Goal: Task Accomplishment & Management: Use online tool/utility

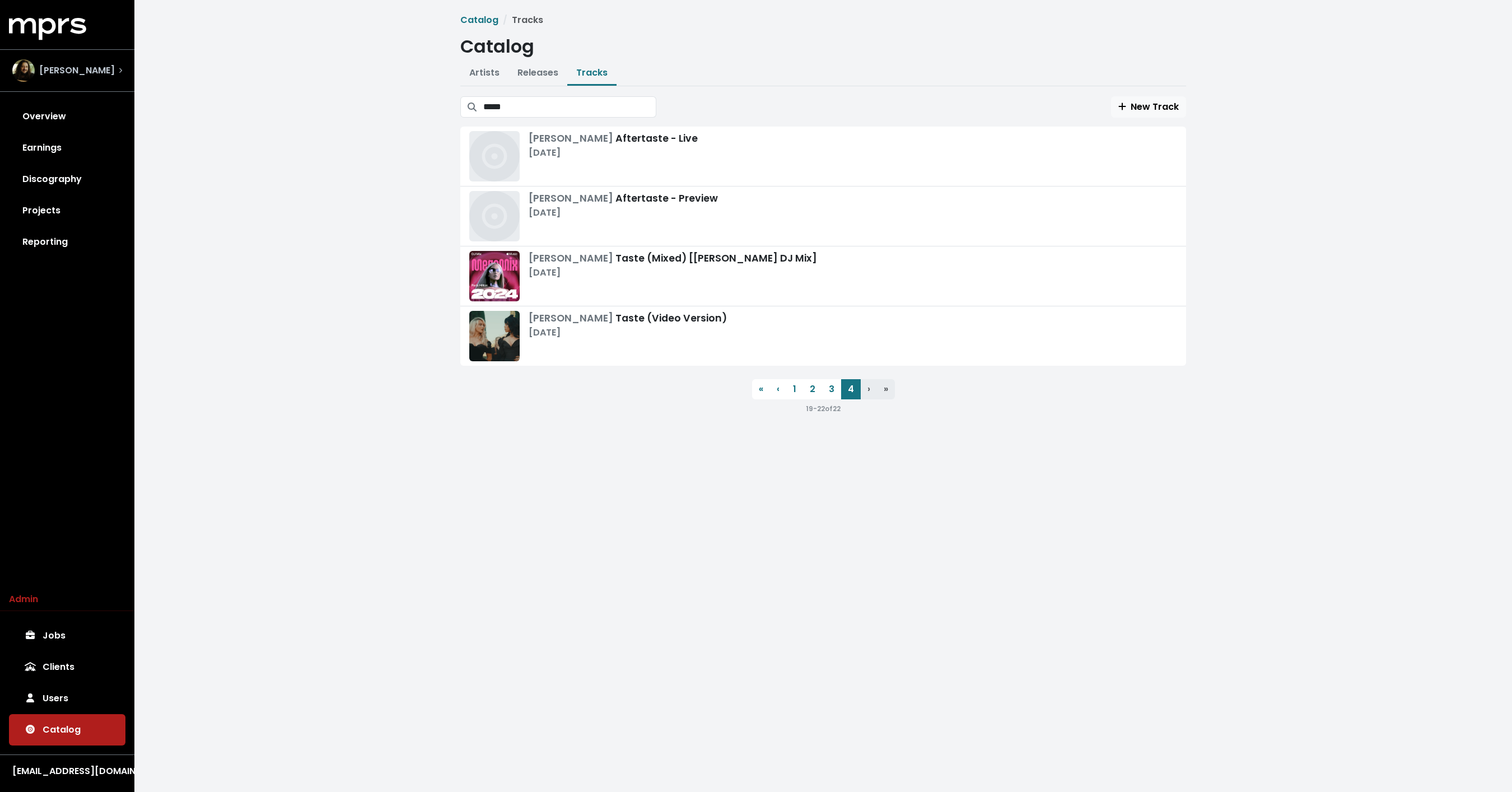
click at [65, 75] on span "[PERSON_NAME]" at bounding box center [77, 70] width 75 height 14
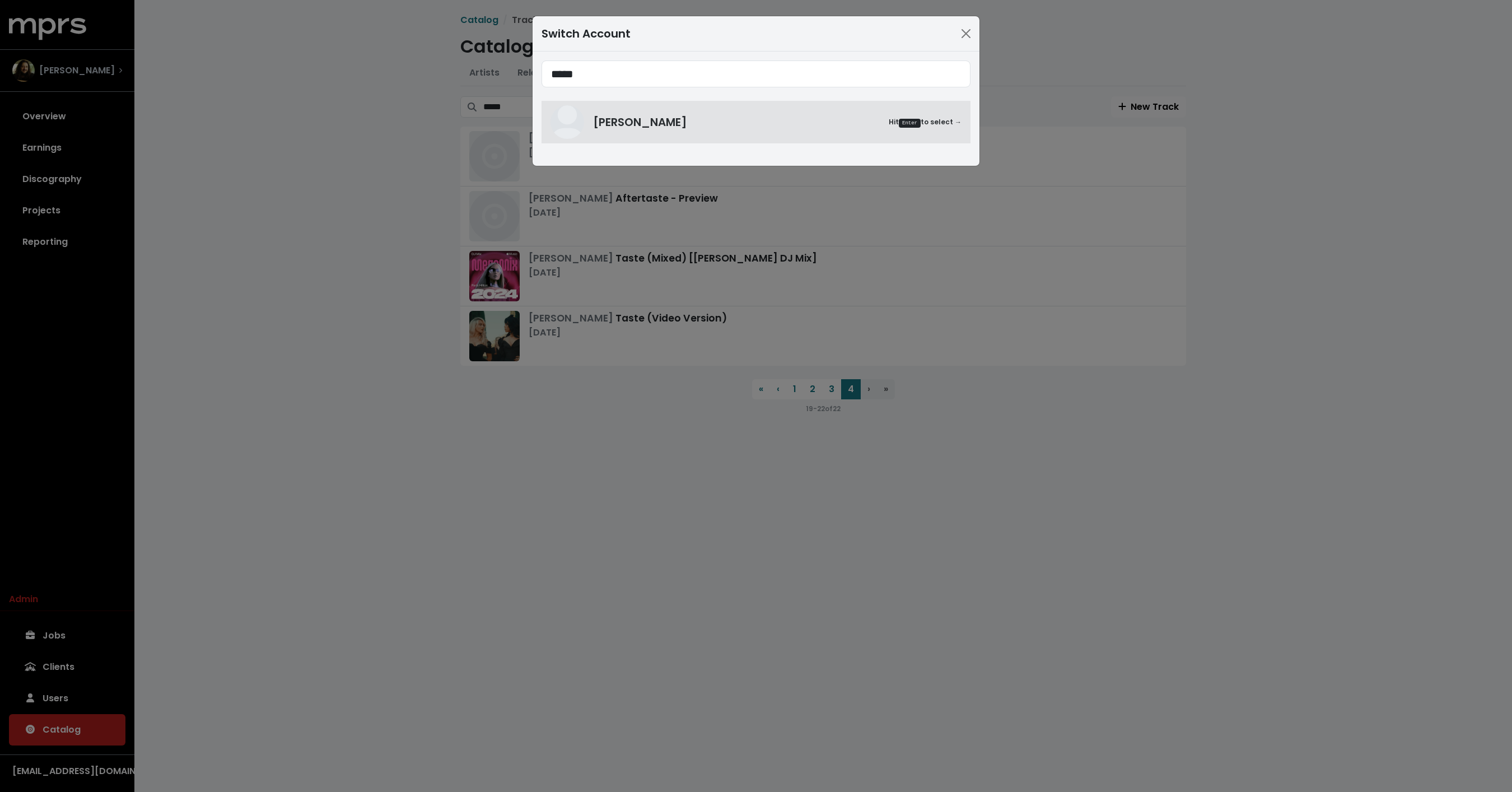
type input "*****"
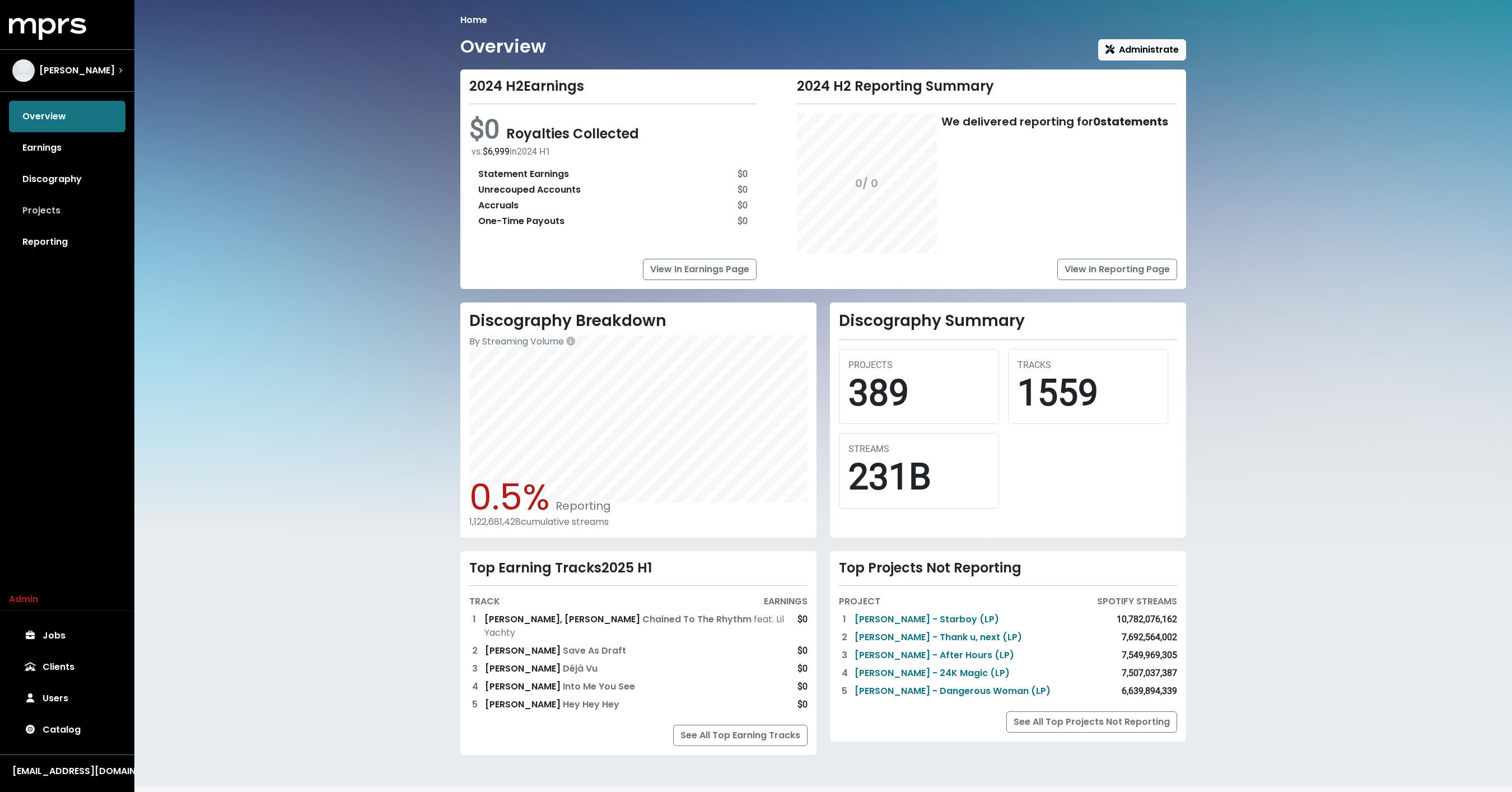
click at [41, 205] on link "Projects" at bounding box center [68, 210] width 117 height 31
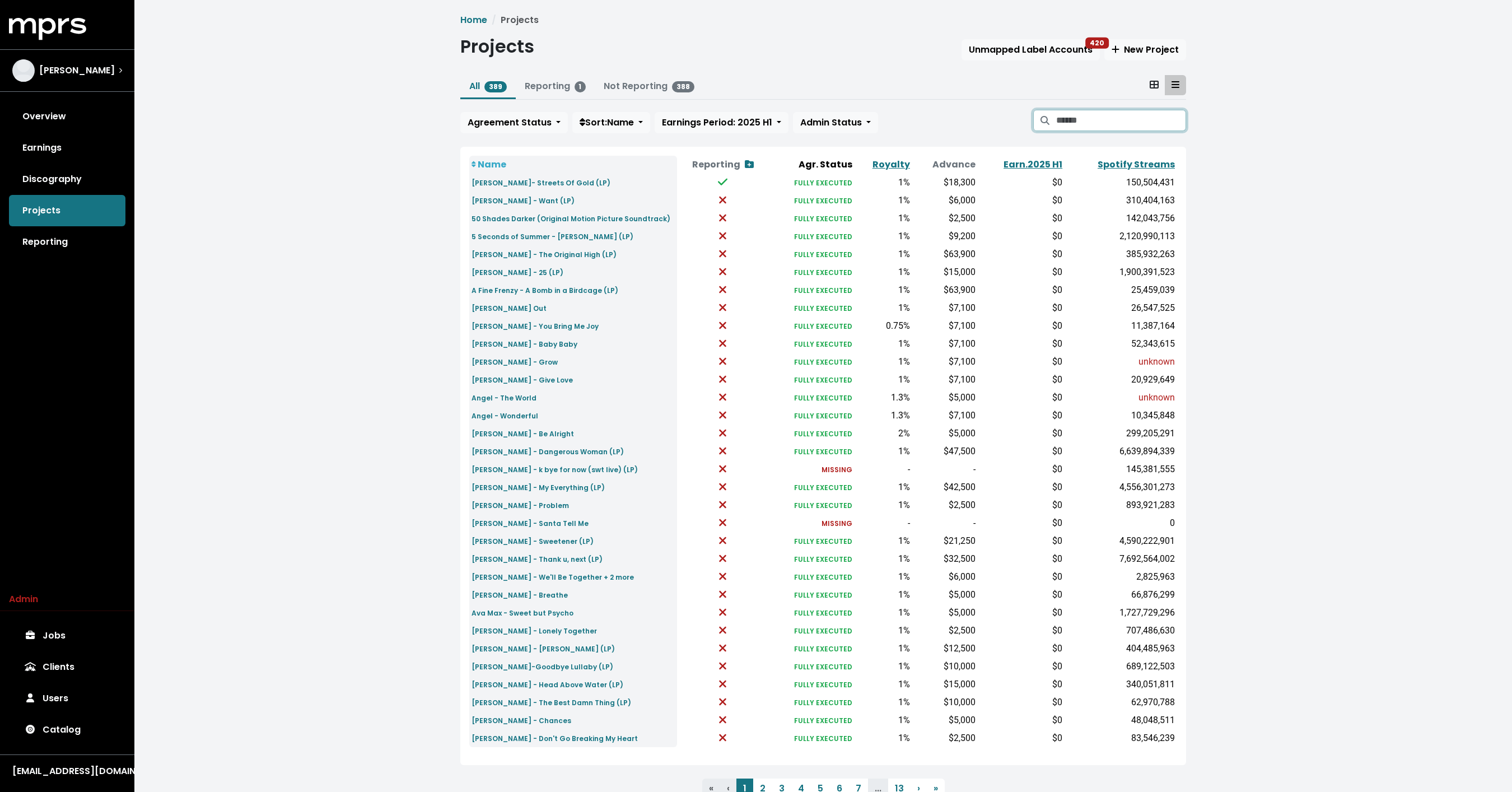
click at [1076, 121] on input "Search projects" at bounding box center [1120, 120] width 130 height 21
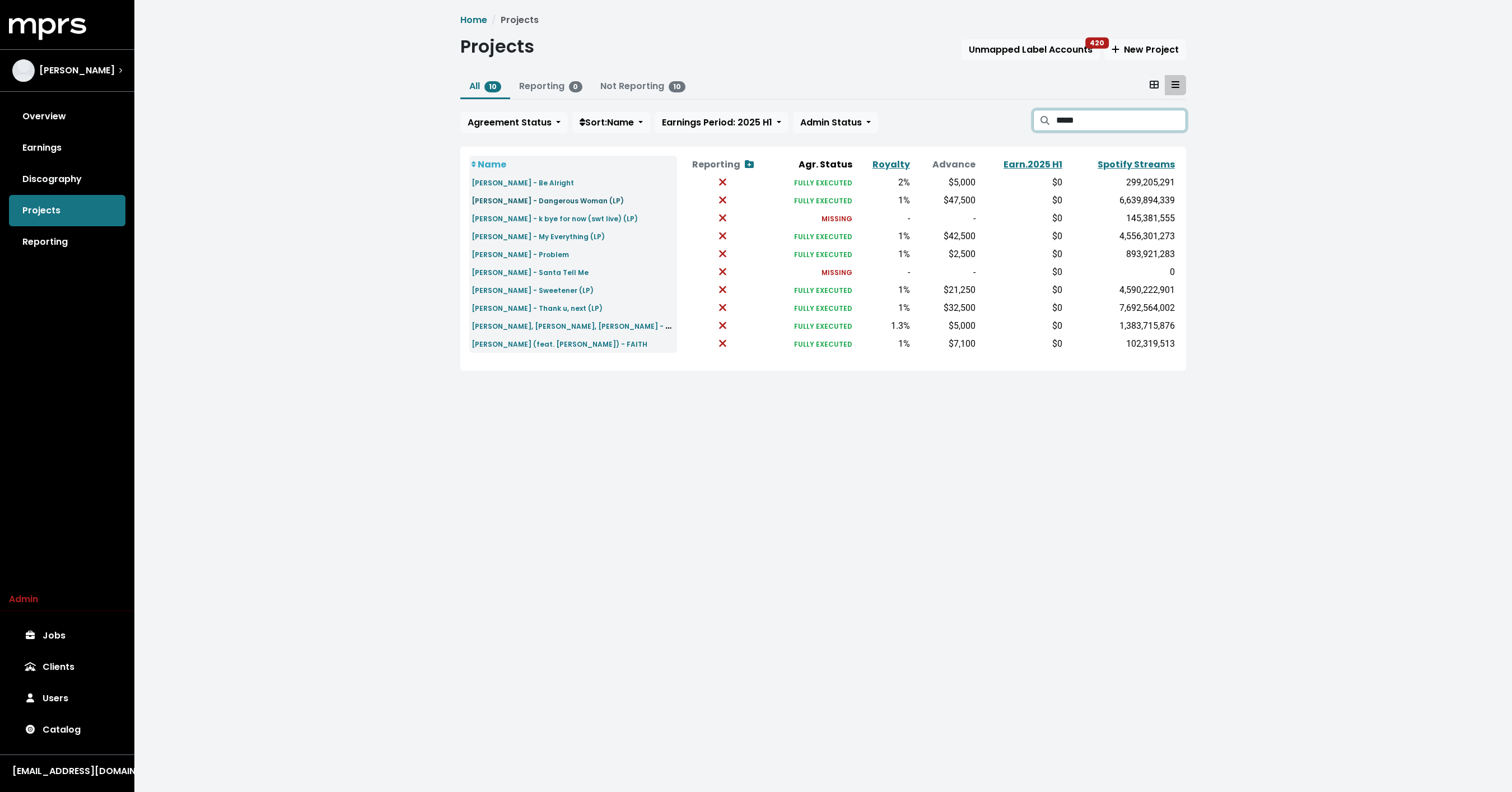
type input "*****"
click at [590, 197] on small "Ariana Grande - Dangerous Woman (LP)" at bounding box center [547, 200] width 152 height 9
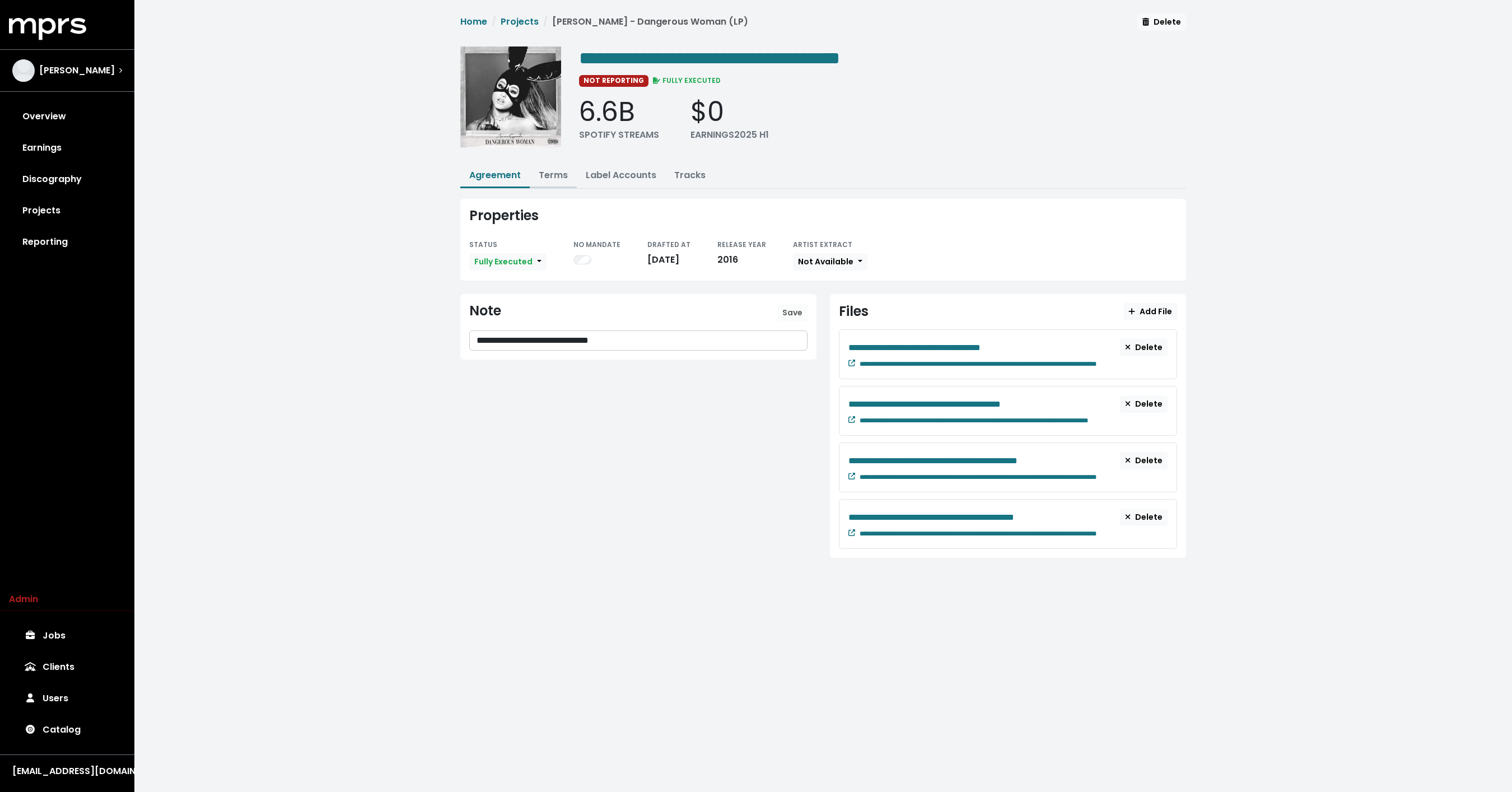
click at [555, 178] on link "Terms" at bounding box center [553, 175] width 29 height 13
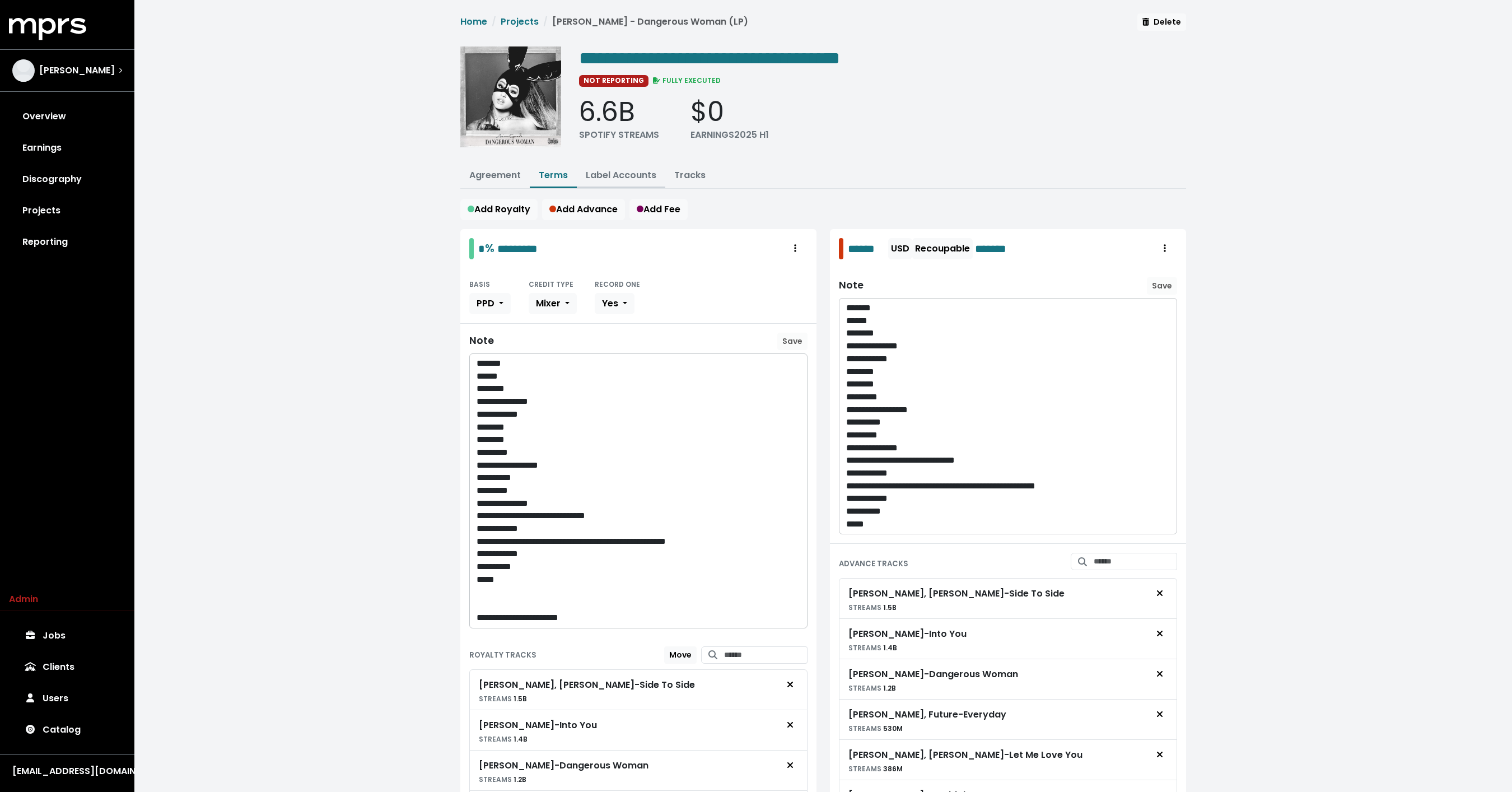
click at [606, 175] on link "Label Accounts" at bounding box center [620, 175] width 70 height 13
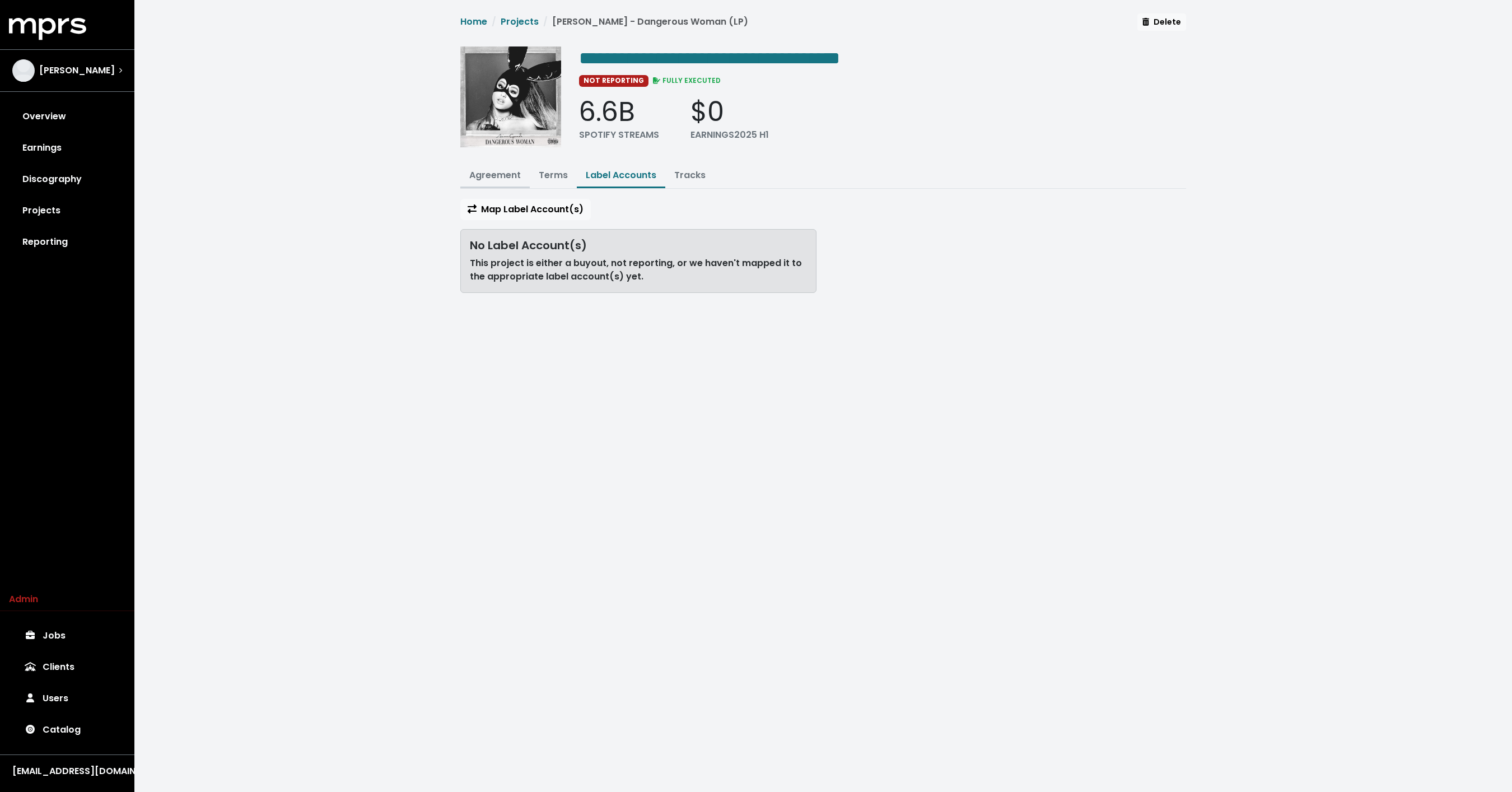
click at [482, 168] on link "Agreement" at bounding box center [495, 175] width 51 height 13
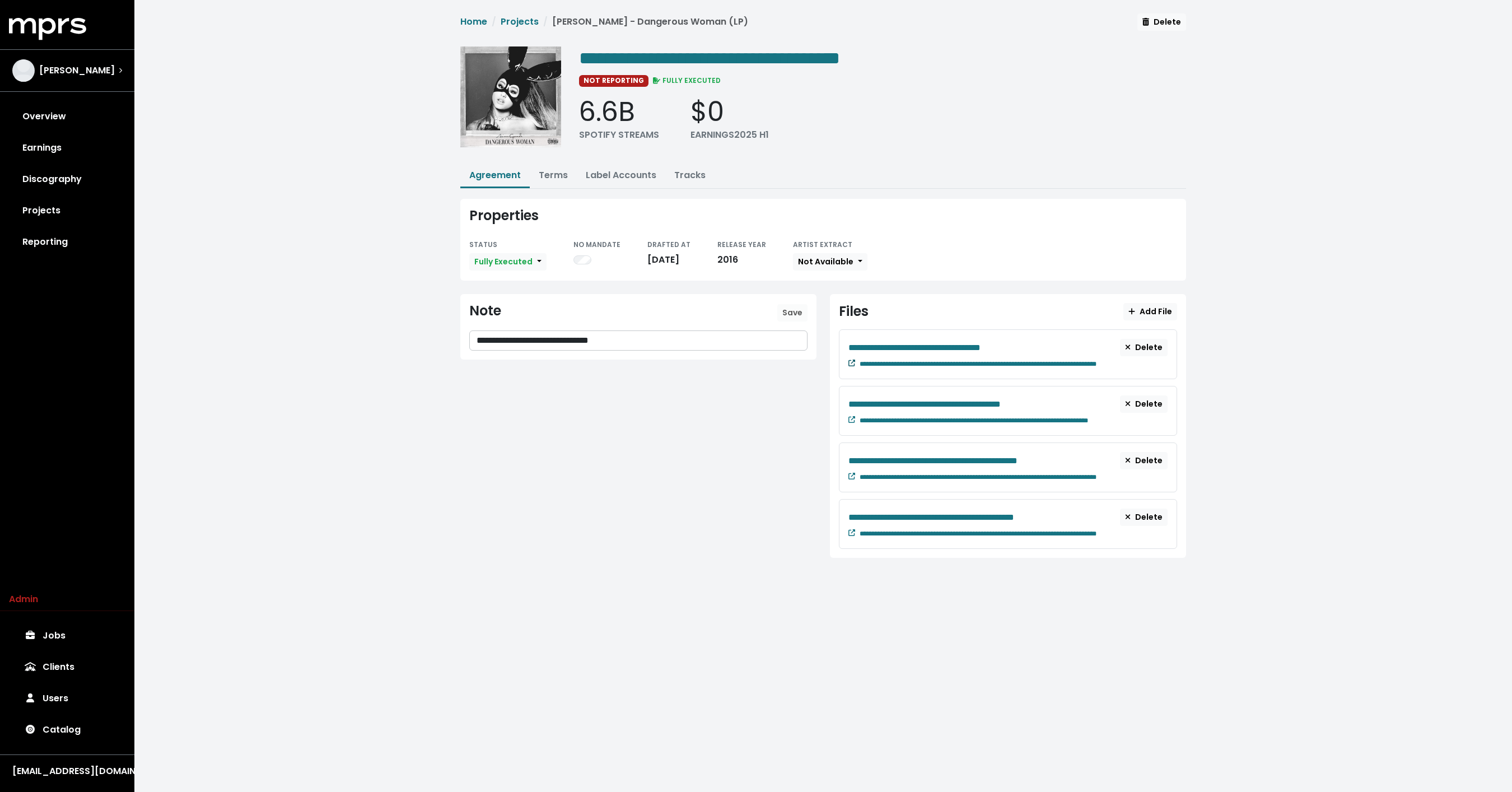
click at [849, 360] on icon at bounding box center [851, 363] width 6 height 6
click at [850, 530] on icon at bounding box center [851, 533] width 6 height 6
click at [472, 21] on link "Home" at bounding box center [474, 21] width 27 height 13
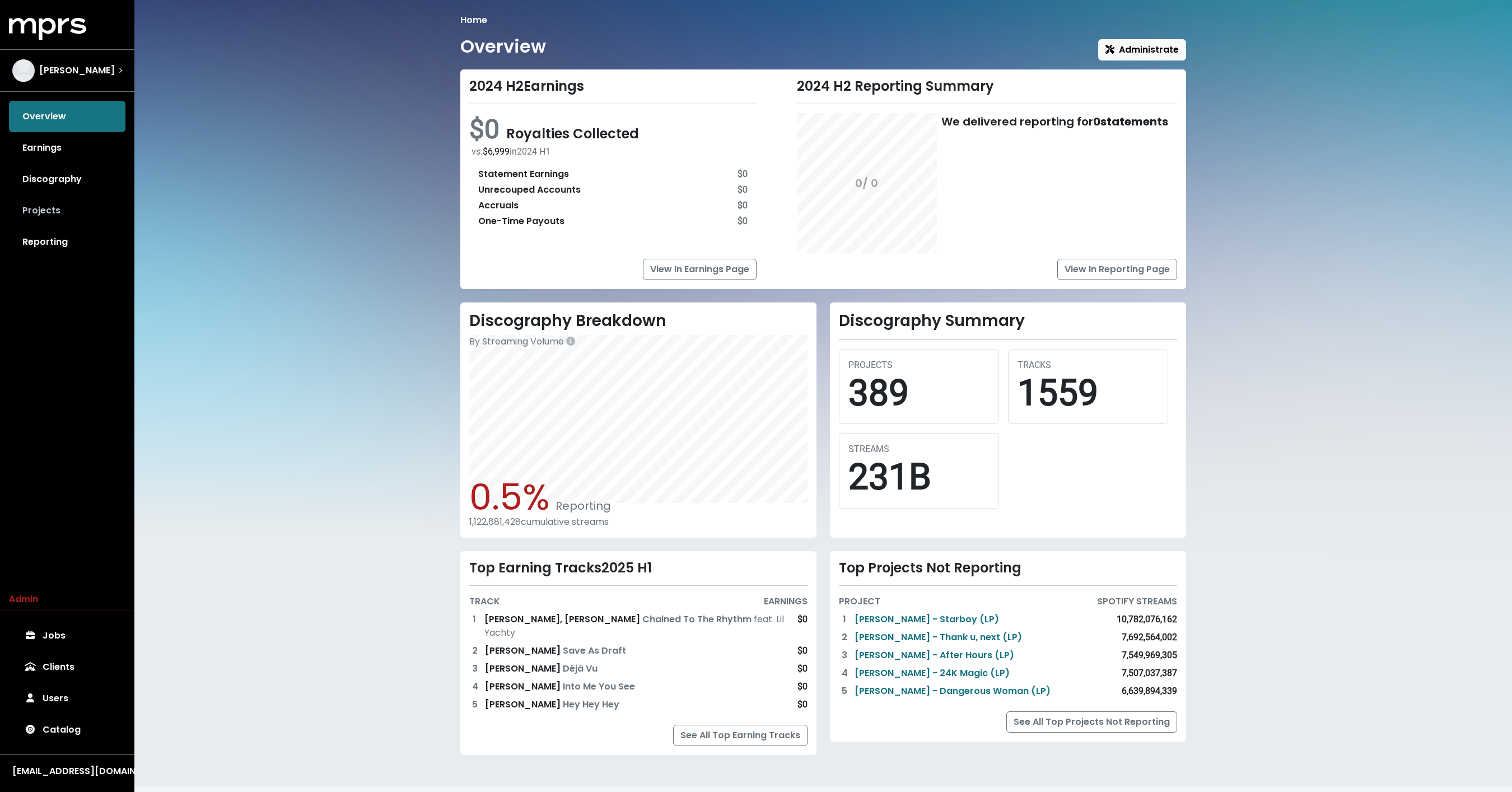
click at [54, 206] on link "Projects" at bounding box center [68, 210] width 117 height 31
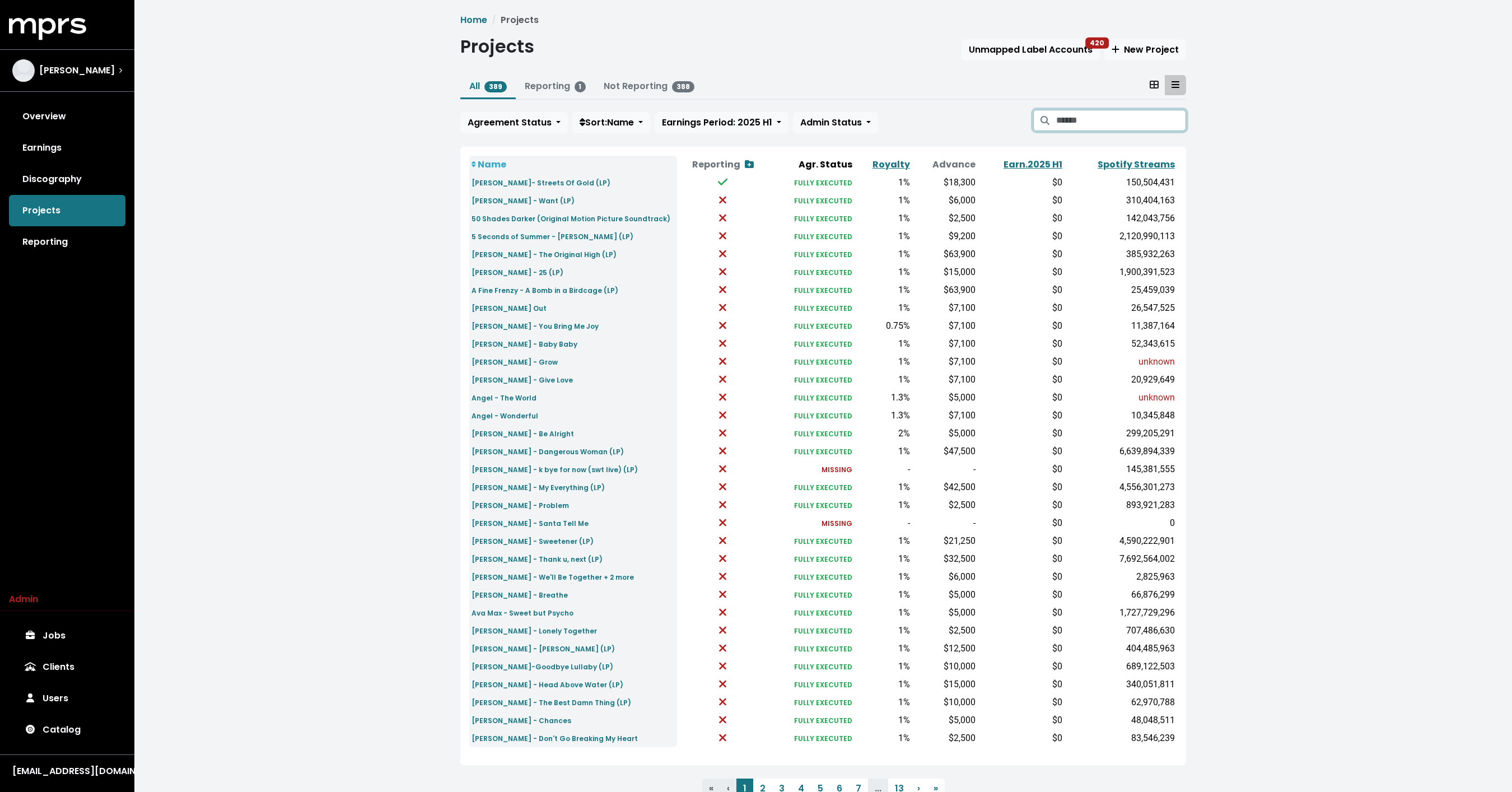
click at [1069, 117] on input "Search projects" at bounding box center [1120, 120] width 130 height 21
click at [551, 451] on small "Ariana Grande - Dangerous Woman (LP)" at bounding box center [547, 451] width 152 height 9
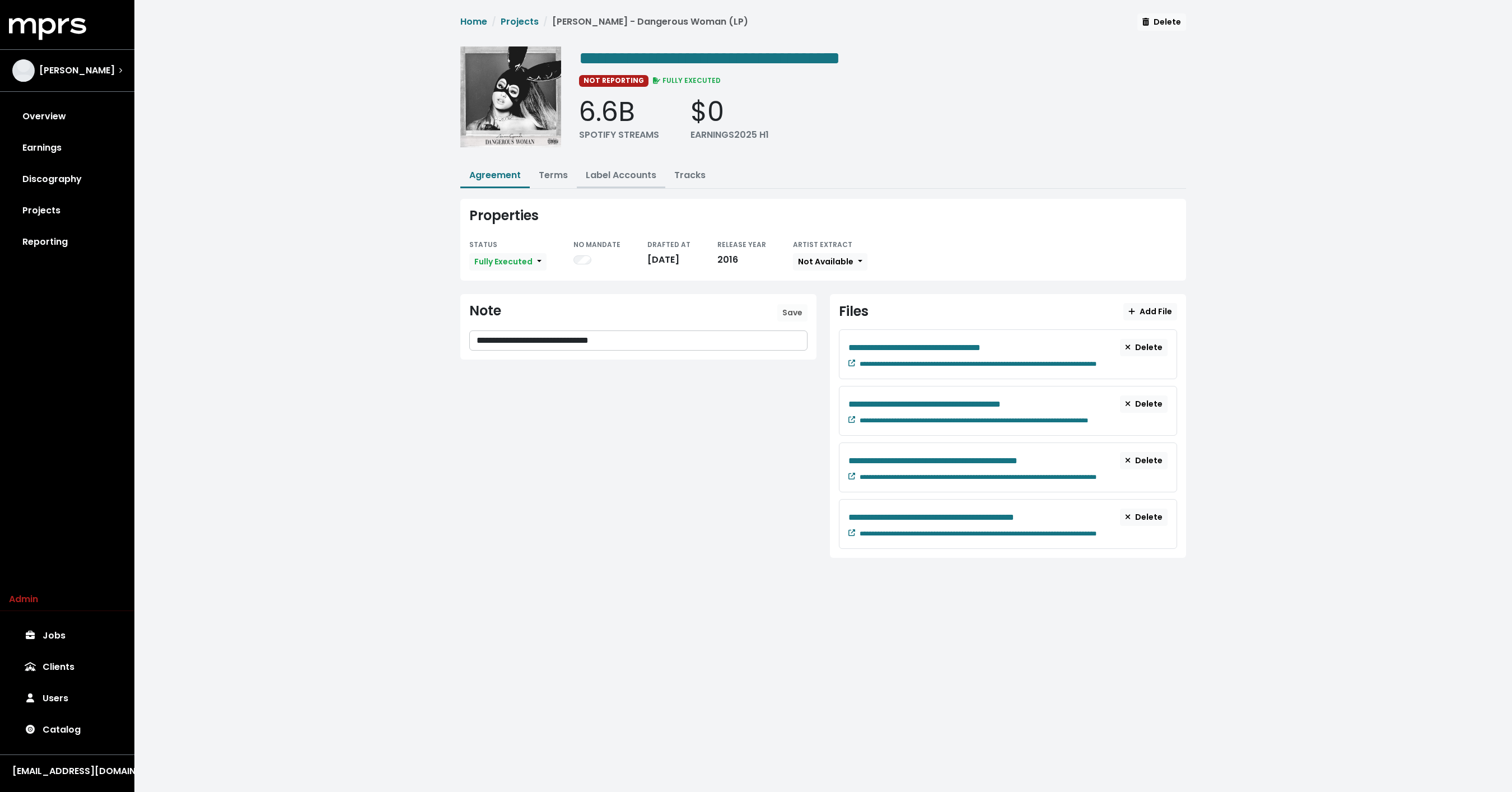
click at [606, 172] on link "Label Accounts" at bounding box center [620, 175] width 70 height 13
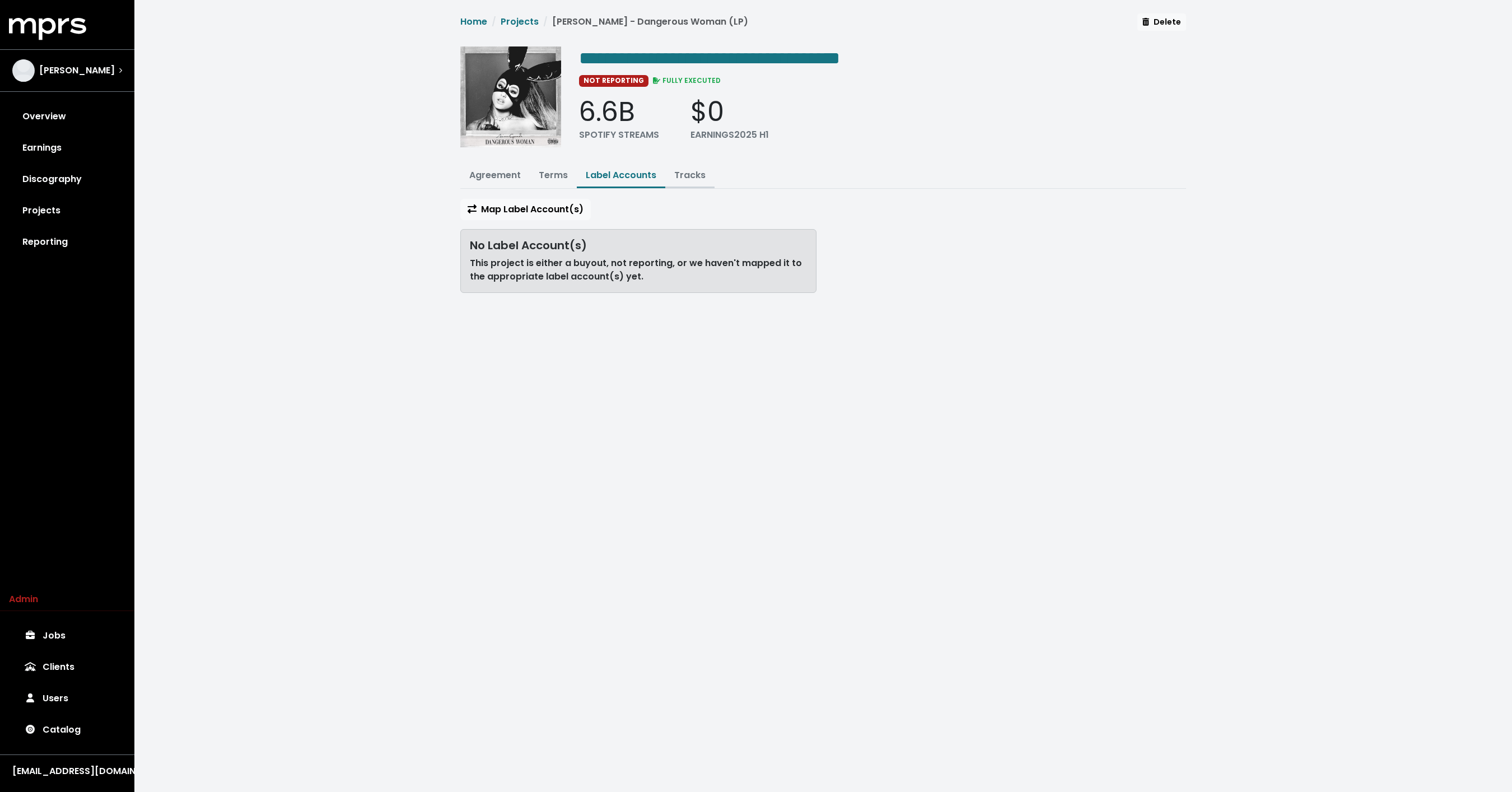
click at [690, 168] on link "Tracks" at bounding box center [690, 175] width 31 height 13
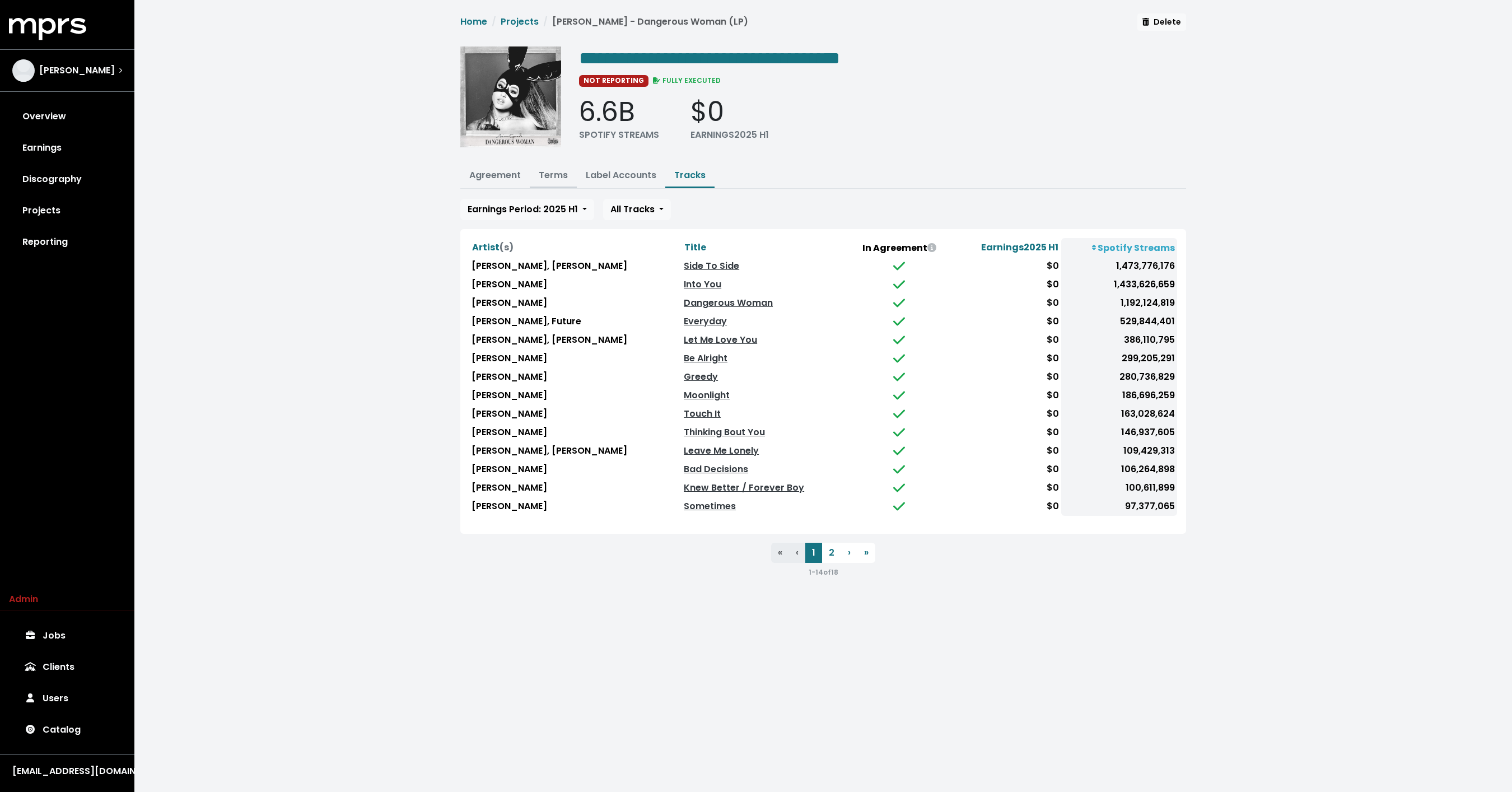
click at [561, 176] on link "Terms" at bounding box center [553, 175] width 29 height 13
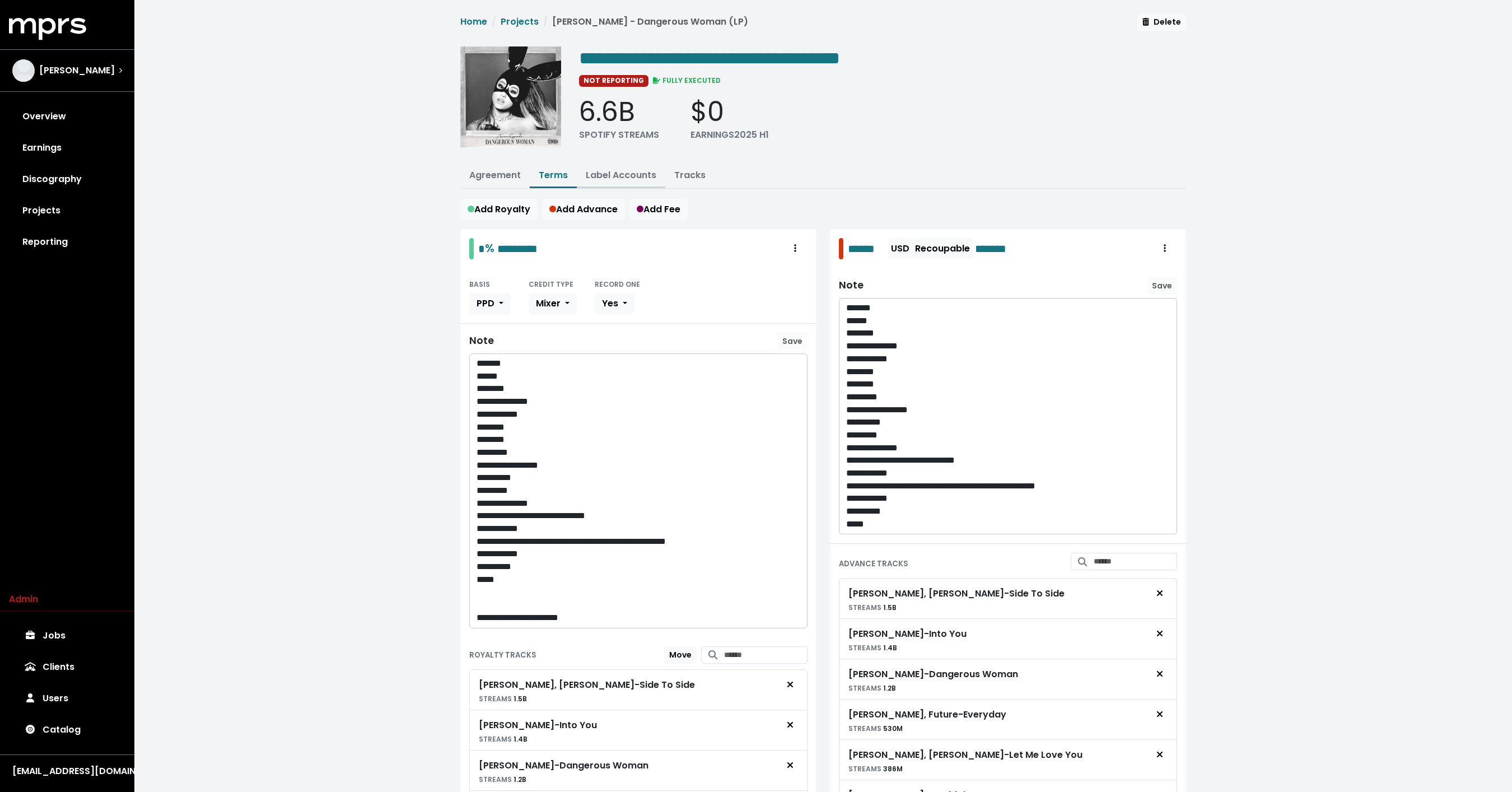
click at [618, 173] on link "Label Accounts" at bounding box center [620, 175] width 70 height 13
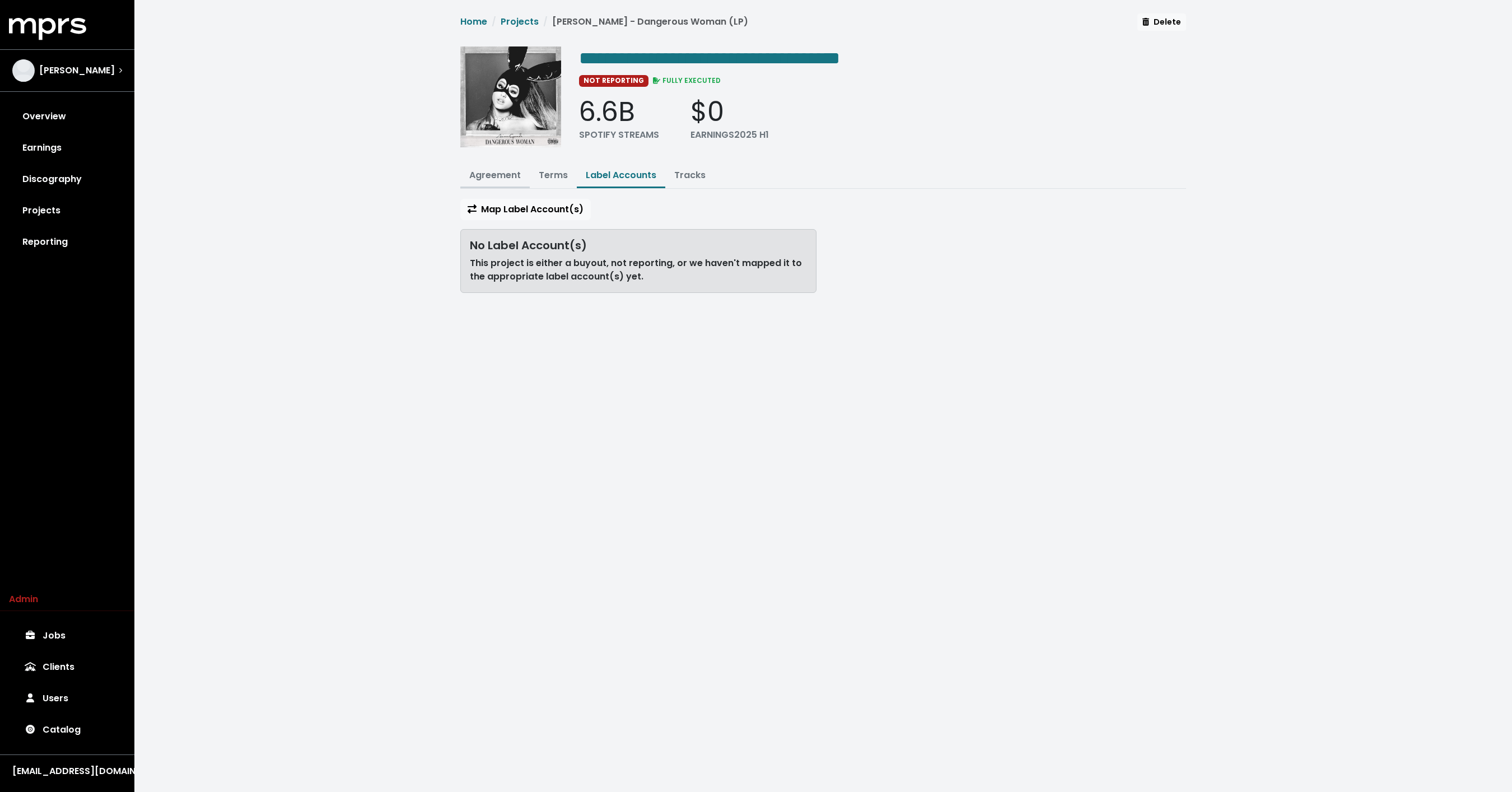
click at [482, 179] on link "Agreement" at bounding box center [495, 175] width 51 height 13
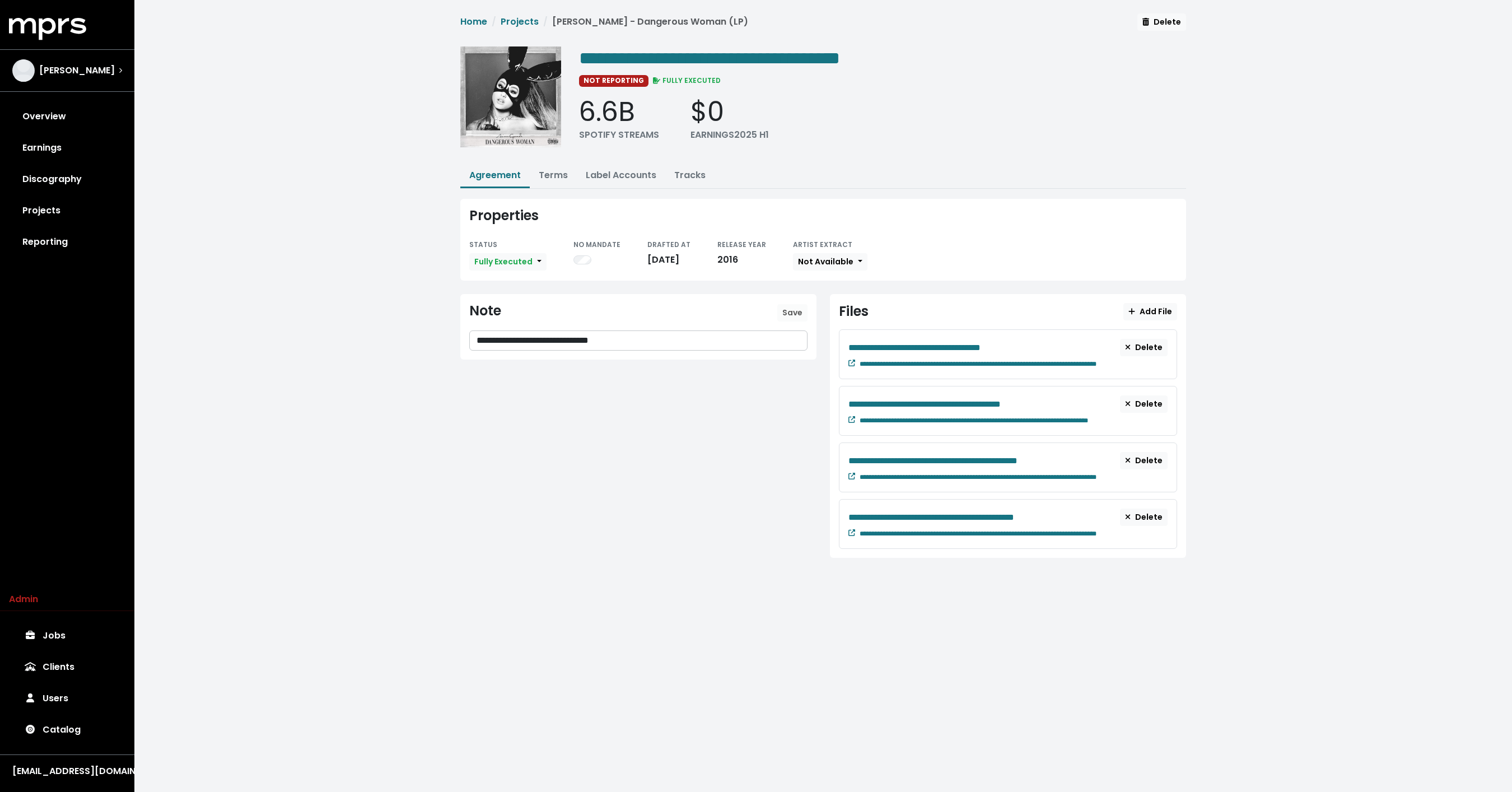
click at [518, 30] on nav "Home Projects Ariana Grande - Dangerous Woman (LP)" at bounding box center [604, 26] width 288 height 23
click at [518, 26] on link "Projects" at bounding box center [519, 21] width 38 height 13
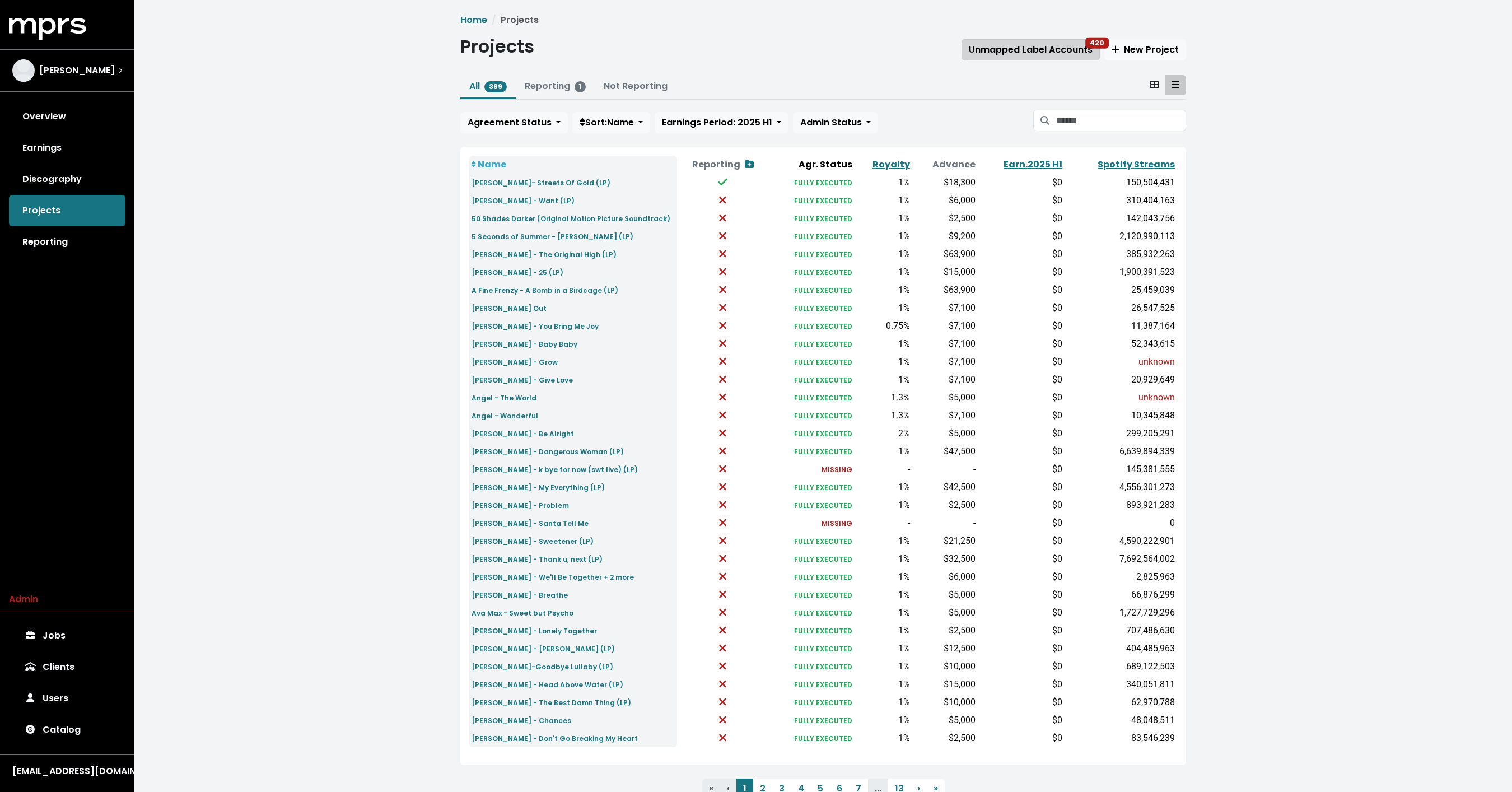
click at [1049, 49] on span "Unmapped Label Accounts 420" at bounding box center [1030, 50] width 124 height 13
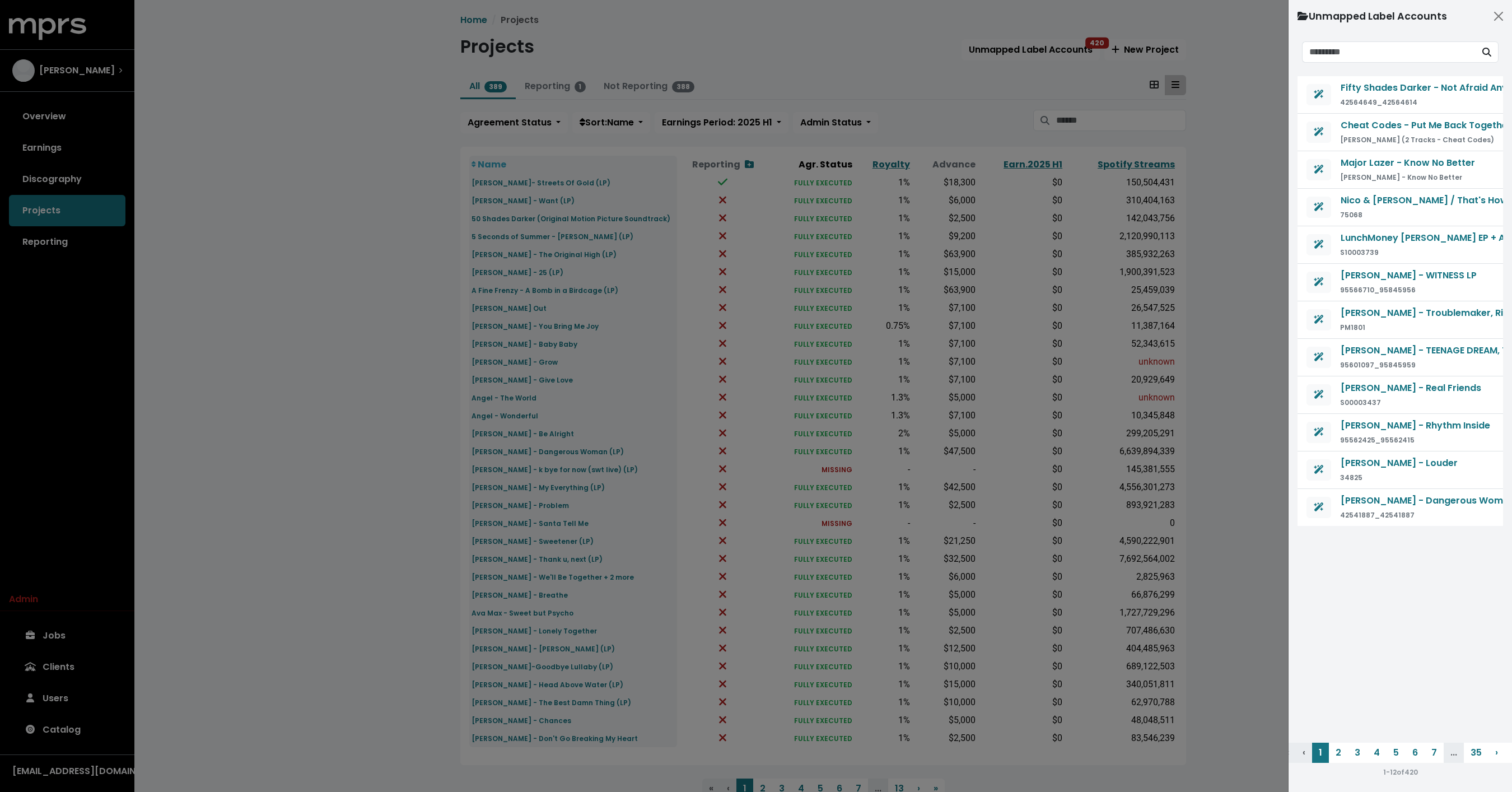
click at [373, 301] on div at bounding box center [756, 396] width 1512 height 792
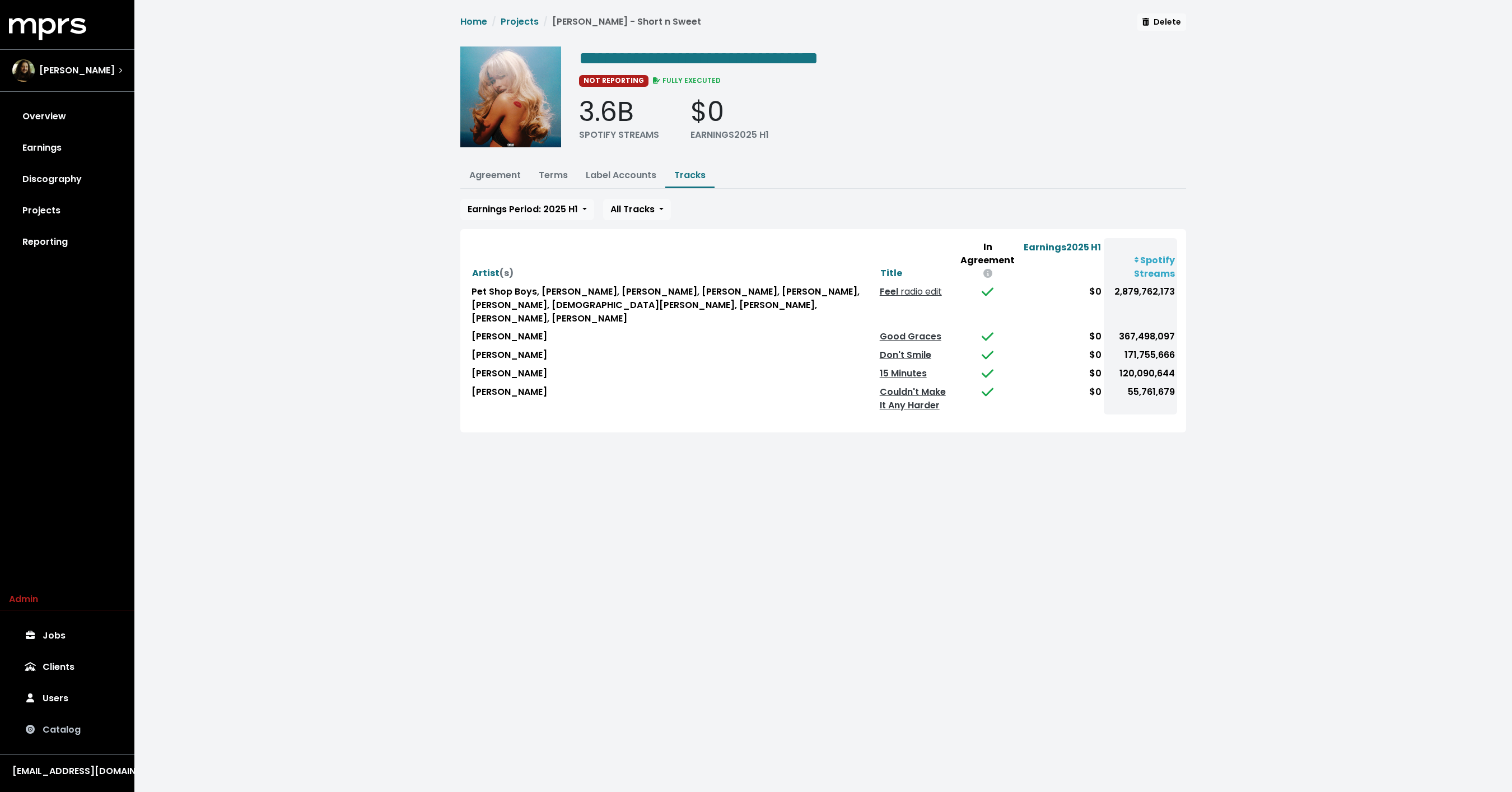
click at [60, 735] on link "Catalog" at bounding box center [68, 730] width 117 height 31
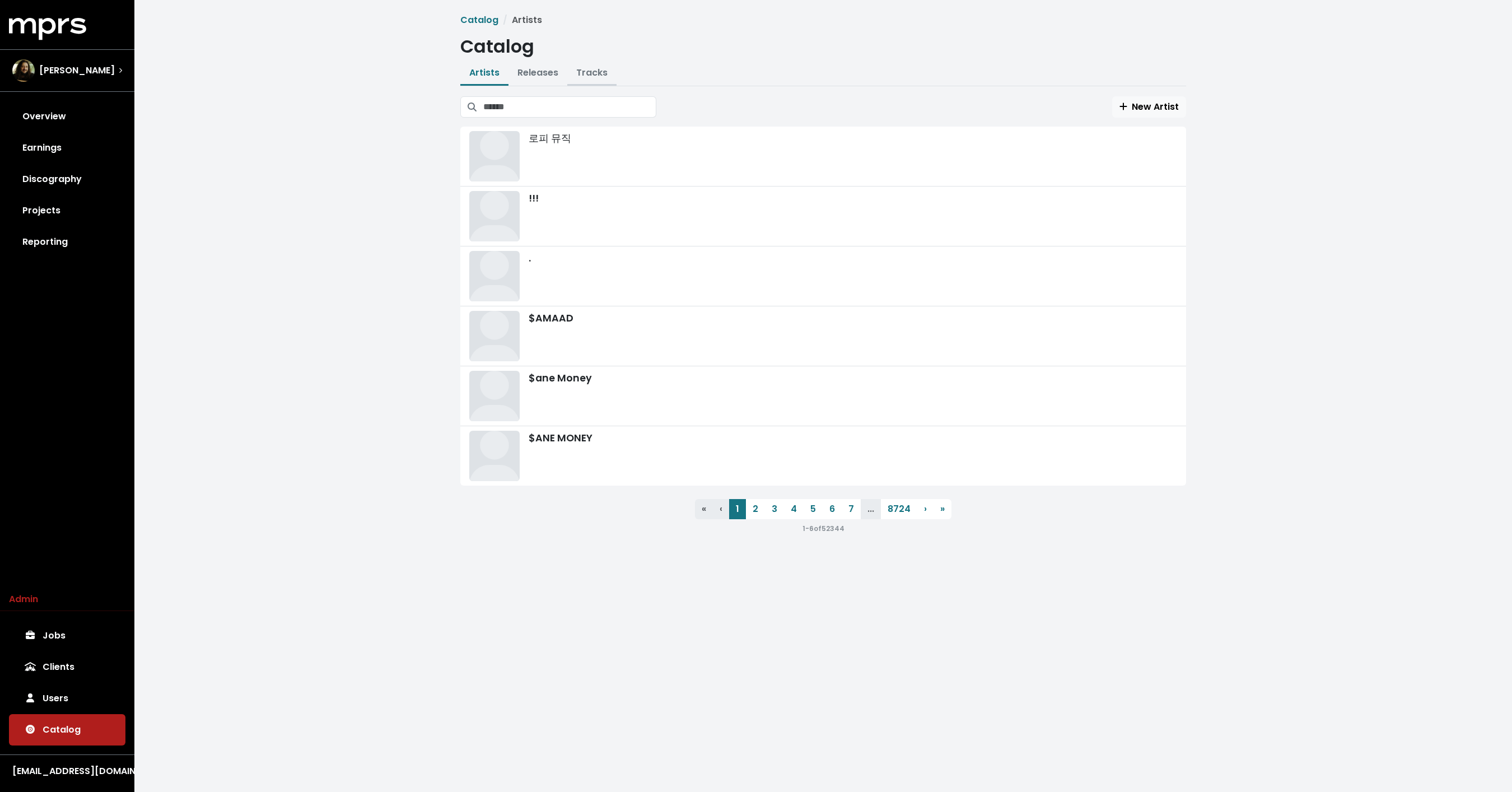
click at [579, 72] on link "Tracks" at bounding box center [592, 73] width 31 height 13
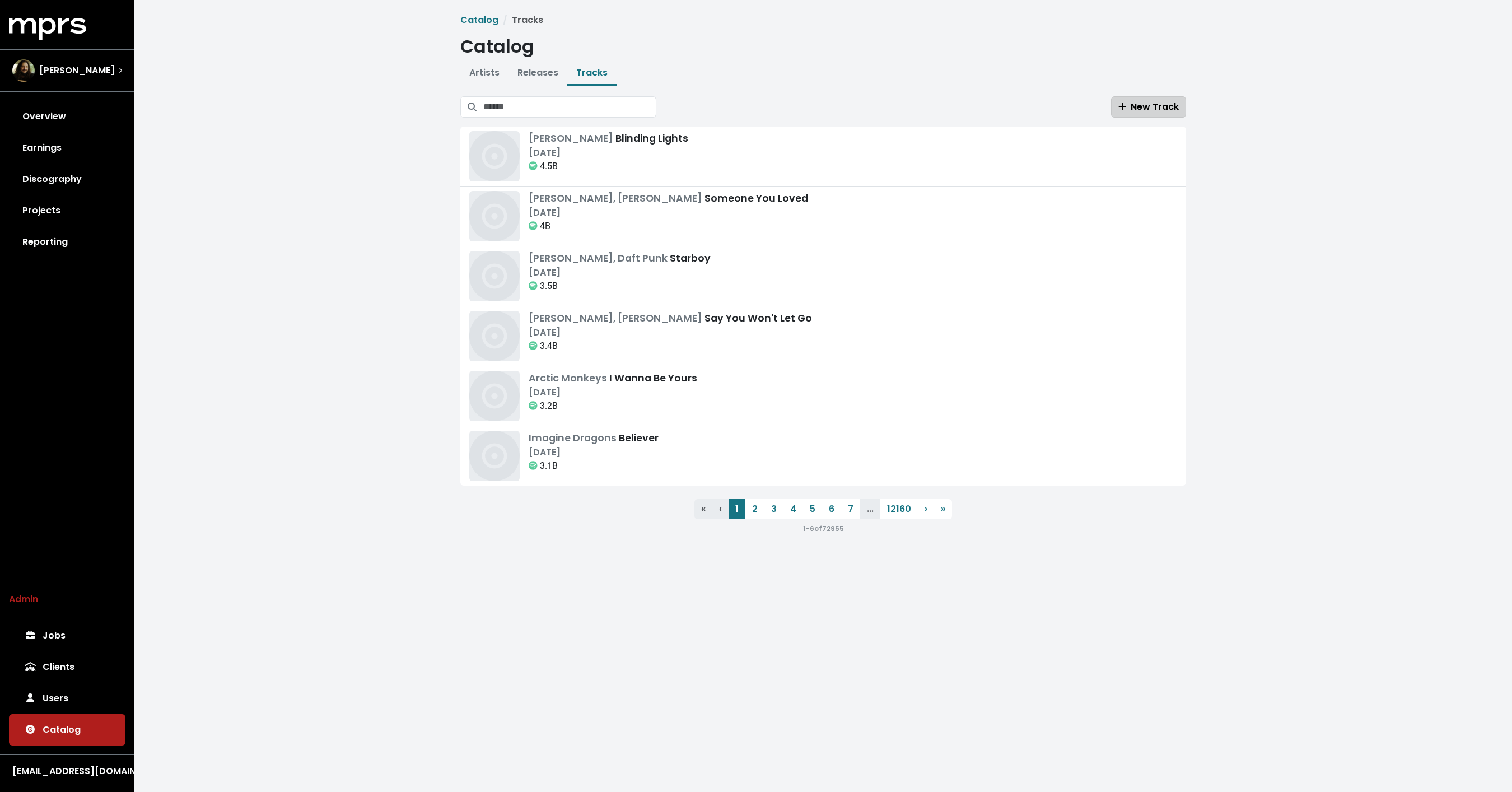
click at [1166, 102] on span "New Track" at bounding box center [1148, 107] width 60 height 13
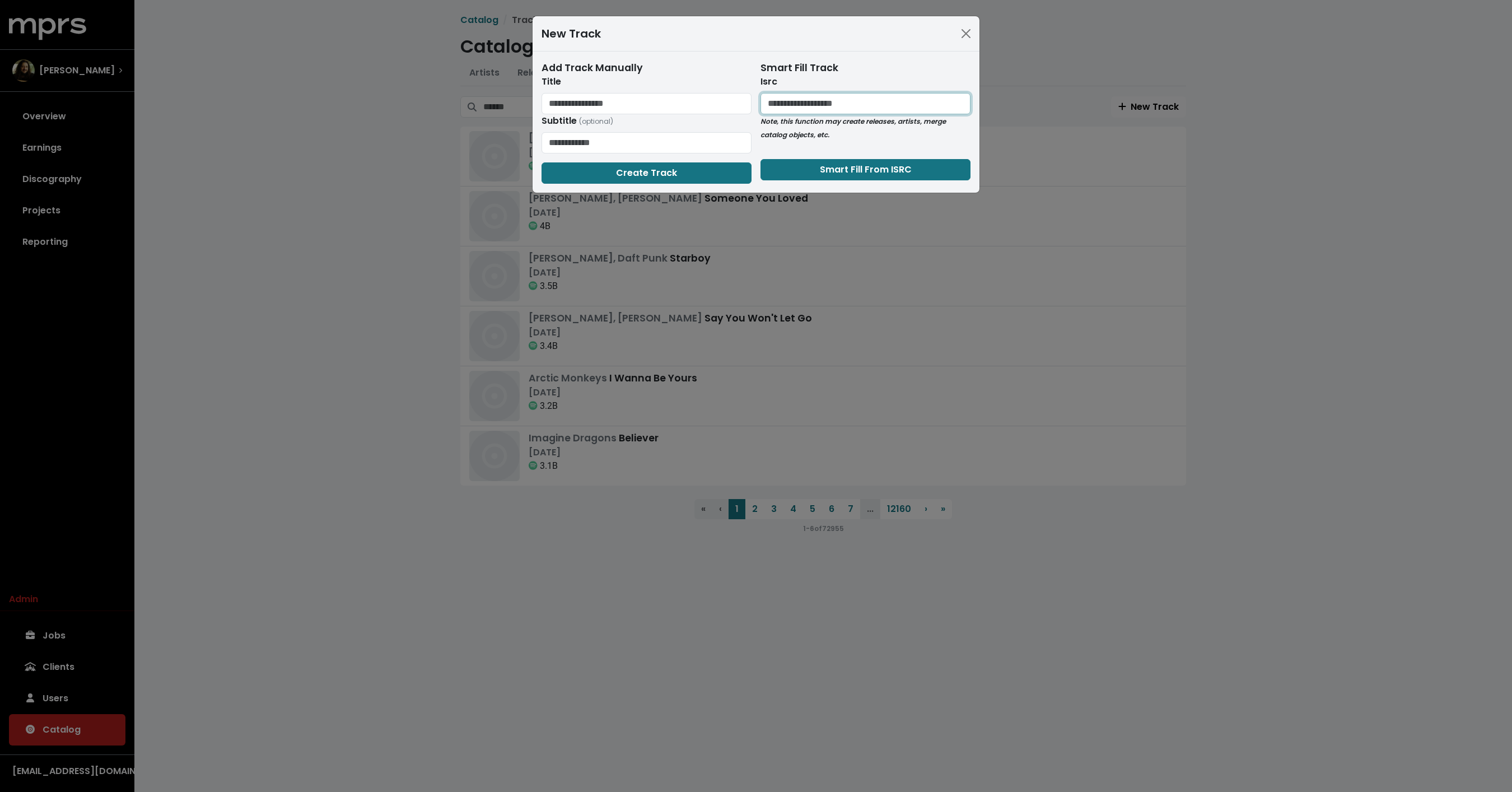
click at [800, 114] on input "text" at bounding box center [865, 104] width 210 height 21
paste input "**********"
type input "**********"
click at [792, 164] on button "Smart Fill From ISRC" at bounding box center [865, 170] width 210 height 21
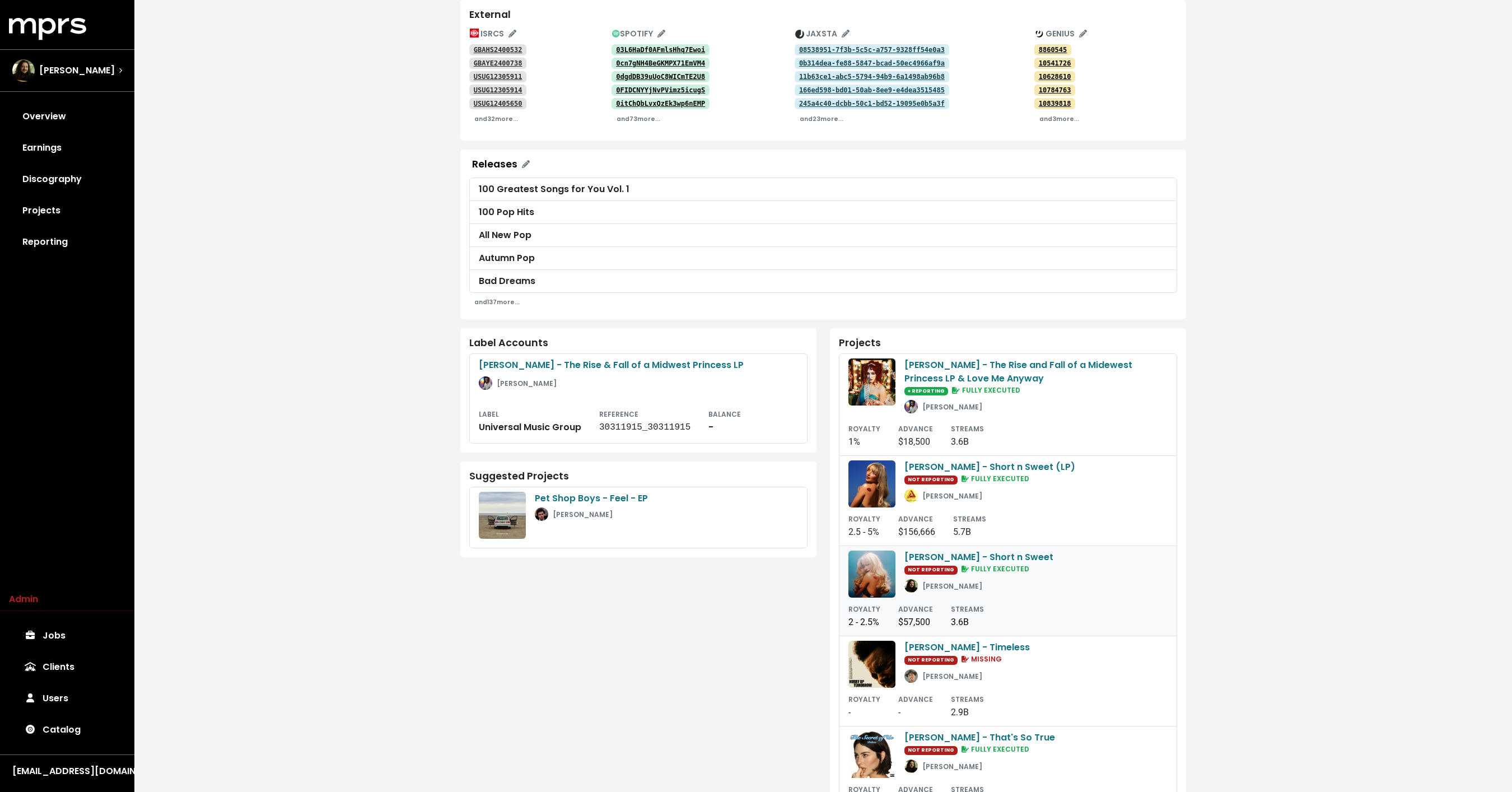
scroll to position [232, 0]
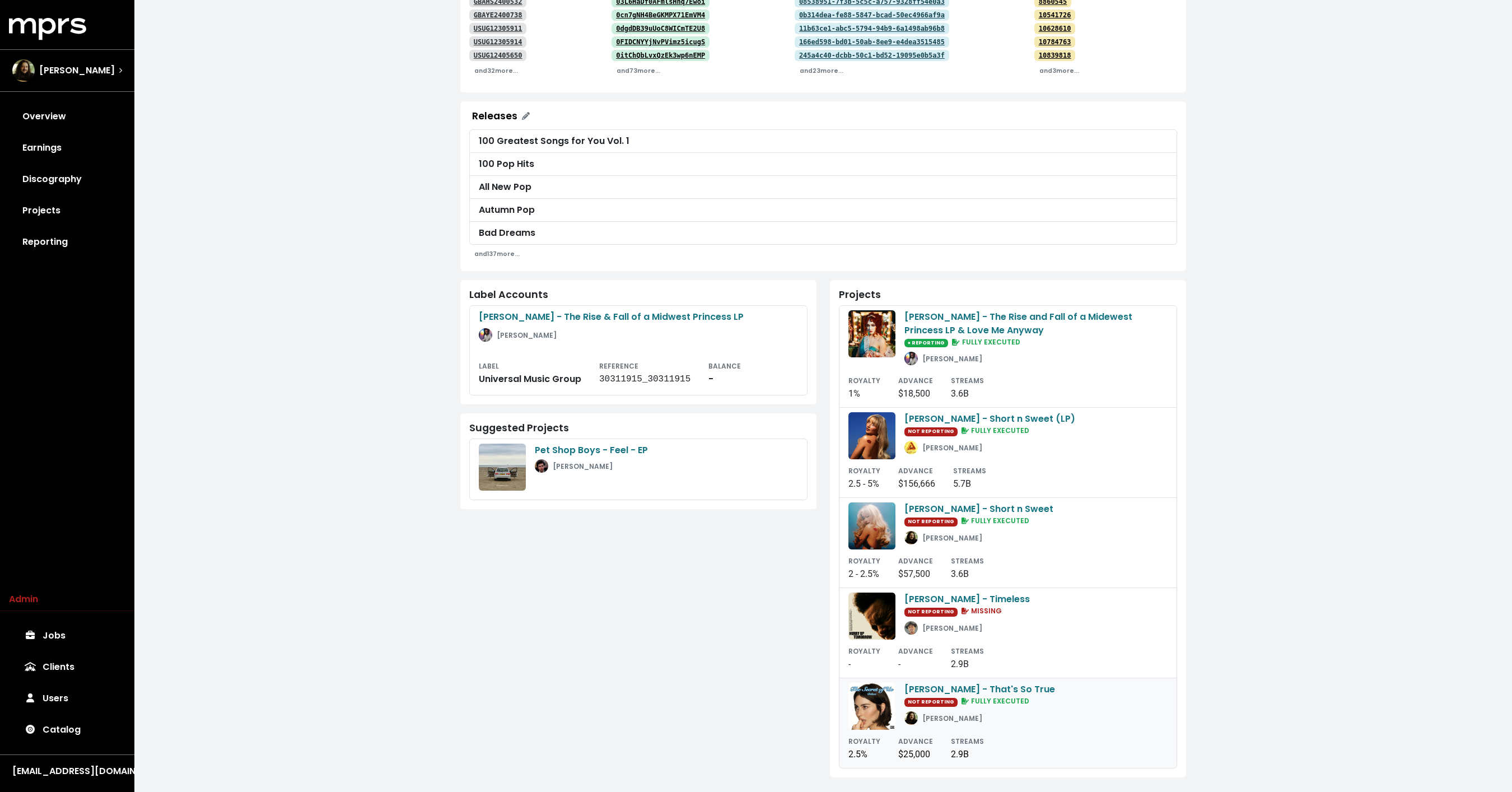
click at [971, 715] on small "[PERSON_NAME]" at bounding box center [952, 718] width 60 height 9
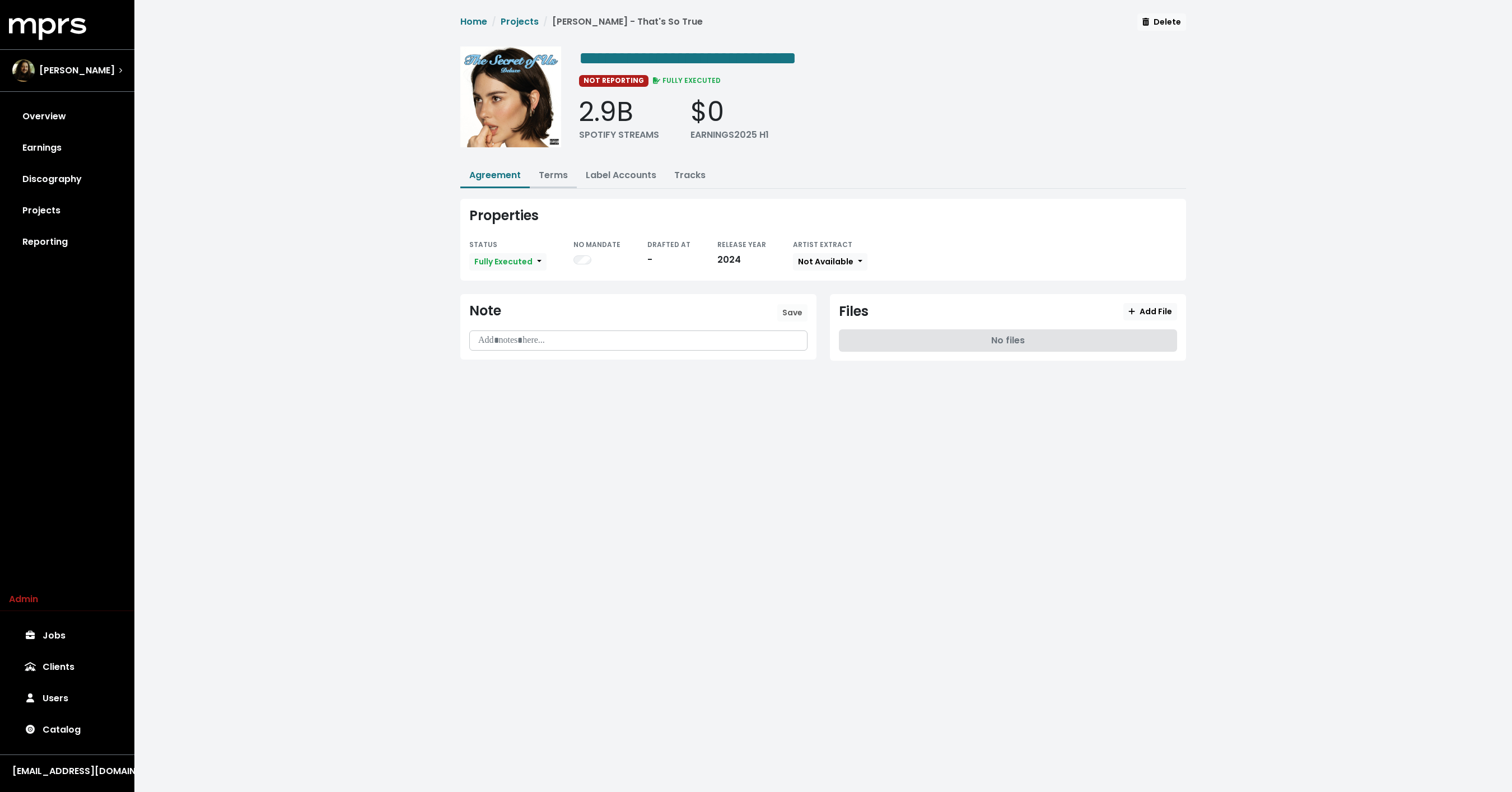
click at [544, 171] on link "Terms" at bounding box center [553, 175] width 29 height 13
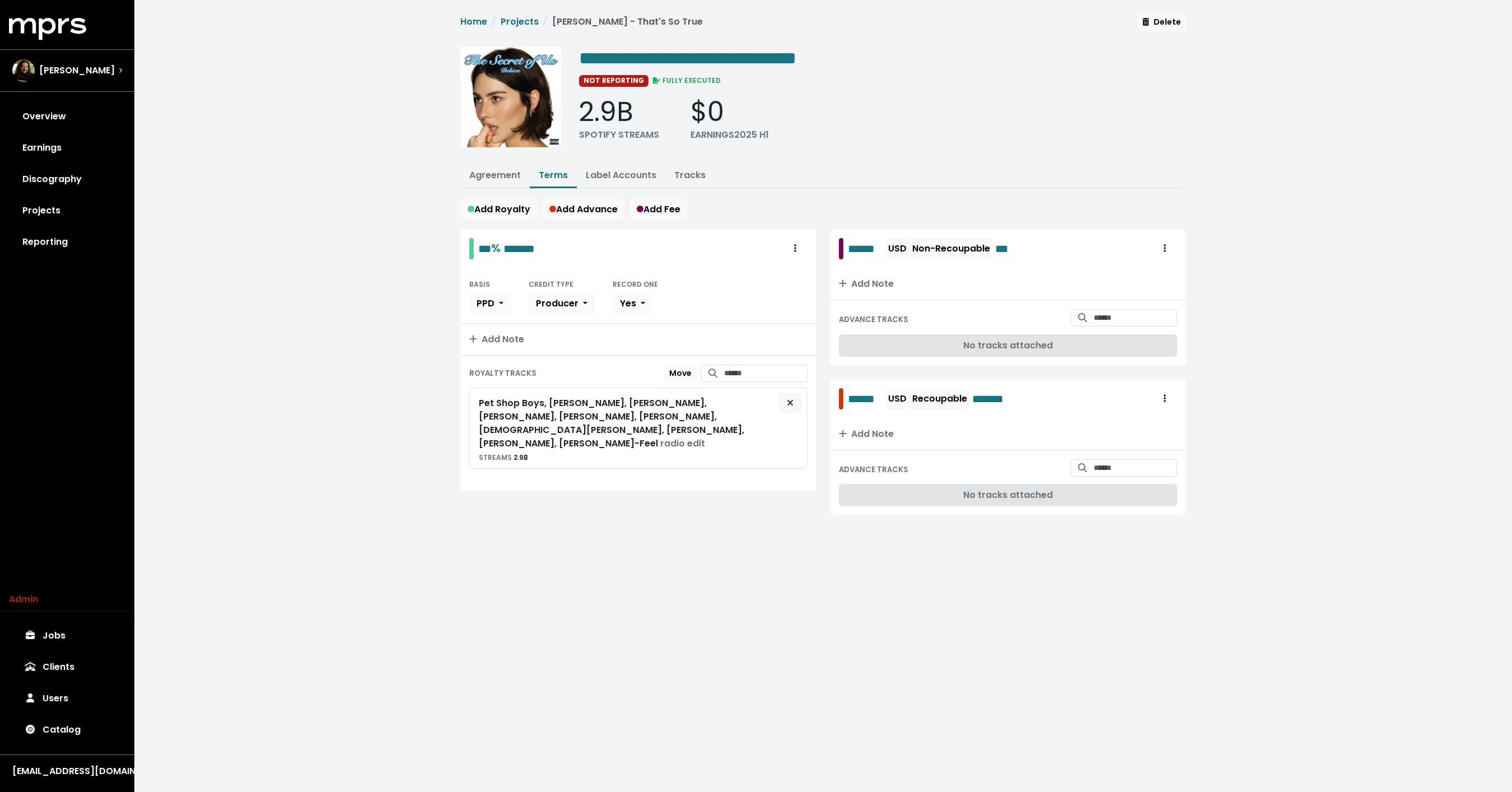
click at [797, 400] on button "Remove royalty target" at bounding box center [790, 403] width 25 height 21
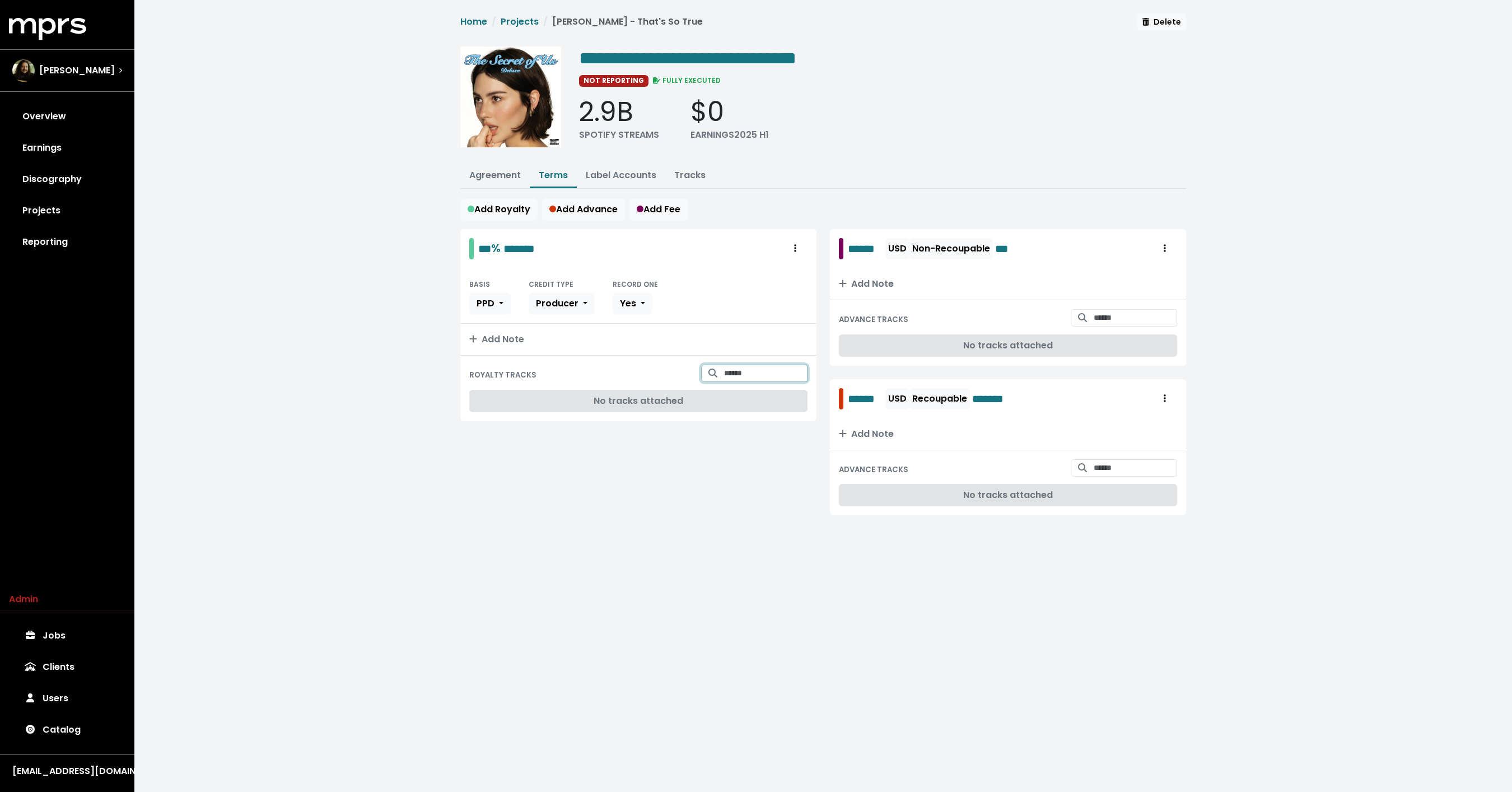
click at [787, 368] on input "Search for tracks by title and link them to this royalty" at bounding box center [765, 373] width 83 height 17
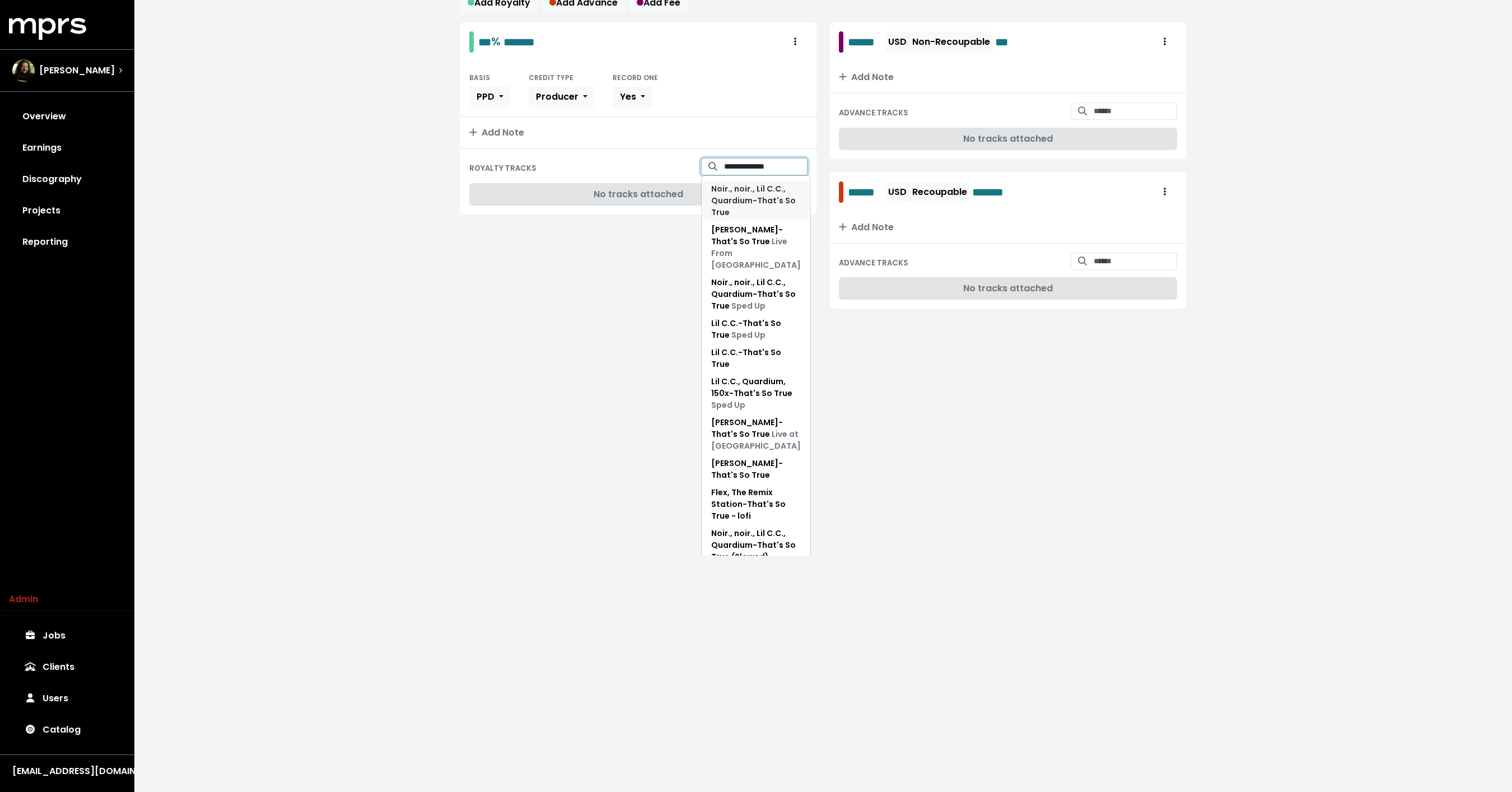
scroll to position [242, 0]
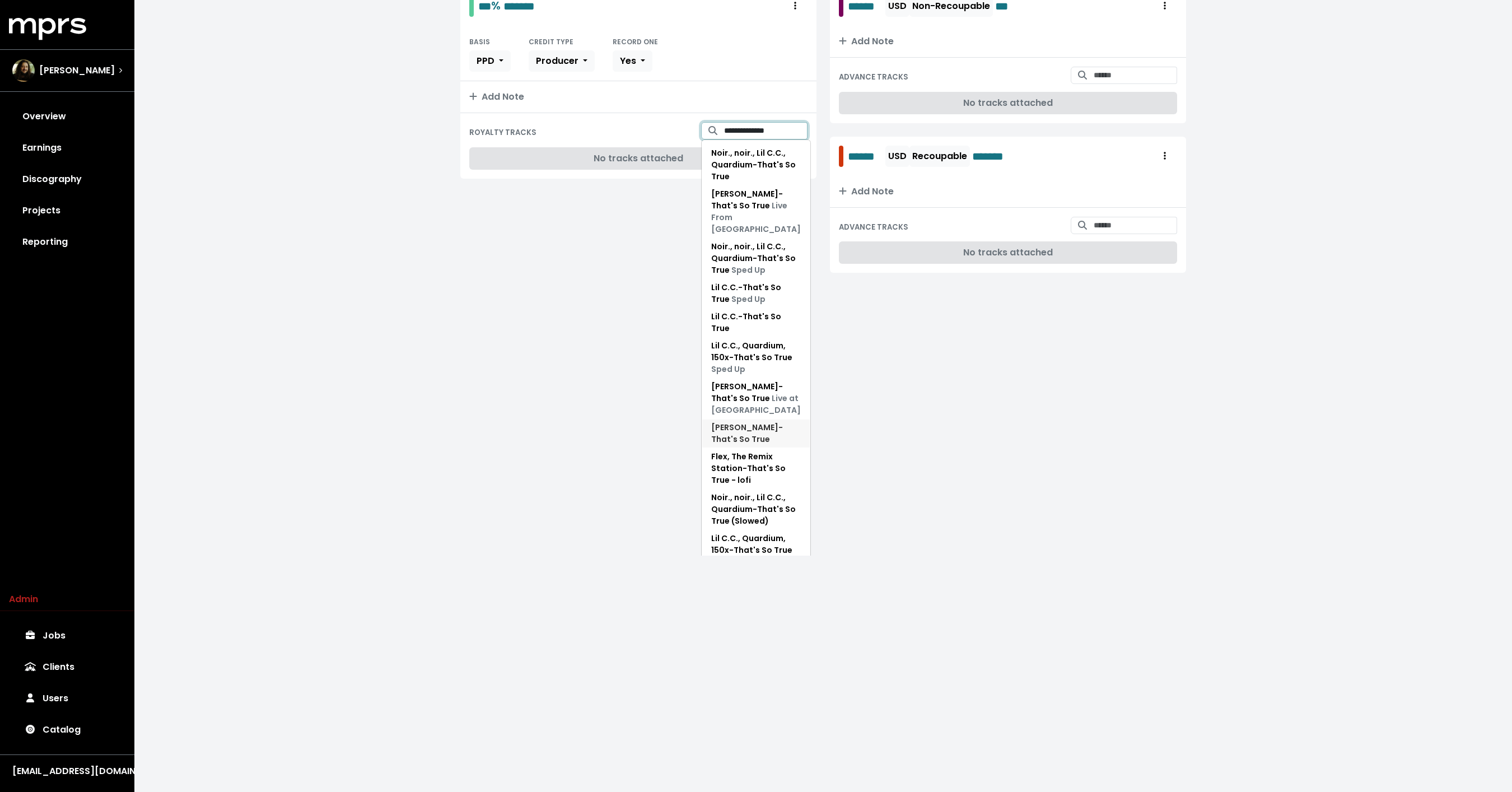
type input "**********"
click at [742, 422] on span "Gracie Abrams - That's So True" at bounding box center [747, 433] width 72 height 23
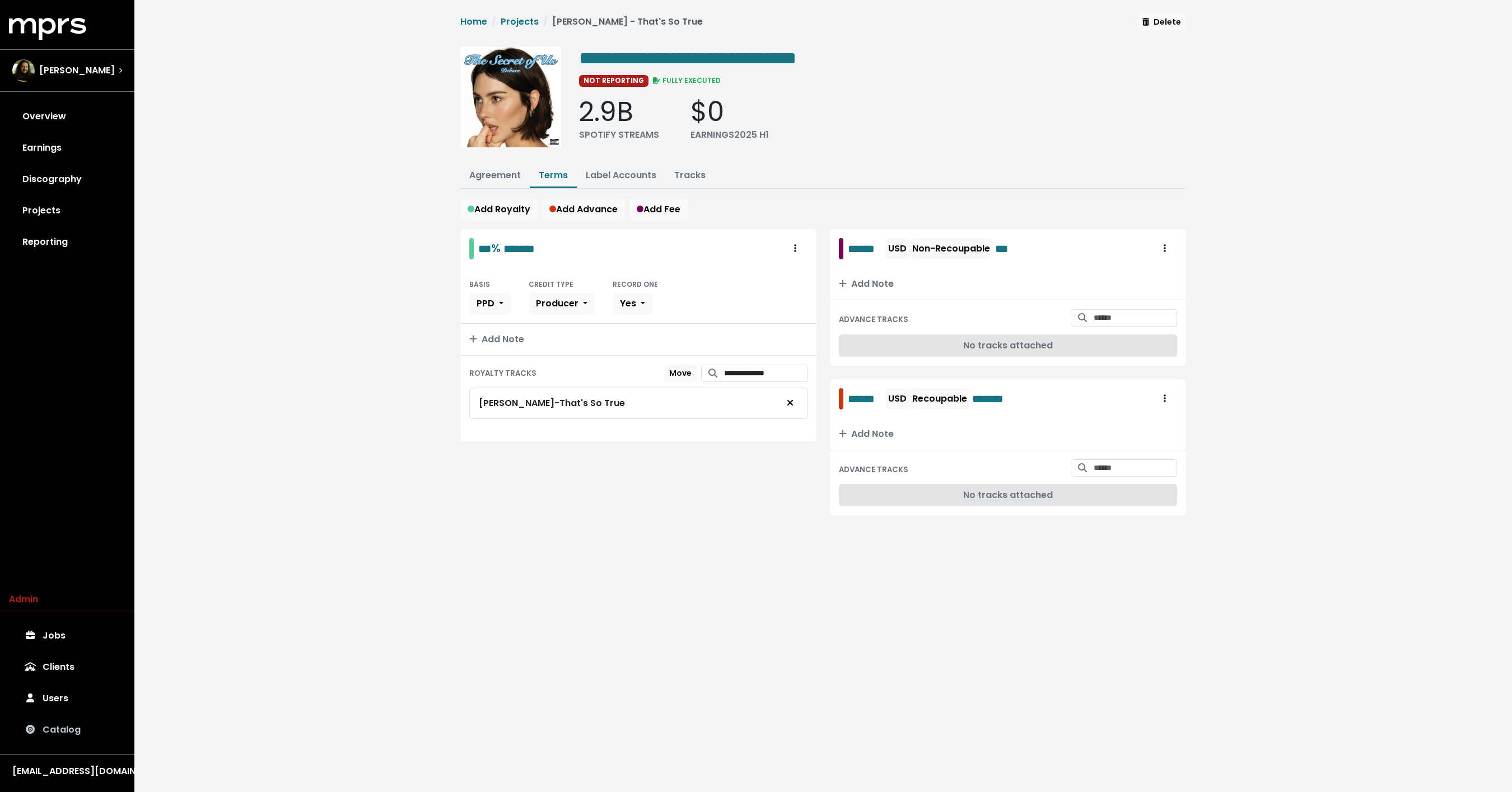
click at [70, 729] on link "Catalog" at bounding box center [68, 730] width 117 height 31
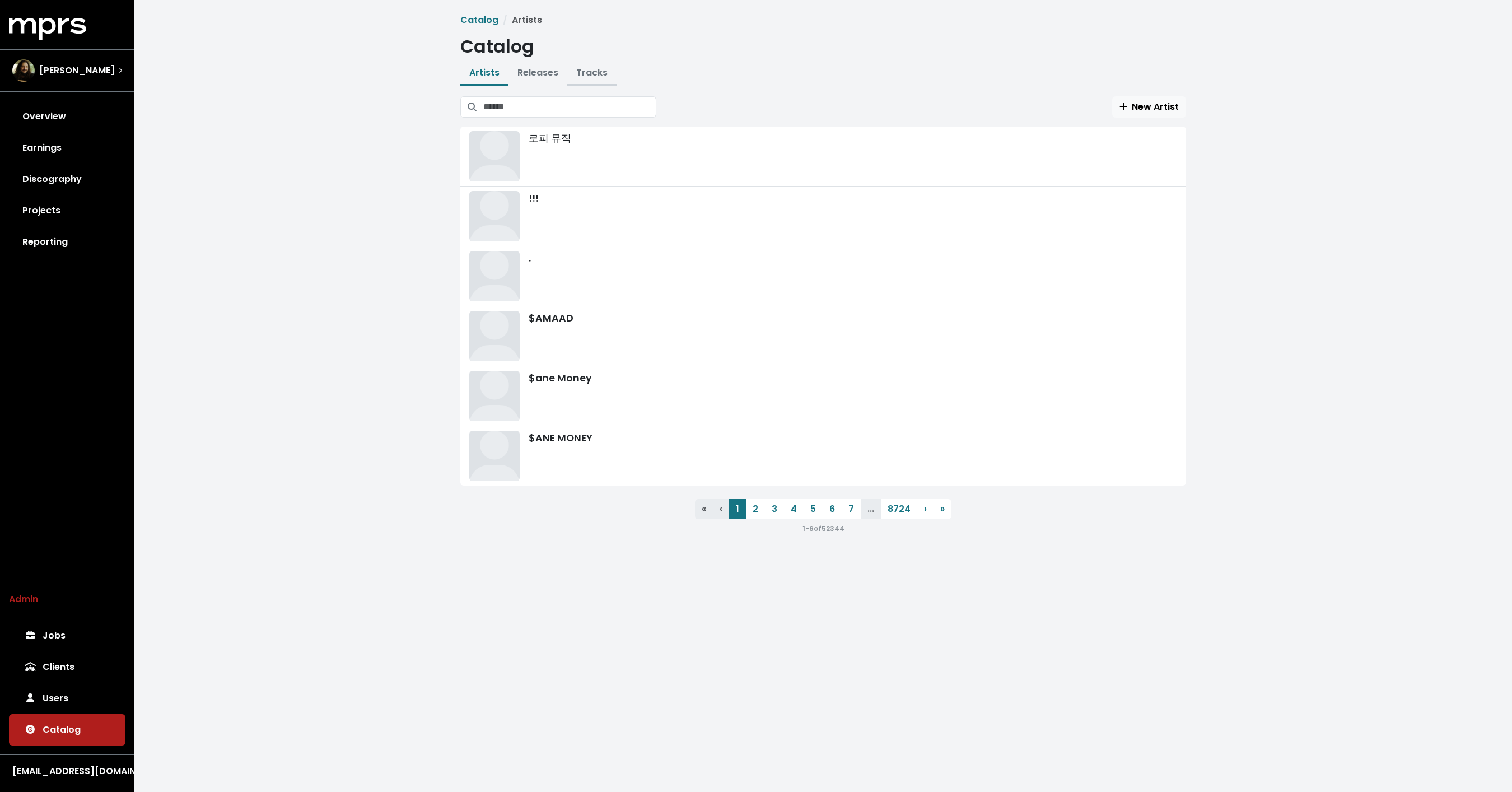
click at [595, 68] on link "Tracks" at bounding box center [592, 73] width 31 height 13
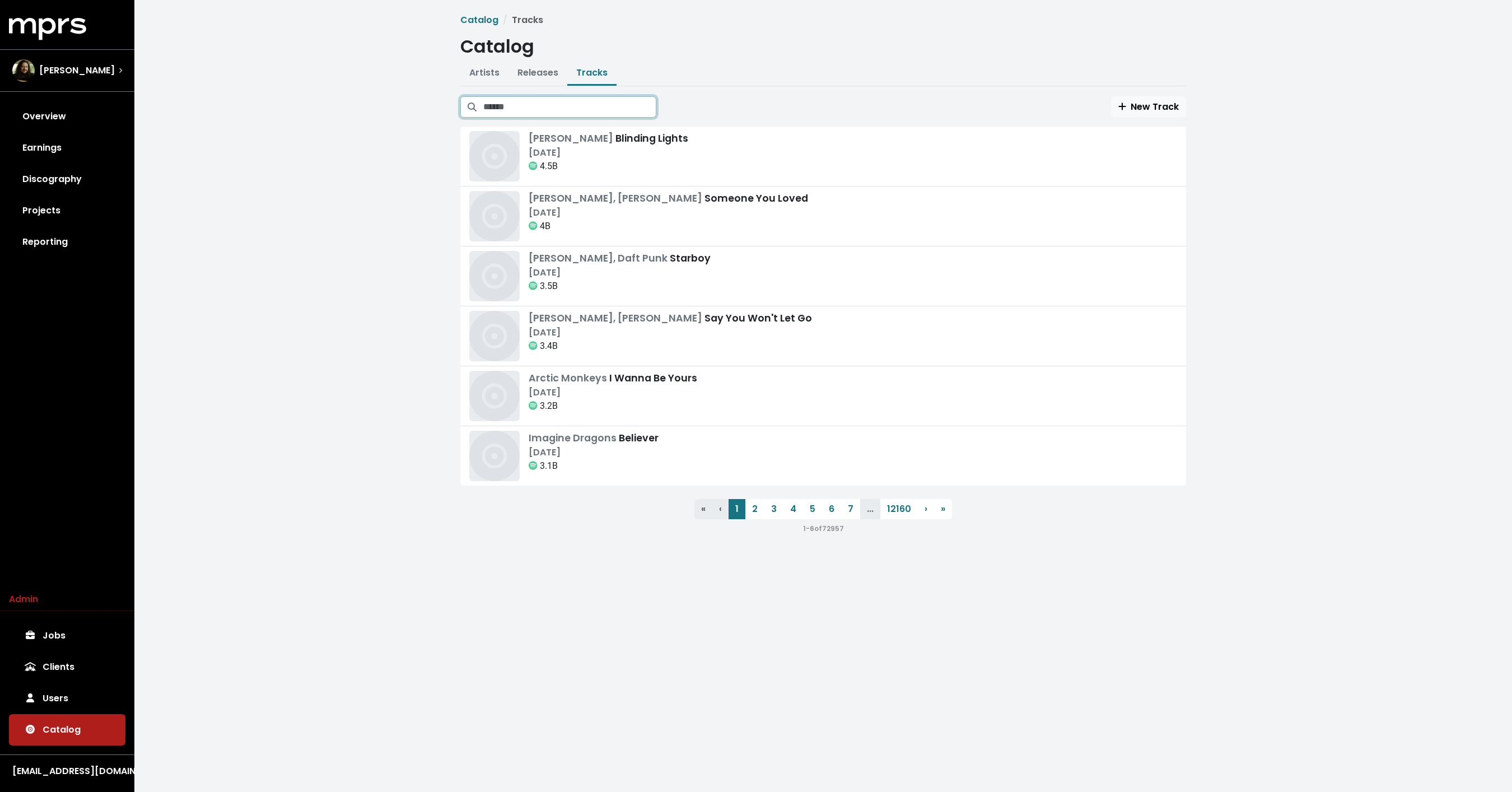
click at [566, 99] on input "Search tracks" at bounding box center [569, 107] width 173 height 21
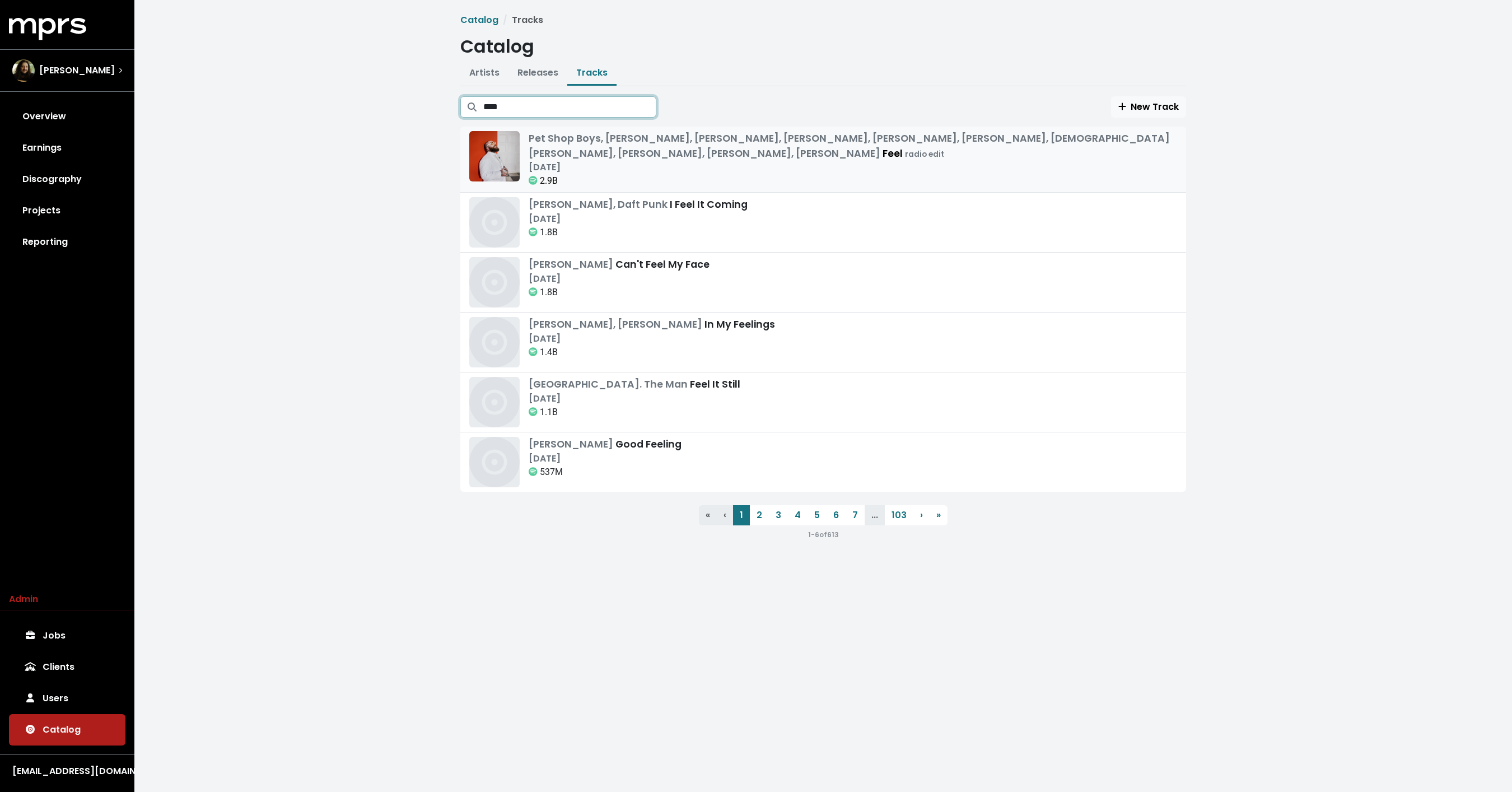
type input "****"
click at [649, 160] on div "Pet Shop Boys, Sabrina Carpenter, Gracie Abrams, Teddy Swims, The Weeknd, Ella …" at bounding box center [853, 146] width 648 height 30
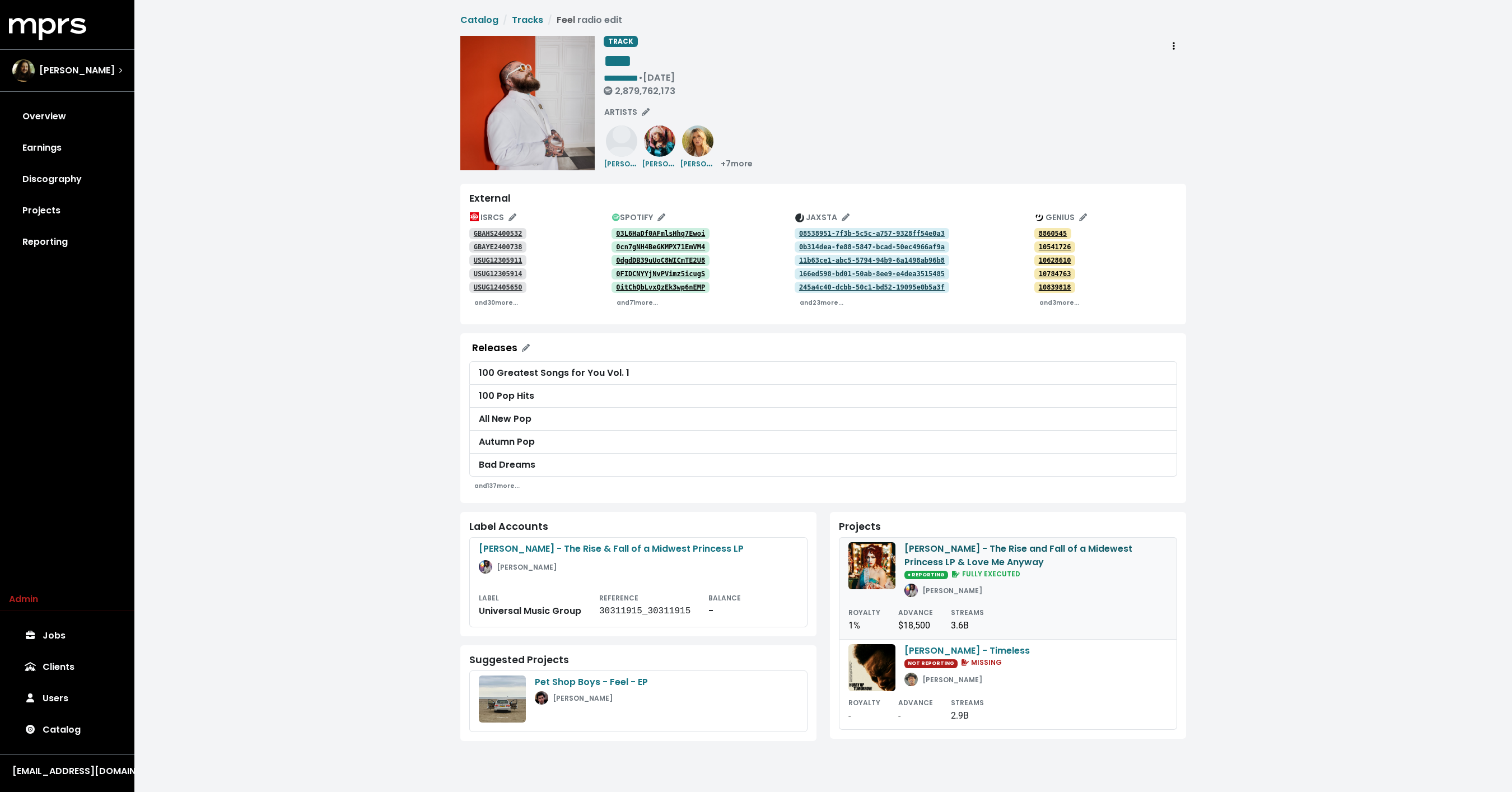
click at [1000, 550] on div "Chappell Roan - The Rise and Fall of a Midewest Princess LP & Love Me Anyway" at bounding box center [1036, 556] width 263 height 27
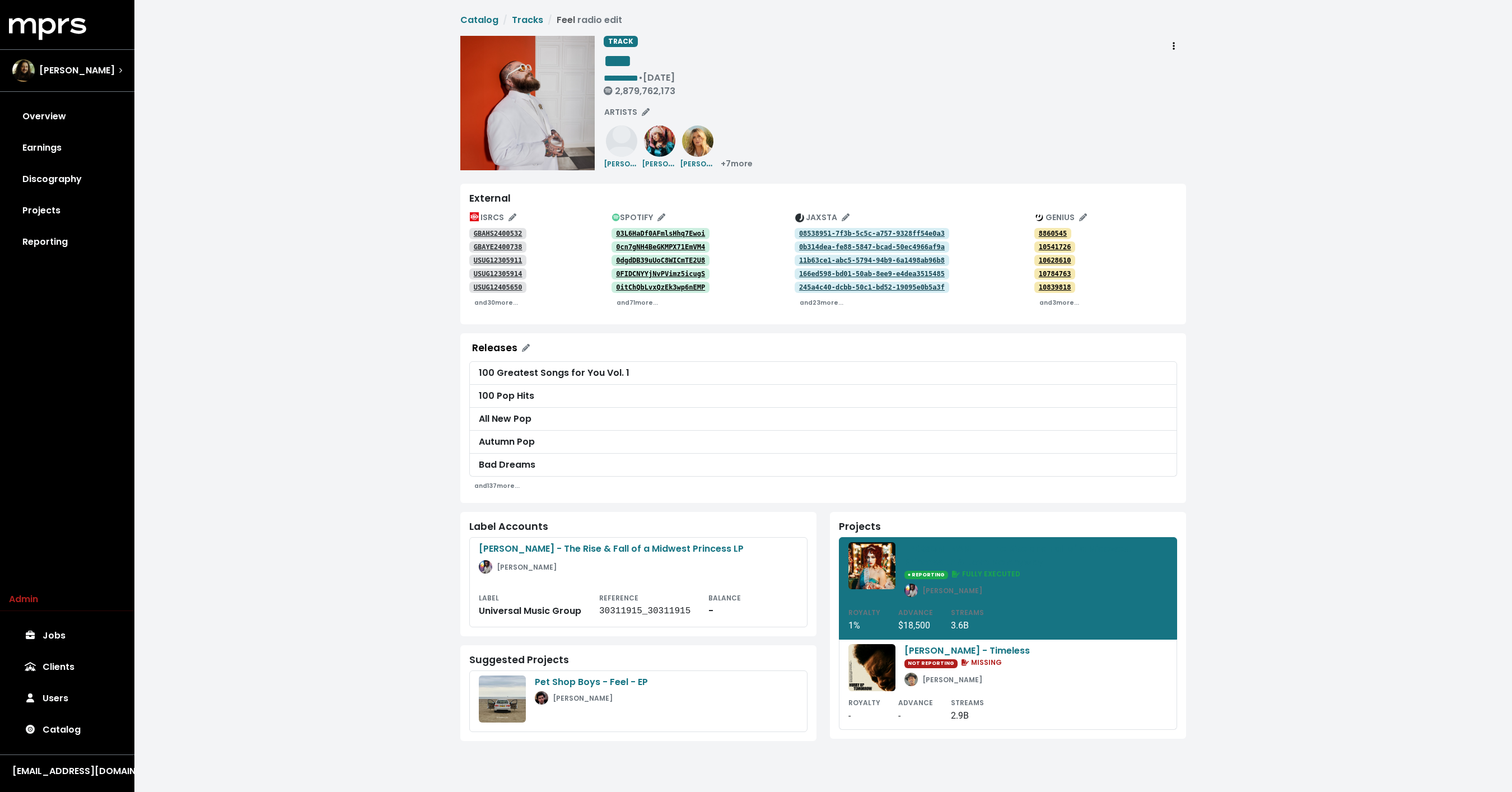
click at [345, 281] on div "**********" at bounding box center [823, 380] width 1377 height 759
click at [400, 486] on div "**********" at bounding box center [823, 380] width 1377 height 759
click at [928, 126] on div "**********" at bounding box center [895, 102] width 583 height 134
click at [68, 737] on link "Catalog" at bounding box center [68, 730] width 117 height 31
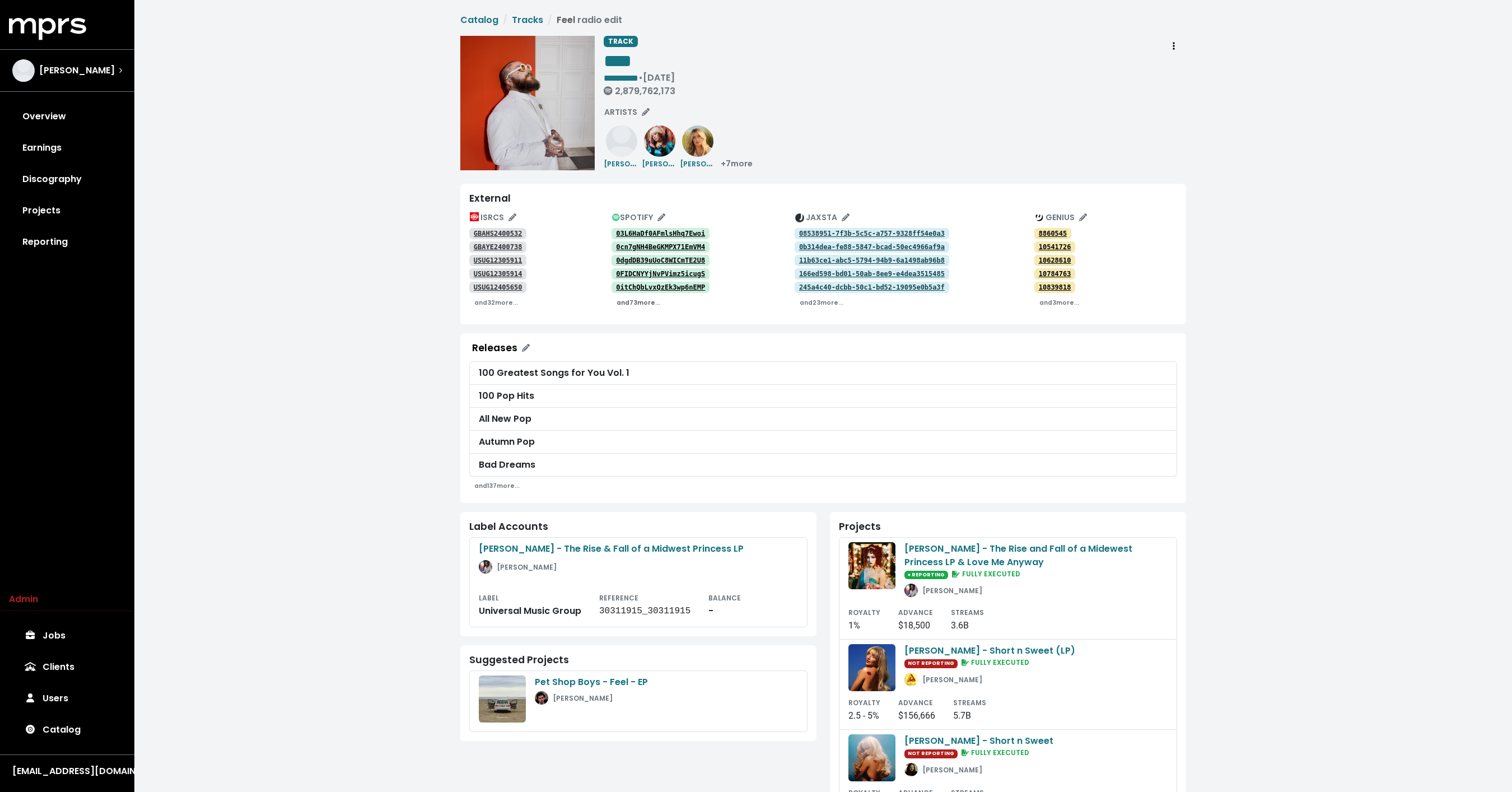
click at [630, 305] on small "and 73 more..." at bounding box center [638, 303] width 43 height 9
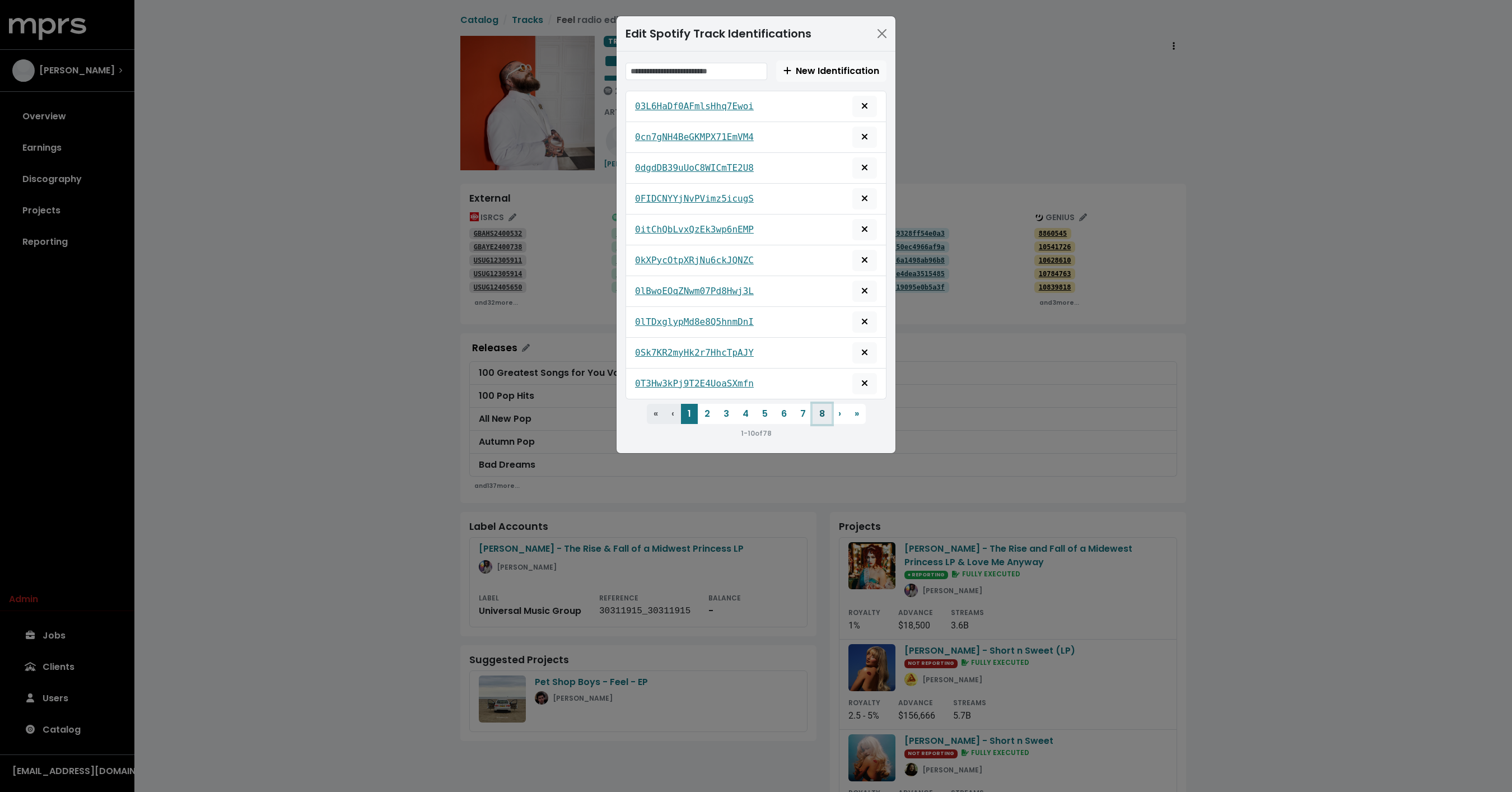
click at [820, 405] on button "8" at bounding box center [821, 414] width 19 height 20
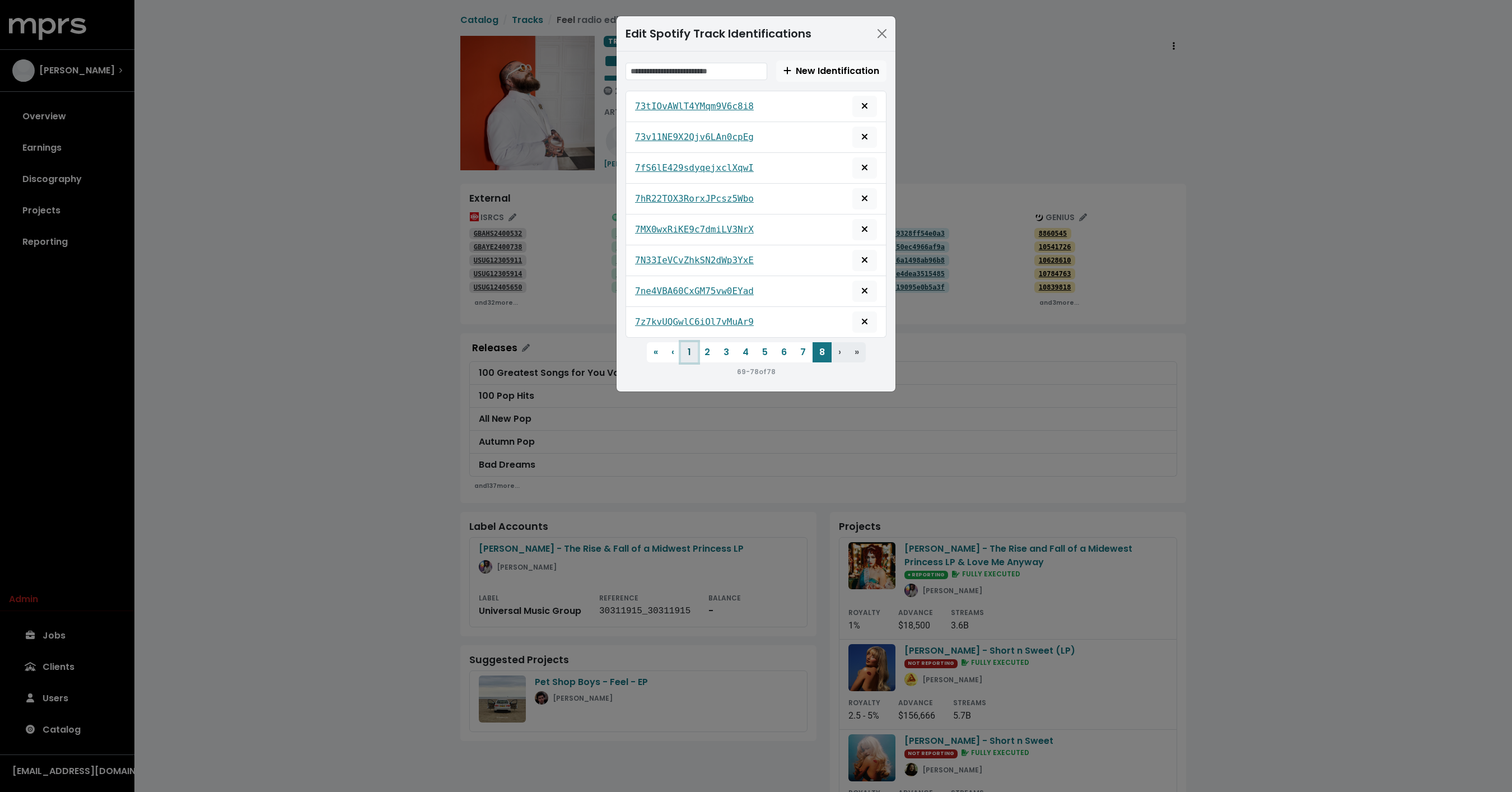
click at [686, 342] on button "1" at bounding box center [689, 352] width 17 height 20
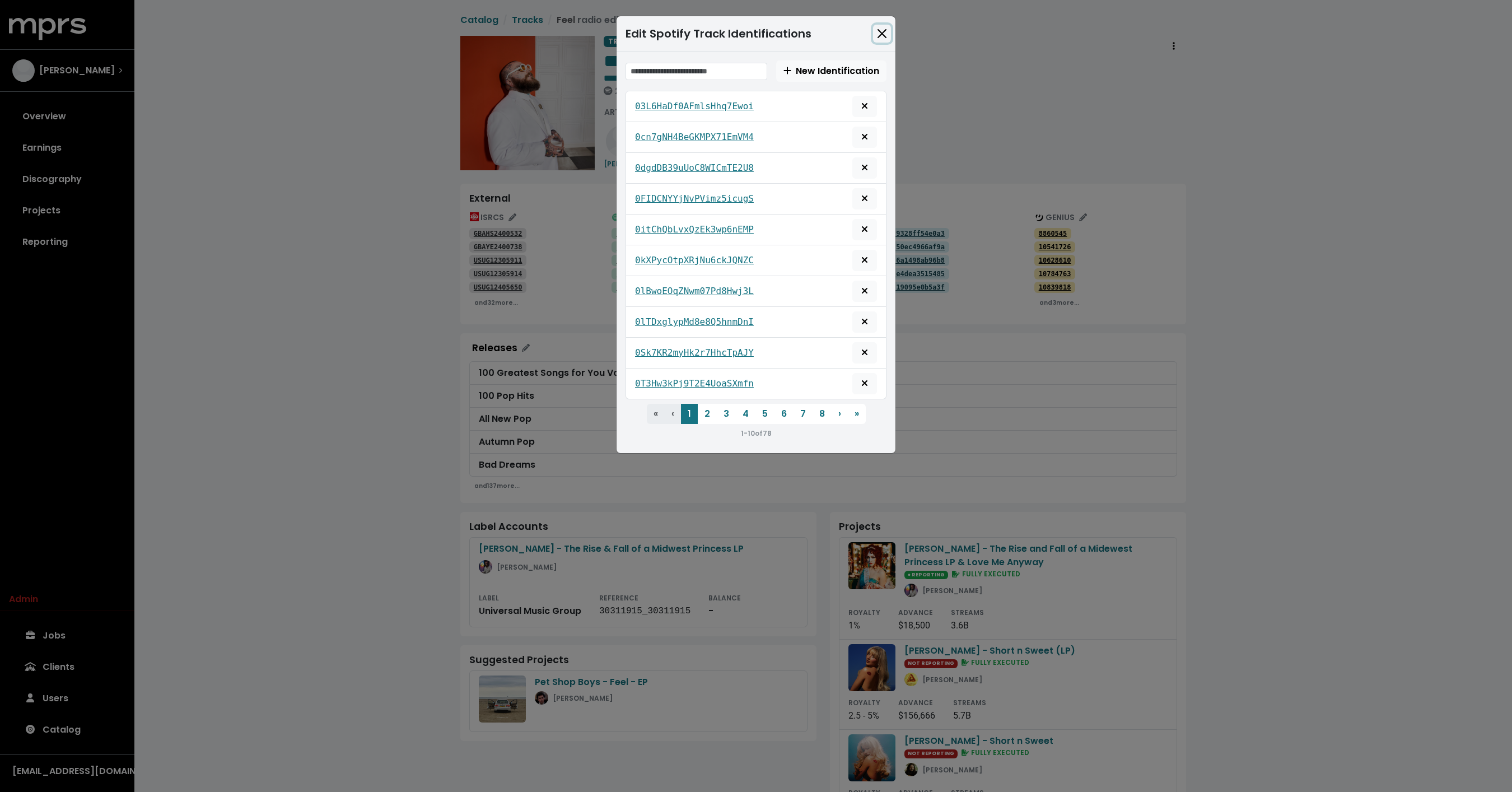
click at [873, 31] on button "Close" at bounding box center [881, 33] width 18 height 18
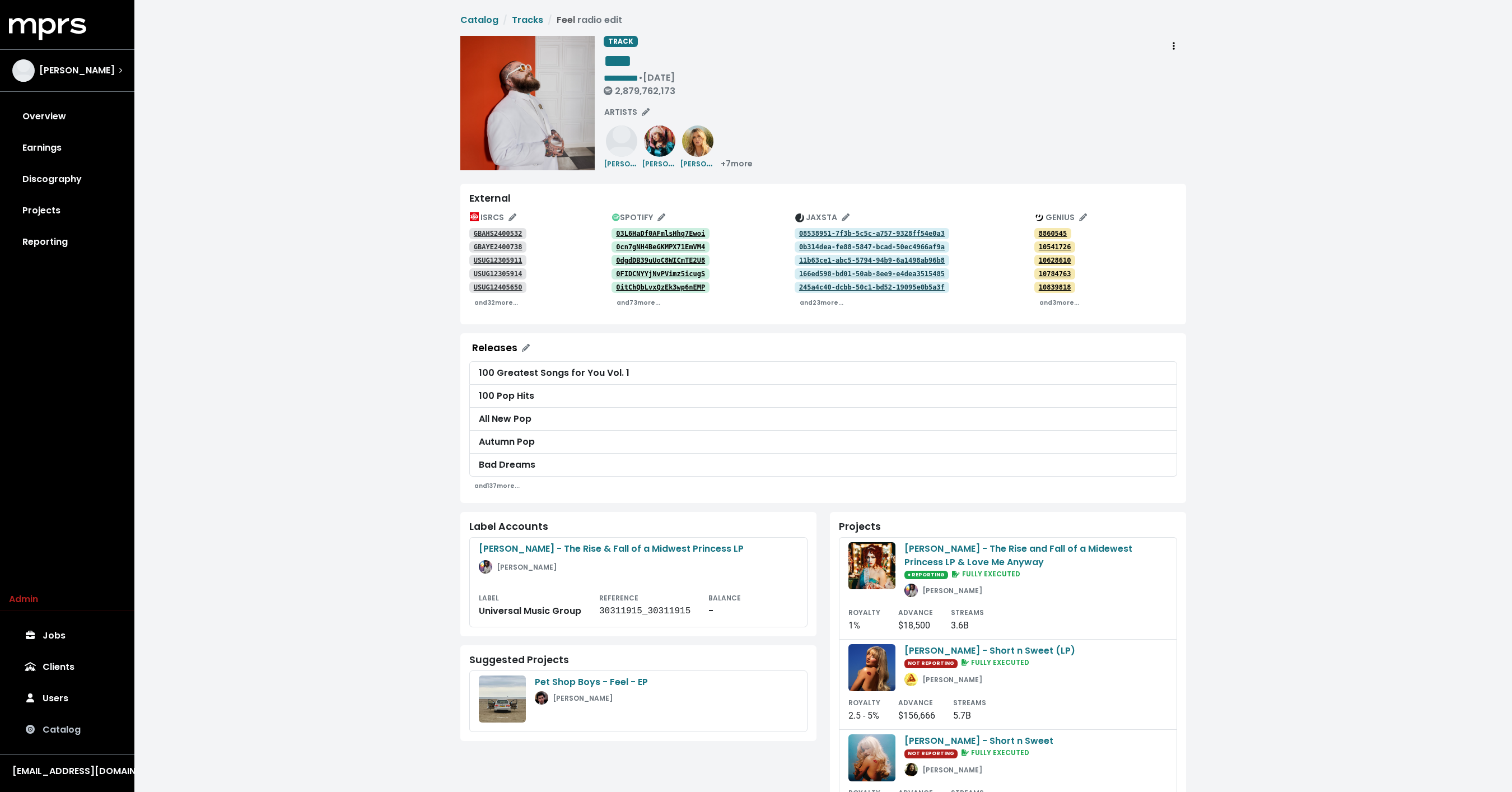
click at [86, 727] on link "Catalog" at bounding box center [68, 730] width 117 height 31
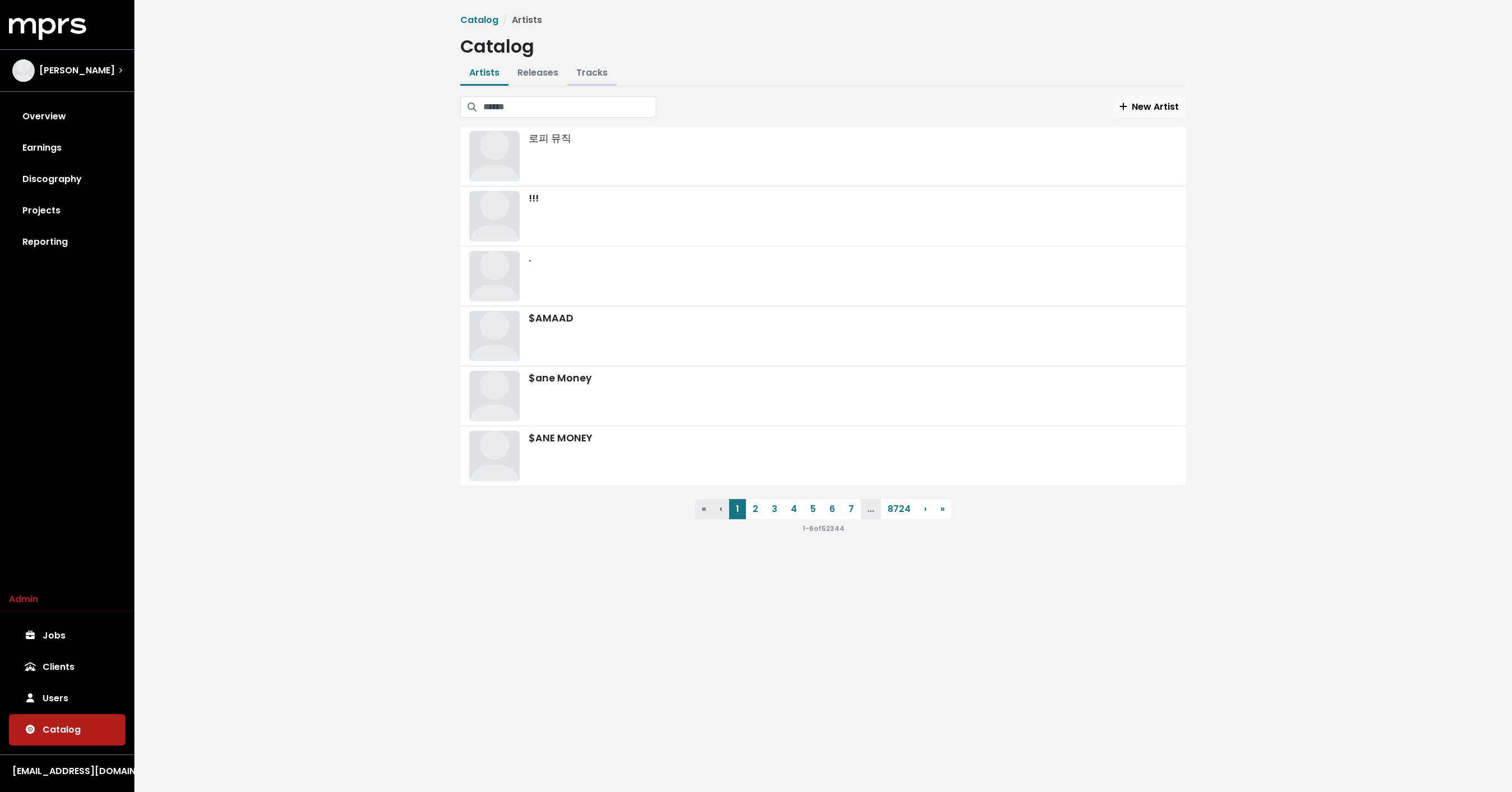
click at [595, 72] on link "Tracks" at bounding box center [592, 73] width 31 height 13
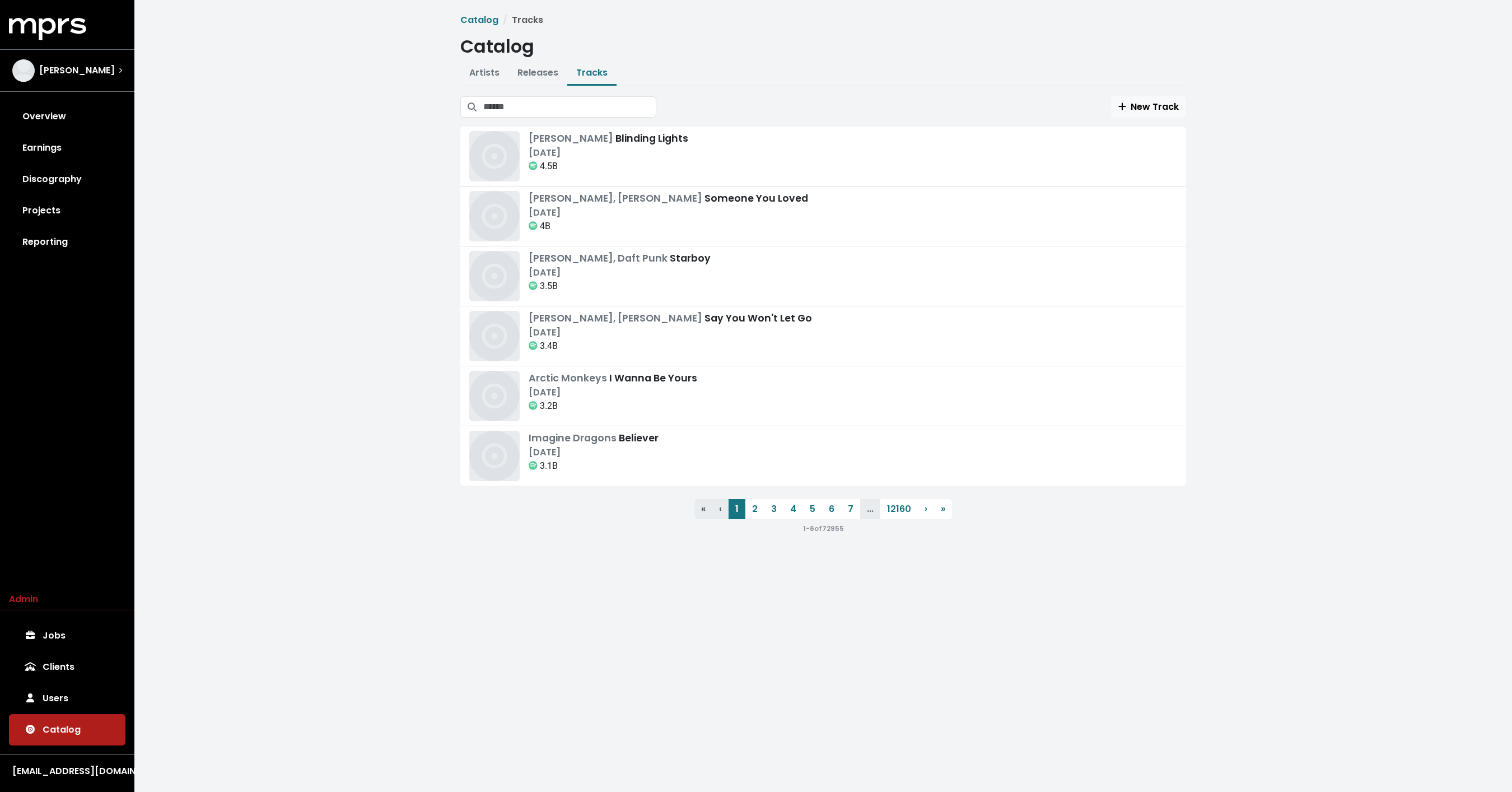
click at [1150, 94] on div "Catalog Tracks Catalog Artists Releases Tracks New Artist 로피 뮤직 !!! . $AMAAD $a…" at bounding box center [823, 274] width 739 height 522
click at [1139, 101] on span "New Track" at bounding box center [1148, 107] width 60 height 13
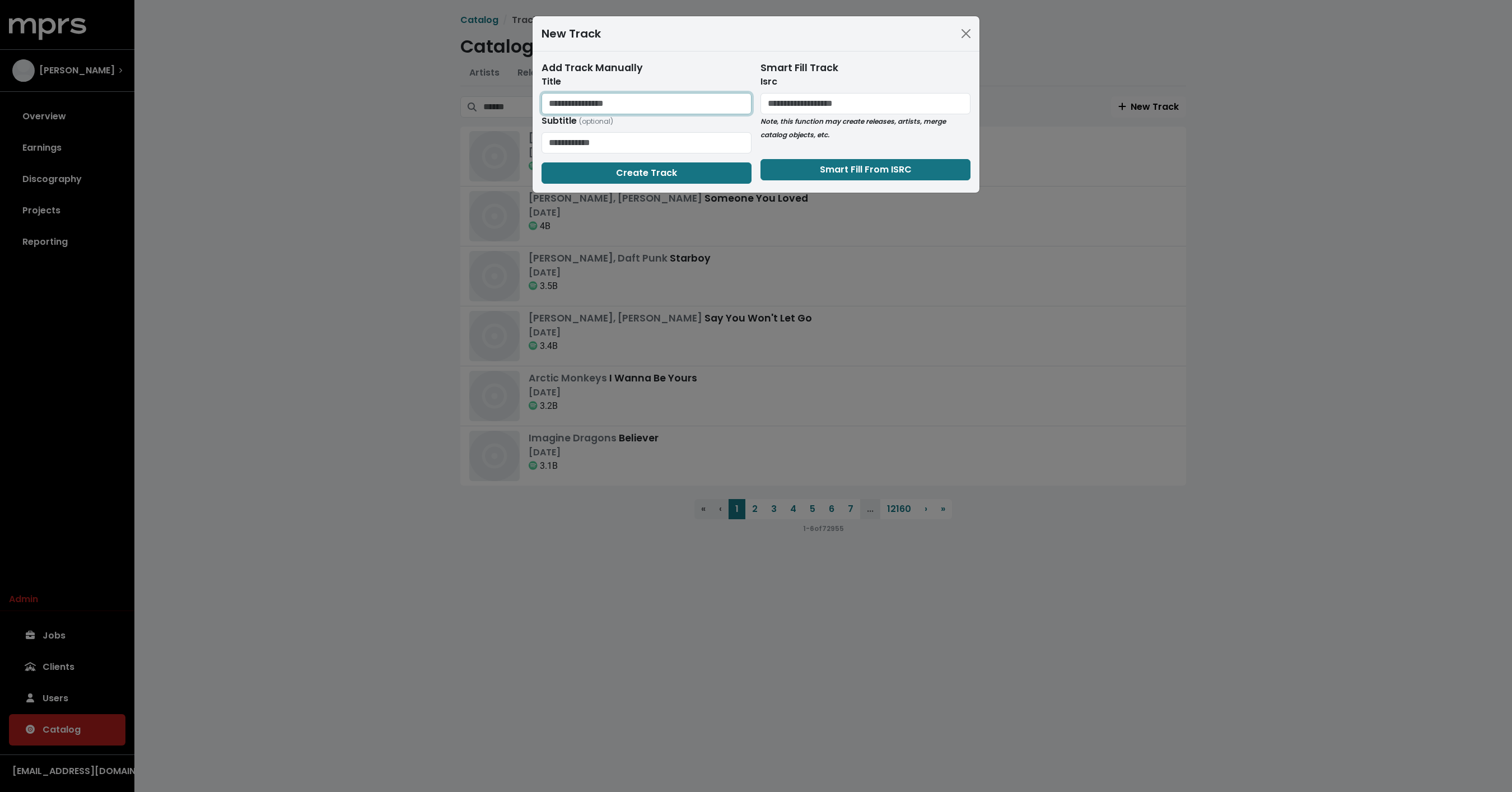
click at [642, 101] on input "text" at bounding box center [646, 104] width 210 height 21
type input "*****"
click at [586, 177] on button "Create Track" at bounding box center [646, 173] width 210 height 21
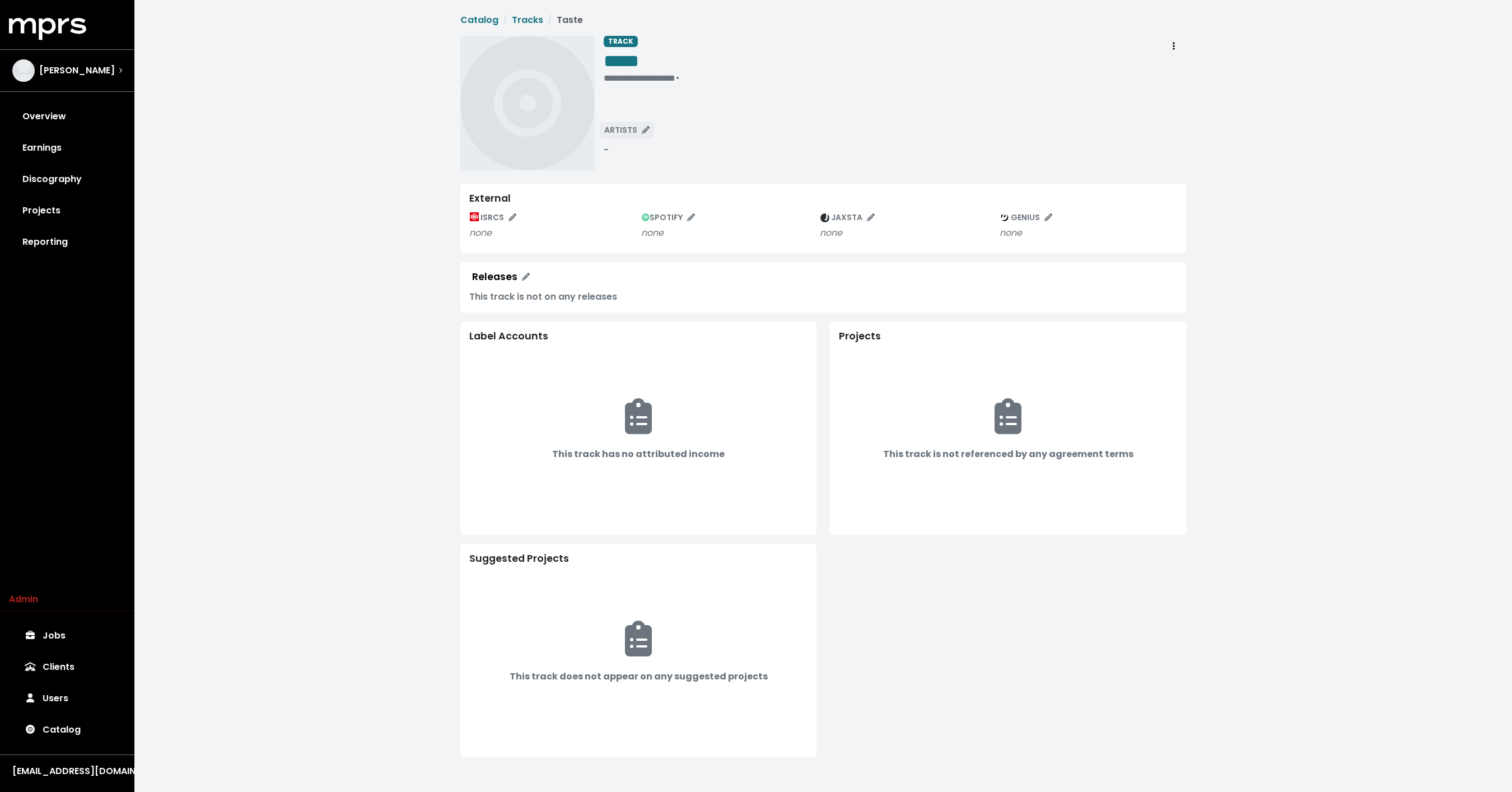
click at [622, 132] on span "ARTISTS" at bounding box center [627, 130] width 45 height 11
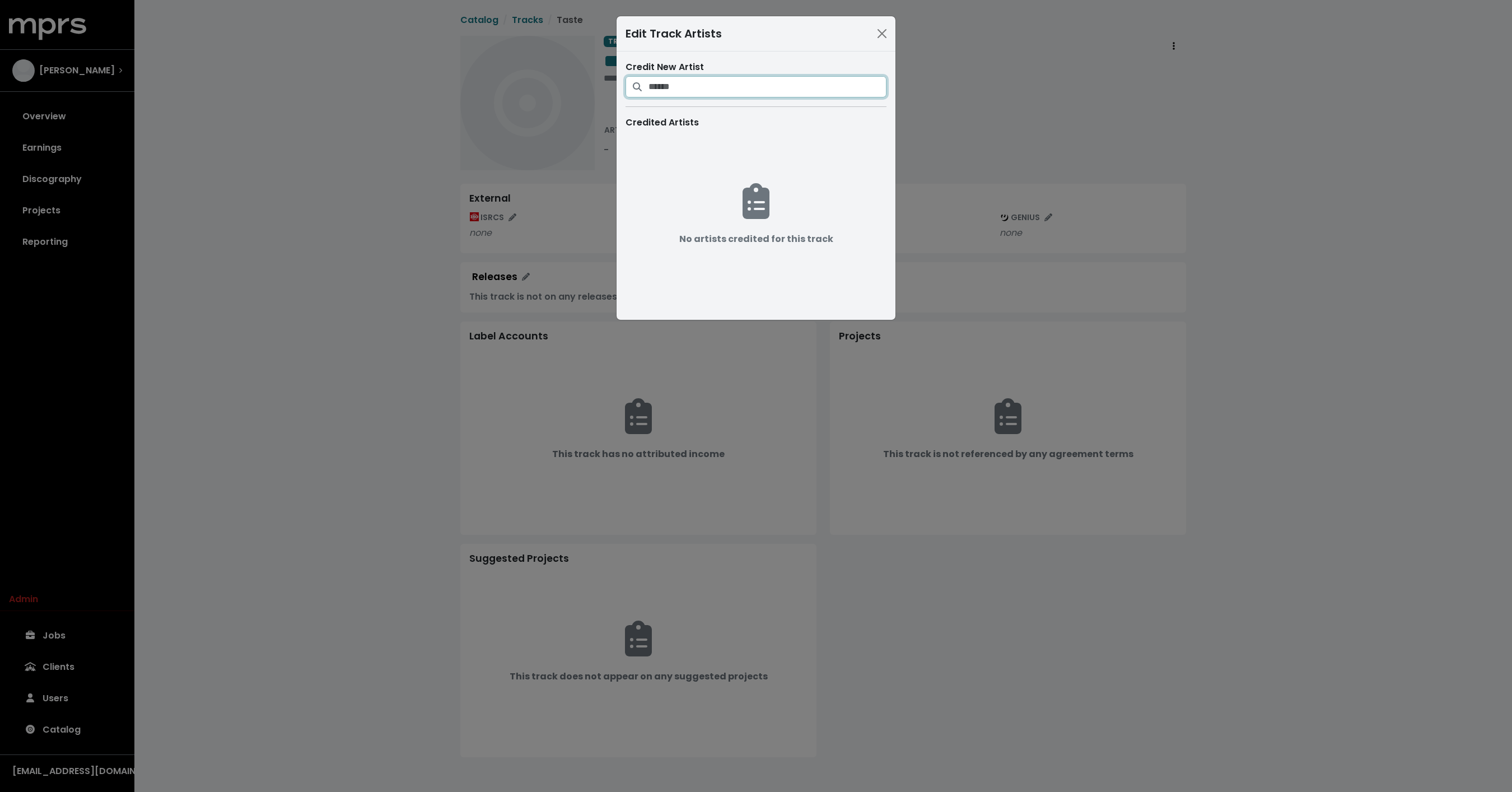
click at [695, 86] on input "Search for artists who should be credited on this track" at bounding box center [767, 87] width 238 height 21
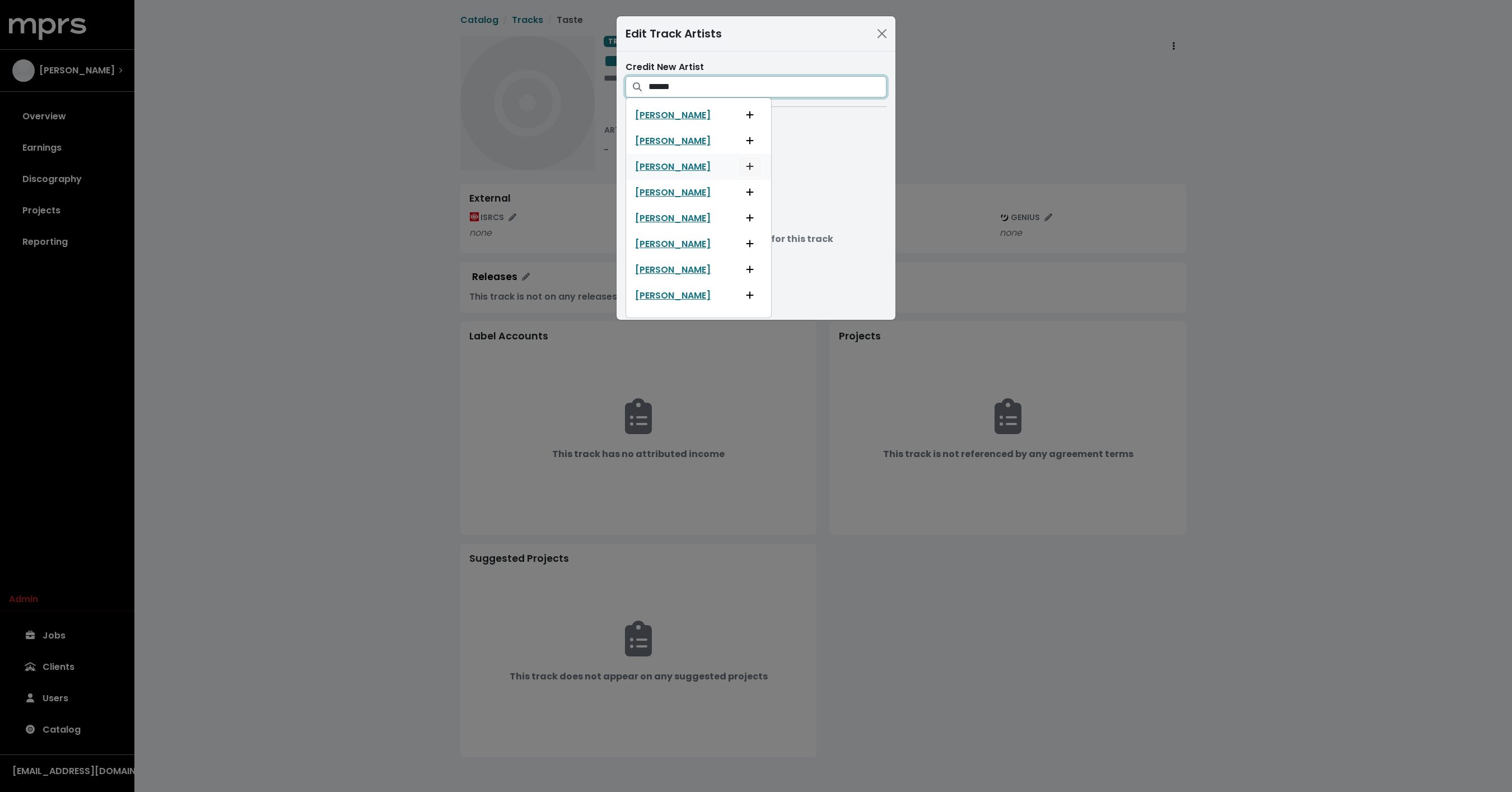
type input "******"
click at [754, 169] on icon "Add artist to this track's credited artists" at bounding box center [750, 166] width 8 height 9
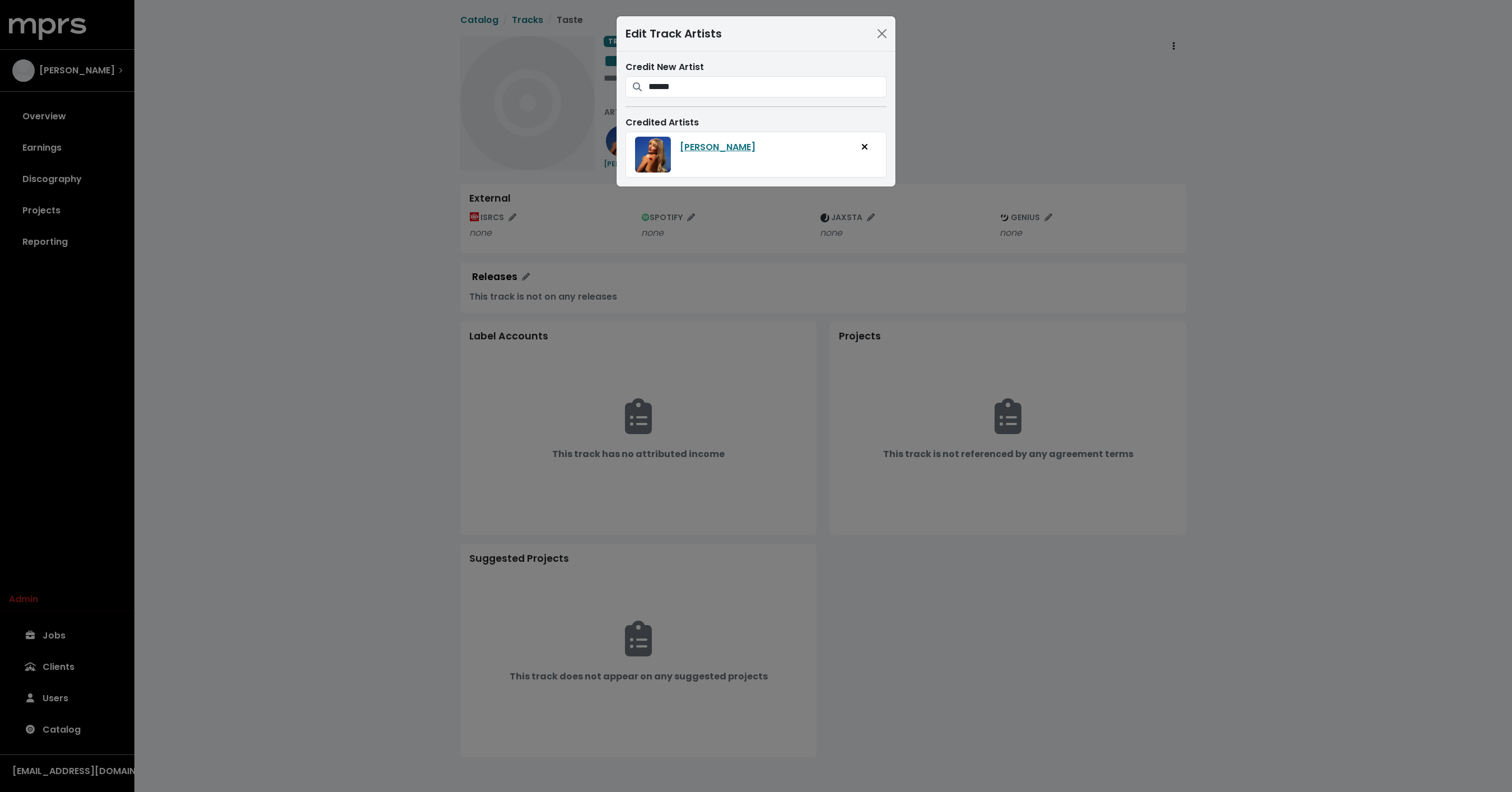
click at [985, 139] on div "Edit Track Artists Credit New Artist ****** Sabrina Sabrina Berger Sabrina Carp…" at bounding box center [756, 396] width 1512 height 792
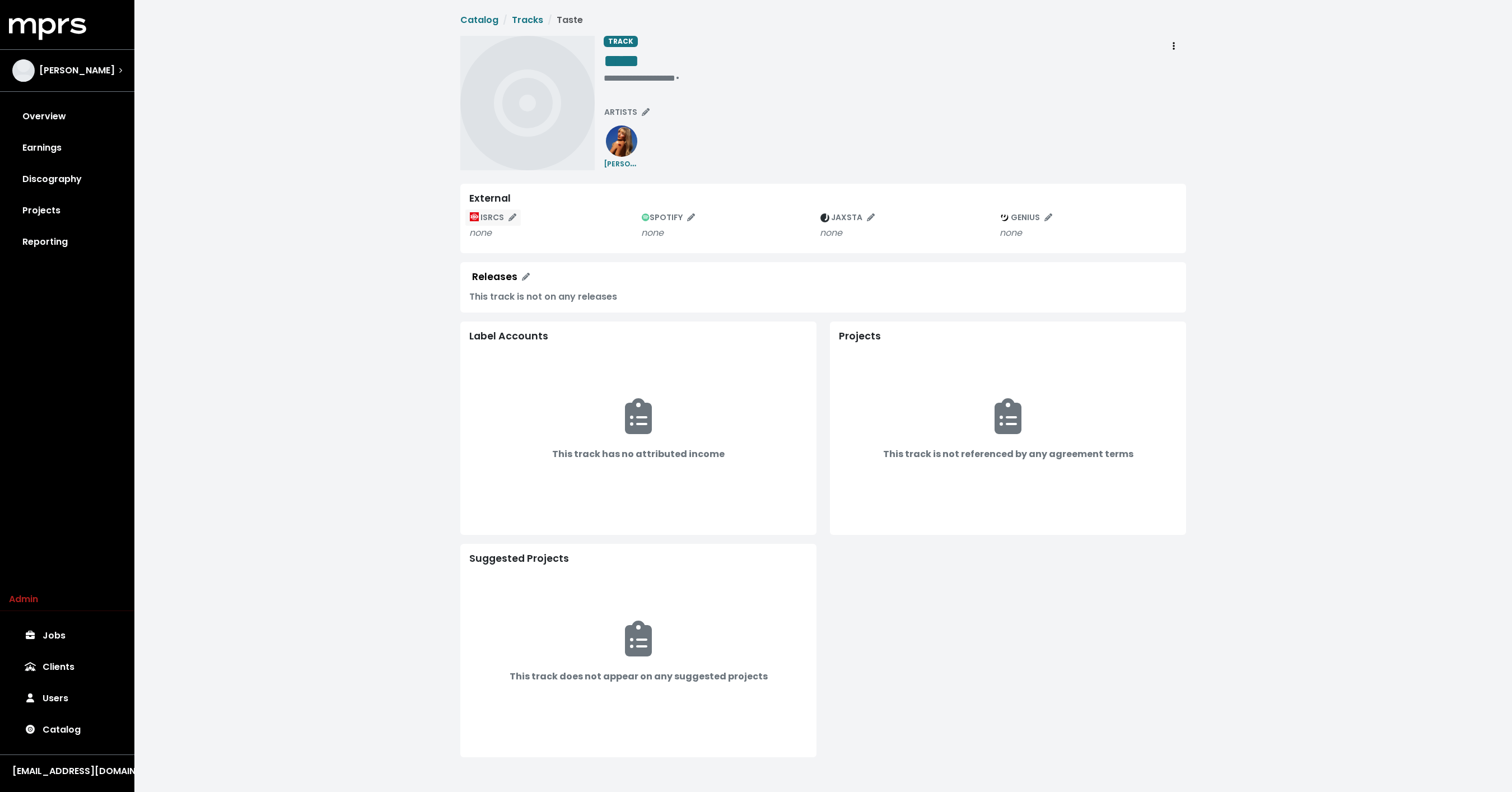
click at [512, 219] on icon "Edit ISRC mappings for this track" at bounding box center [512, 217] width 8 height 8
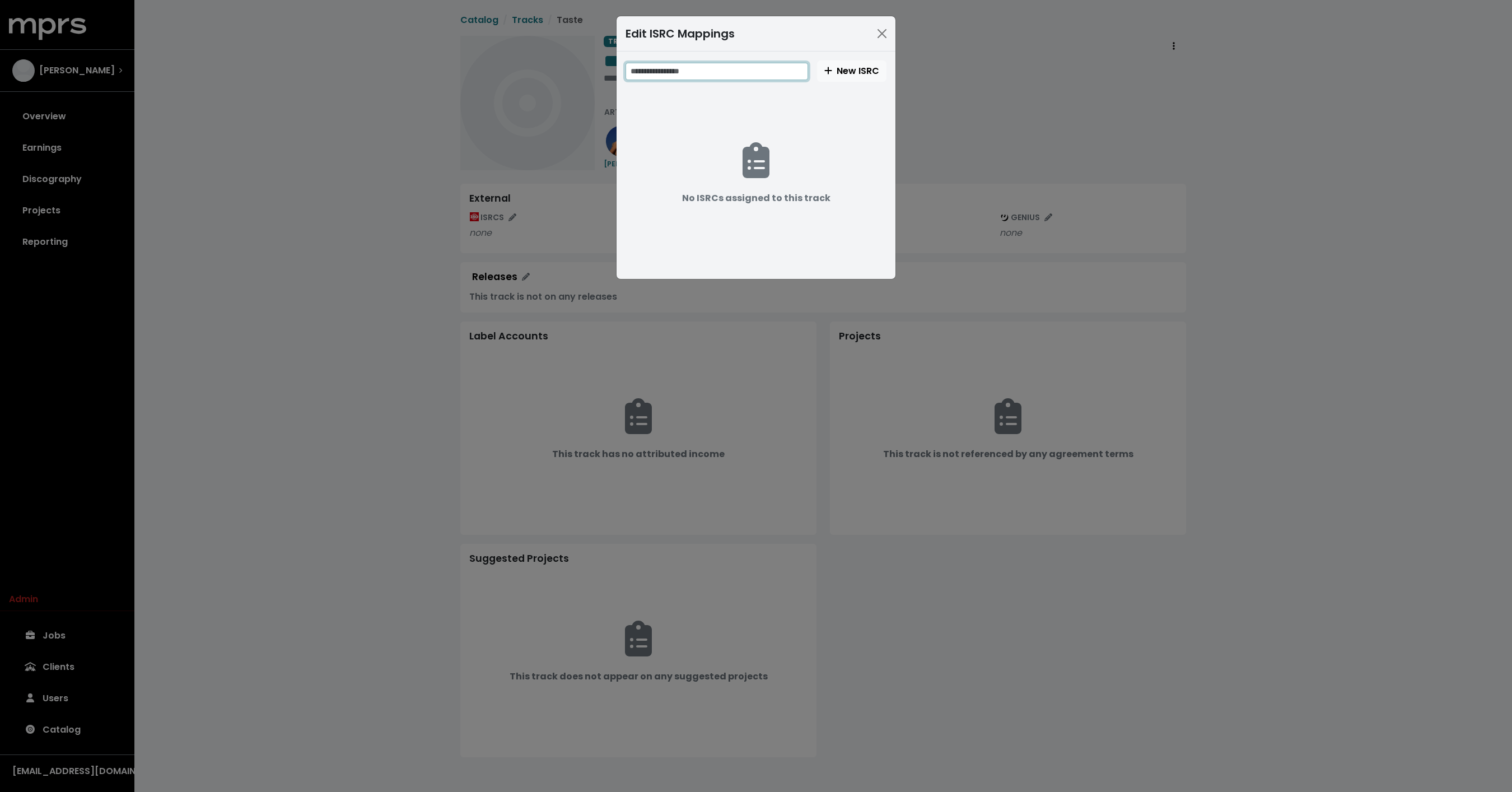
click at [714, 77] on input "text" at bounding box center [716, 71] width 183 height 17
paste input "**********"
type input "**********"
click at [846, 65] on span "New ISRC" at bounding box center [851, 71] width 55 height 13
click at [850, 70] on span "New ISRC" at bounding box center [851, 71] width 55 height 13
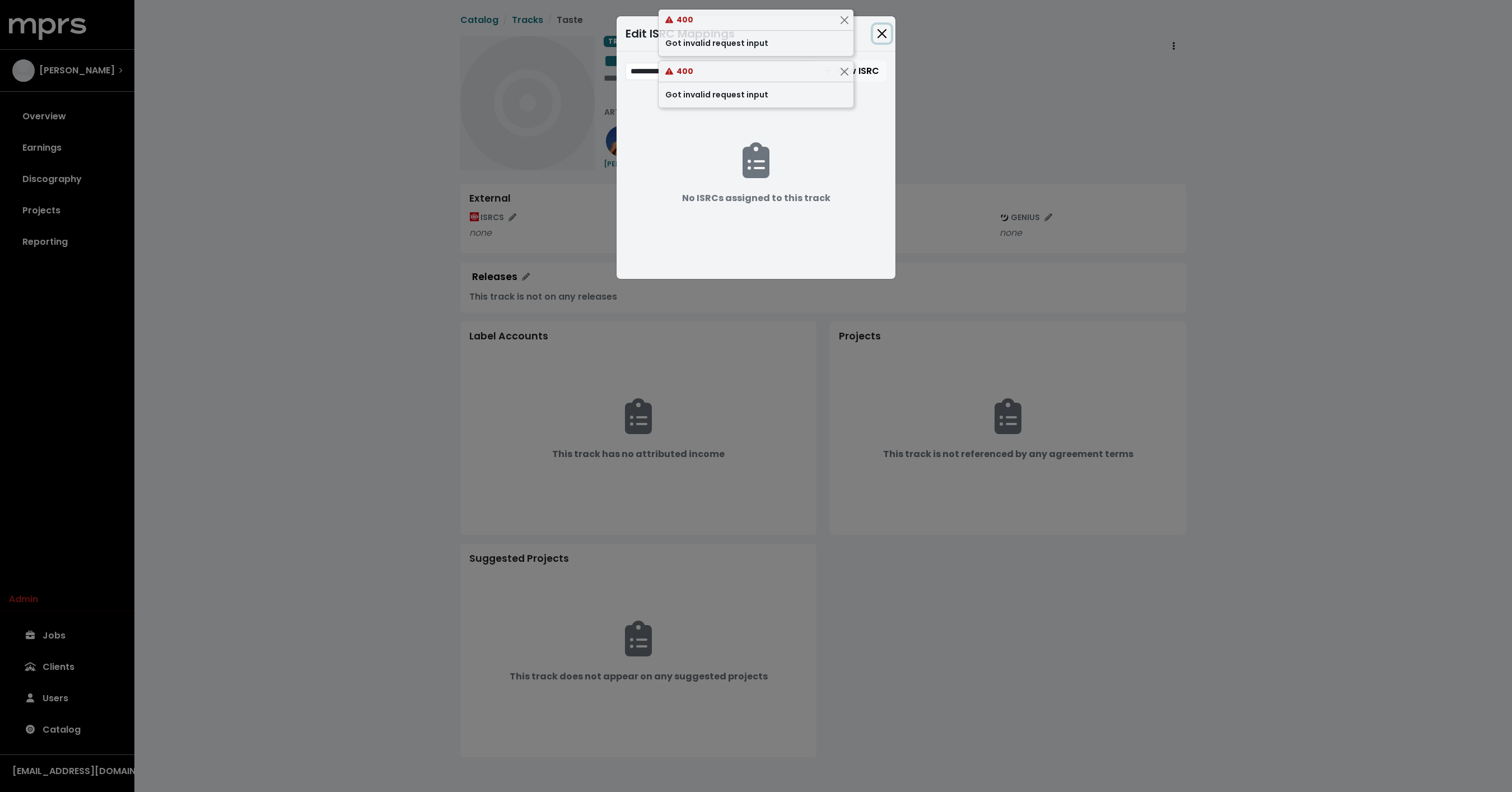
click at [875, 38] on button "Close" at bounding box center [881, 33] width 18 height 18
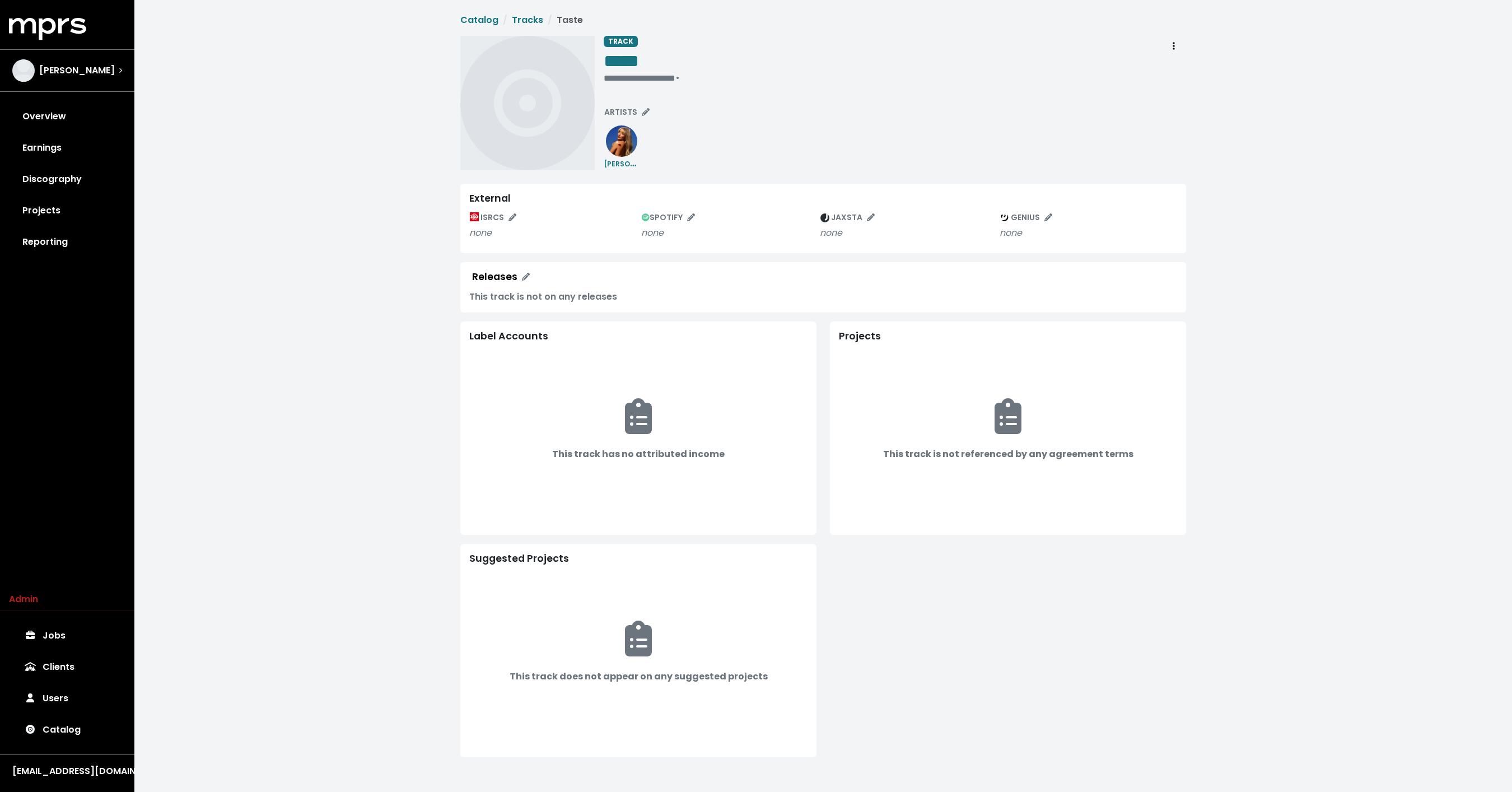
click at [506, 208] on div "External ISRCS none SPOTIFY none JAXSTA none GENIUS none" at bounding box center [823, 218] width 725 height 70
click at [507, 212] on span "ISRCS" at bounding box center [492, 218] width 46 height 11
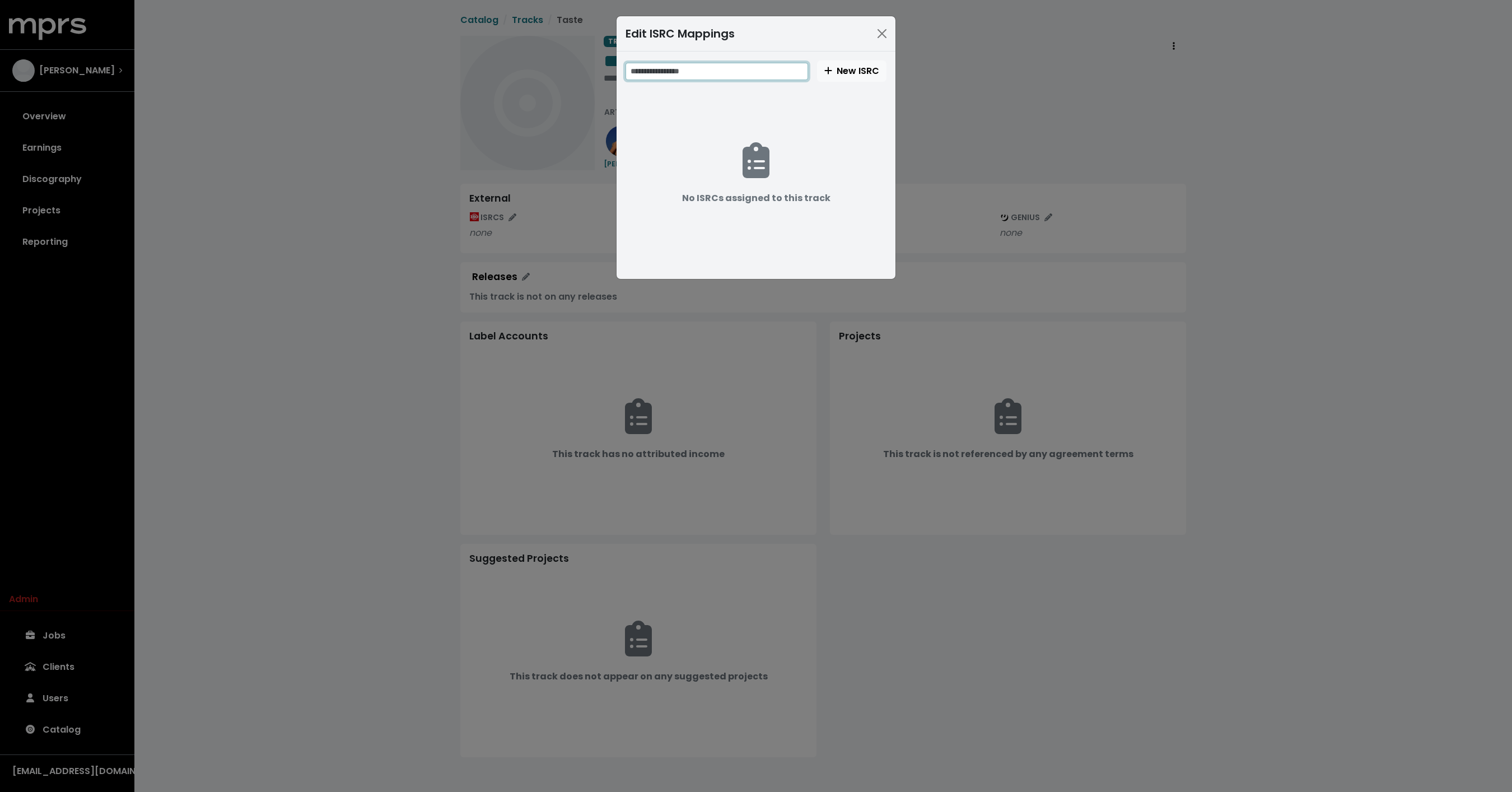
click at [775, 73] on input "text" at bounding box center [716, 71] width 183 height 17
paste input "**********"
type input "**********"
click at [836, 63] on button "New ISRC" at bounding box center [852, 71] width 70 height 21
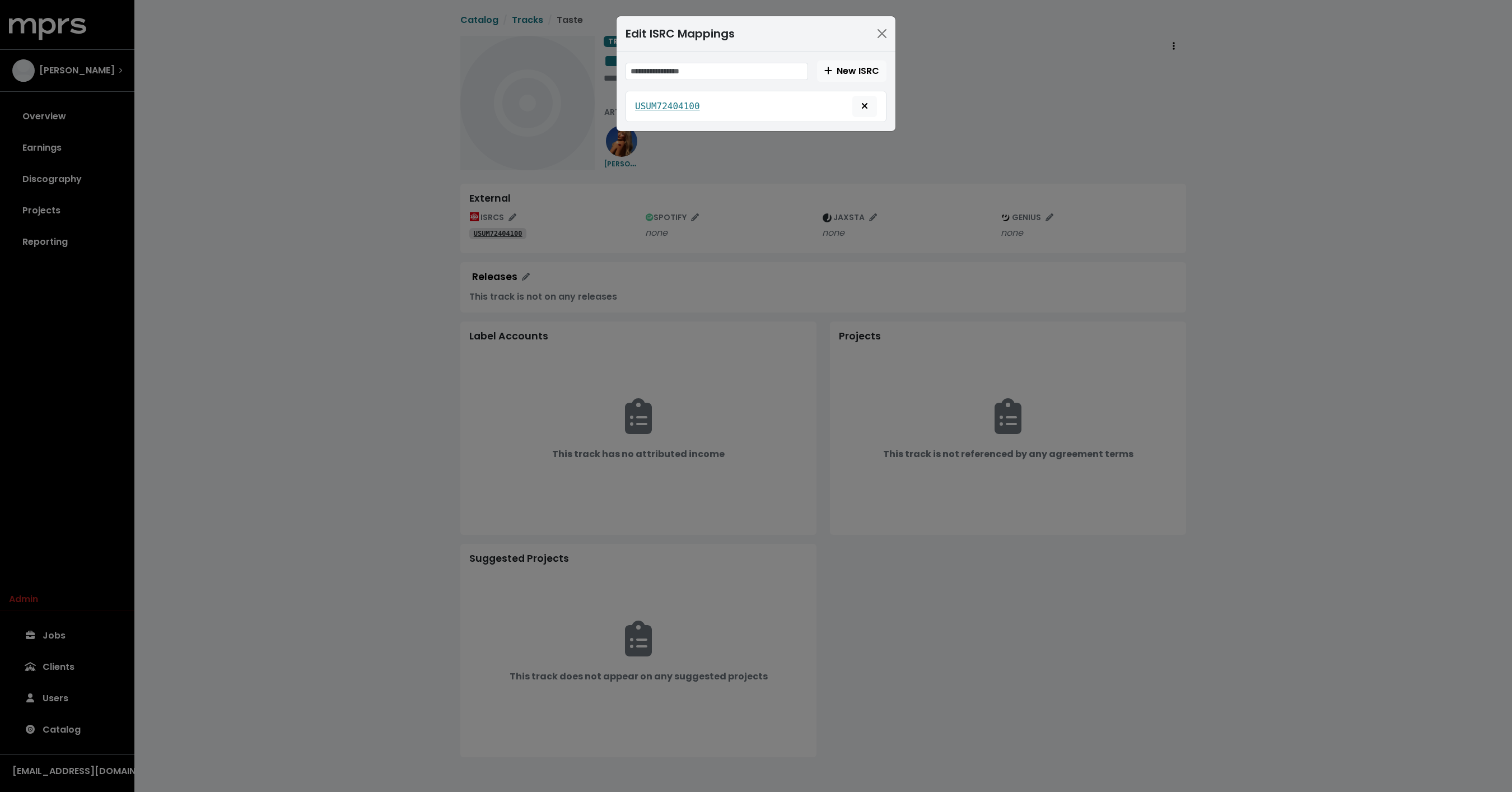
click at [334, 321] on div "Edit ISRC Mappings New ISRC USUM72404100" at bounding box center [756, 396] width 1512 height 792
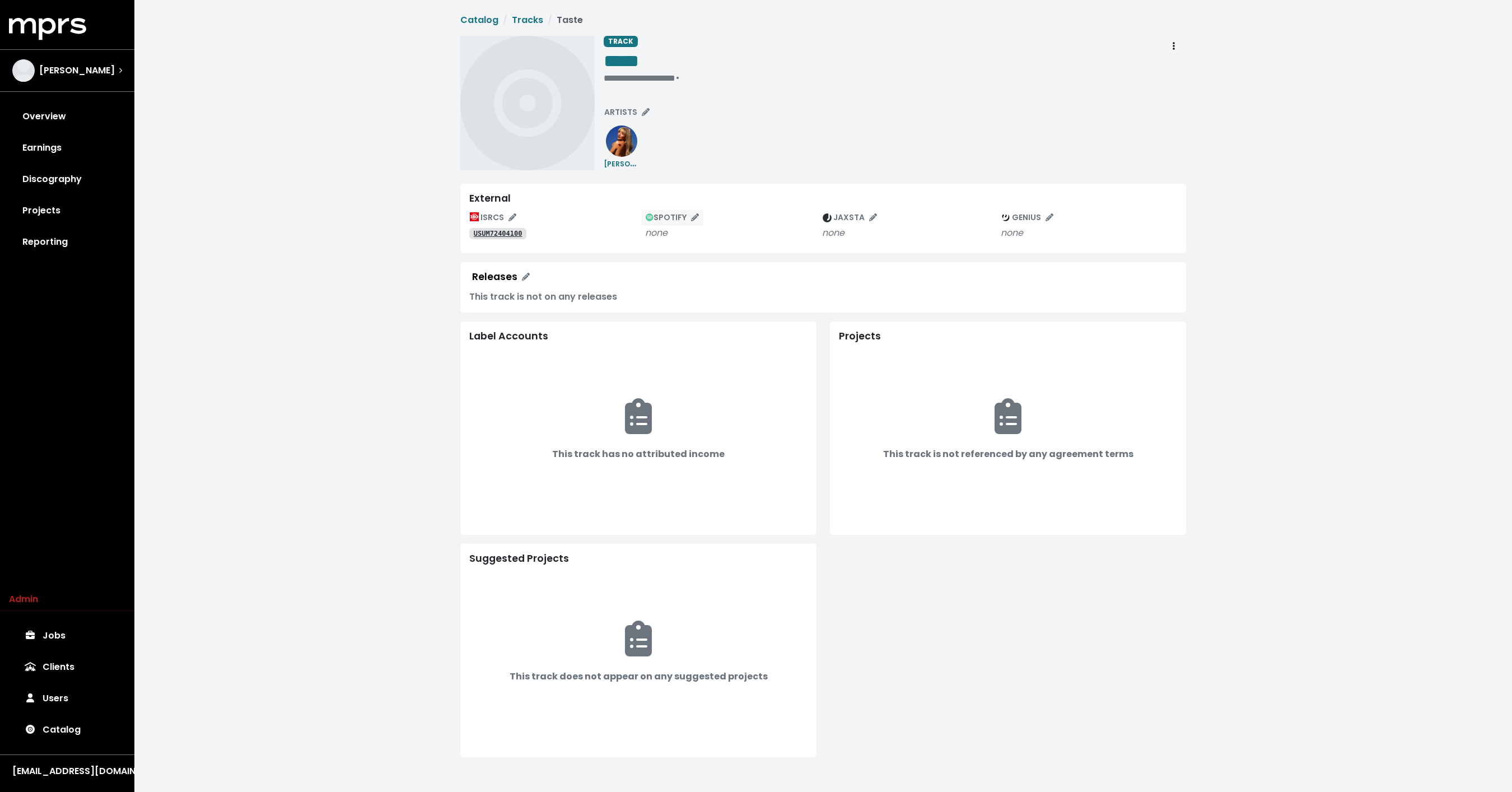
click at [696, 218] on icon "Edit spotify track identifications for this track" at bounding box center [694, 217] width 8 height 8
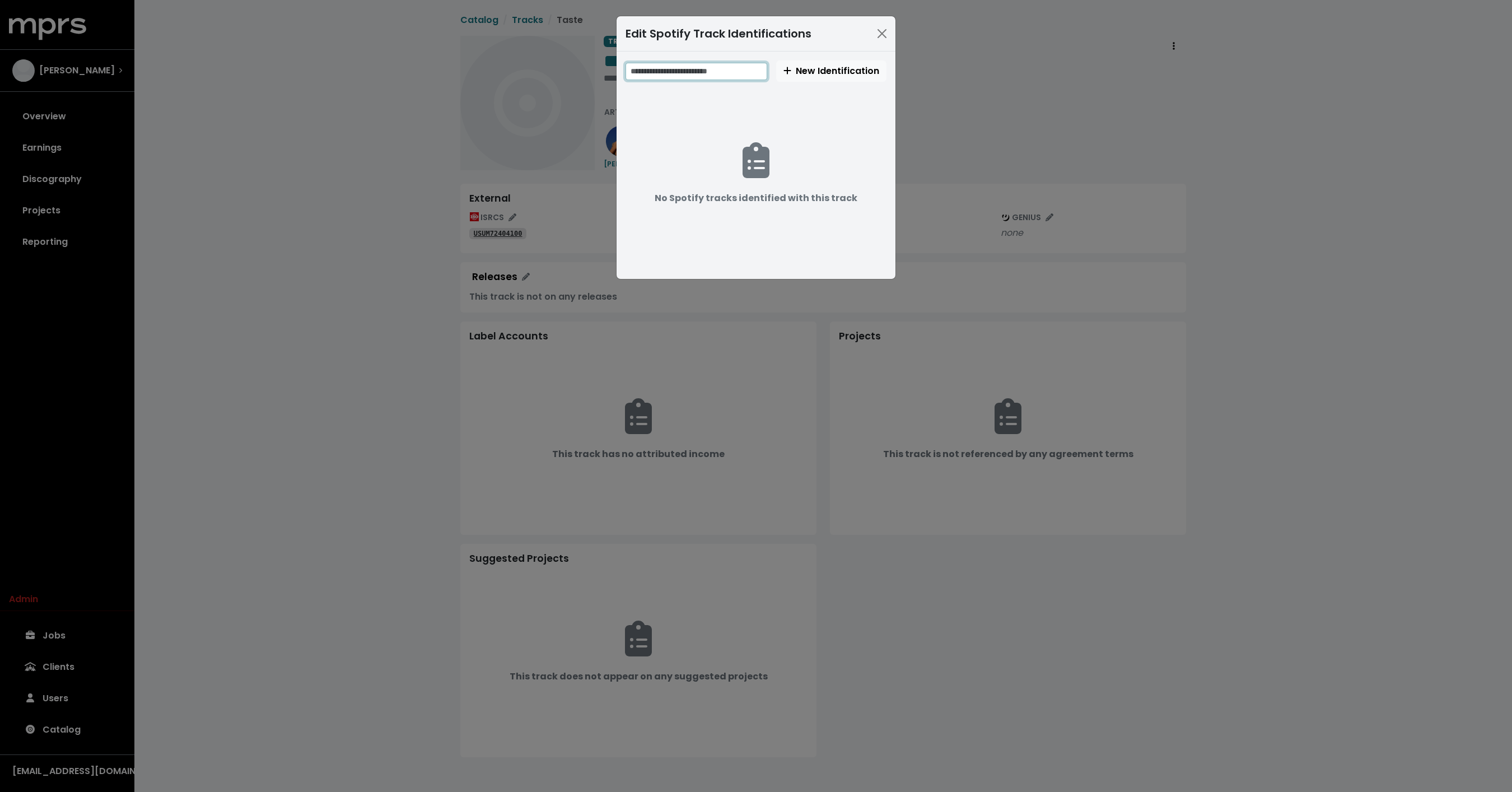
click at [725, 71] on input "text" at bounding box center [696, 71] width 141 height 17
paste input "**********"
type input "**********"
click at [809, 73] on span "New Identification" at bounding box center [831, 71] width 96 height 13
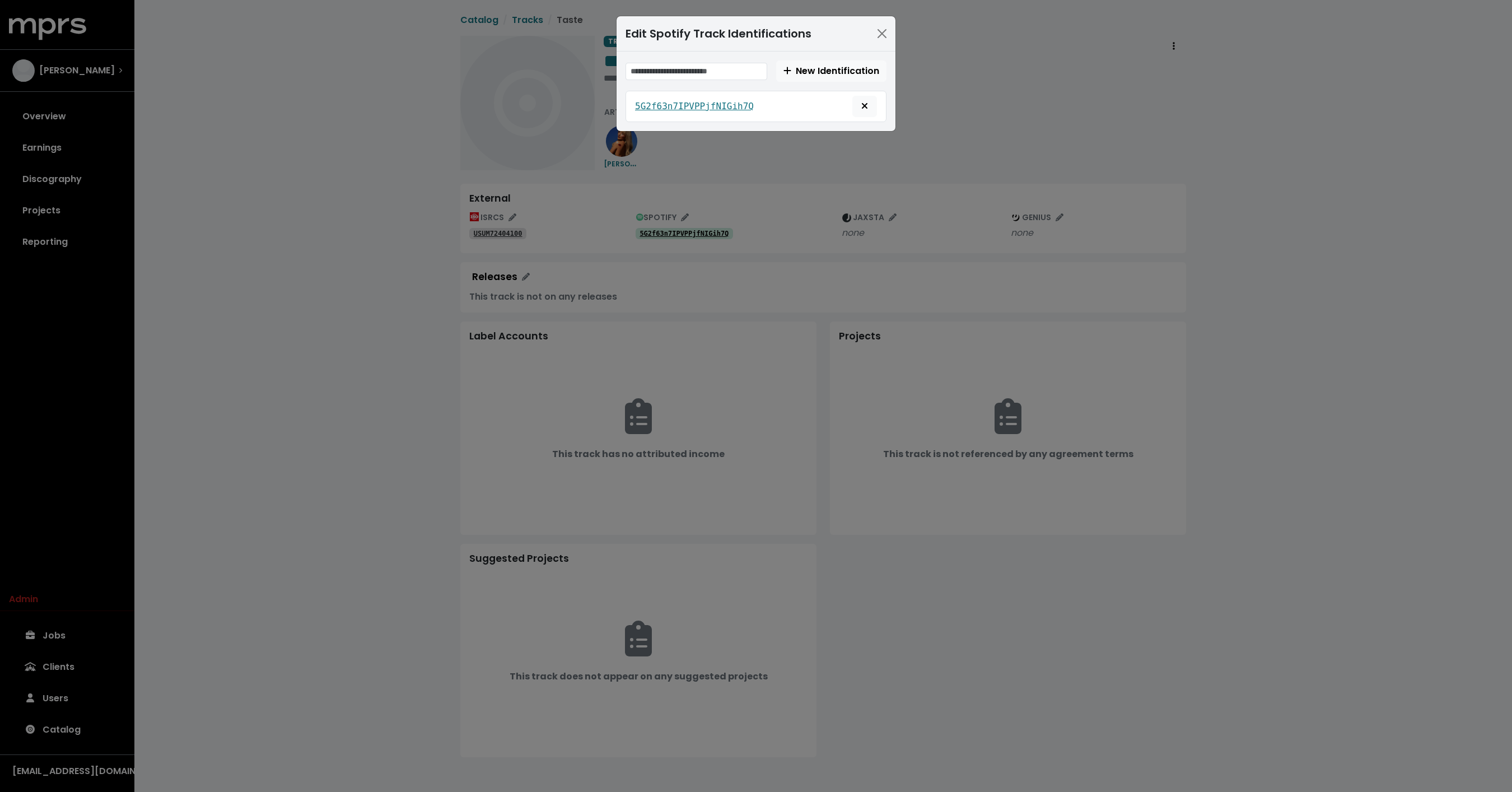
click at [463, 355] on div "Edit Spotify Track Identifications New Identification 5G2f63n7IPVPPjfNIGih7Q" at bounding box center [756, 396] width 1512 height 792
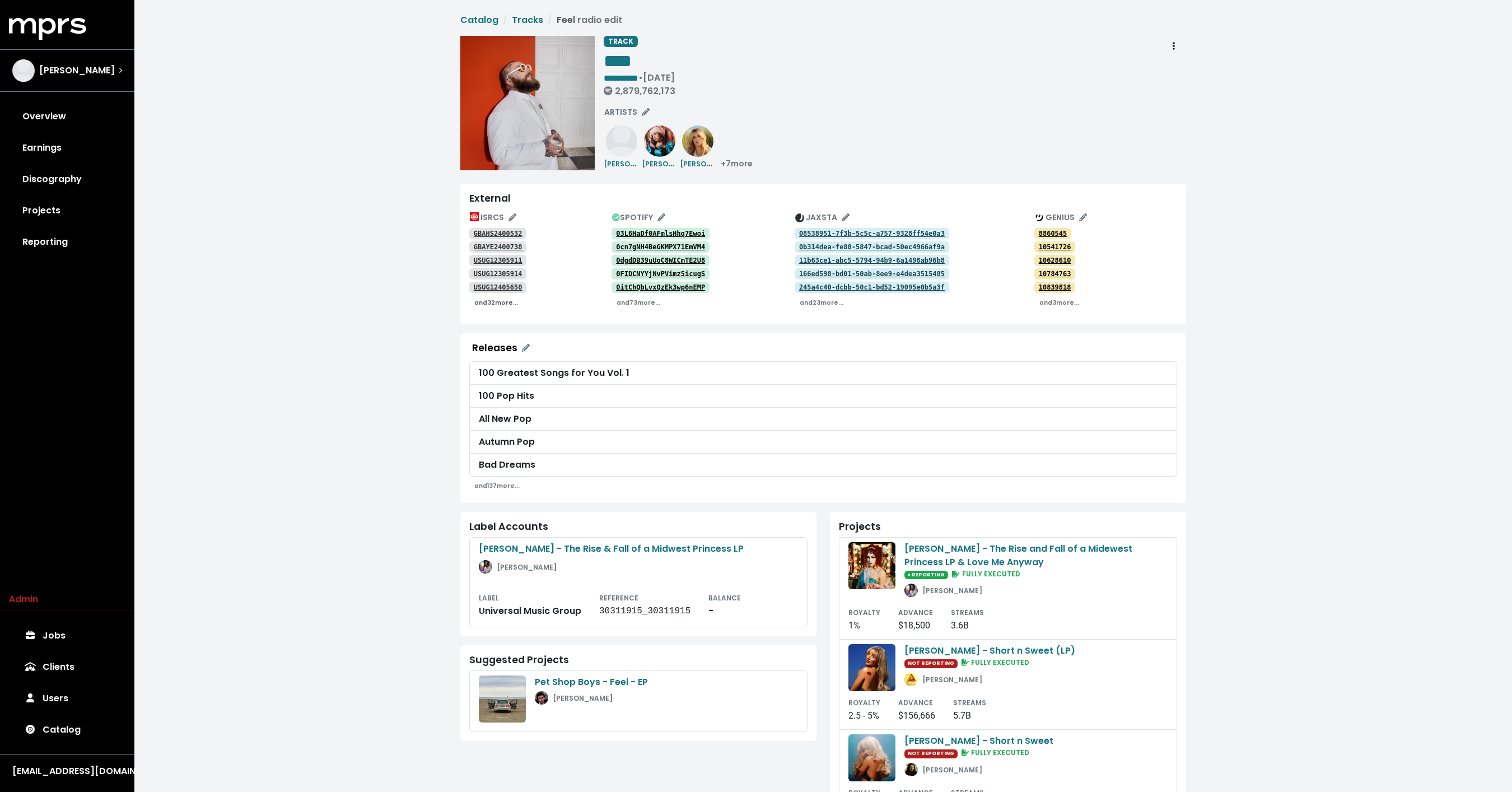
click at [498, 305] on small "and 32 more..." at bounding box center [495, 303] width 43 height 9
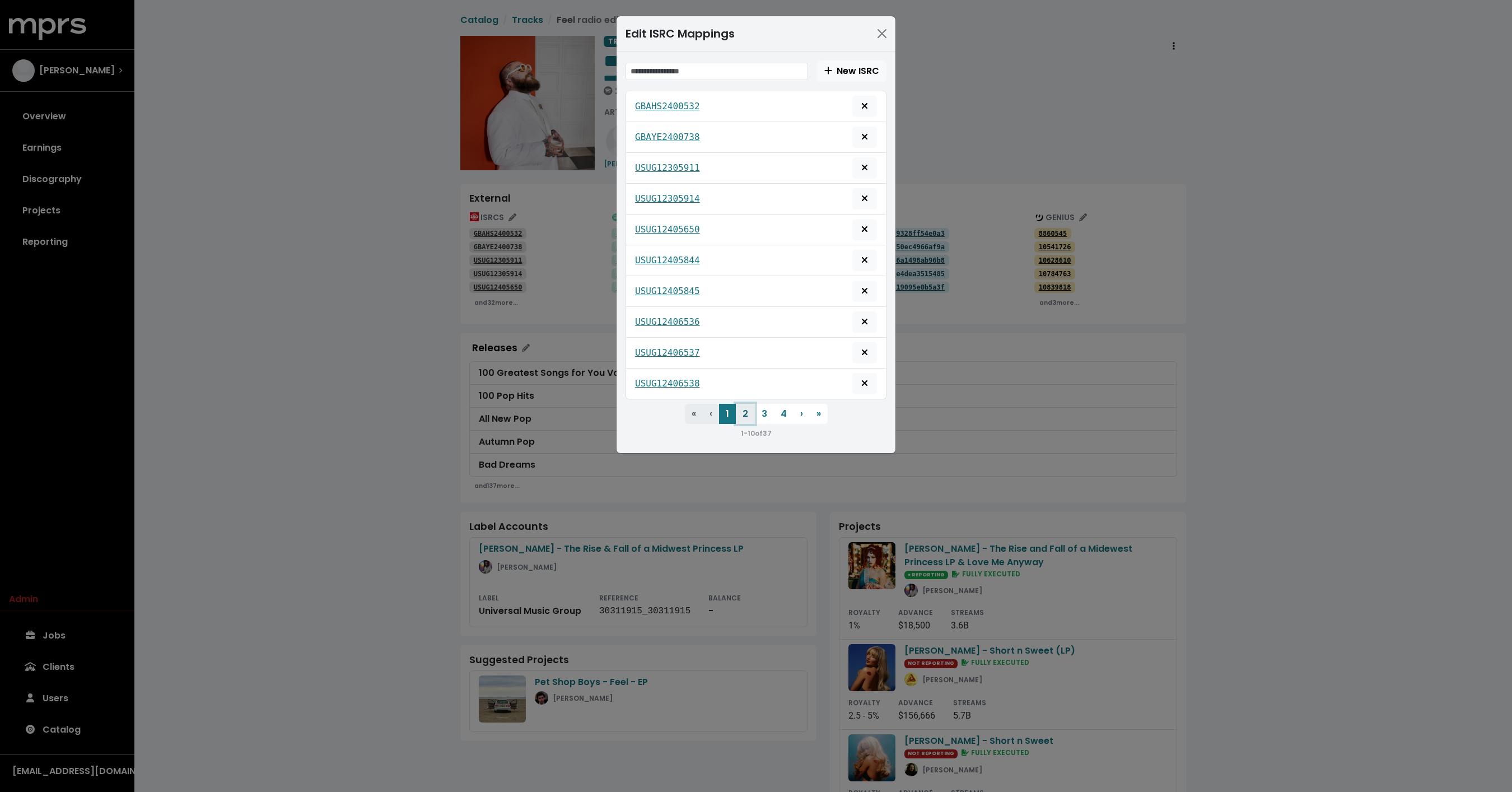
click at [740, 407] on button "2" at bounding box center [745, 414] width 19 height 20
click at [871, 228] on button "Delete mapping for this ISRC" at bounding box center [864, 230] width 25 height 21
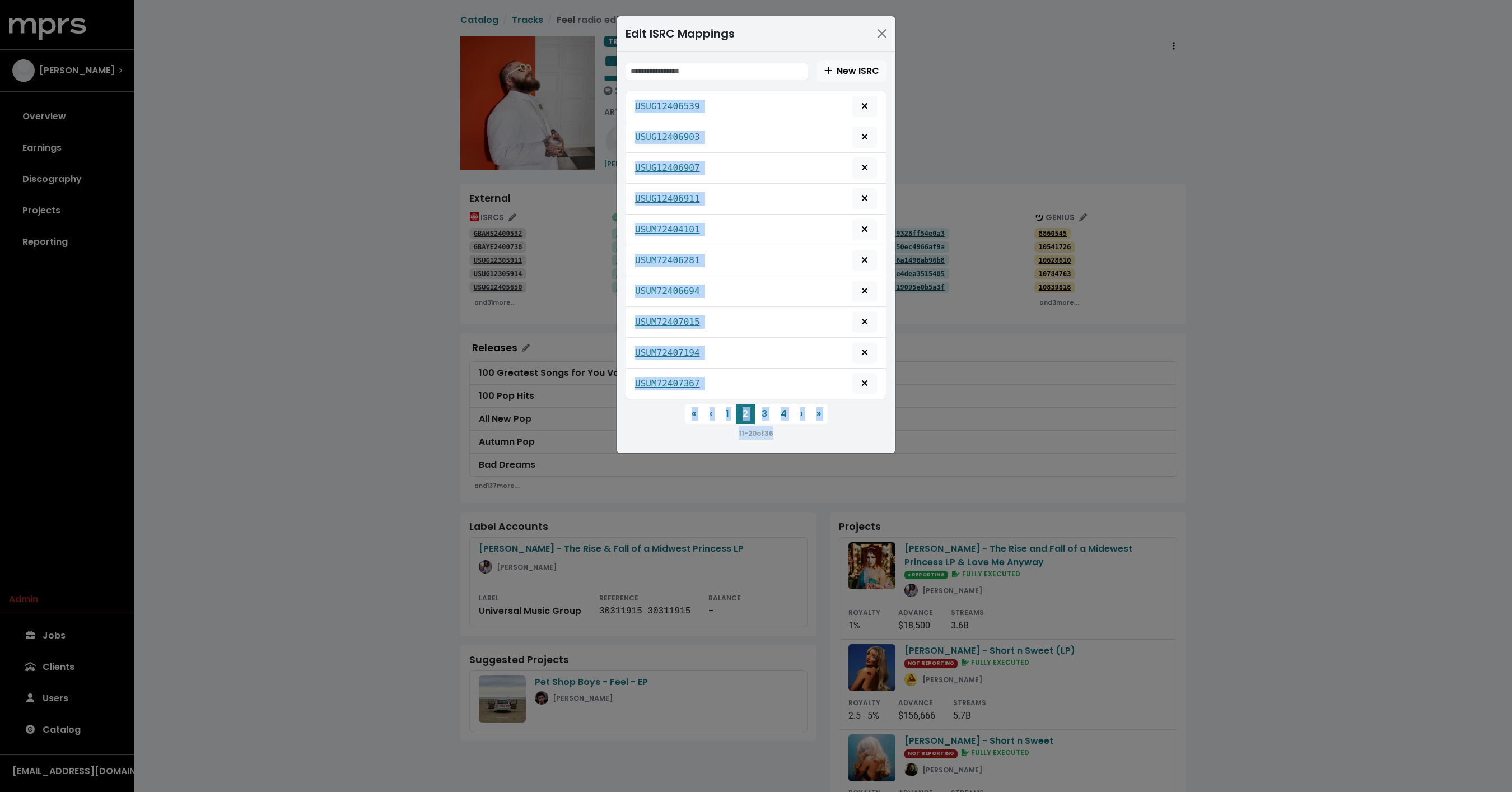
click at [936, 434] on div "Edit ISRC Mappings New ISRC USUG12406539 USUG12406903 USUG12406907 USUG12406911…" at bounding box center [756, 396] width 1512 height 792
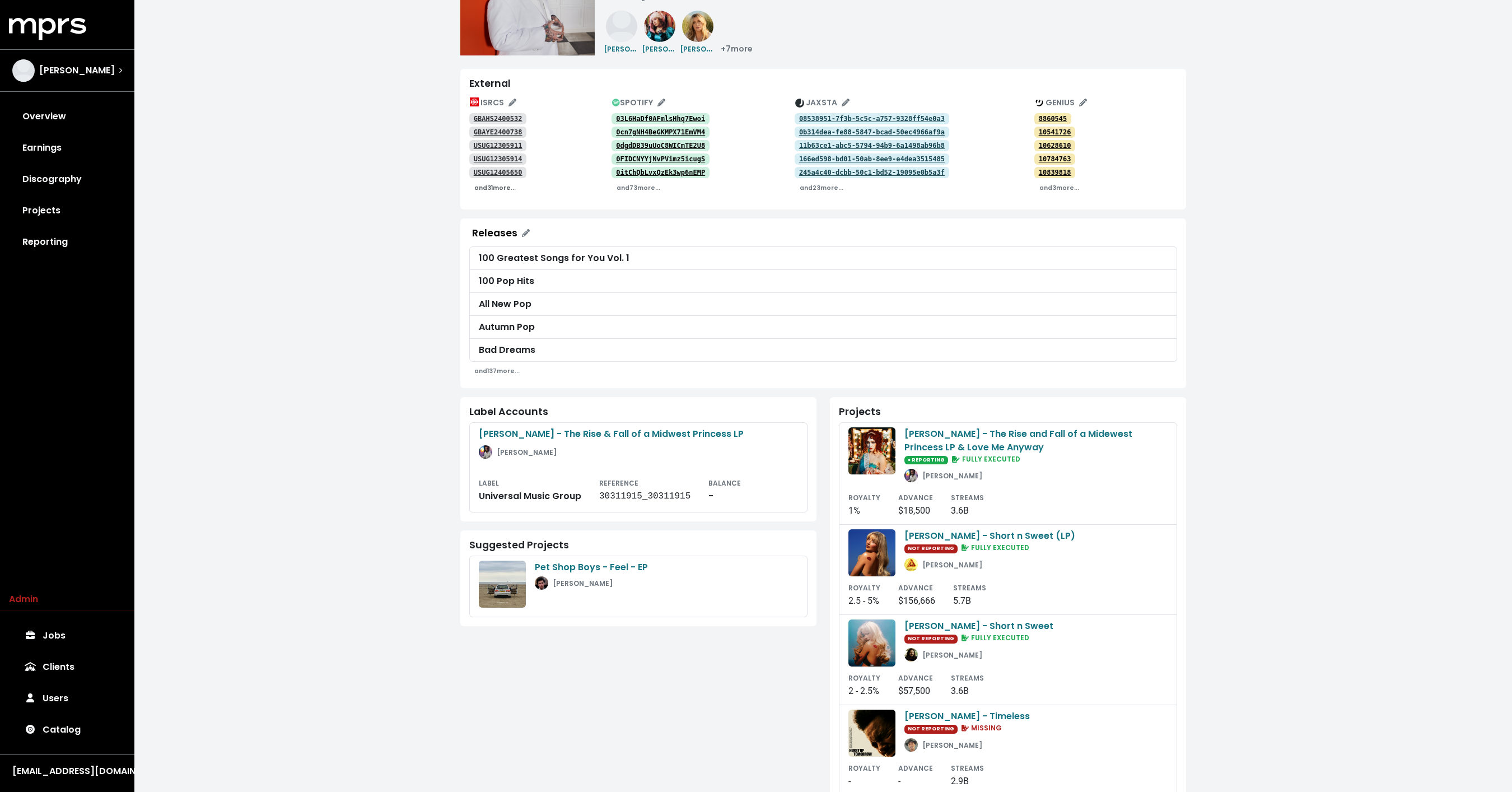
scroll to position [123, 0]
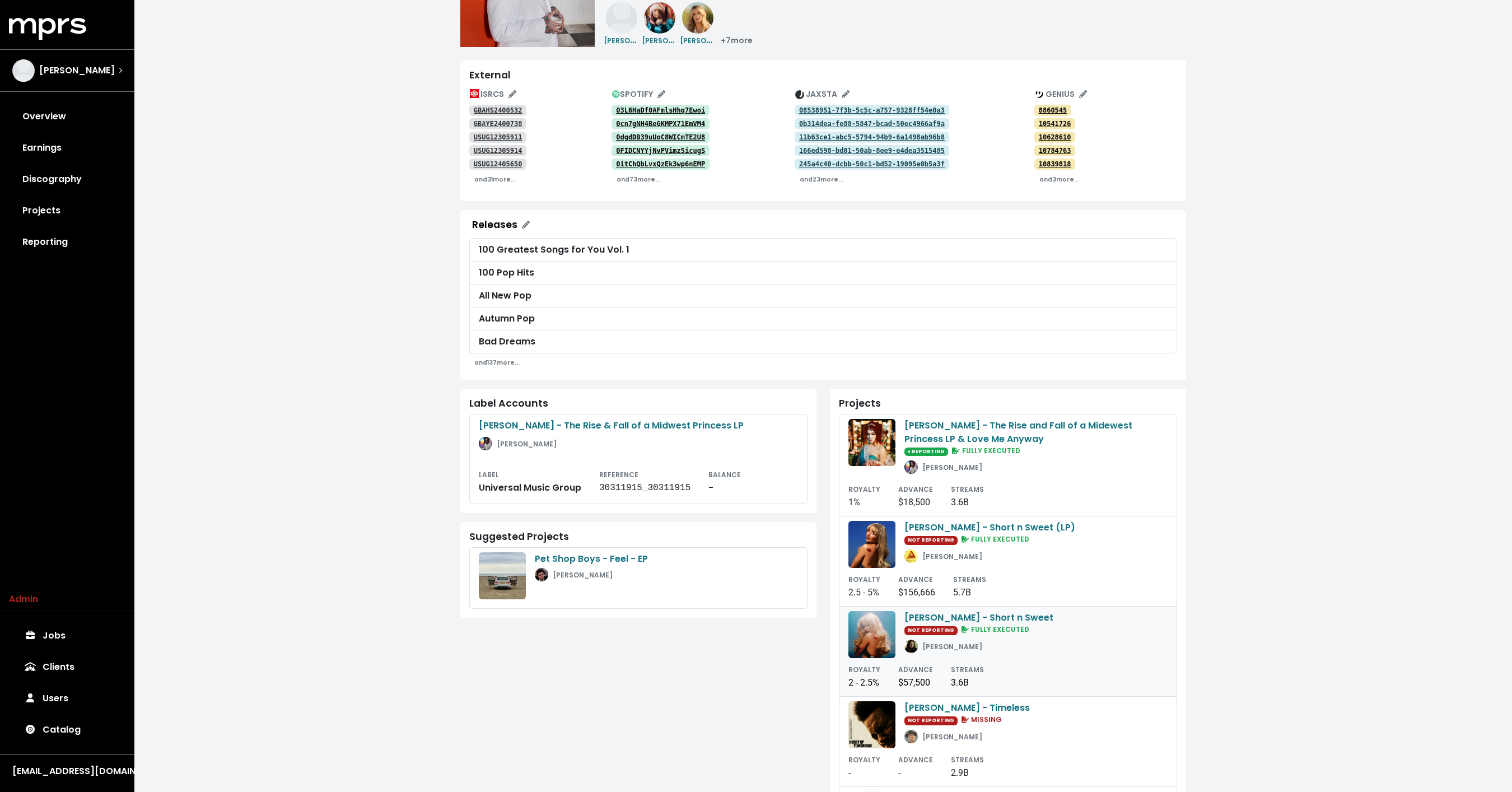
click at [960, 625] on span "FULLY EXECUTED" at bounding box center [994, 629] width 70 height 9
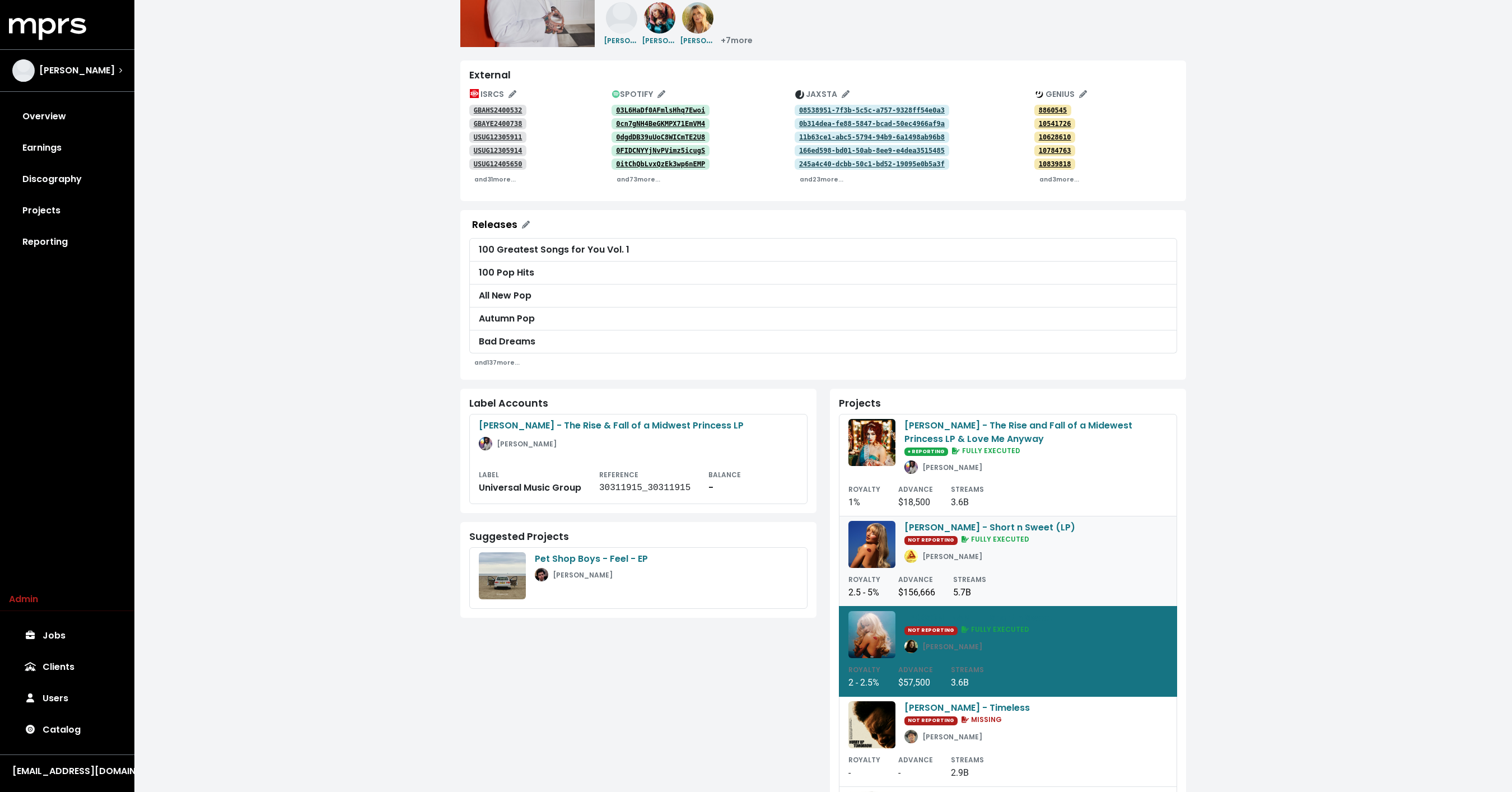
click at [973, 544] on div "Sabrina Carptener - Short n Sweet (LP) NOT REPORTING FULLY EXECUTED John Ryan" at bounding box center [990, 545] width 171 height 47
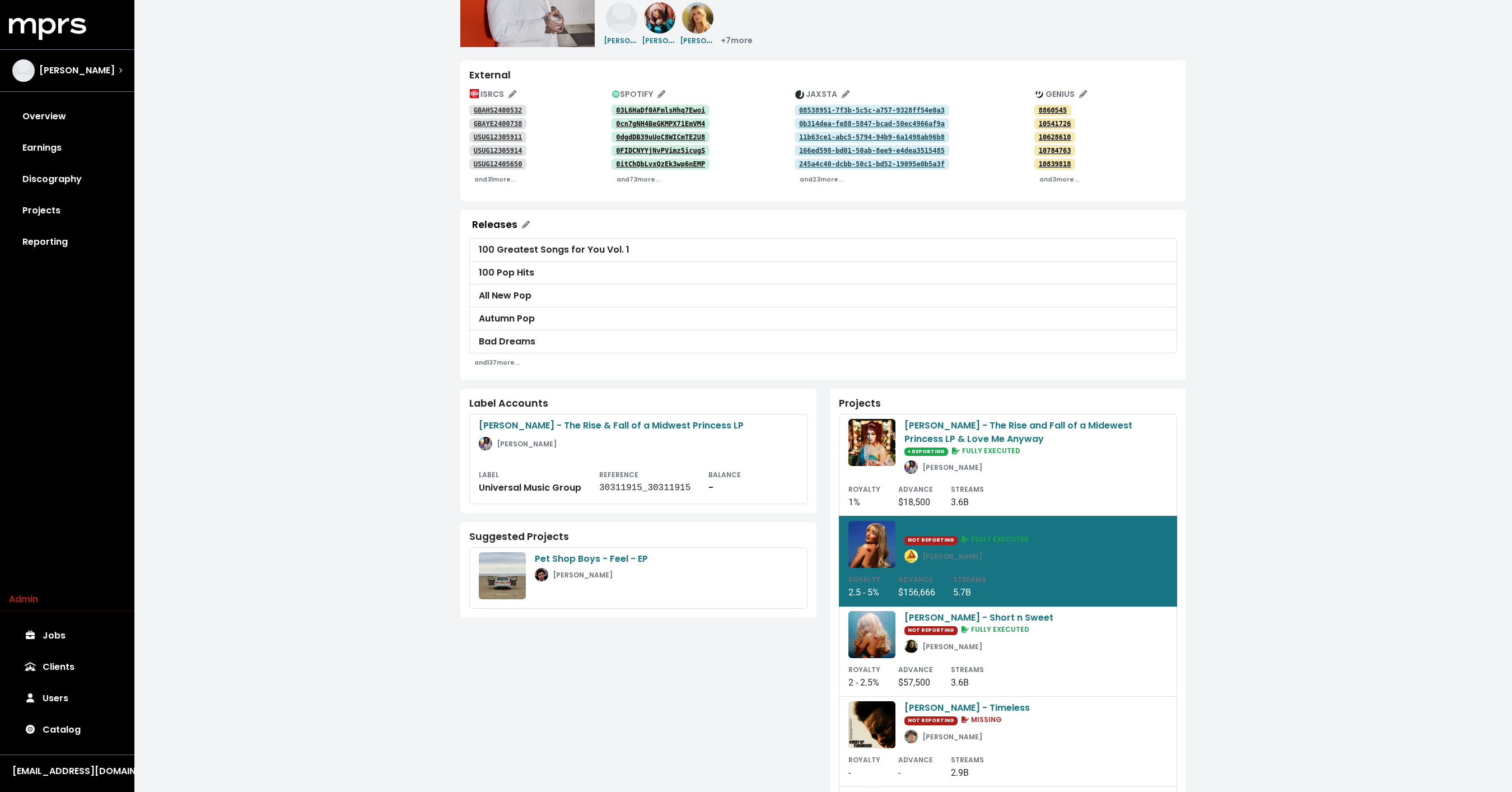
click at [1274, 513] on div "**********" at bounding box center [823, 390] width 1377 height 1027
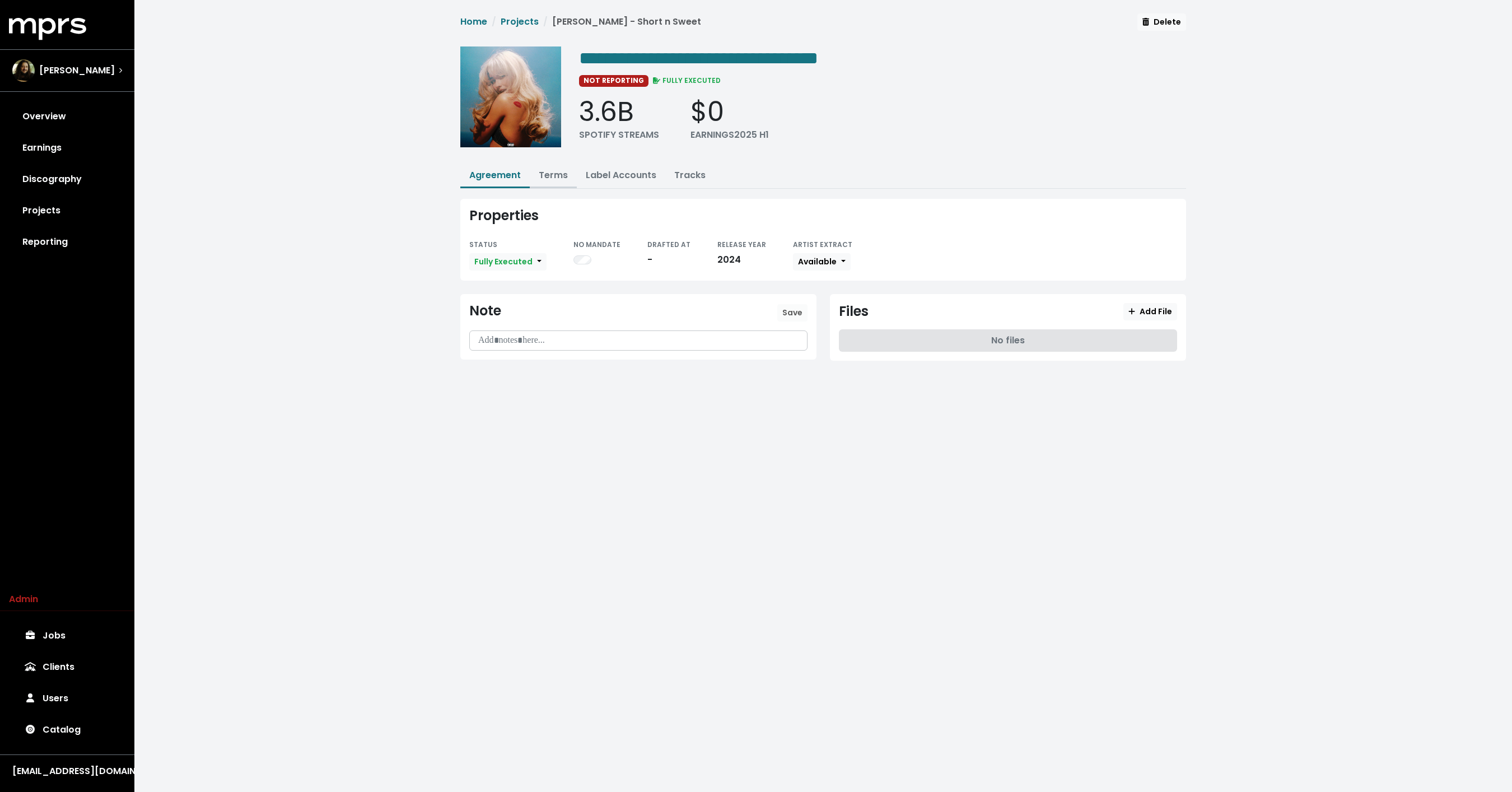
click at [551, 177] on link "Terms" at bounding box center [553, 175] width 29 height 13
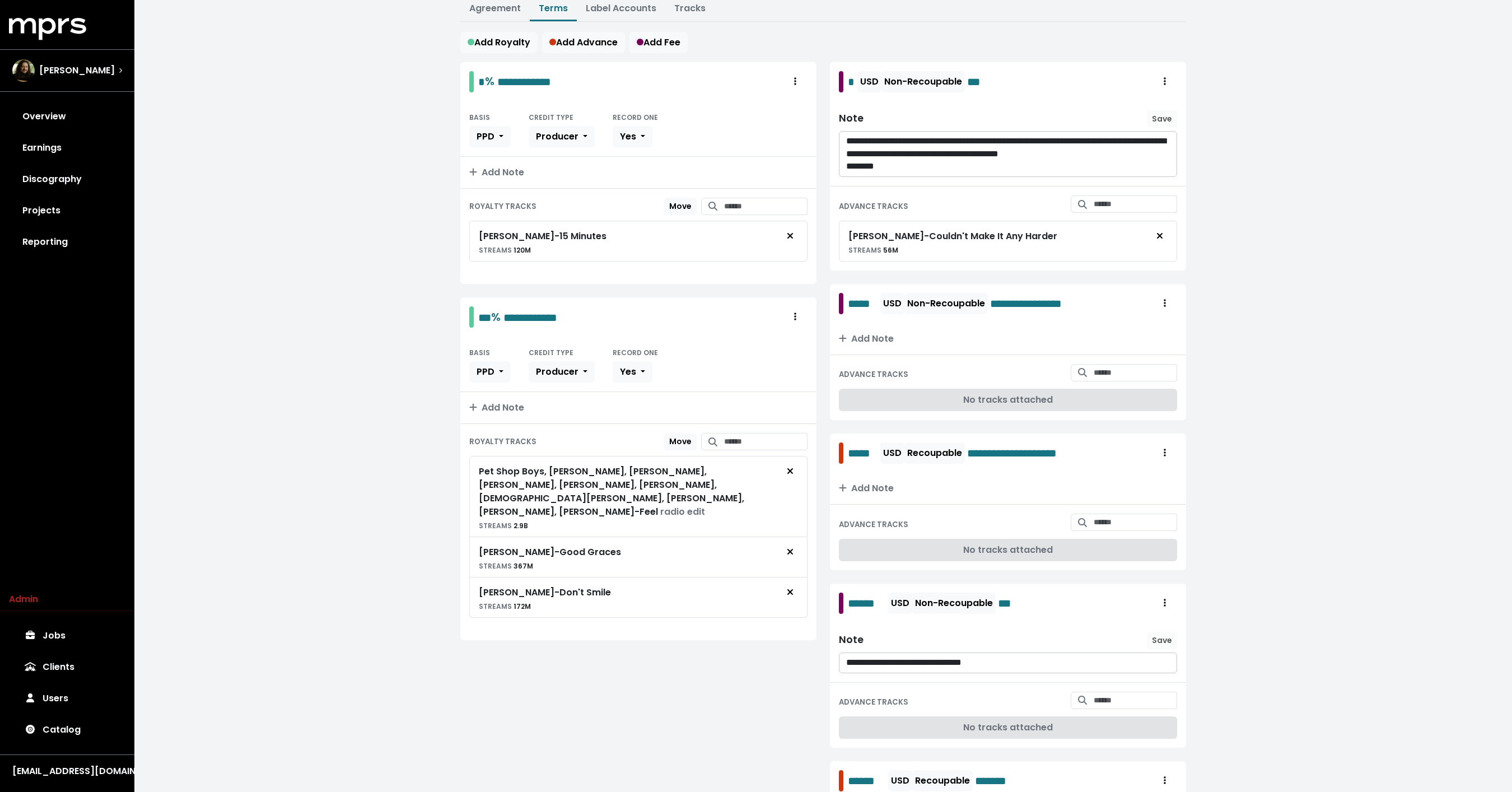
scroll to position [182, 0]
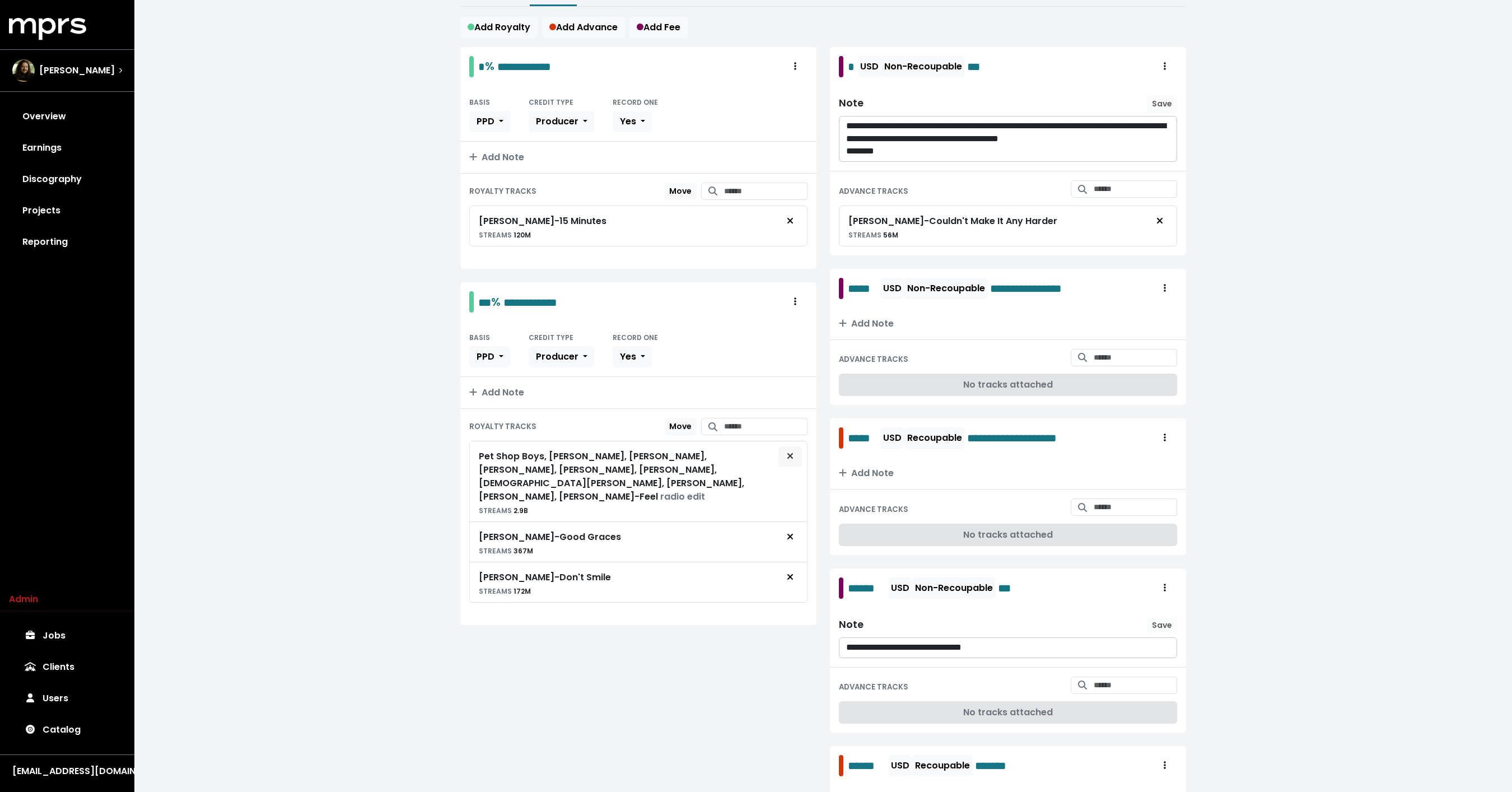
click at [792, 456] on span "Remove royalty target" at bounding box center [789, 456] width 6 height 13
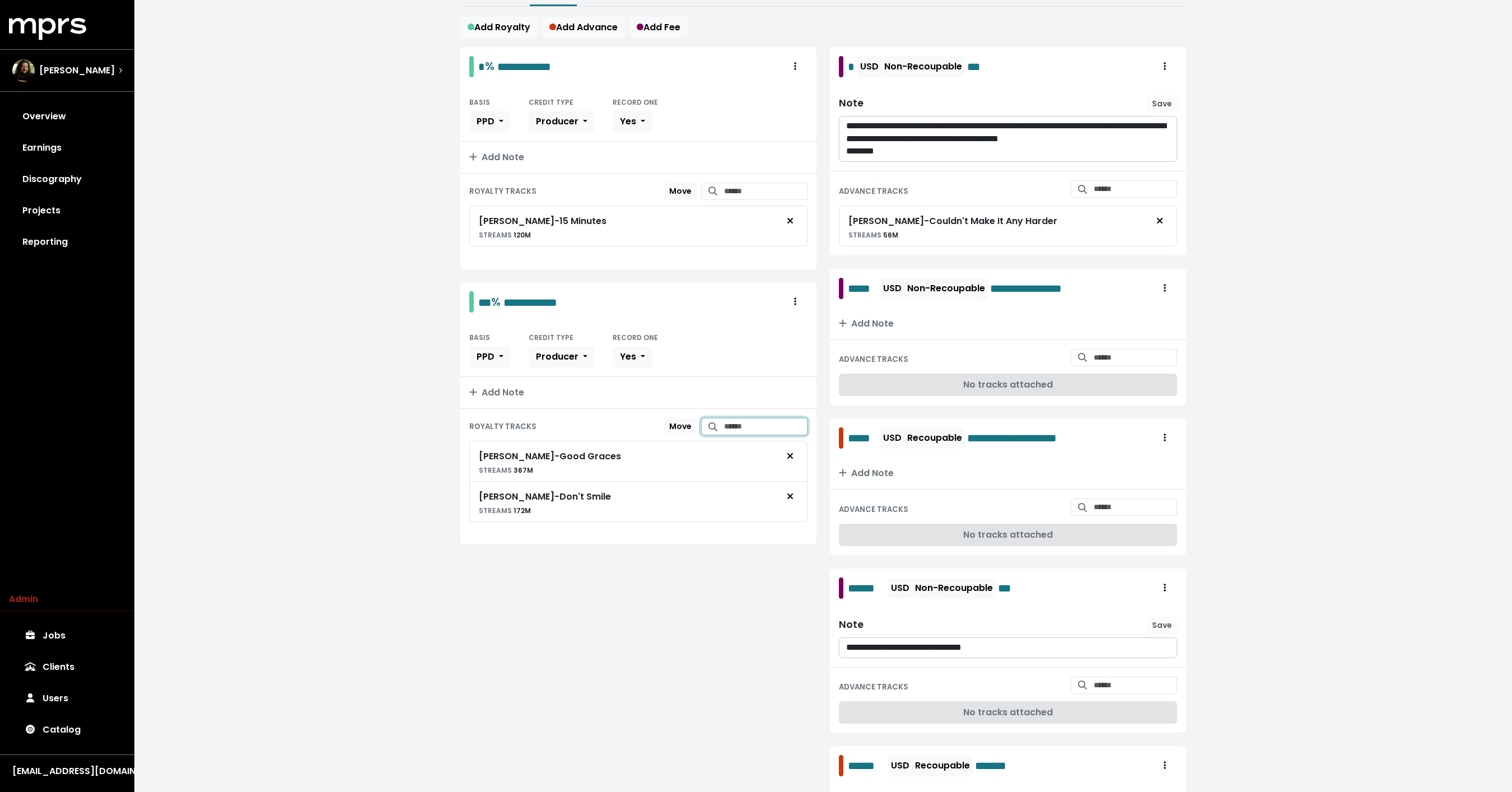
click at [752, 425] on input "Search for tracks by title and link them to this royalty" at bounding box center [765, 427] width 83 height 17
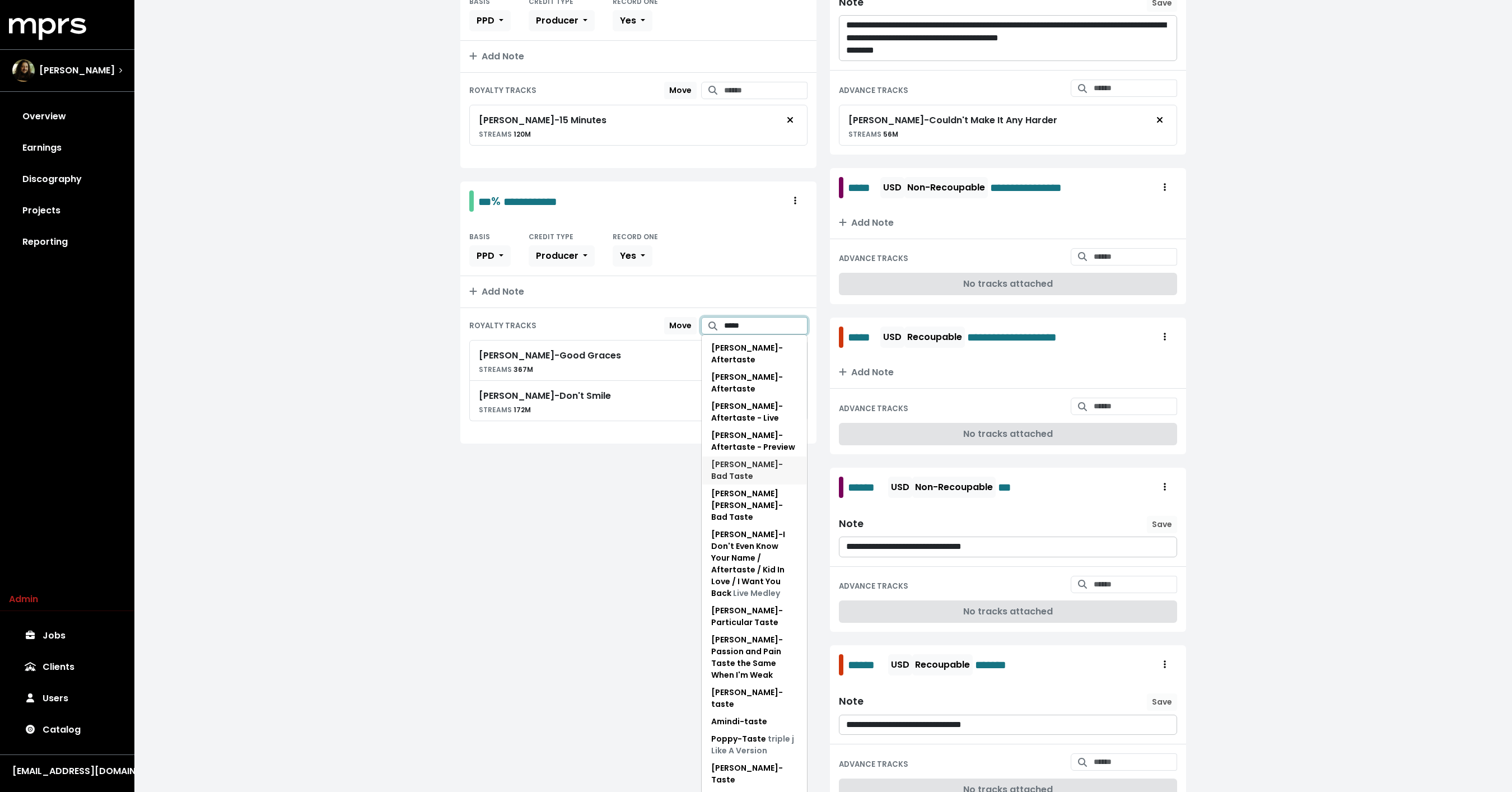
scroll to position [333, 0]
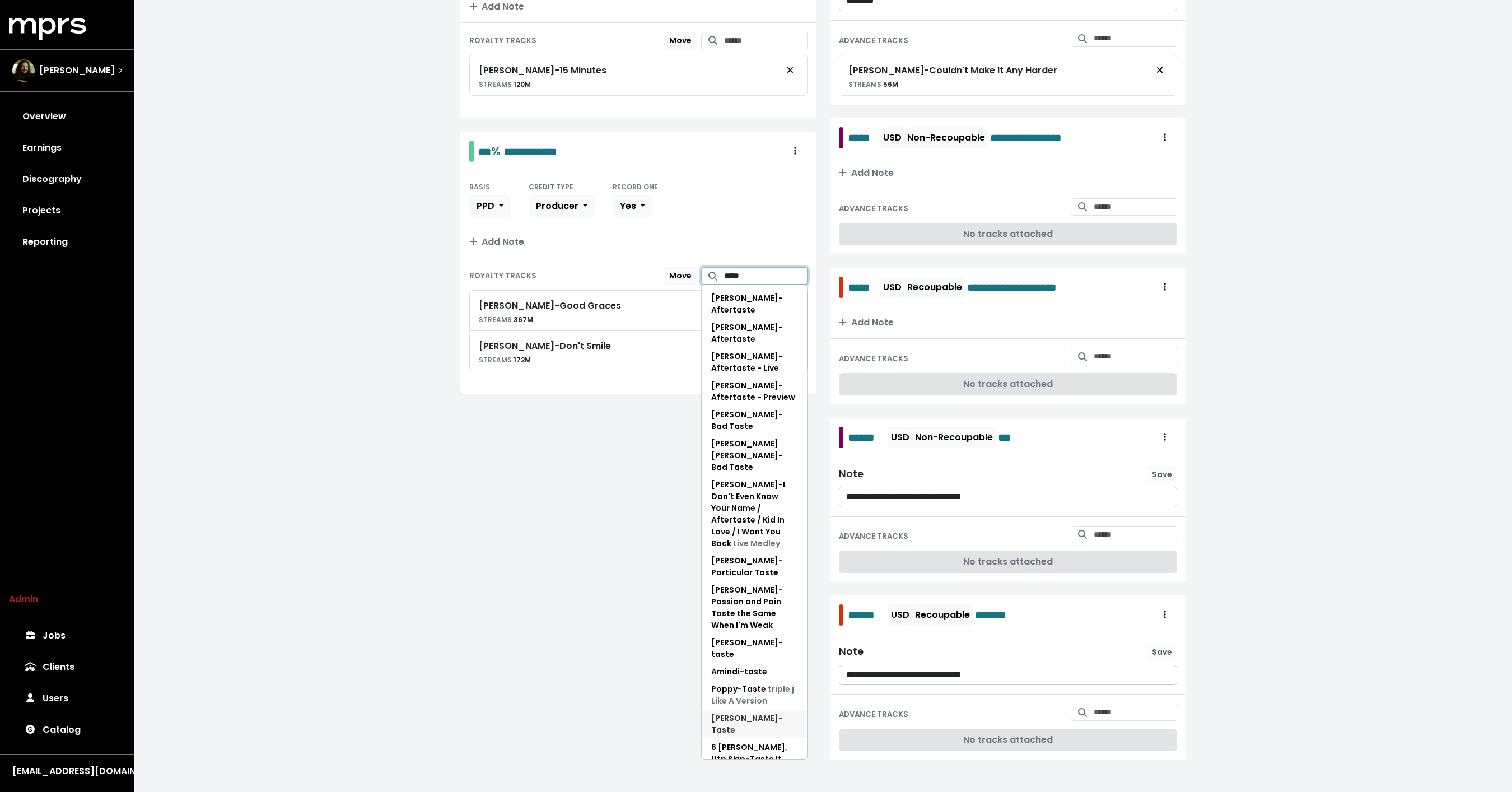
type input "*****"
click at [738, 712] on span "[PERSON_NAME] - Taste" at bounding box center [754, 724] width 86 height 23
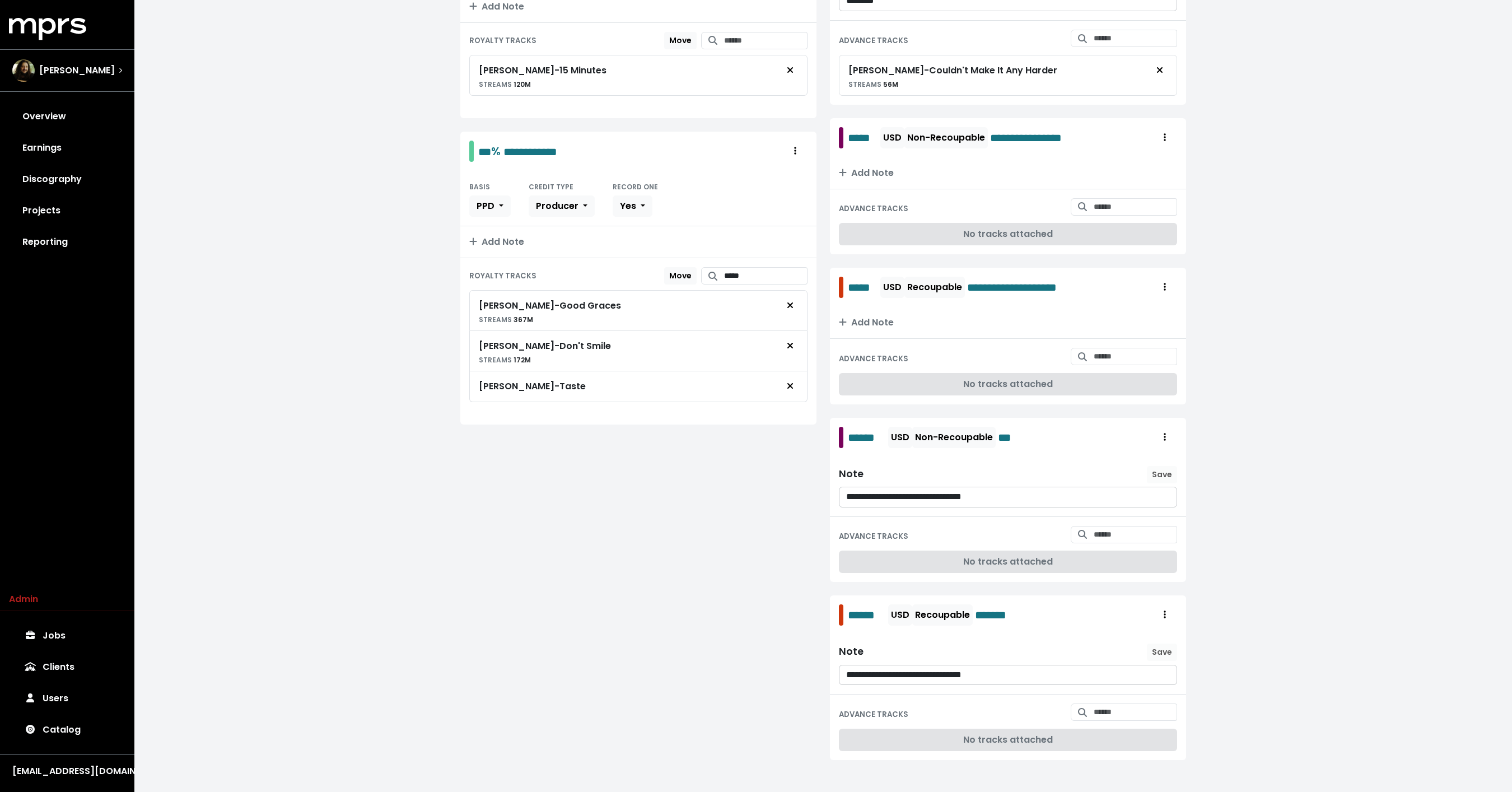
click at [669, 584] on div "**********" at bounding box center [638, 335] width 369 height 877
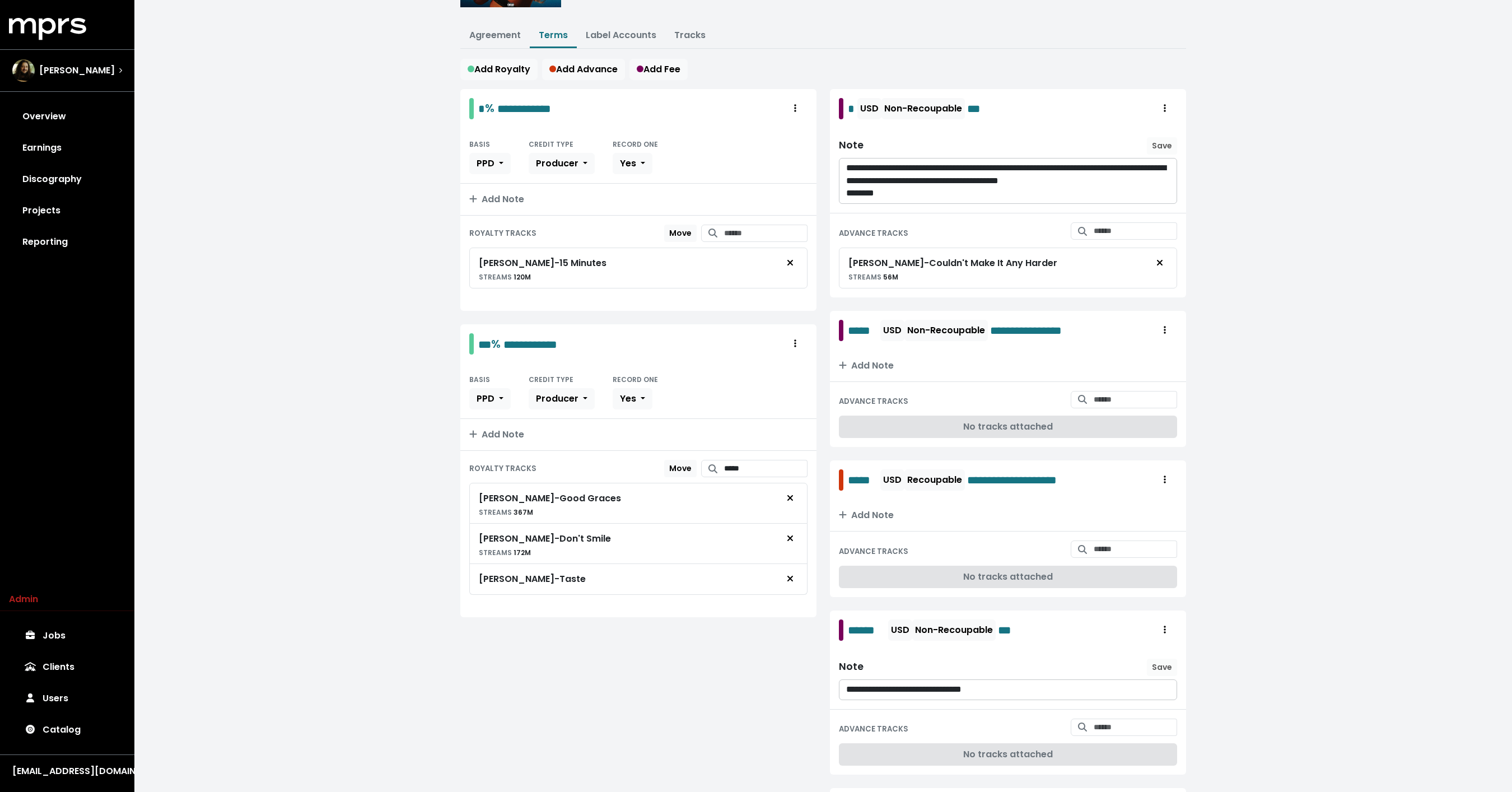
scroll to position [0, 0]
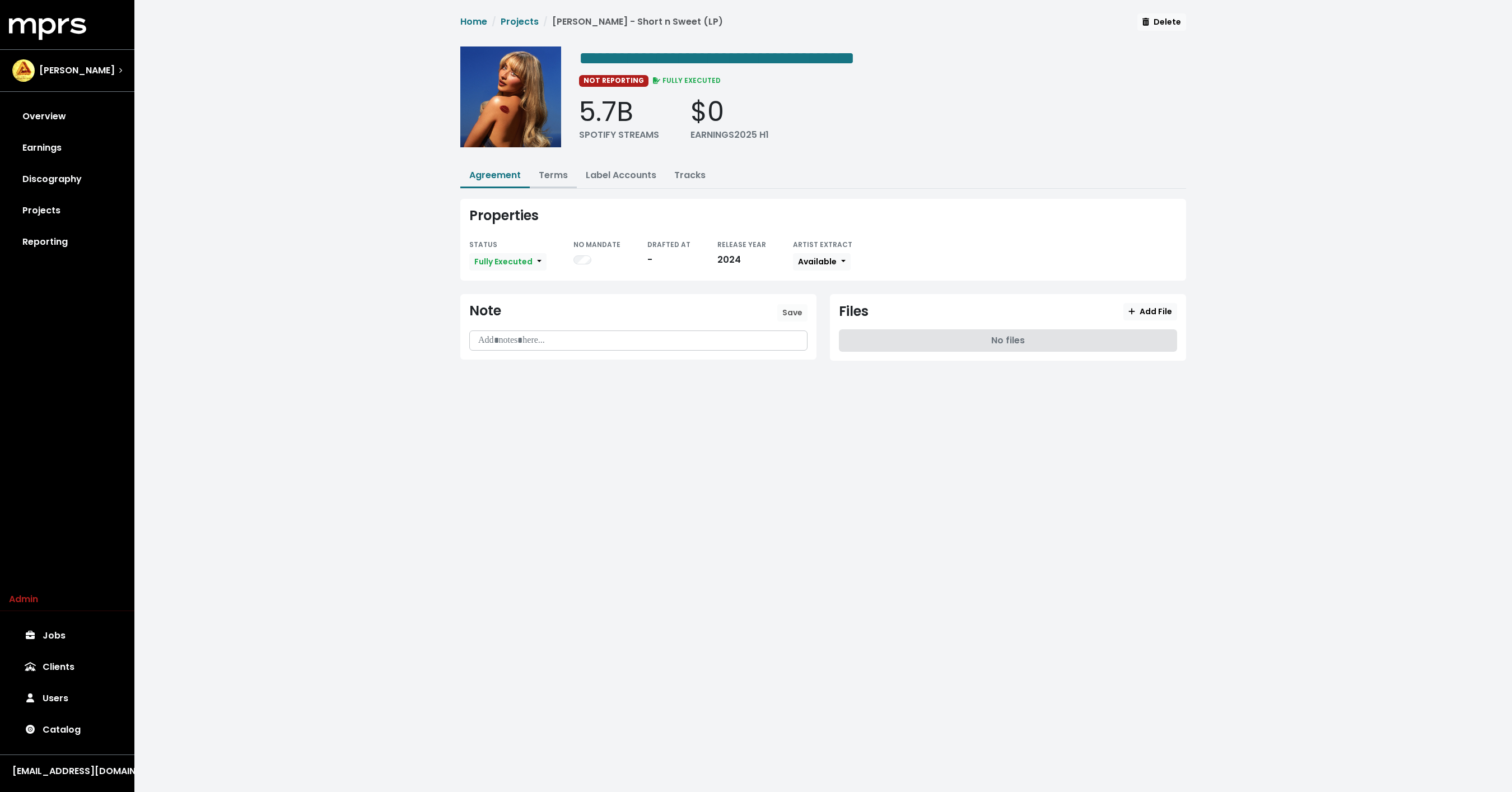
click at [561, 165] on button "Terms" at bounding box center [553, 176] width 47 height 24
click at [550, 176] on link "Terms" at bounding box center [553, 175] width 29 height 13
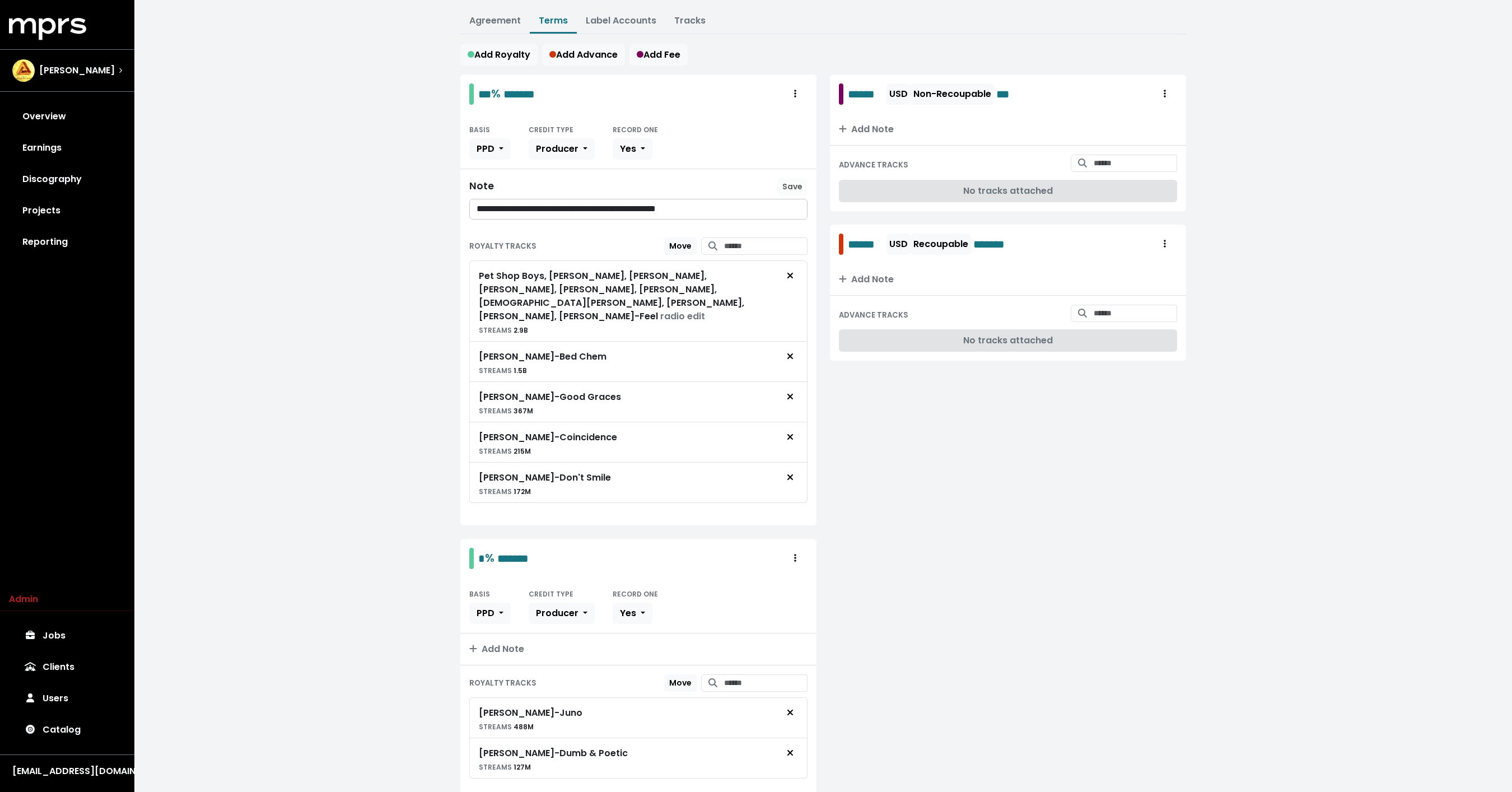
scroll to position [156, 0]
click at [795, 277] on button "Remove royalty target" at bounding box center [790, 274] width 25 height 21
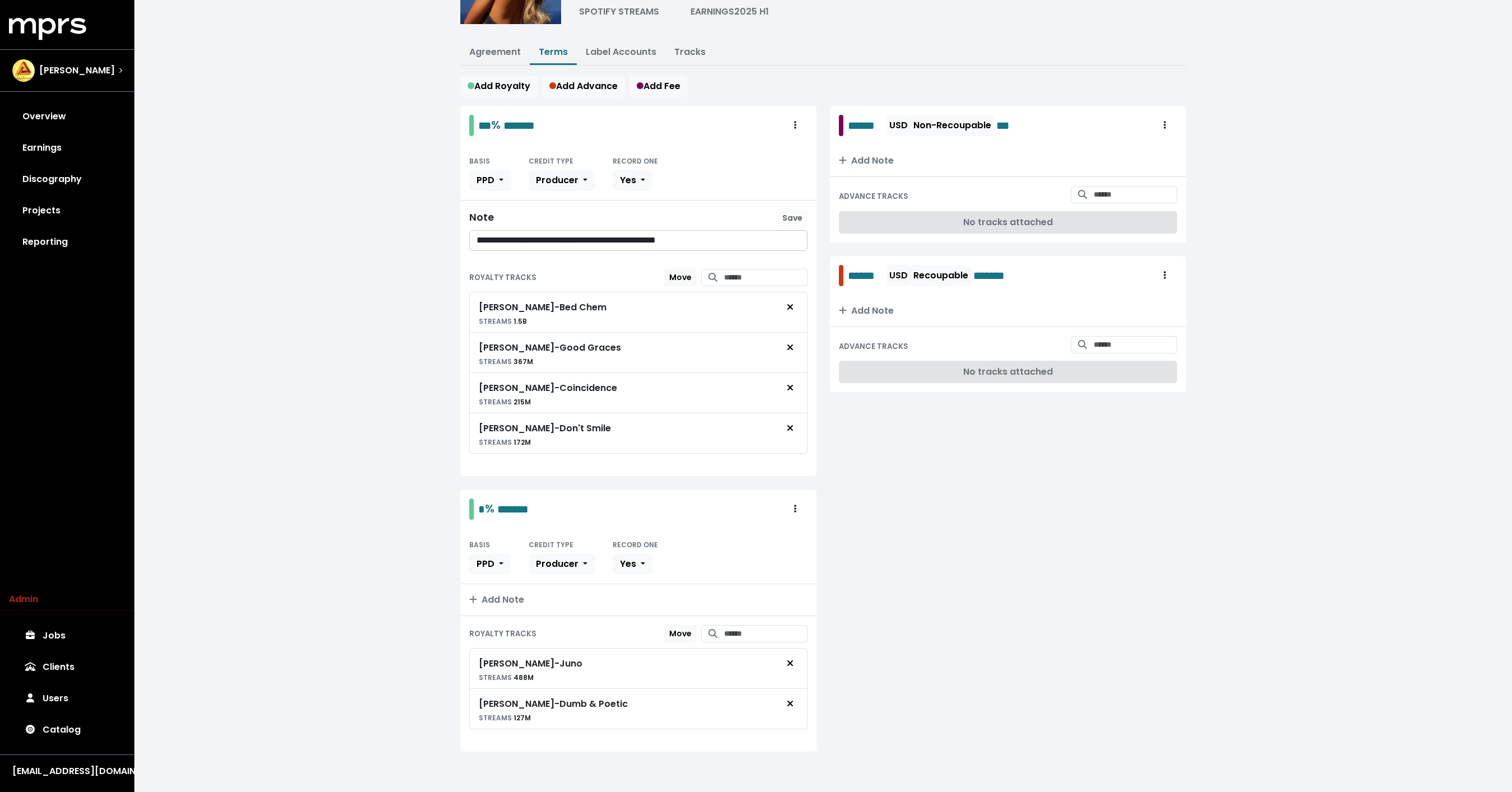
scroll to position [116, 0]
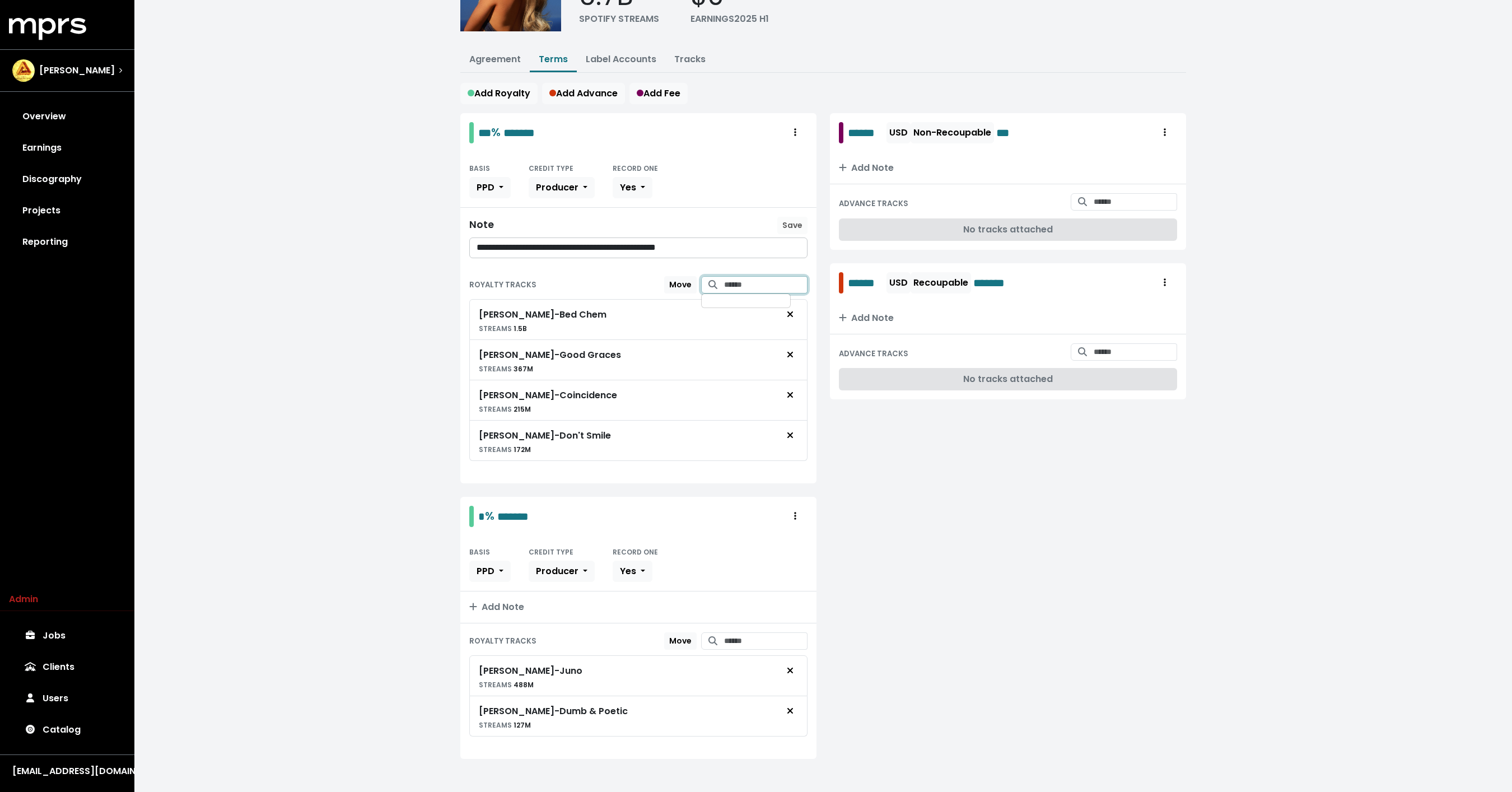
click at [741, 279] on input "Search for tracks by title and link them to this royalty" at bounding box center [765, 284] width 83 height 17
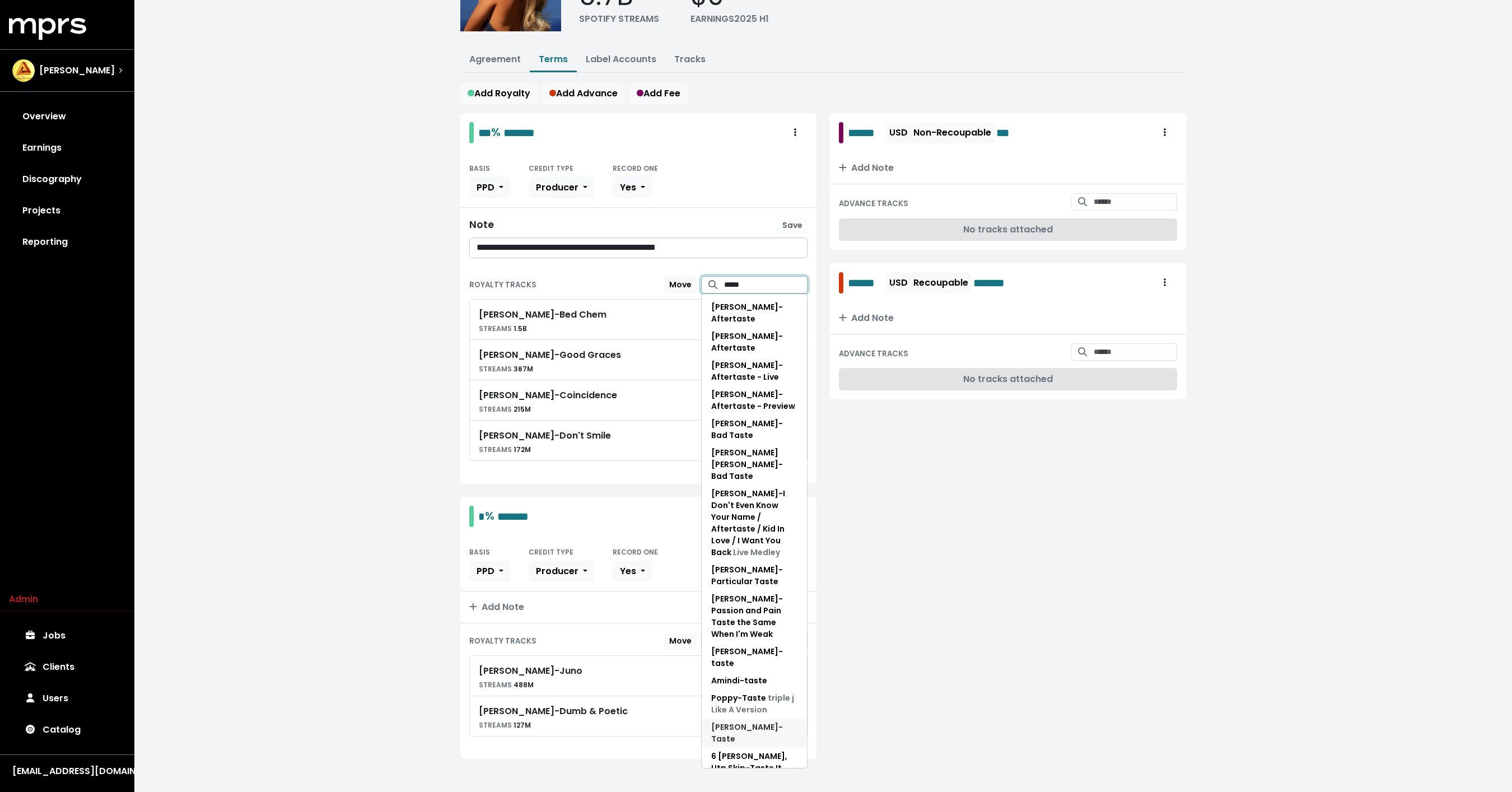
type input "*****"
click at [728, 722] on span "Sabrina Carpenter - Taste" at bounding box center [754, 733] width 86 height 23
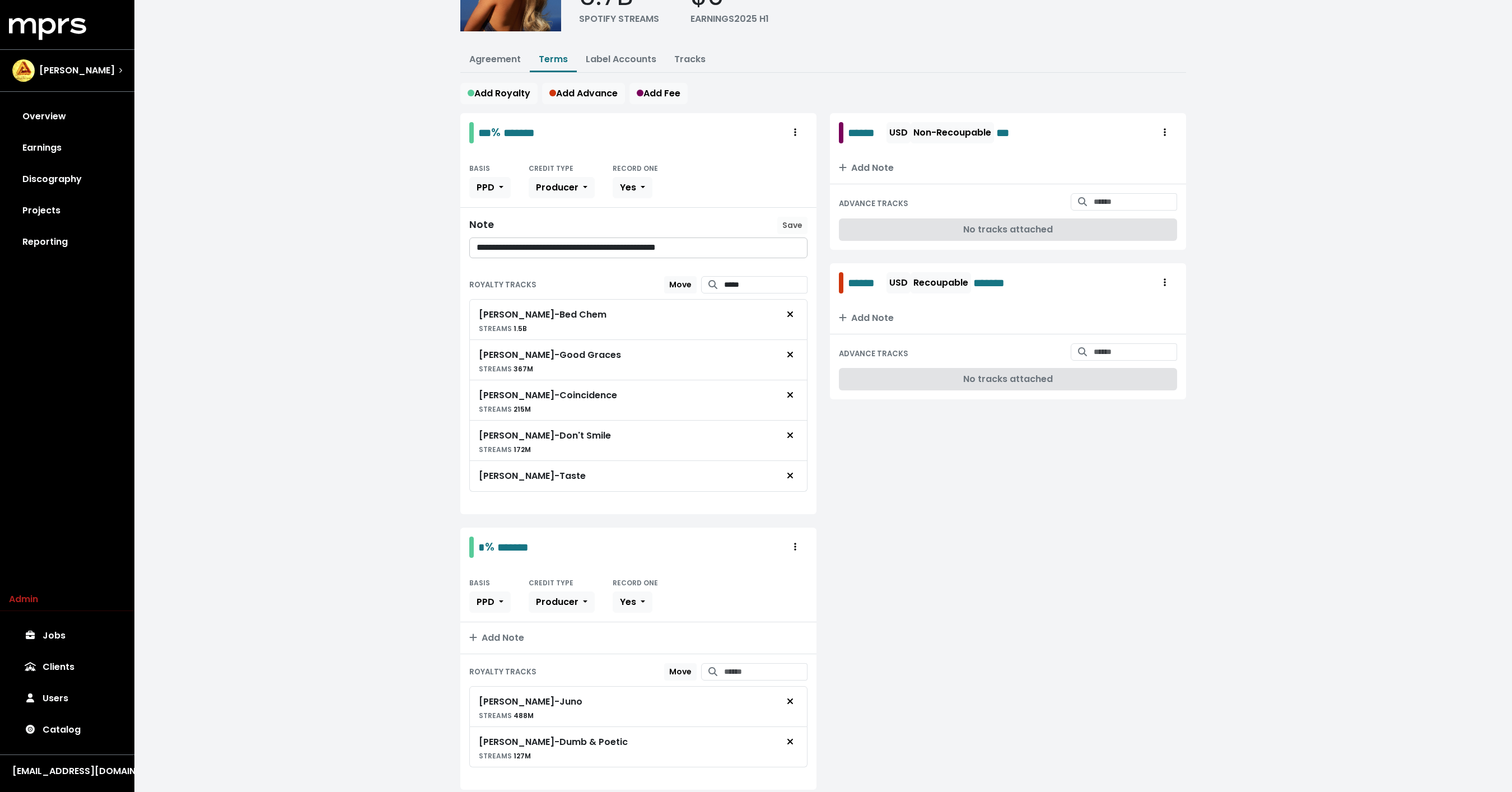
click at [382, 422] on div "**********" at bounding box center [823, 357] width 1377 height 946
click at [409, 149] on div "**********" at bounding box center [823, 357] width 1377 height 946
click at [685, 60] on link "Tracks" at bounding box center [690, 59] width 31 height 13
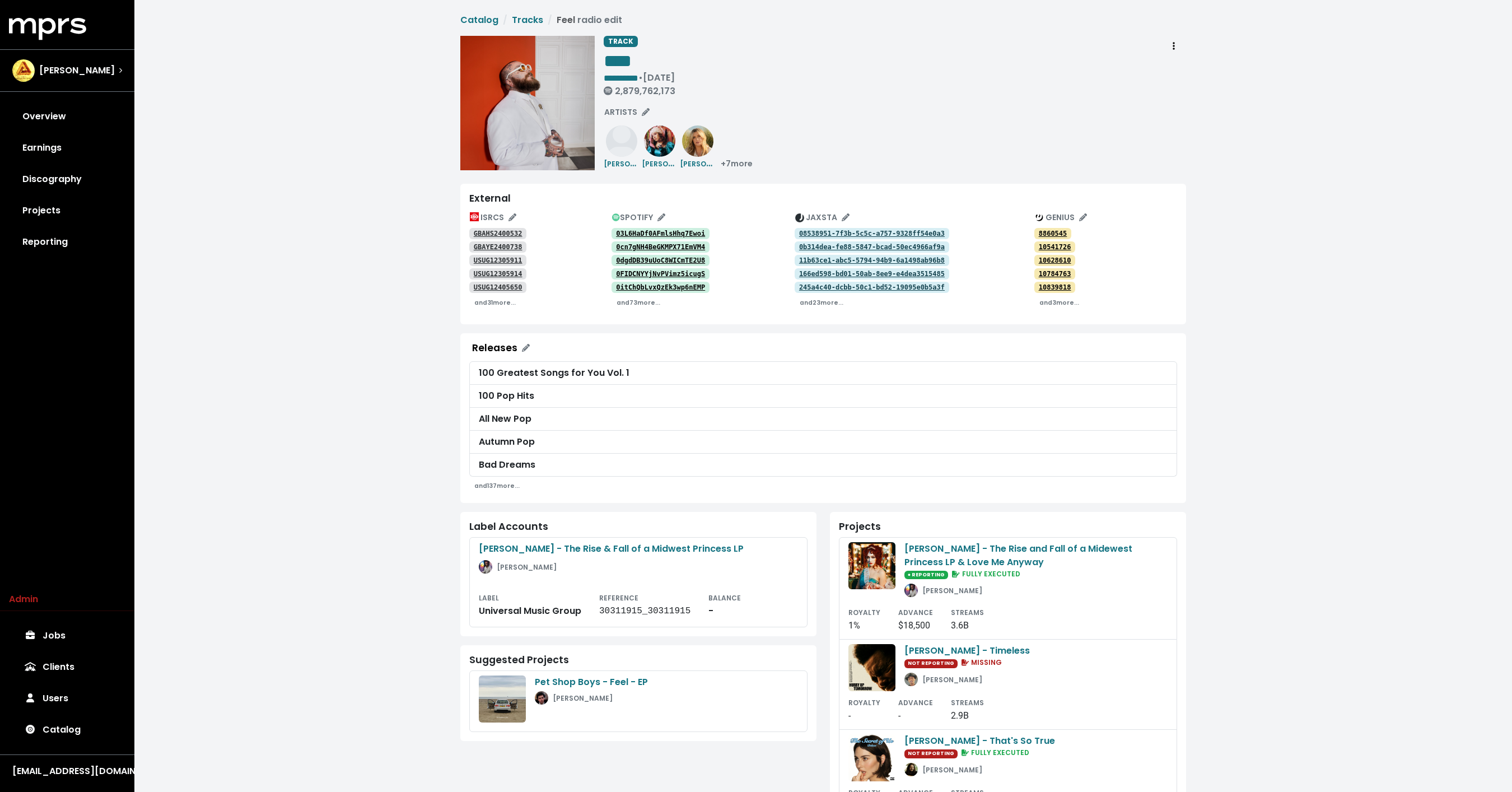
scroll to position [51, 0]
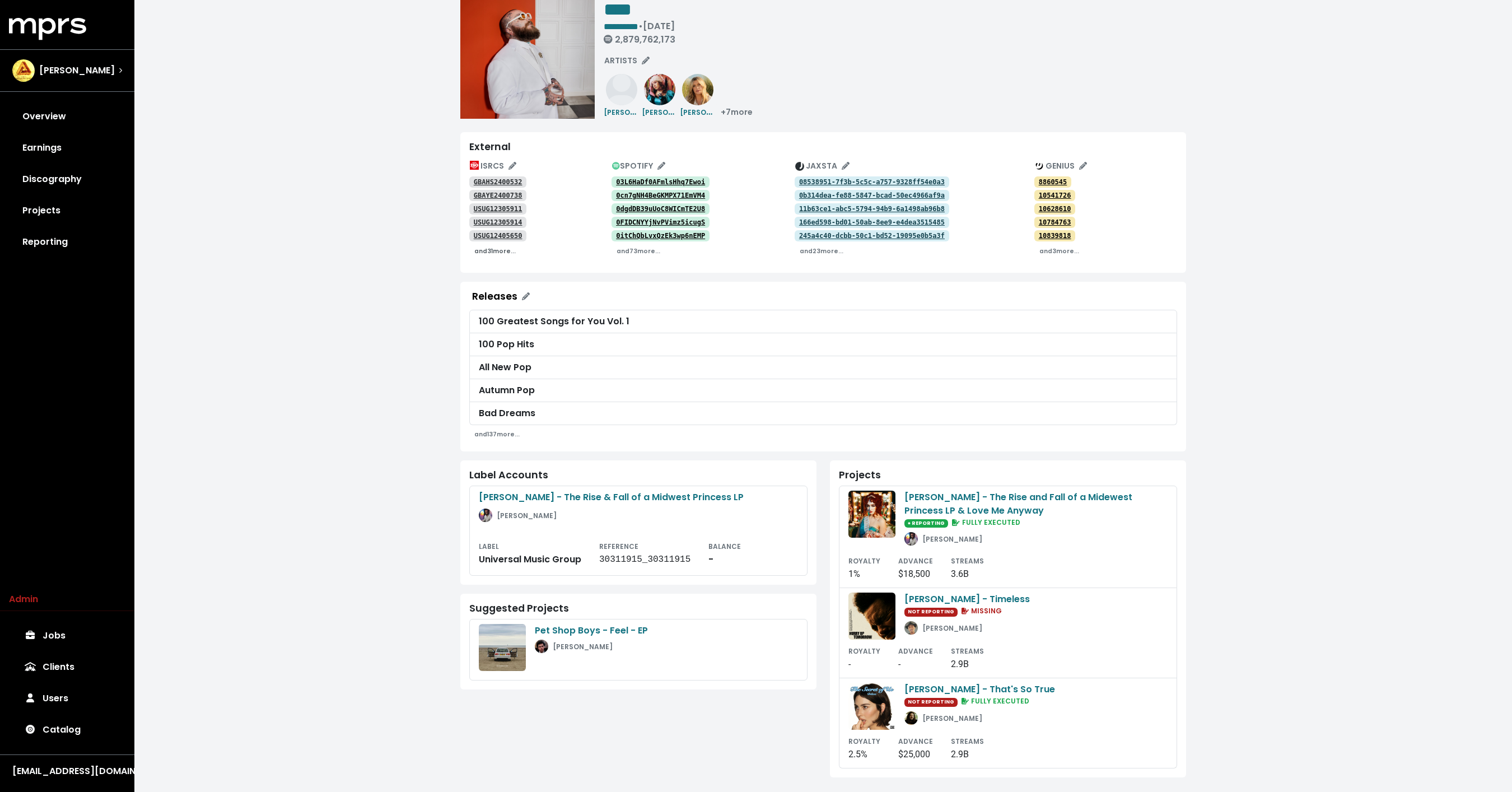
click at [490, 247] on small "and 31 more..." at bounding box center [495, 252] width 41 height 9
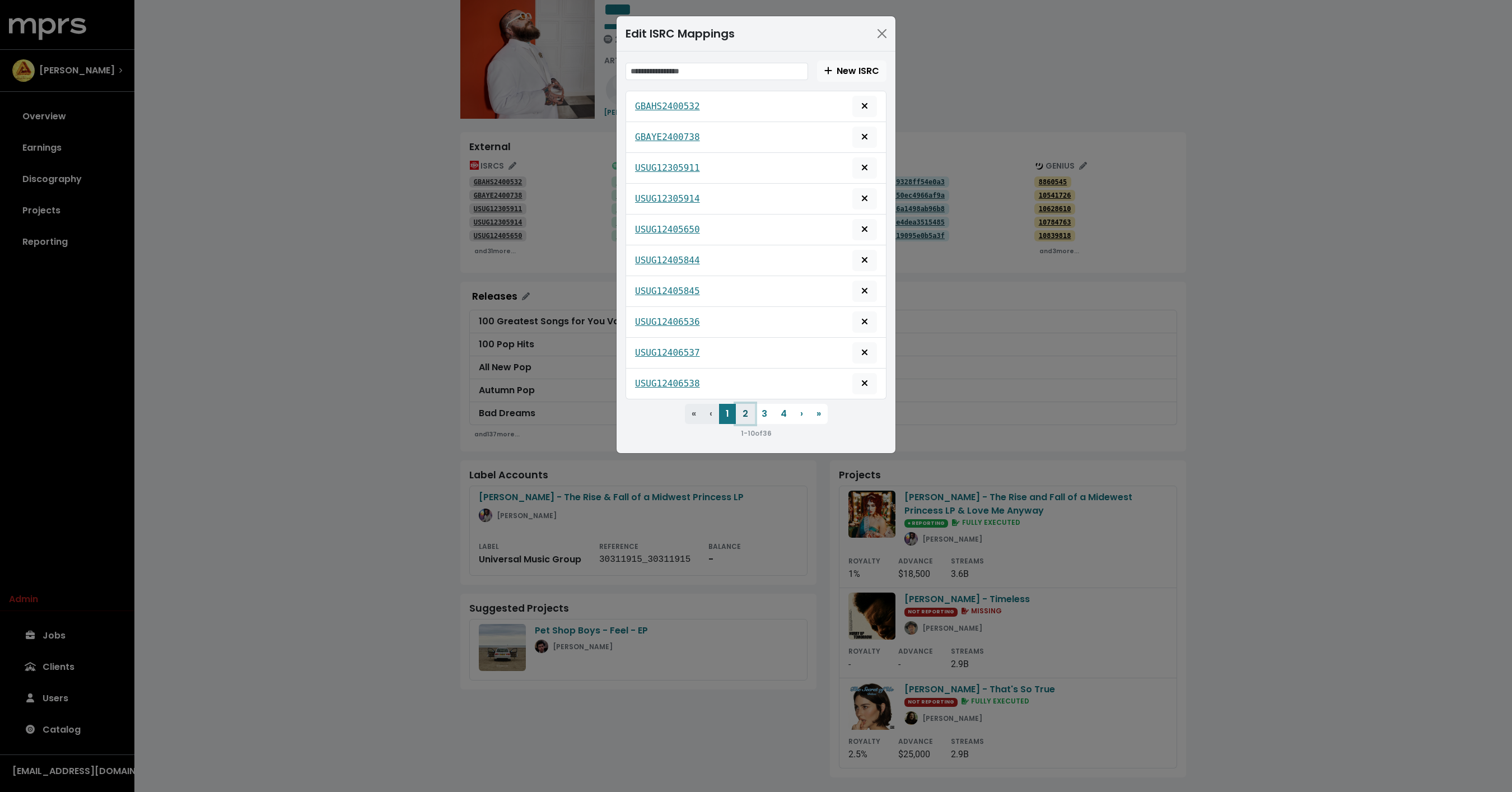
click at [742, 412] on button "2" at bounding box center [745, 414] width 19 height 20
click at [868, 136] on icon "Delete mapping for this ISRC" at bounding box center [864, 137] width 6 height 9
click at [789, 568] on div "Edit ISRC Mappings New ISRC USUG12406539 USUG12406907 USUG12406911 USUM72404101…" at bounding box center [756, 396] width 1512 height 792
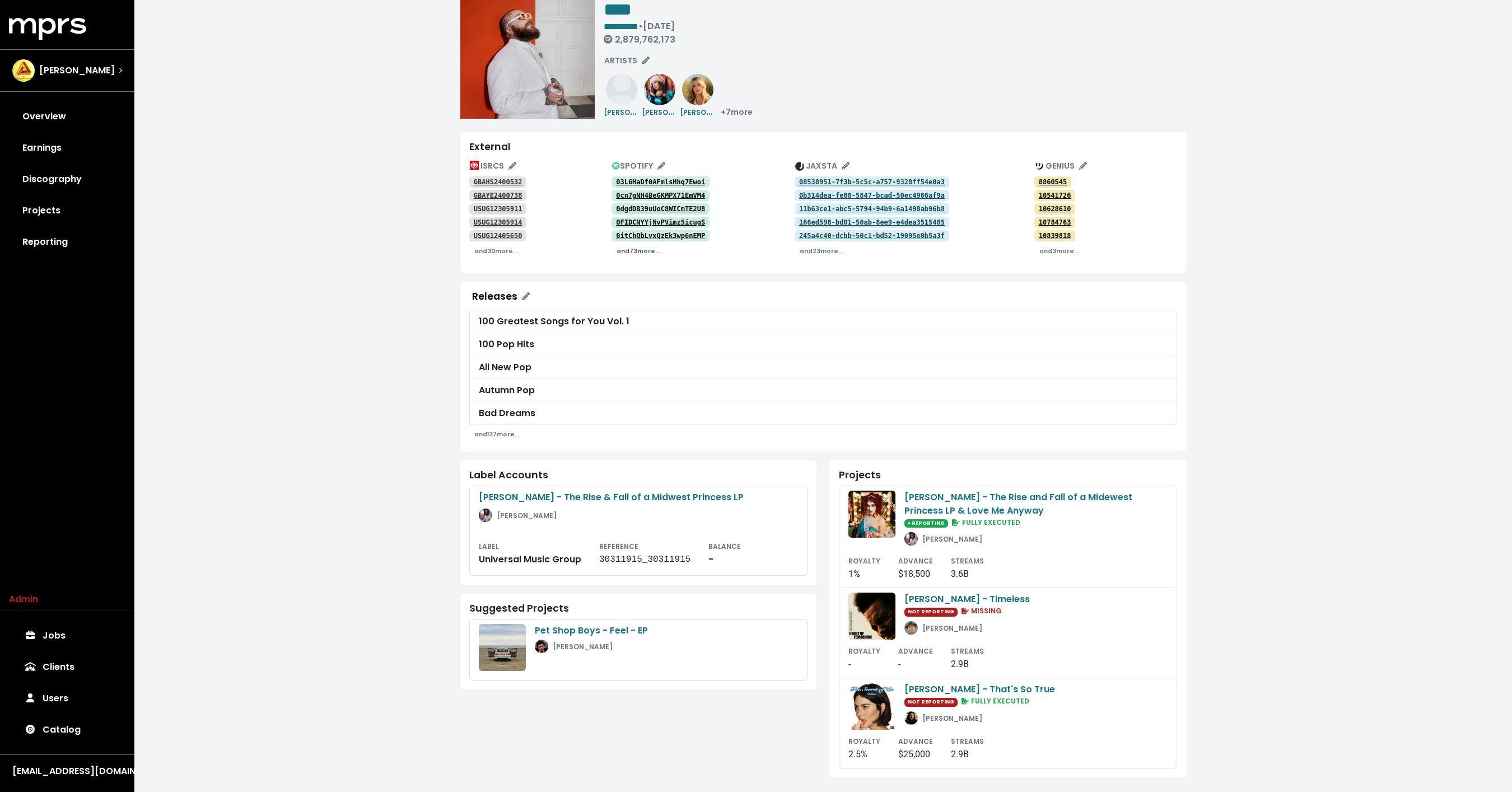
click at [634, 252] on small "and 73 more..." at bounding box center [638, 252] width 43 height 9
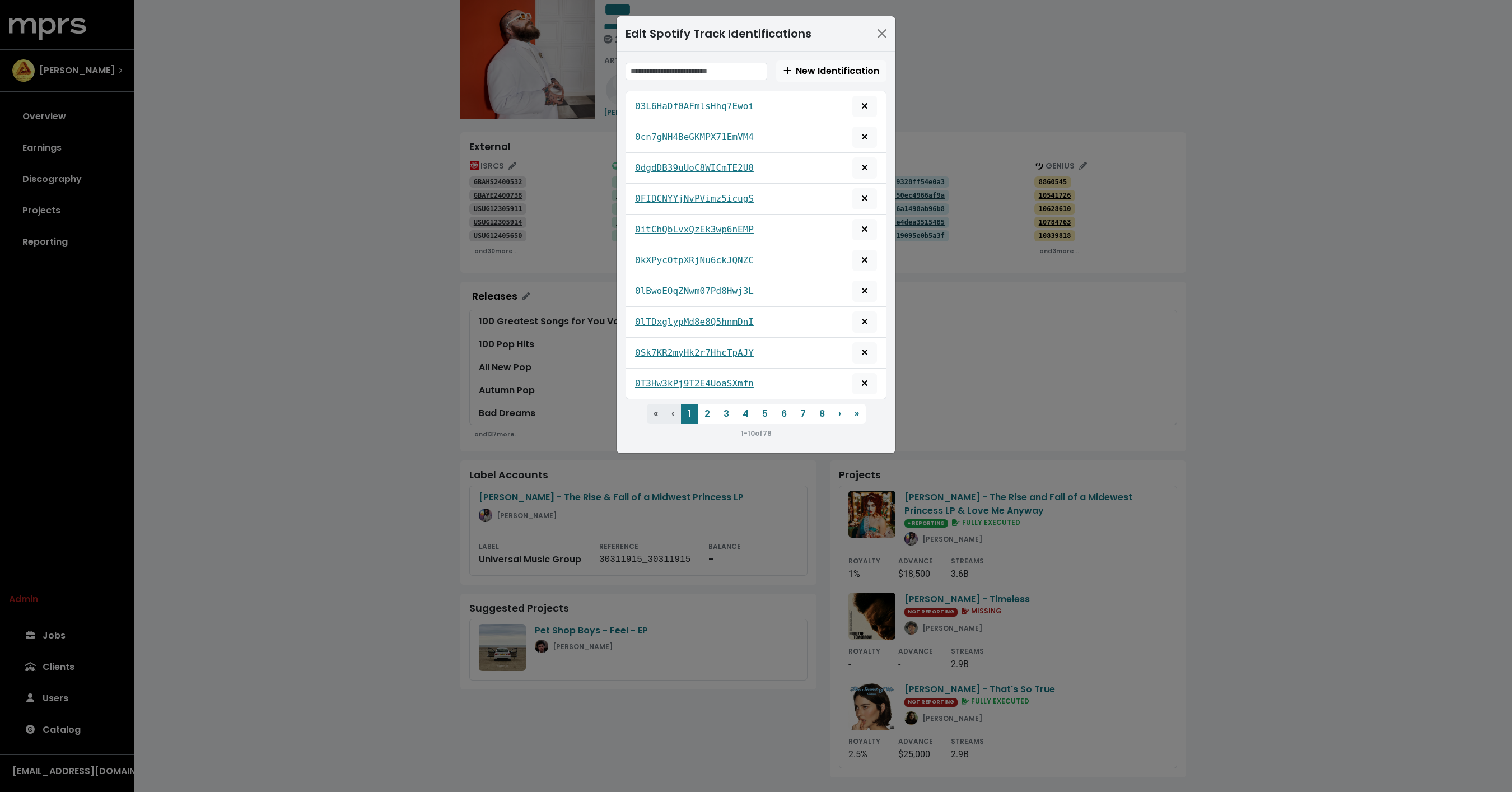
click at [769, 429] on small "1 - 10 of 78" at bounding box center [756, 433] width 31 height 9
click at [774, 410] on ul "« First ‹ Previous 1 2 3 4 5 6 7 8 › Next » Last" at bounding box center [755, 414] width 261 height 20
click at [789, 410] on button "6" at bounding box center [784, 414] width 19 height 20
click at [803, 409] on button "7" at bounding box center [803, 414] width 19 height 20
click at [814, 410] on button "8" at bounding box center [821, 414] width 19 height 20
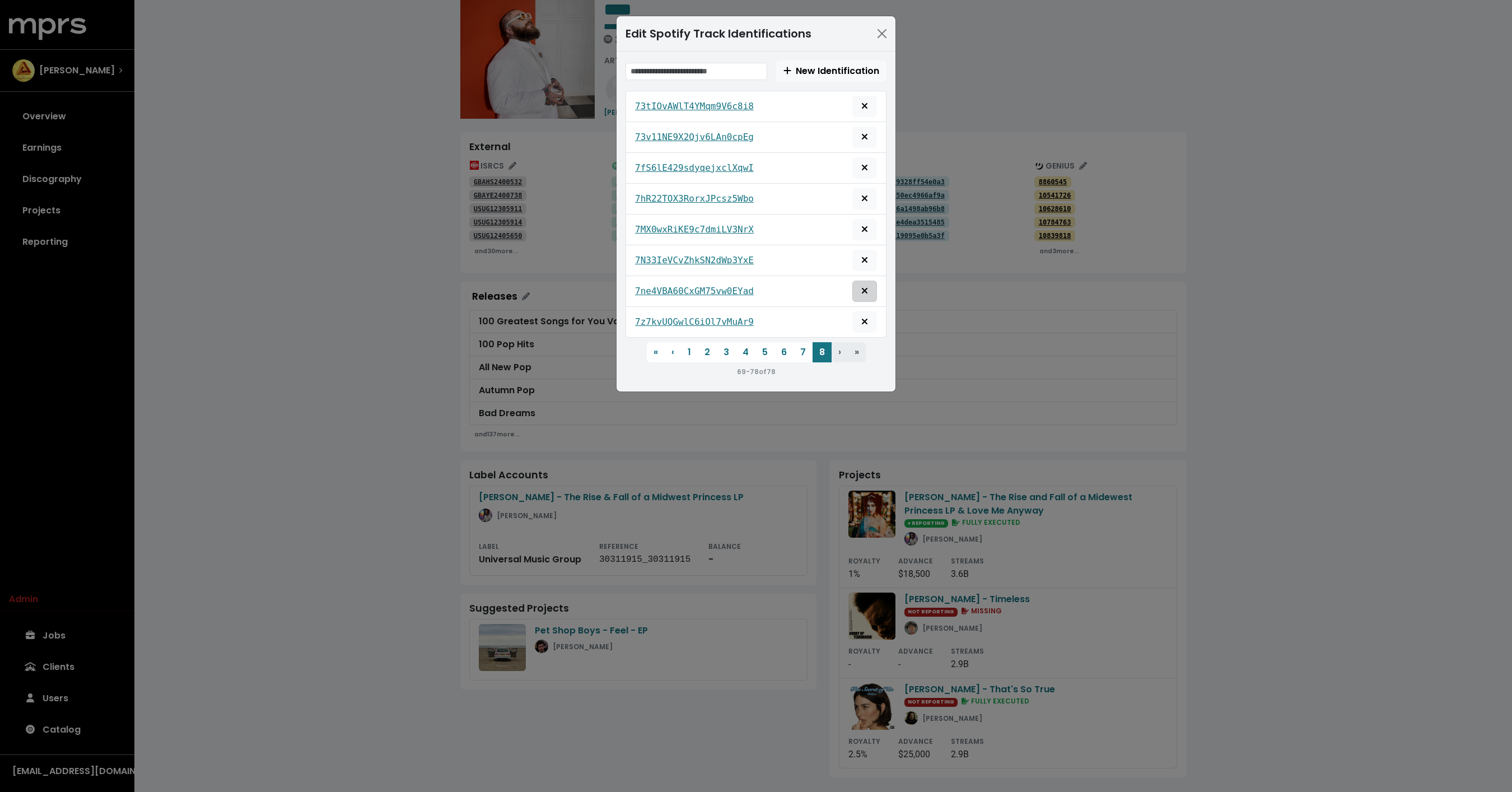
click at [870, 287] on span "Remove this spotify identification" at bounding box center [865, 291] width 10 height 14
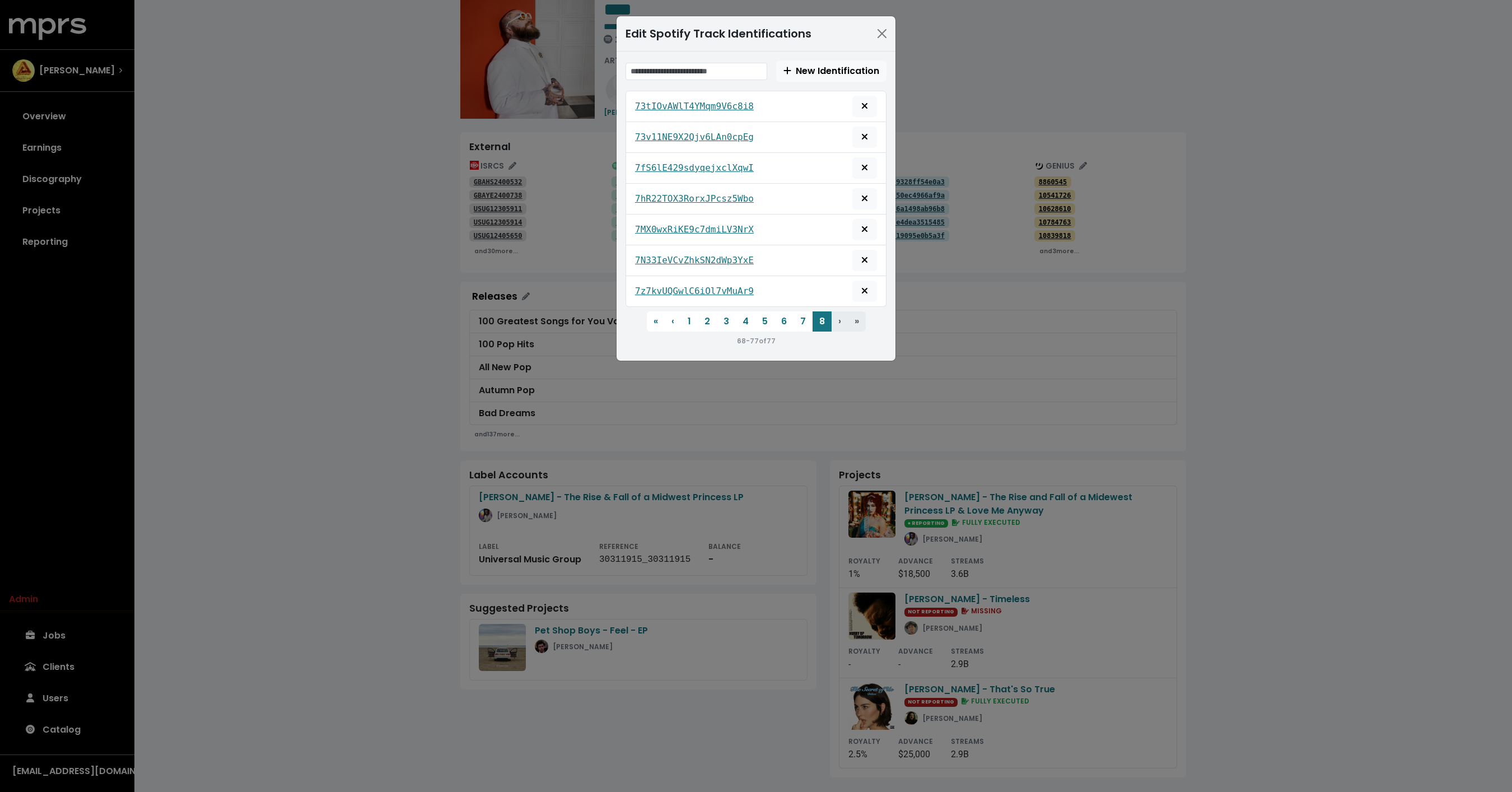
click at [999, 109] on div "Edit Spotify Track Identifications New Identification 73tIOvAWlT4YMqm9V6c8i8 73…" at bounding box center [756, 396] width 1512 height 792
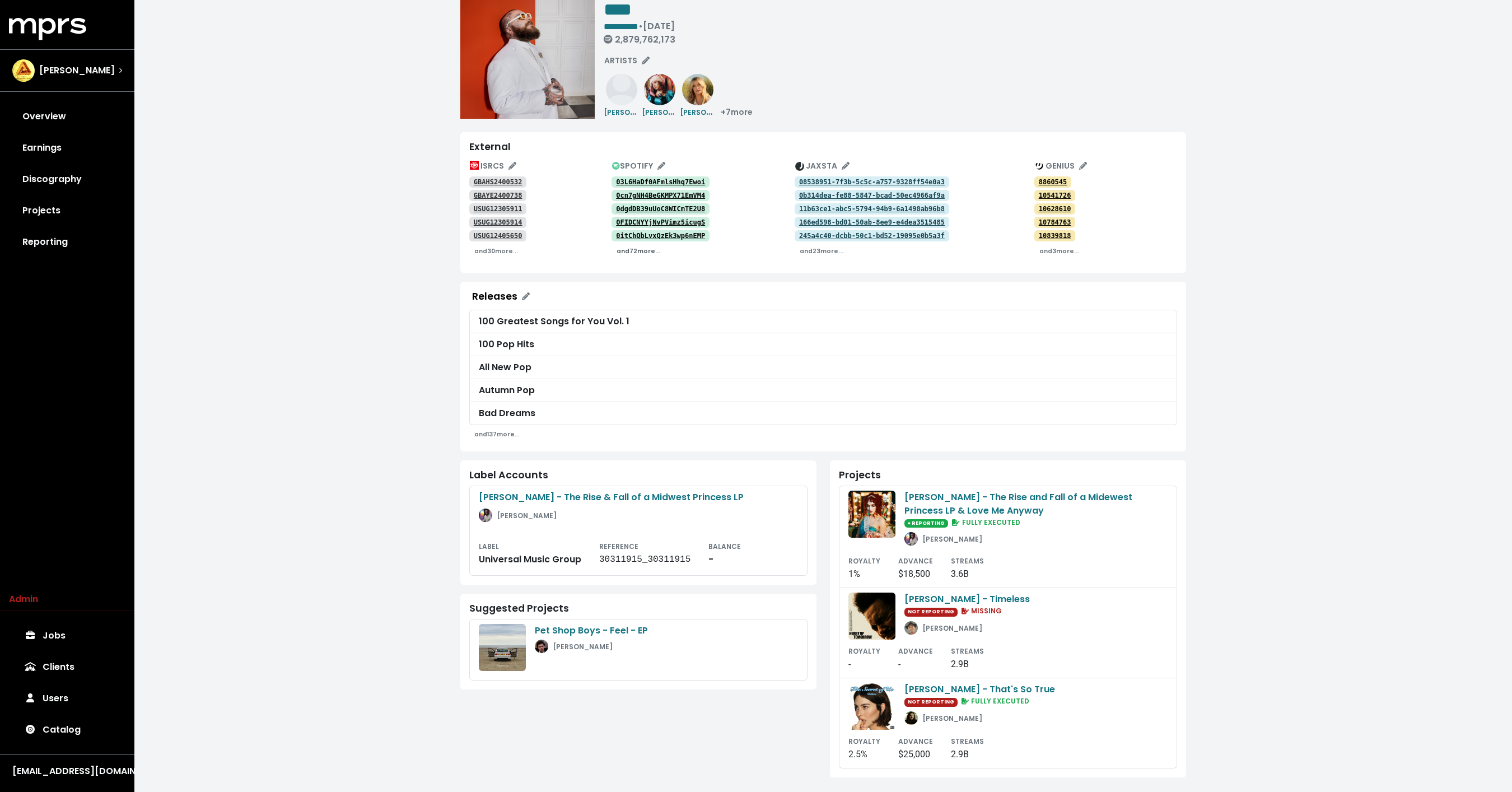
click at [640, 255] on small "and 72 more..." at bounding box center [638, 252] width 43 height 9
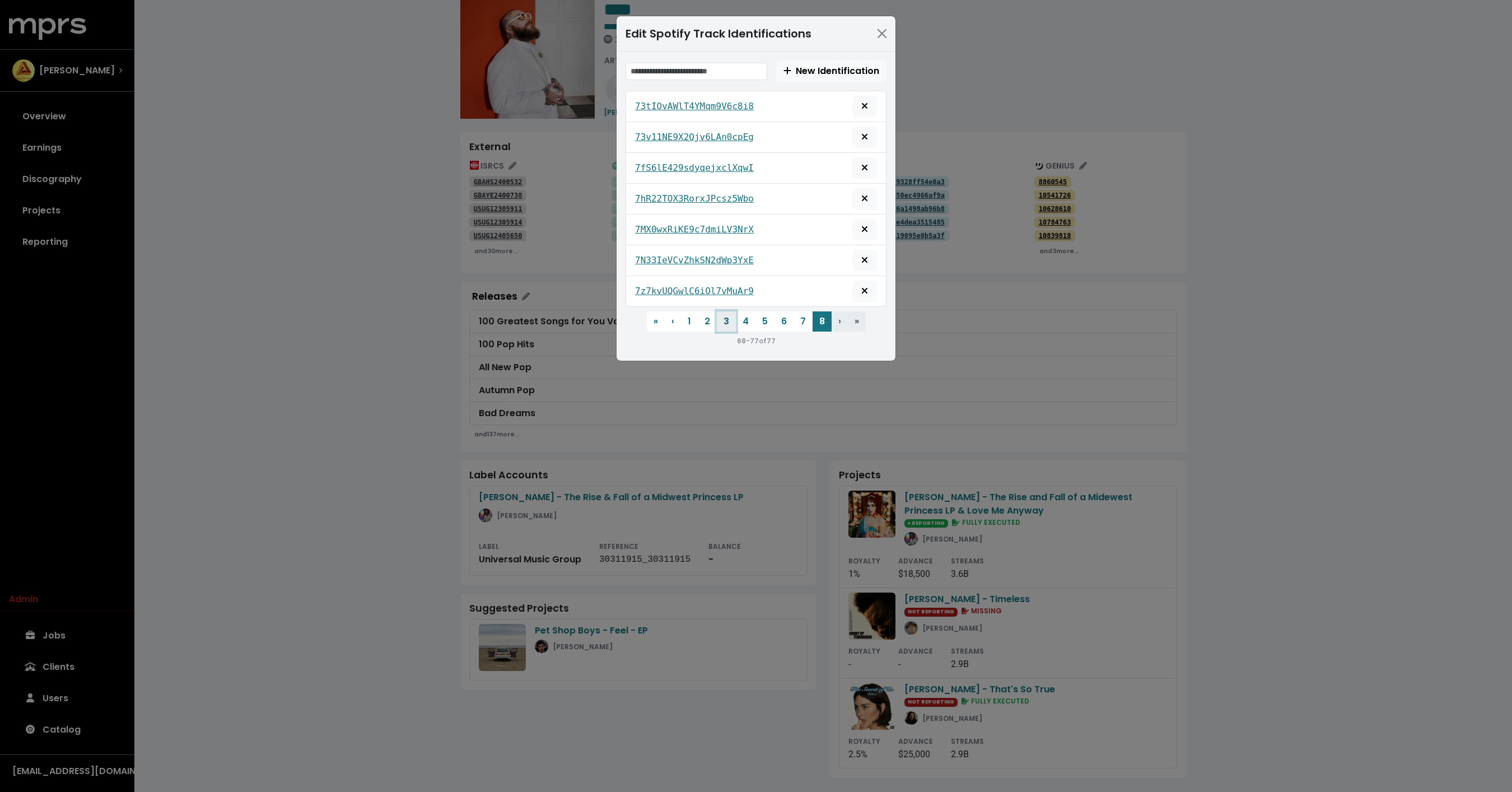
click at [723, 314] on button "3" at bounding box center [726, 321] width 19 height 20
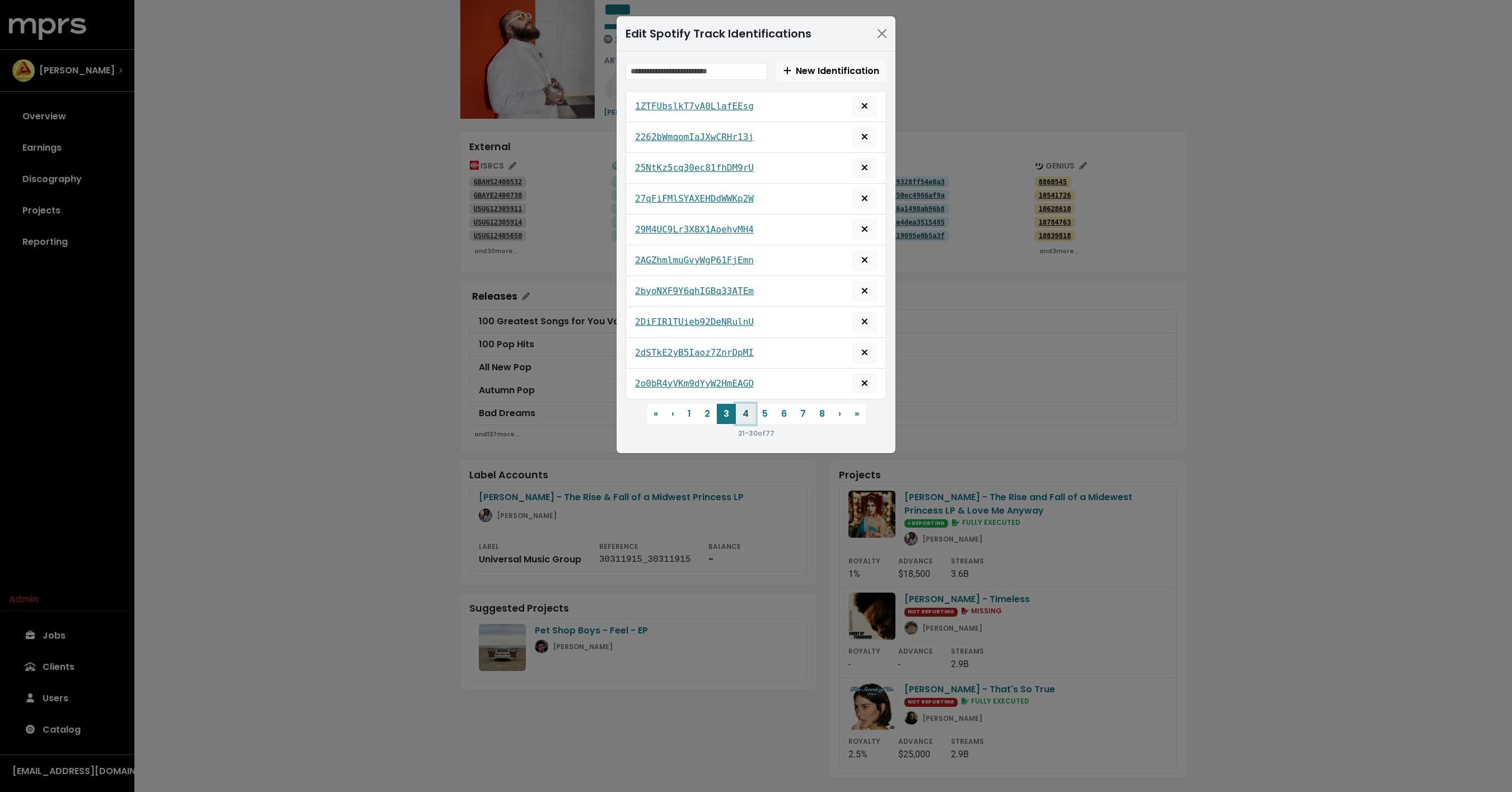
click at [749, 407] on button "4" at bounding box center [745, 414] width 20 height 20
click at [762, 408] on button "5" at bounding box center [765, 414] width 19 height 20
click at [782, 408] on button "6" at bounding box center [784, 414] width 19 height 20
click at [863, 257] on icon "Remove this spotify identification" at bounding box center [865, 260] width 6 height 6
click at [1198, 385] on div "Edit Spotify Track Identifications New Identification 4ZOU6a3FYWdqWNyMgxM5uo 52…" at bounding box center [756, 396] width 1512 height 792
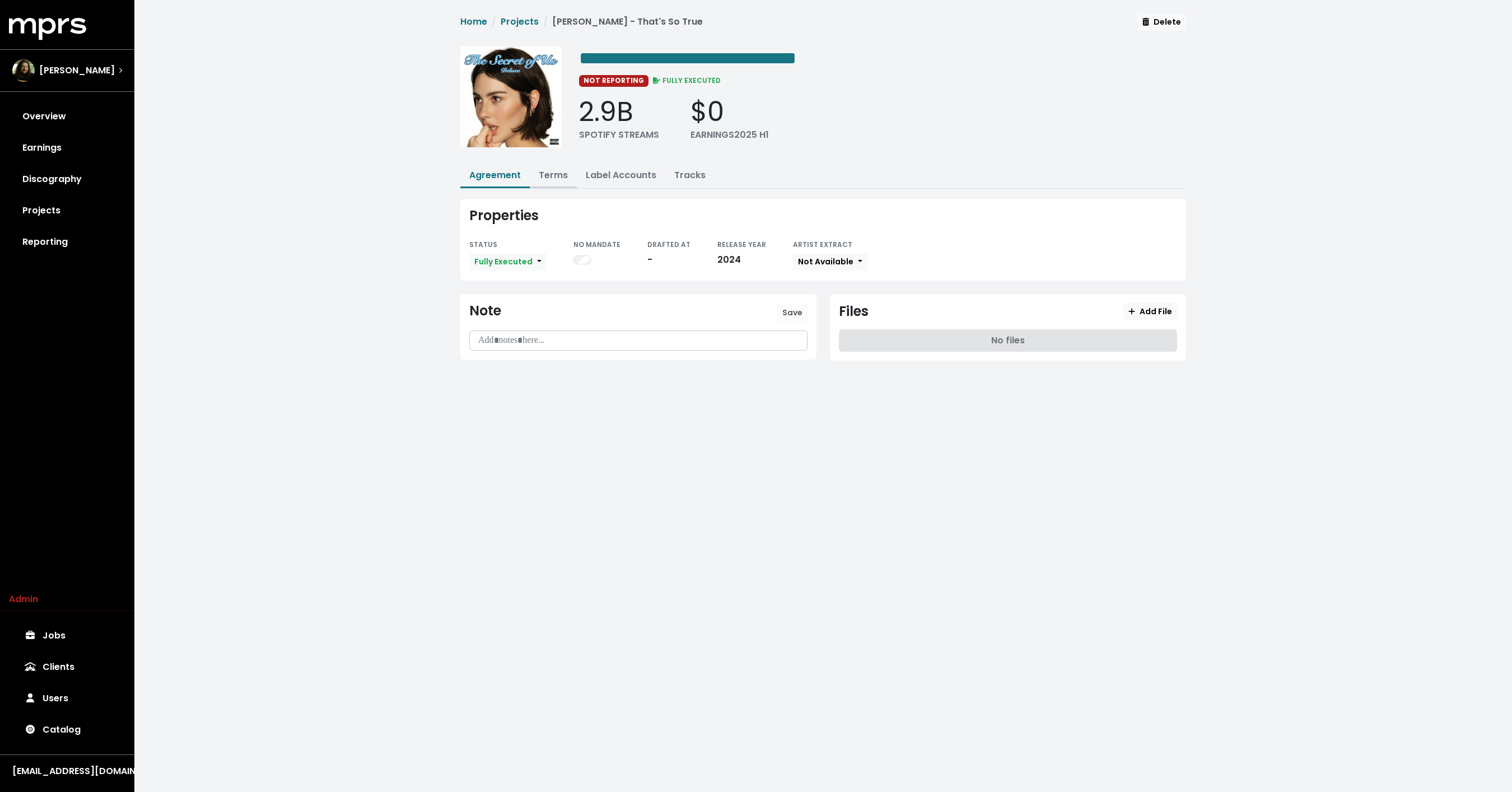
click at [541, 181] on button "Terms" at bounding box center [553, 176] width 47 height 24
click at [554, 176] on link "Terms" at bounding box center [553, 175] width 29 height 13
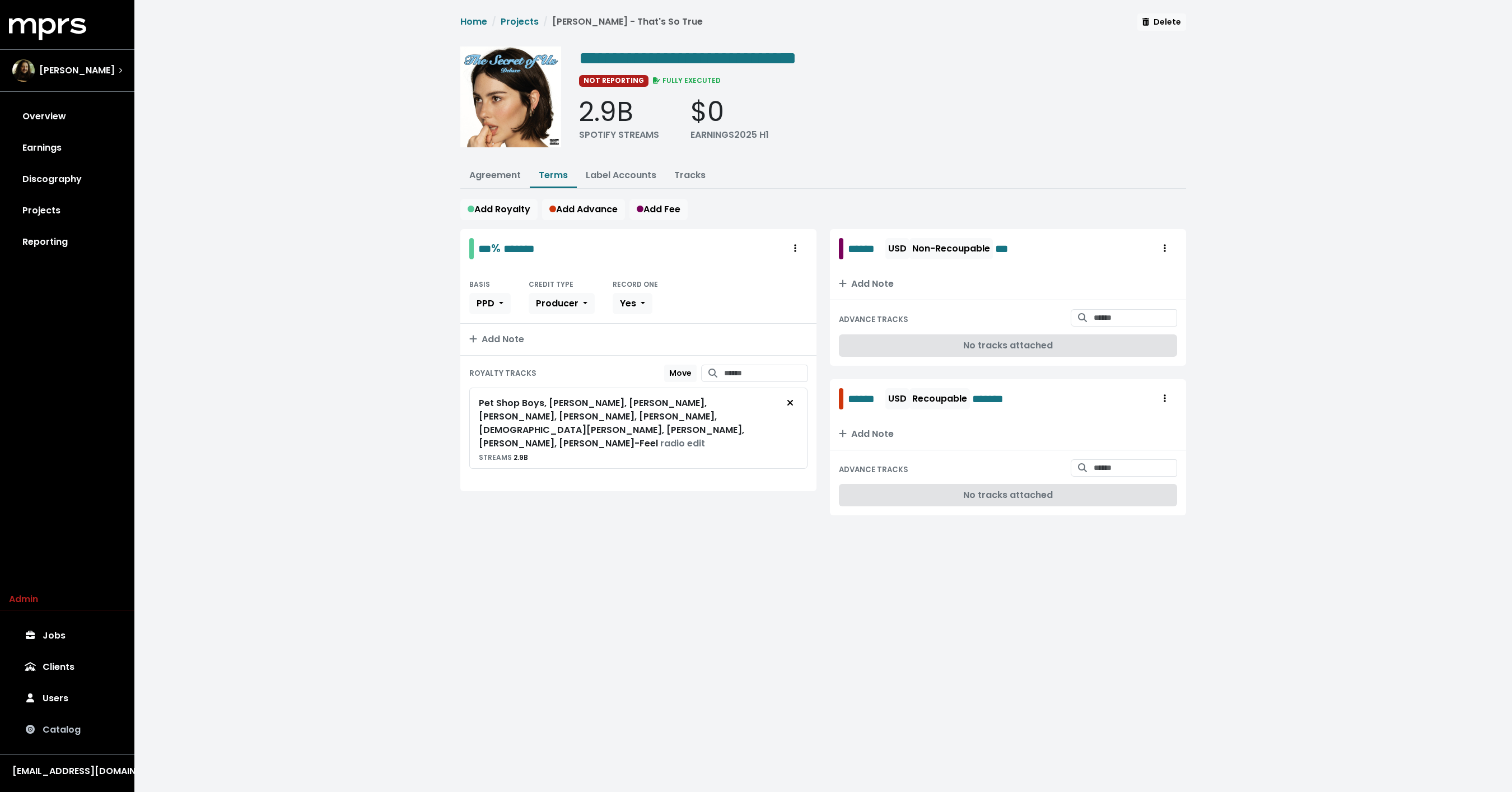
click at [48, 743] on link "Catalog" at bounding box center [68, 730] width 117 height 31
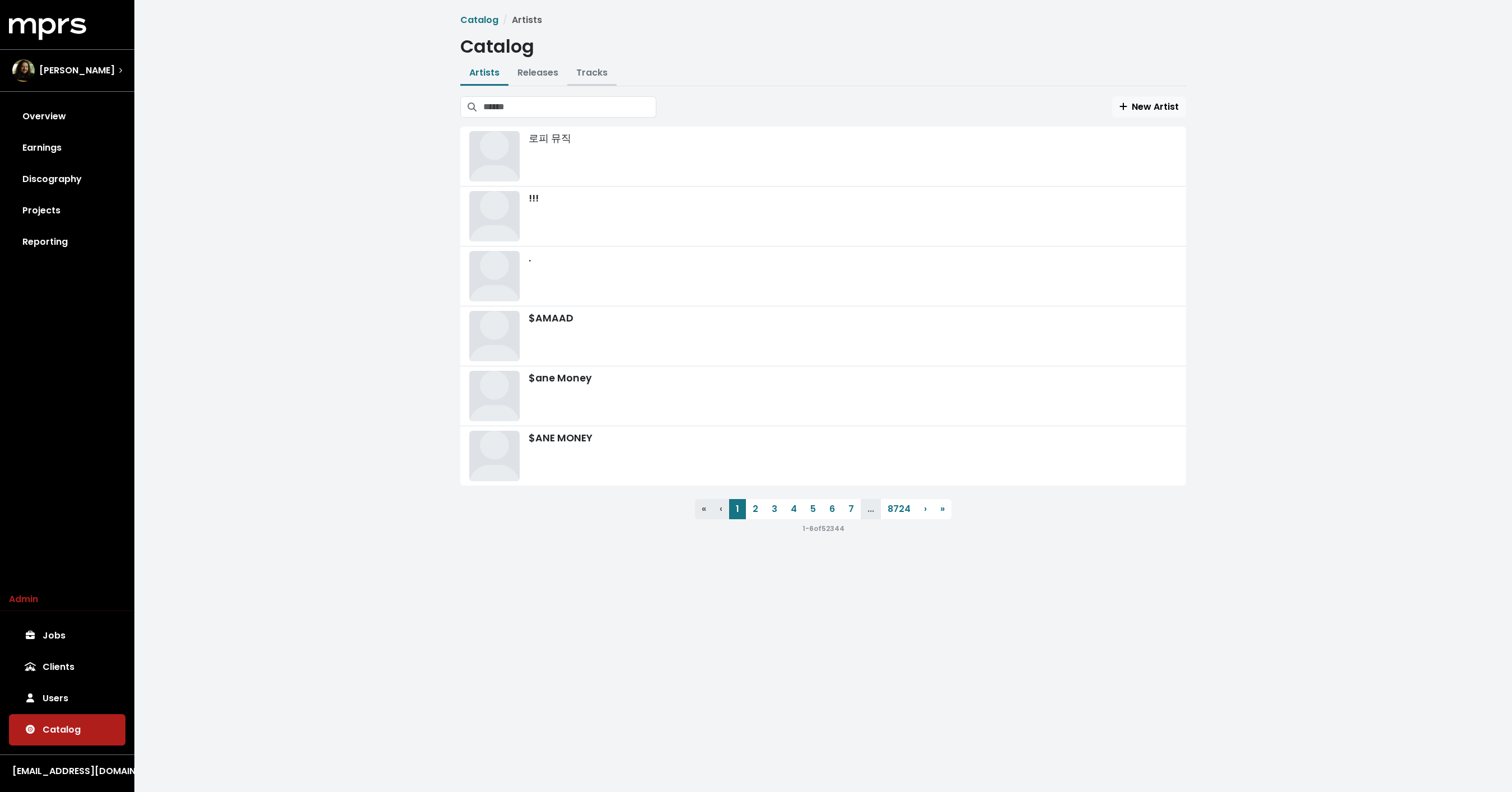
click at [590, 74] on link "Tracks" at bounding box center [592, 73] width 31 height 13
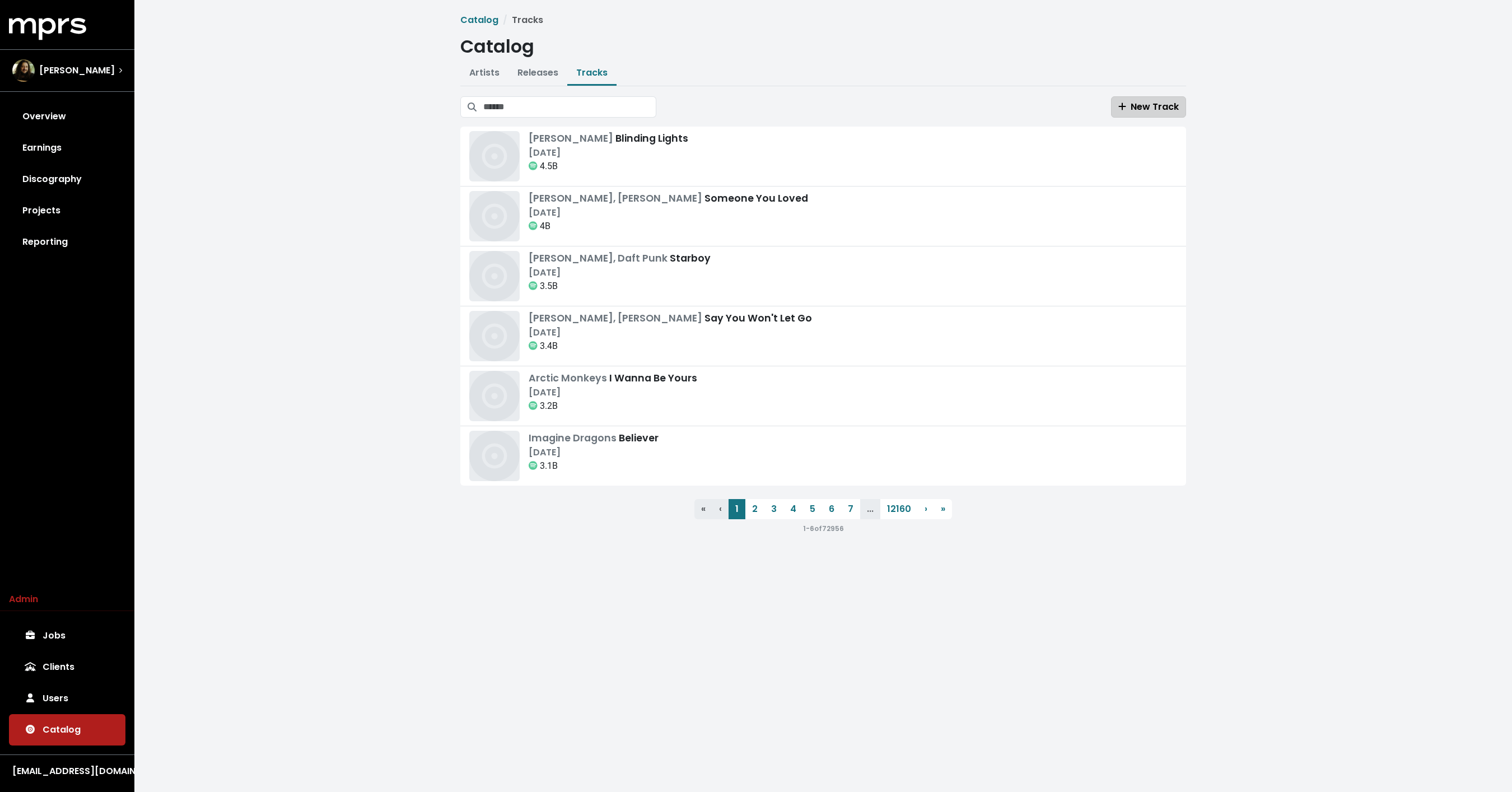
click at [1148, 109] on span "New Track" at bounding box center [1148, 107] width 60 height 13
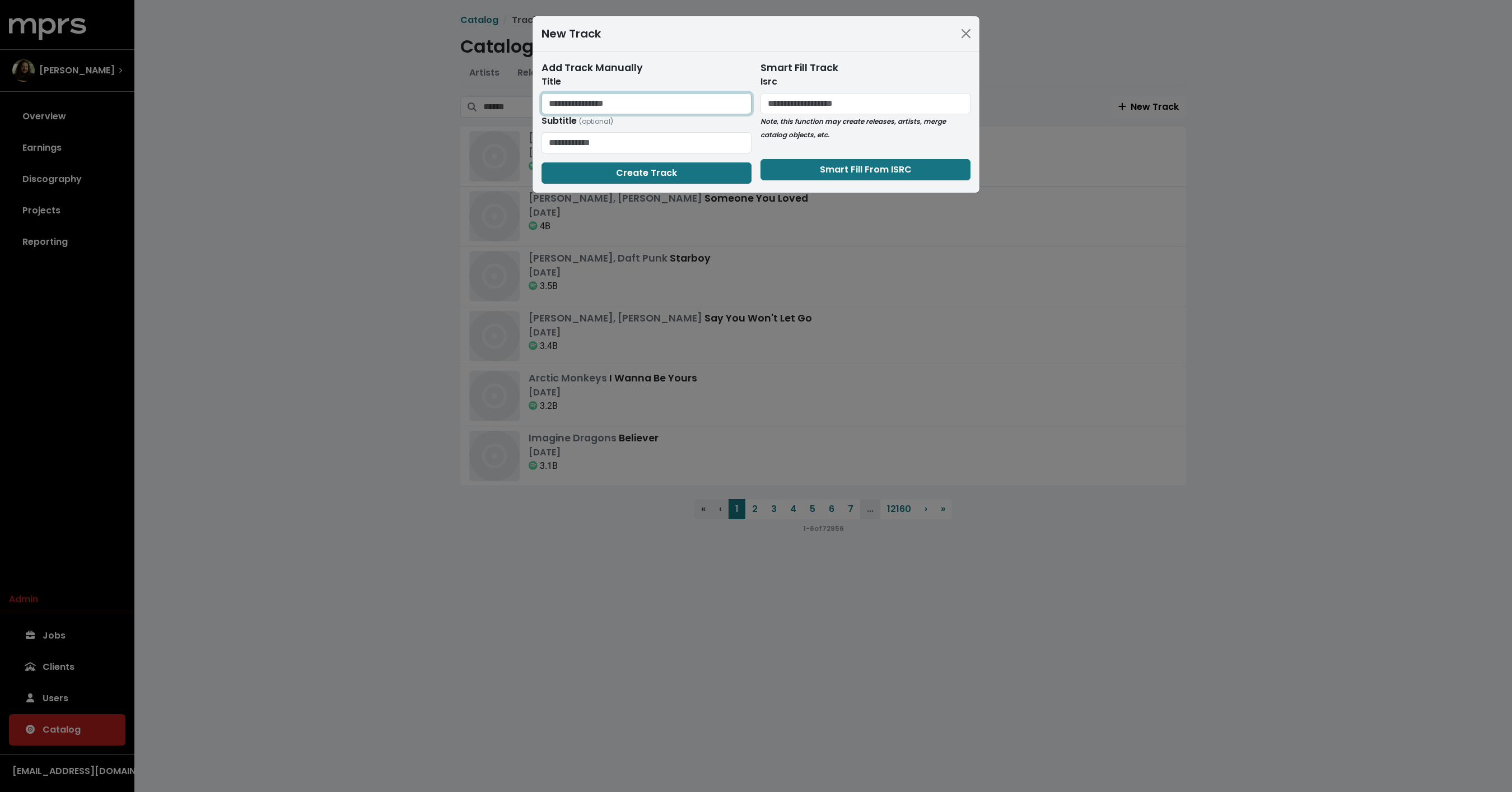
click at [641, 96] on input "text" at bounding box center [646, 104] width 210 height 21
type input "**********"
click at [627, 166] on span "Create Track" at bounding box center [647, 173] width 61 height 14
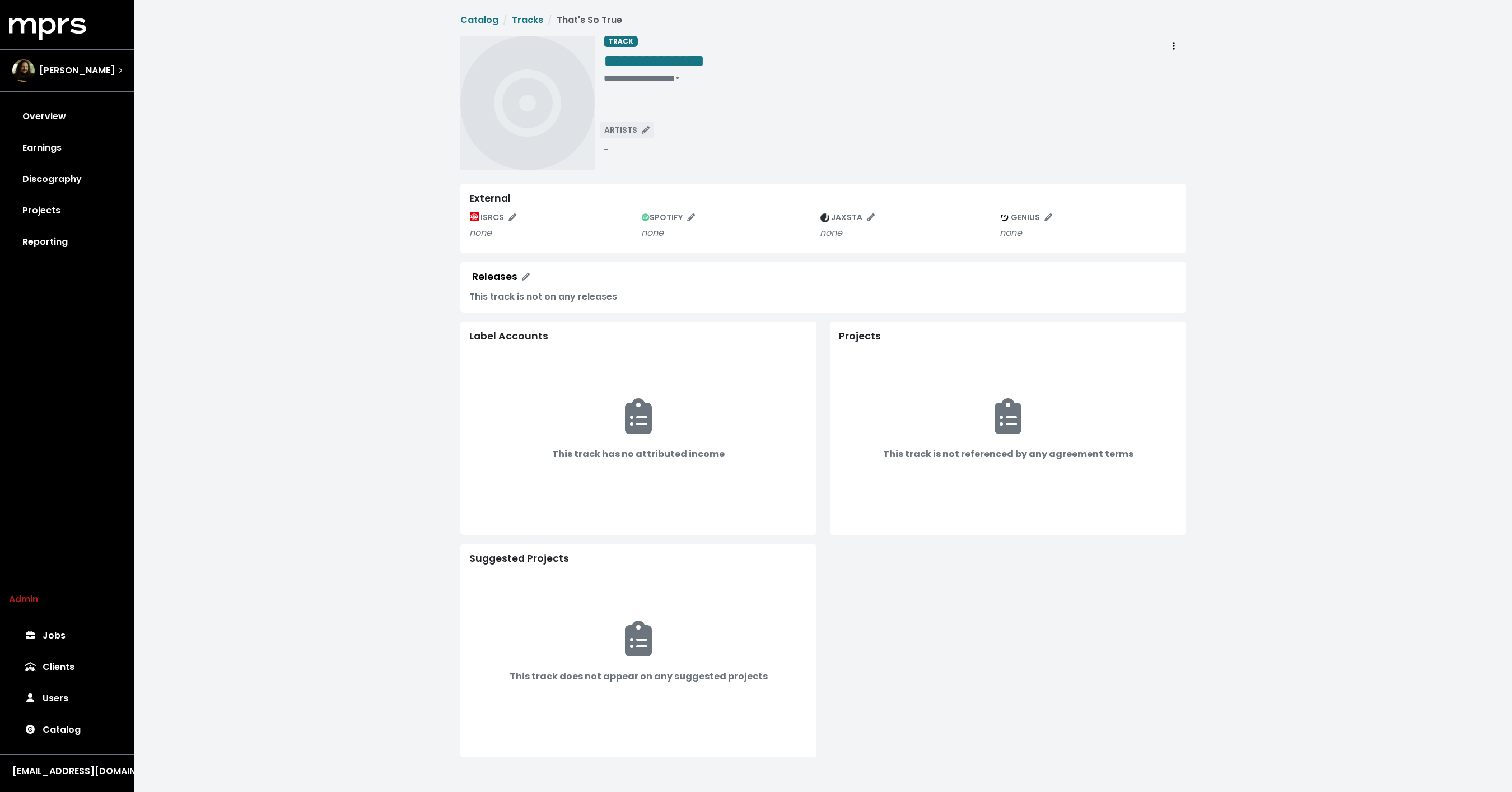
click at [642, 123] on button "ARTISTS" at bounding box center [627, 130] width 55 height 17
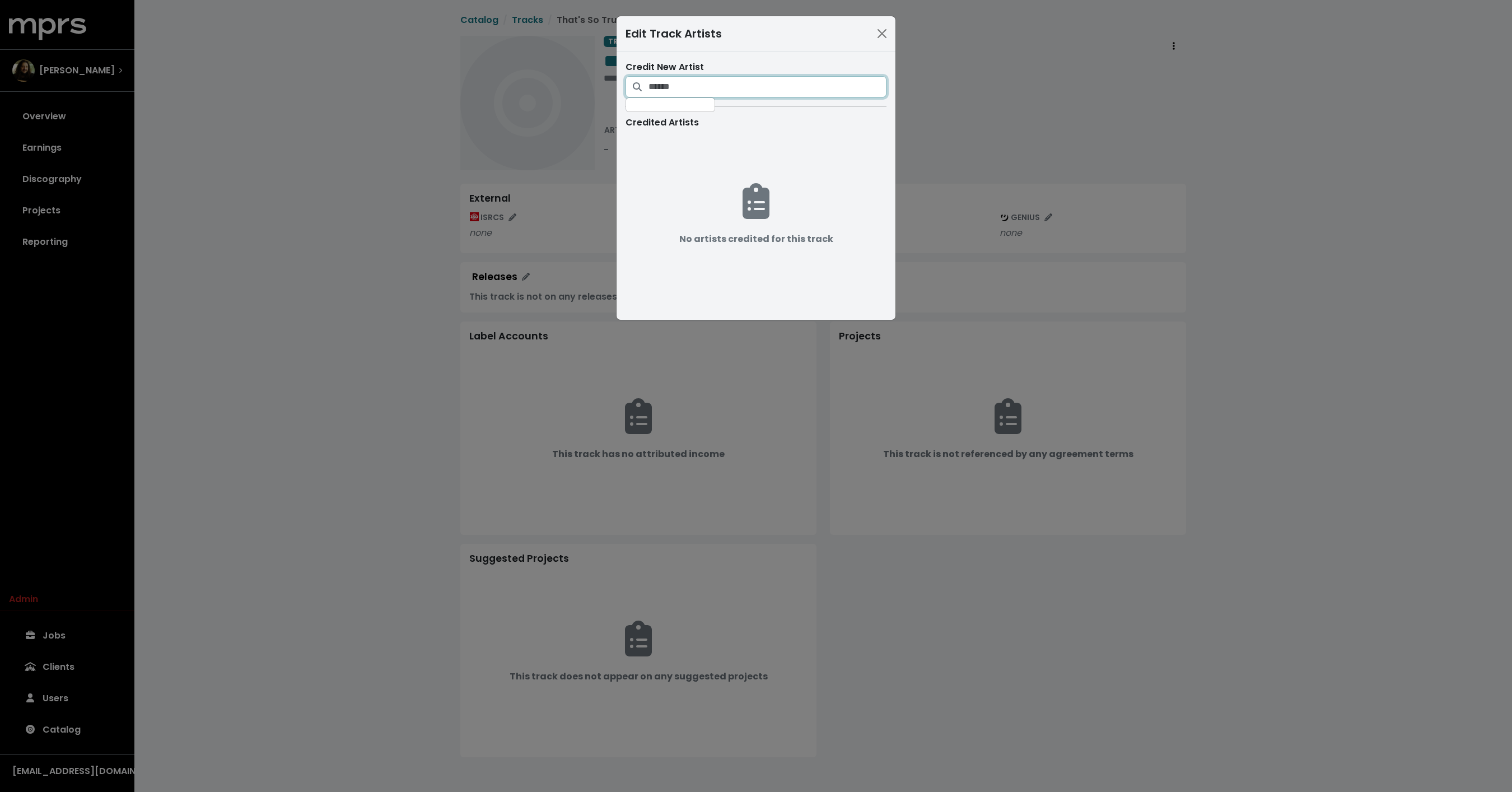
click at [703, 84] on input "Search for artists who should be credited on this track" at bounding box center [767, 87] width 238 height 21
type input "********"
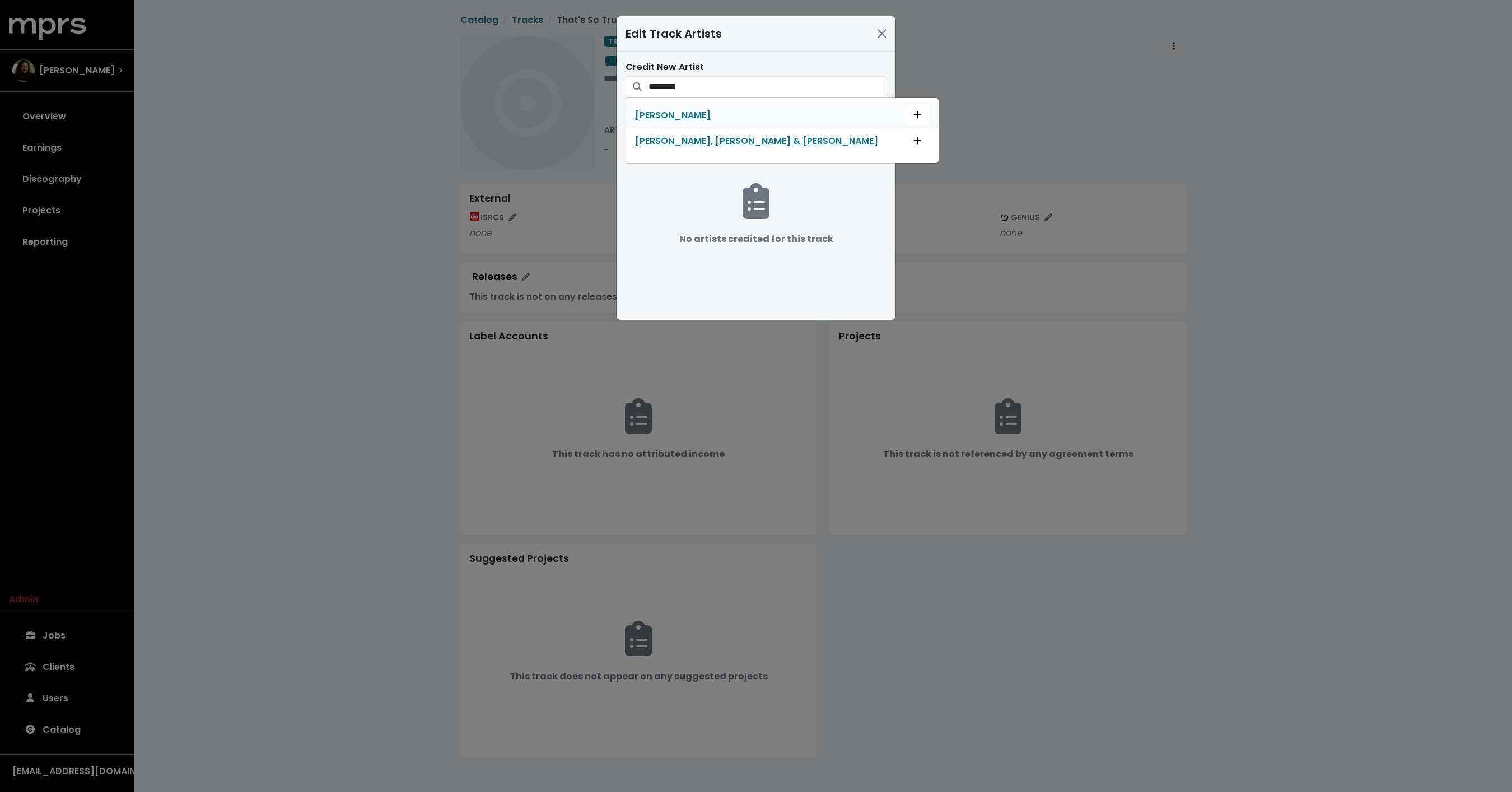
click at [743, 112] on div "Gracie Abrams" at bounding box center [782, 115] width 294 height 21
click at [913, 119] on span "Add artist to this track's credited artists" at bounding box center [917, 115] width 8 height 13
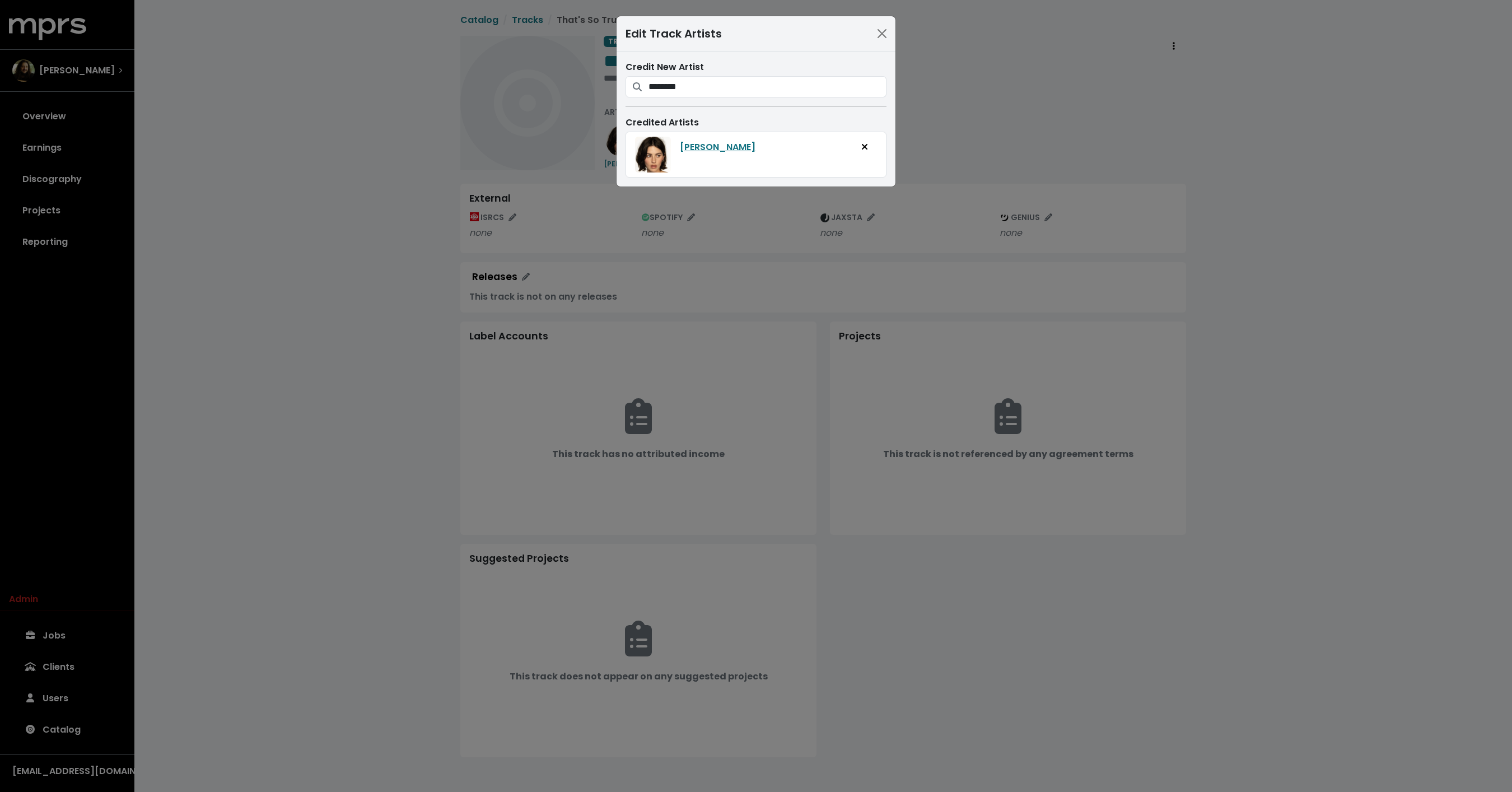
click at [347, 228] on div "Edit Track Artists Credit New Artist ******** Gracie Abrams Selena Gomez, benny…" at bounding box center [756, 396] width 1512 height 792
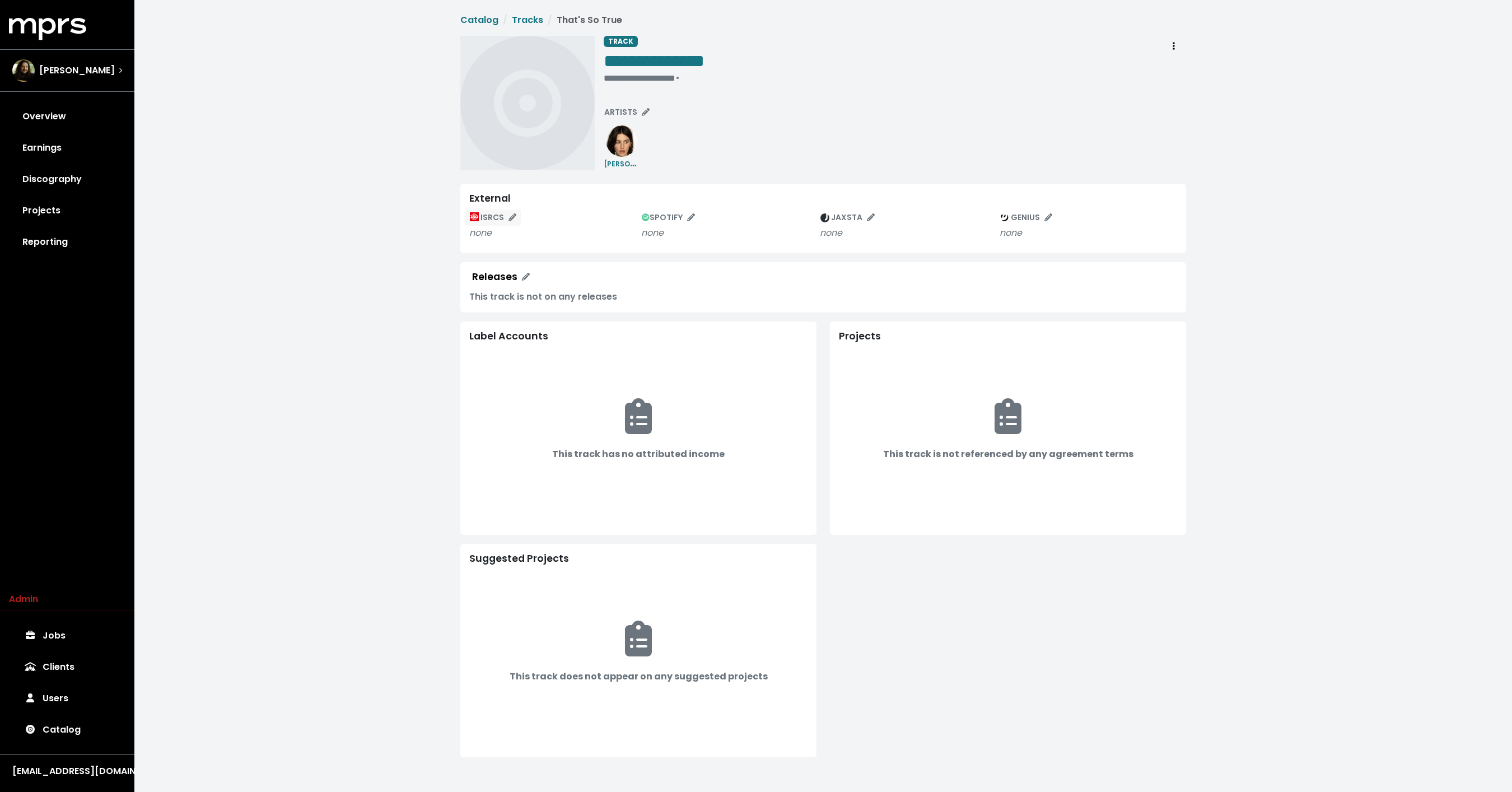
click at [512, 210] on button "ISRCS" at bounding box center [493, 218] width 57 height 17
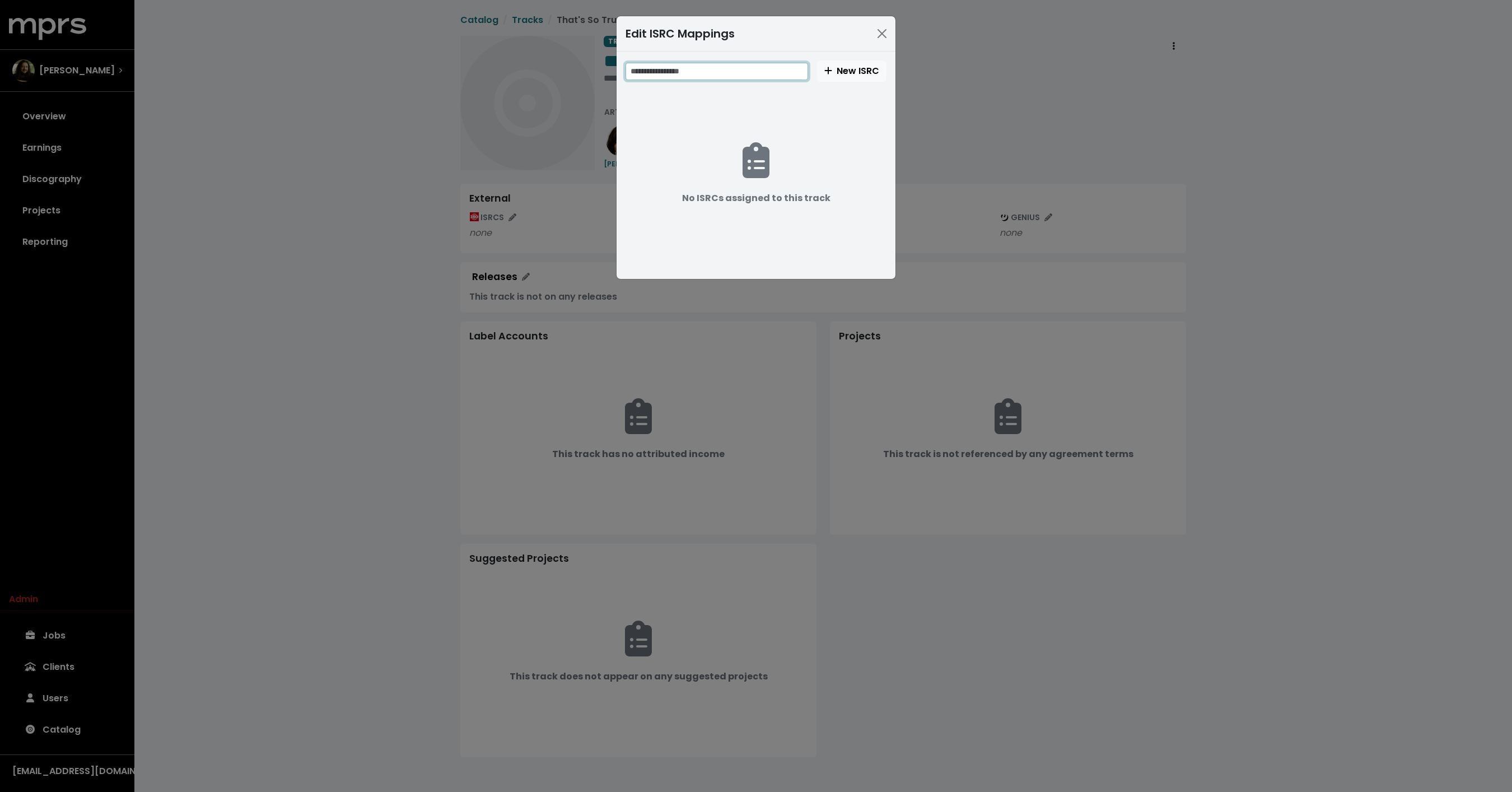
click at [735, 69] on input "text" at bounding box center [716, 71] width 183 height 17
paste input "**********"
type input "**********"
click at [838, 73] on span "New ISRC" at bounding box center [851, 71] width 55 height 13
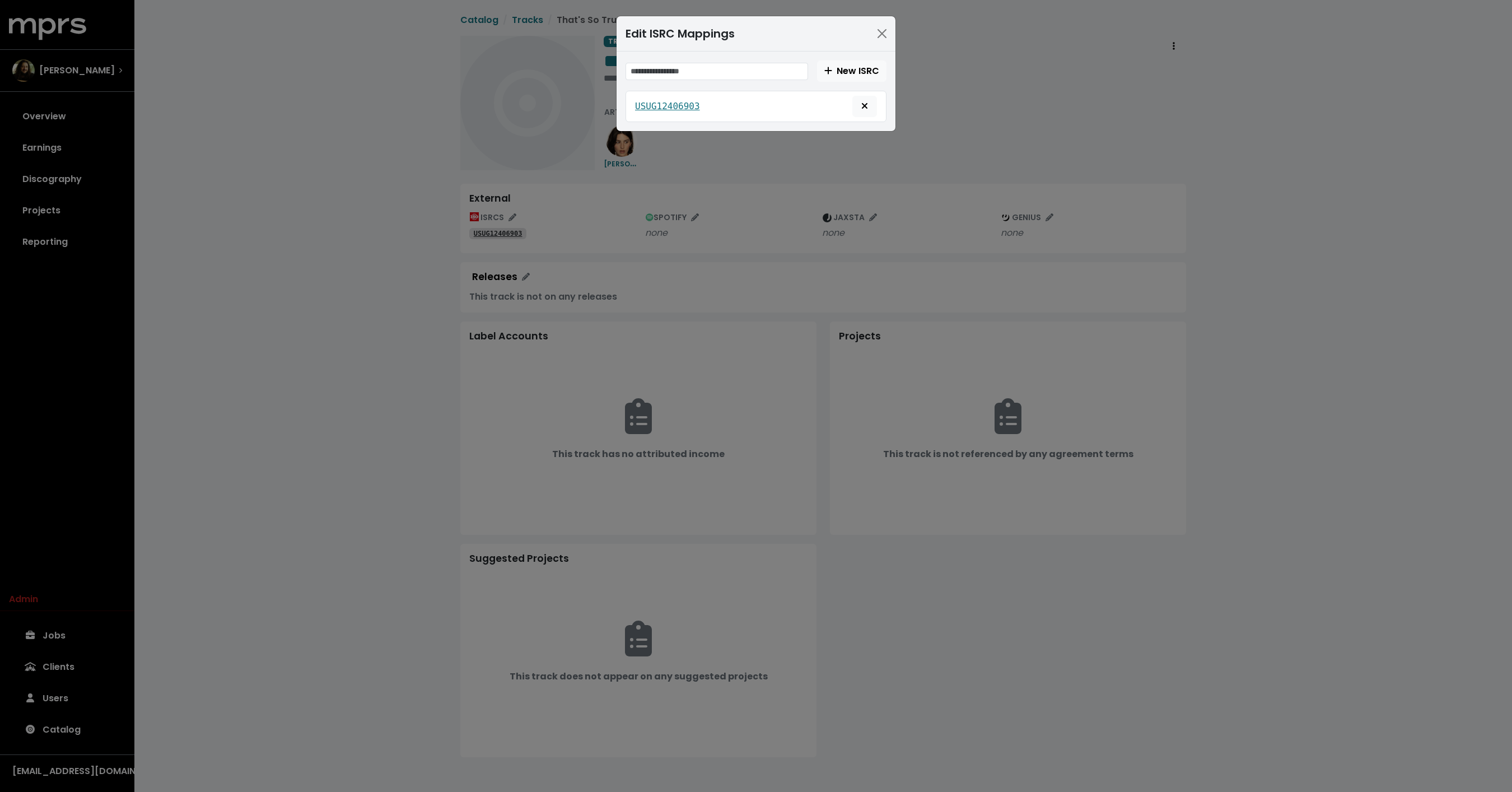
click at [986, 58] on div "Edit ISRC Mappings New ISRC USUG12406903" at bounding box center [756, 396] width 1512 height 792
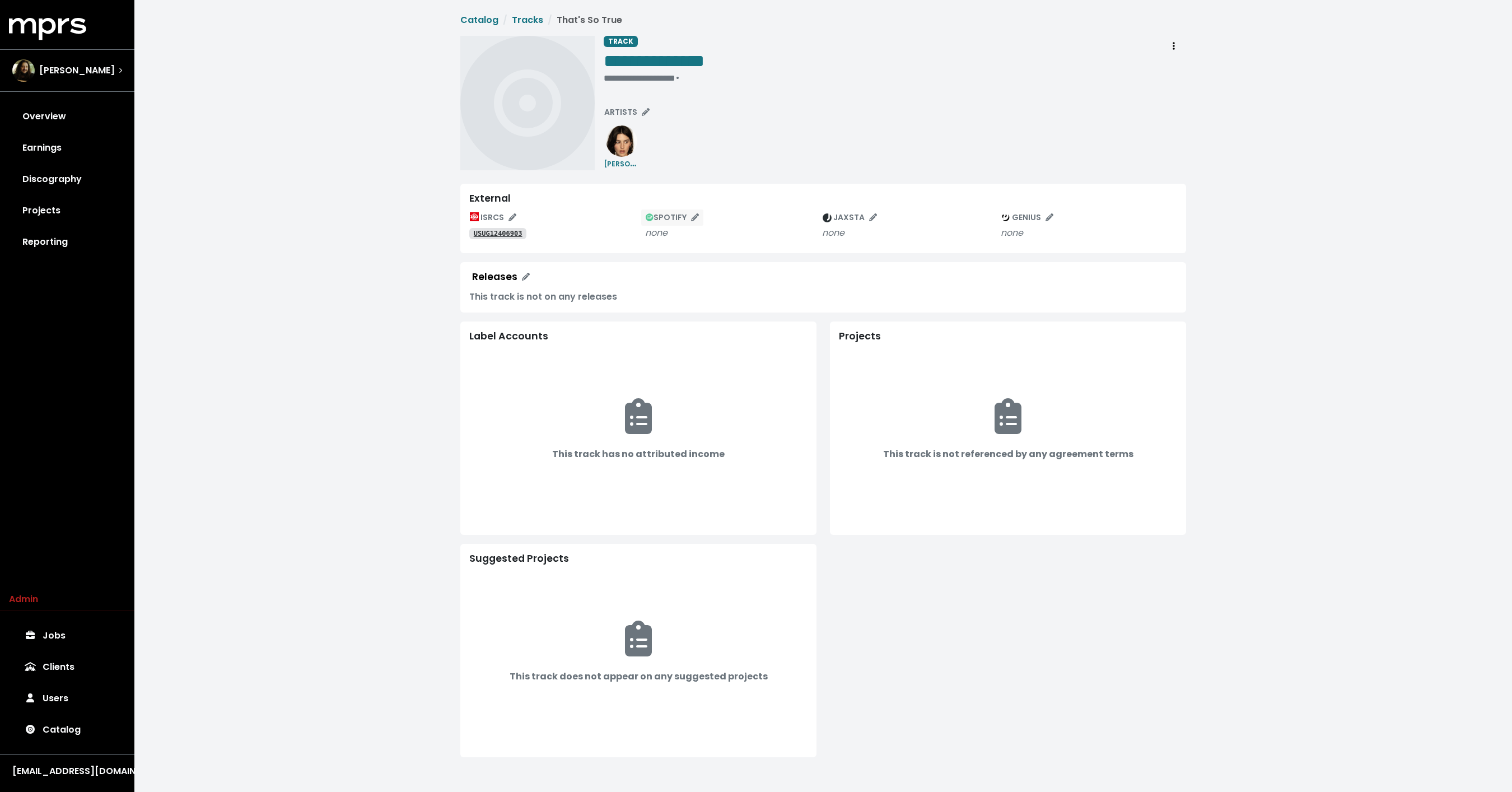
click at [697, 214] on icon "Edit spotify track identifications for this track" at bounding box center [694, 217] width 8 height 8
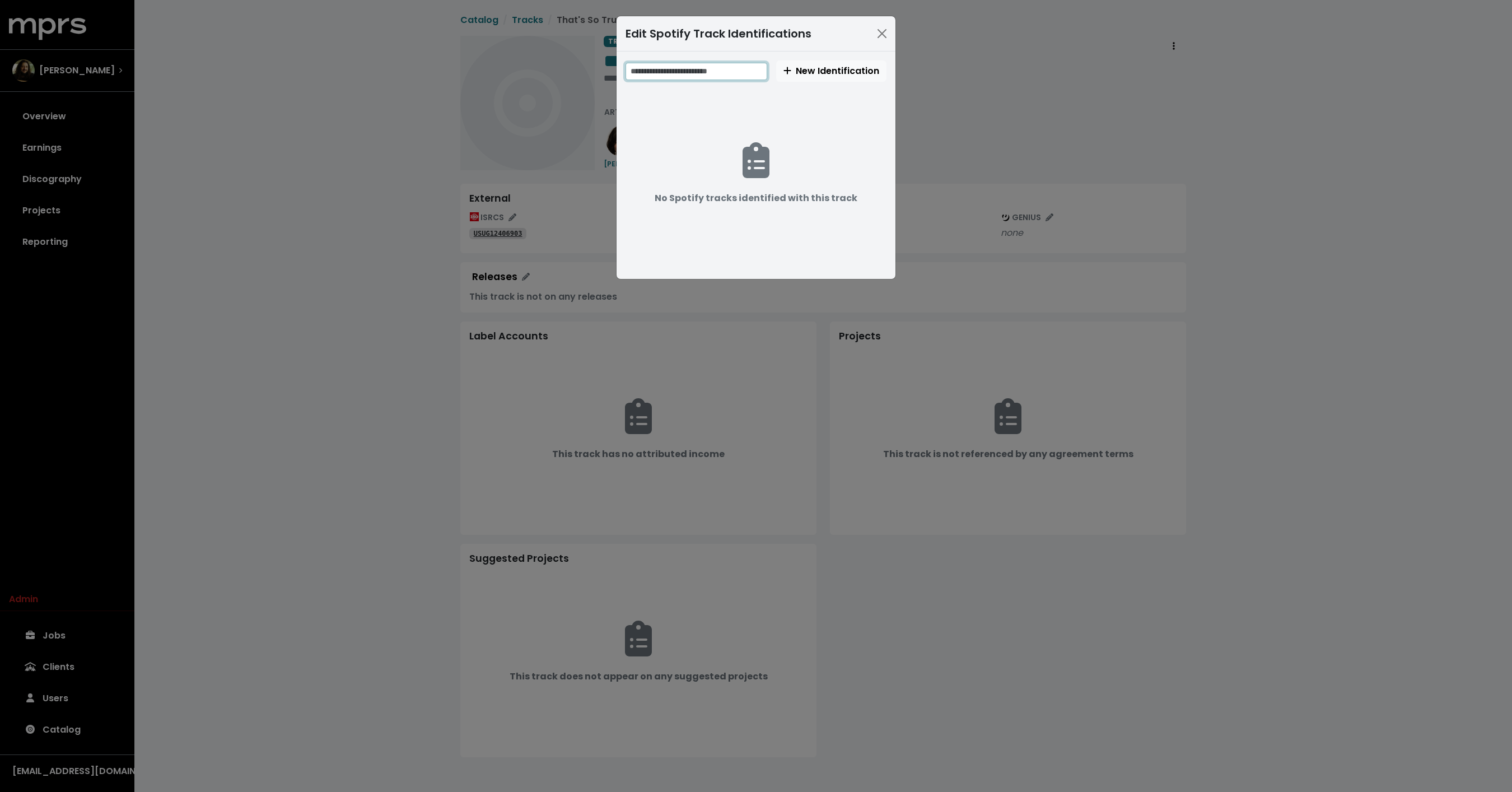
click at [743, 75] on input "text" at bounding box center [696, 71] width 141 height 17
paste input "**********"
type input "**********"
click at [822, 72] on span "New Identification" at bounding box center [831, 71] width 96 height 13
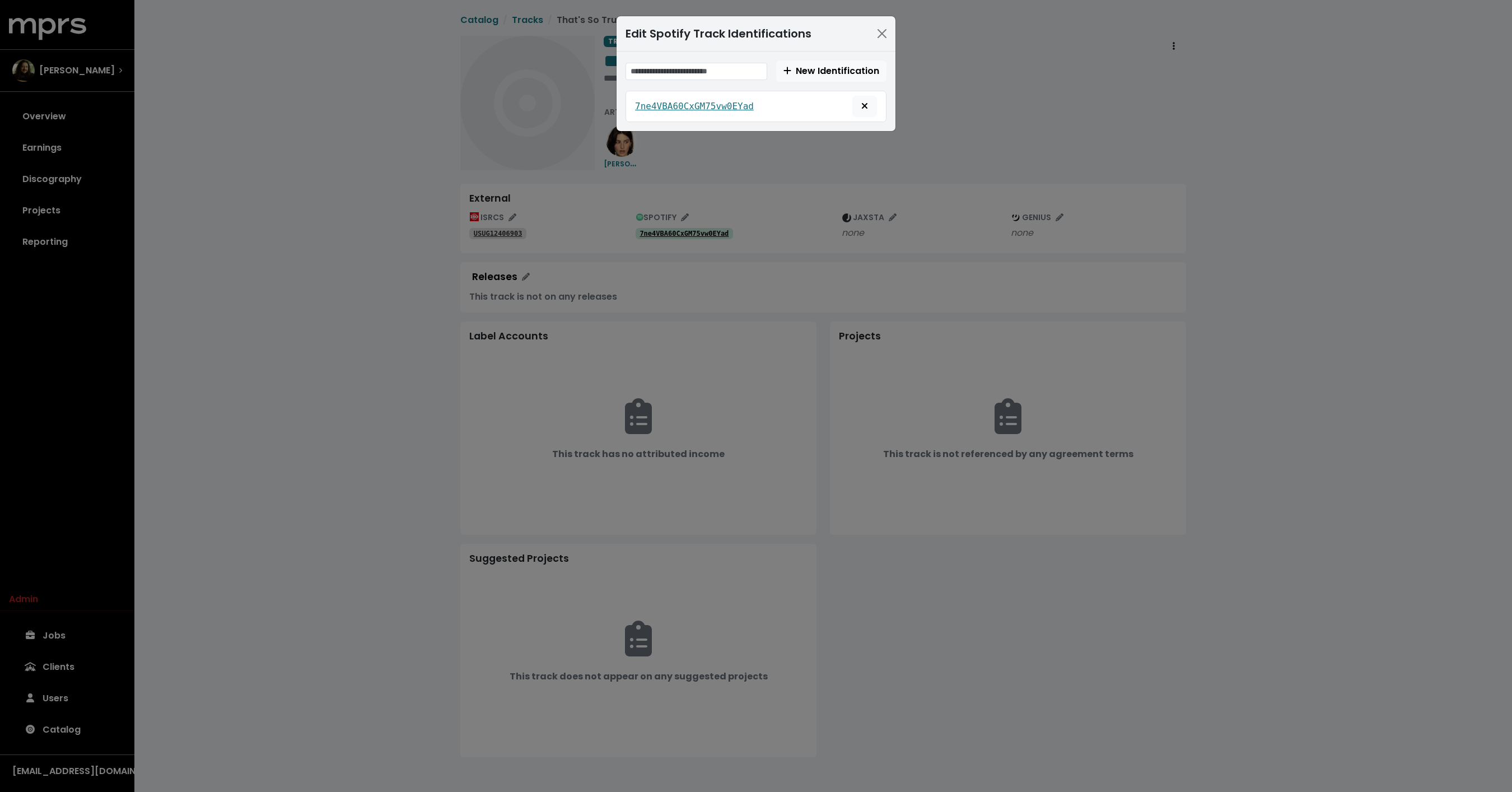
click at [1019, 126] on div "Edit Spotify Track Identifications New Identification 7ne4VBA60CxGM75vw0EYad" at bounding box center [756, 396] width 1512 height 792
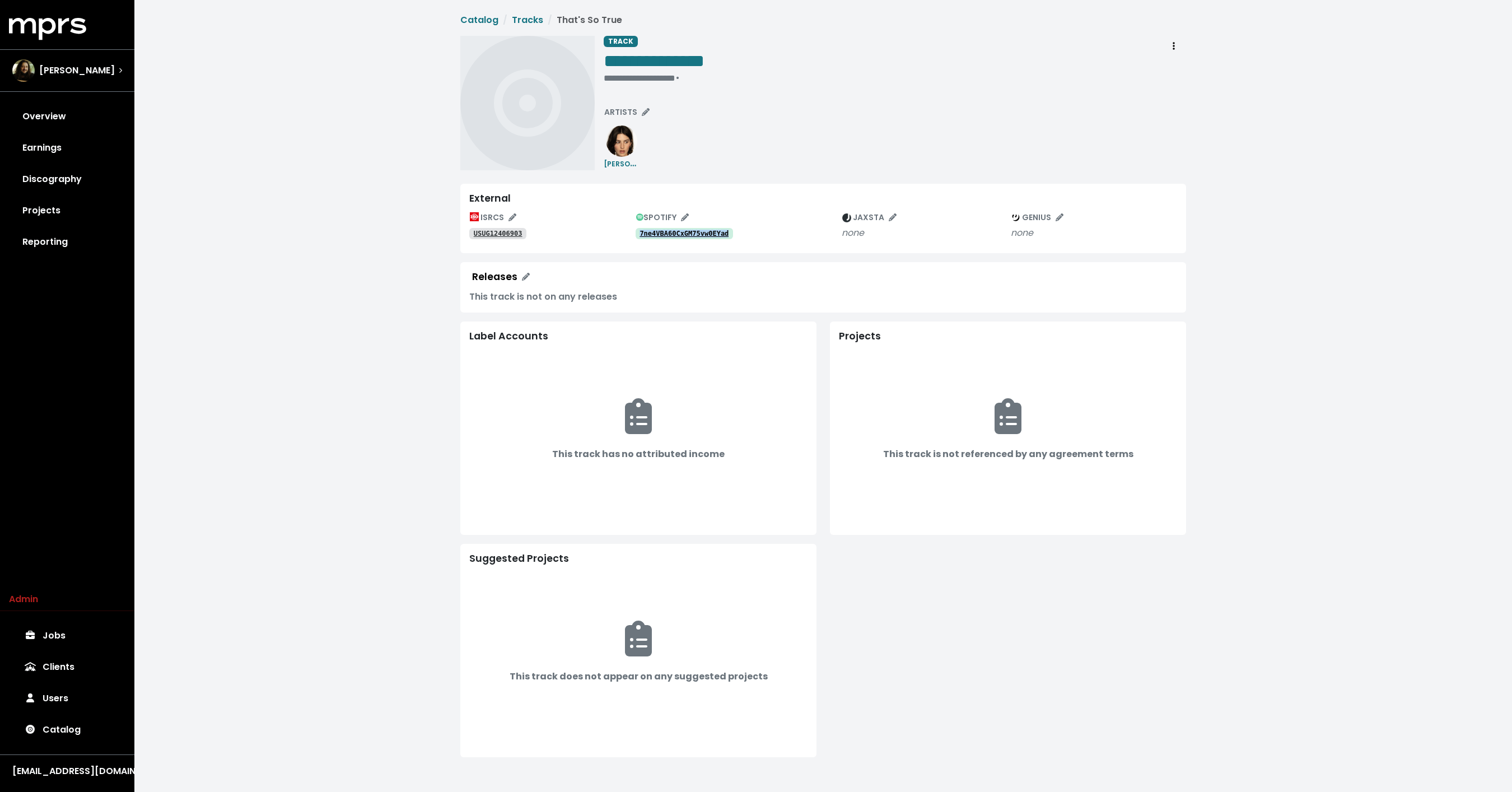
drag, startPoint x: 743, startPoint y: 235, endPoint x: 634, endPoint y: 235, distance: 109.0
click at [634, 235] on div "ISRCS USUG12406903 SPOTIFY 7ne4VBA60CxGM75vw0EYad JAXSTA none GENIUS none" at bounding box center [823, 227] width 708 height 36
copy div "SPOTIFY 7ne4VBA60CxGM75vw0EYad"
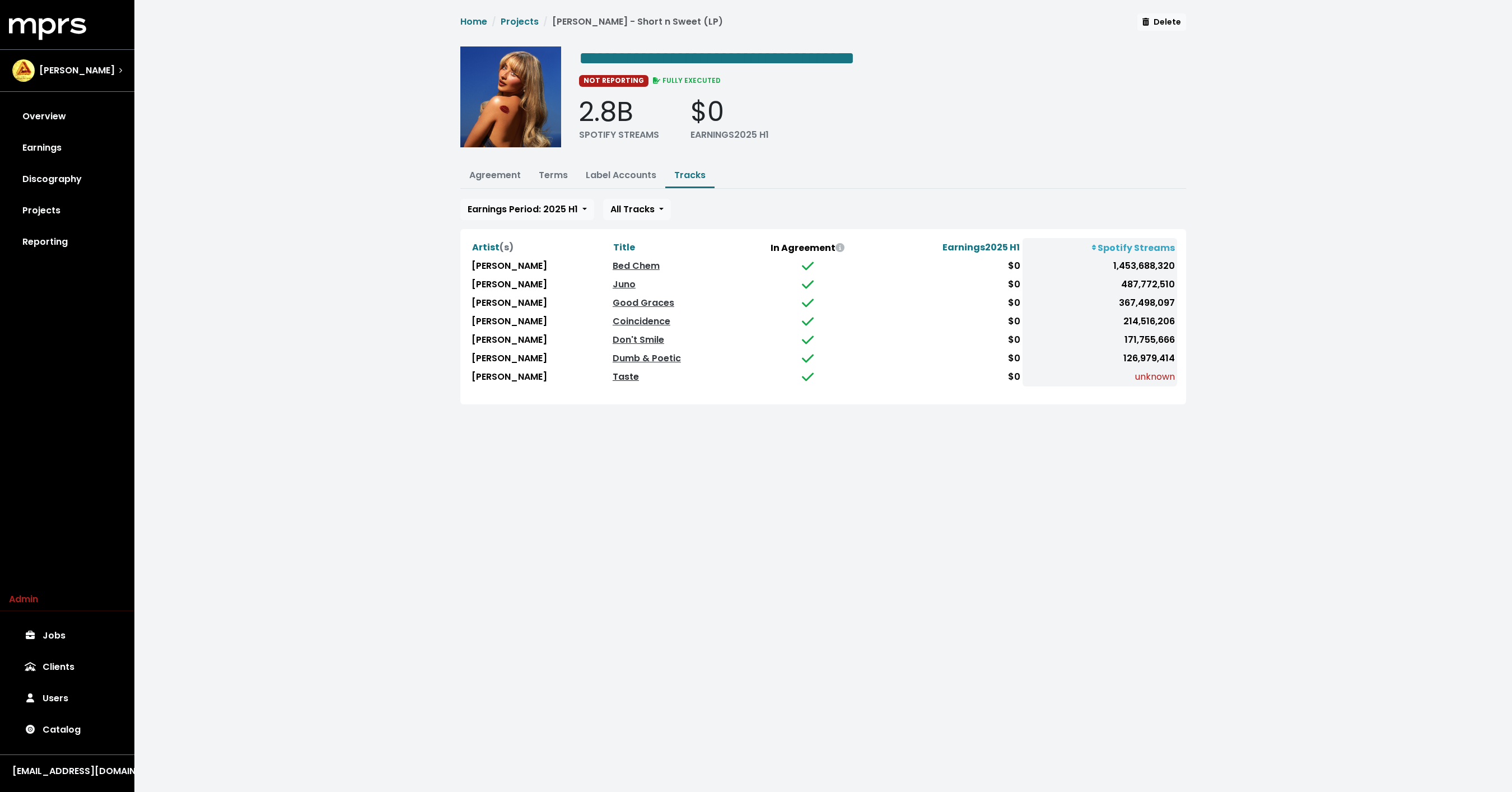
click at [634, 372] on link "Taste" at bounding box center [625, 377] width 26 height 13
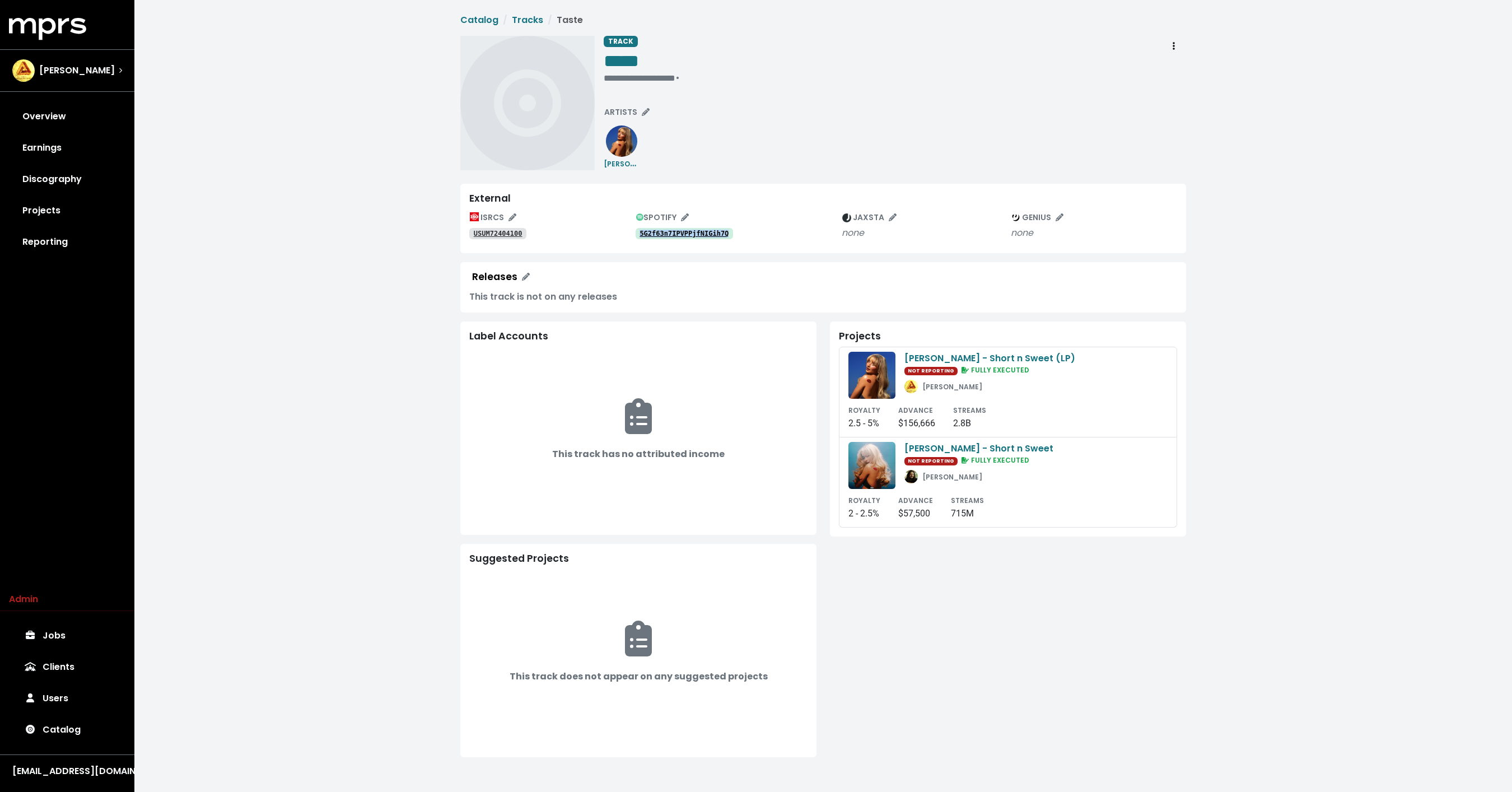
drag, startPoint x: 754, startPoint y: 234, endPoint x: 637, endPoint y: 233, distance: 117.0
click at [637, 233] on div "5G2f63n7IPVPPjfNIGih7Q" at bounding box center [738, 232] width 207 height 14
copy tt "5G2f63n7IPVPPjfNIGih7Q"
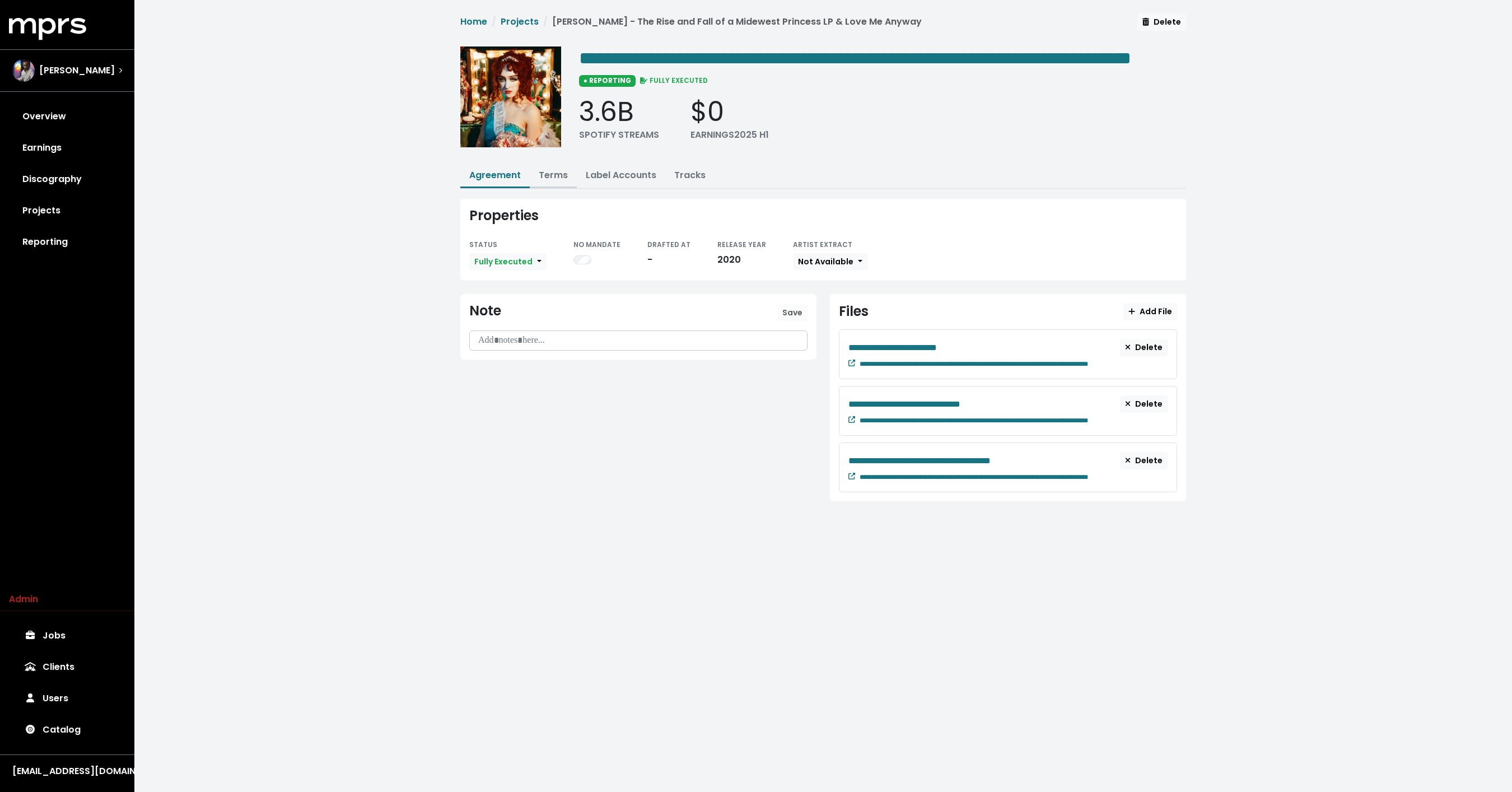
click at [554, 181] on link "Terms" at bounding box center [553, 175] width 29 height 13
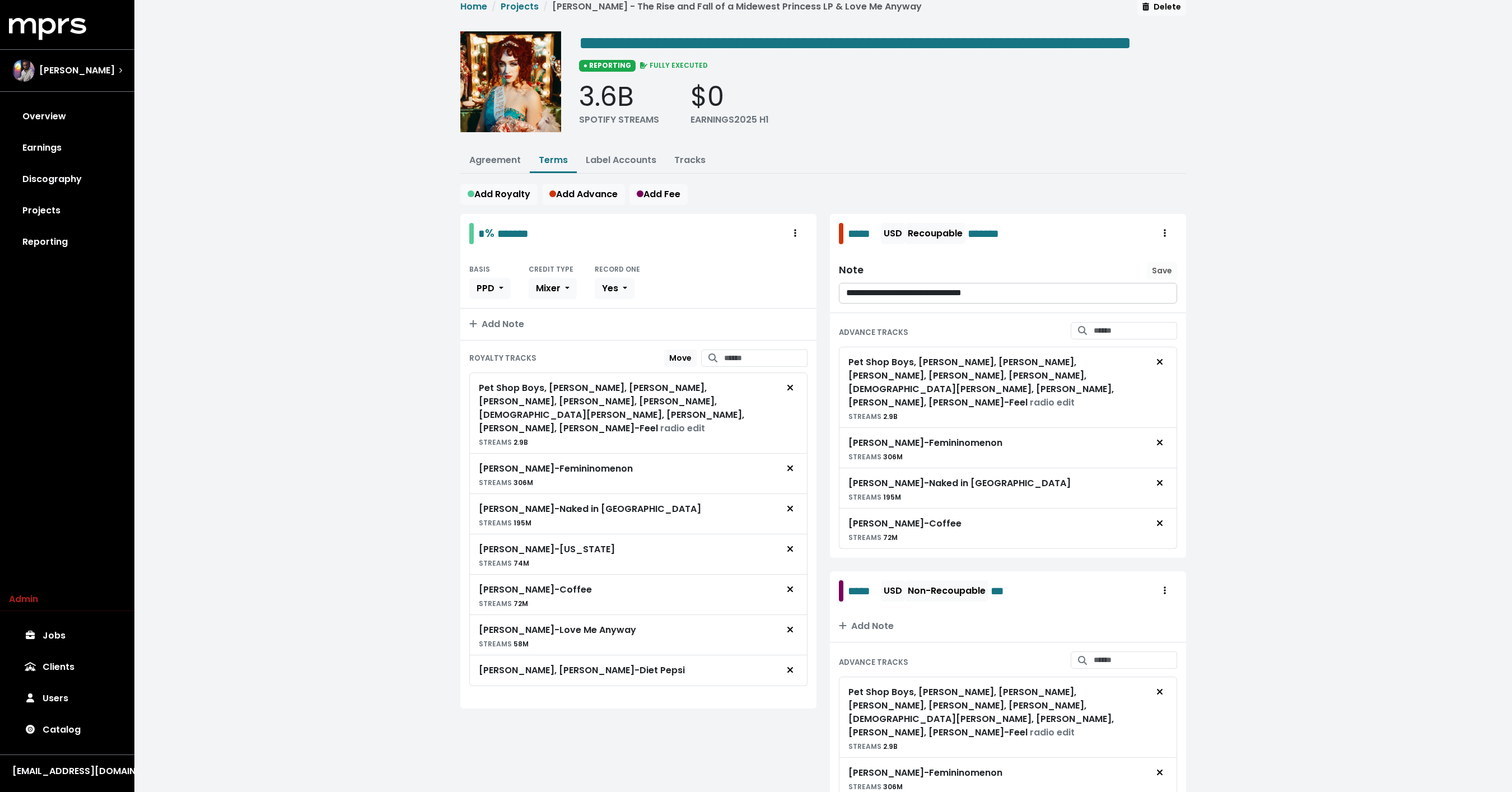
scroll to position [14, 0]
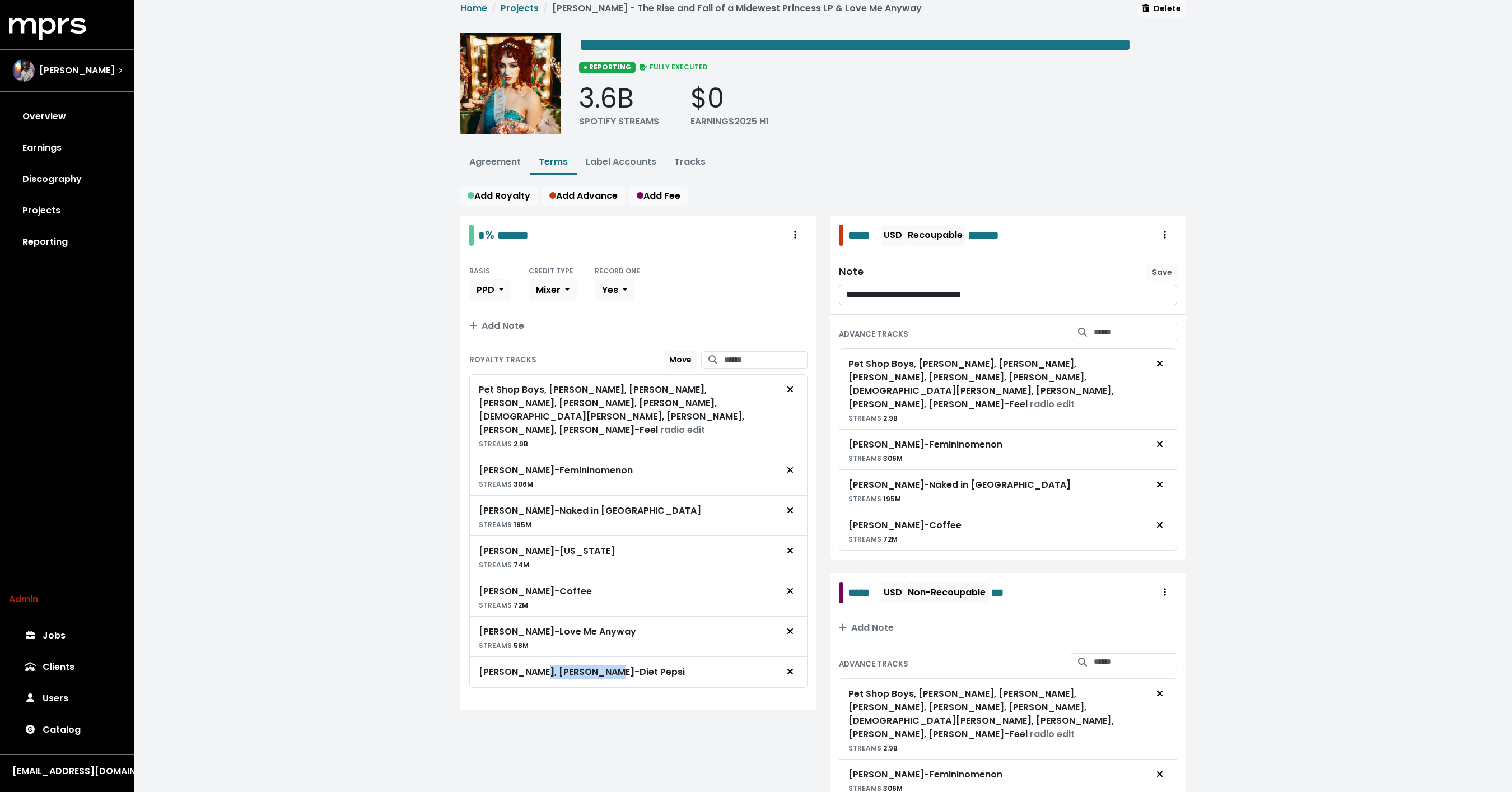
drag, startPoint x: 539, startPoint y: 675, endPoint x: 606, endPoint y: 674, distance: 67.0
click at [606, 674] on div "Addison Rae, Chappell Roan - Diet Pepsi" at bounding box center [582, 672] width 206 height 14
drag, startPoint x: 684, startPoint y: 680, endPoint x: 469, endPoint y: 678, distance: 215.0
click at [469, 678] on div "Addison Rae, Chappell Roan - Diet Pepsi" at bounding box center [638, 672] width 338 height 31
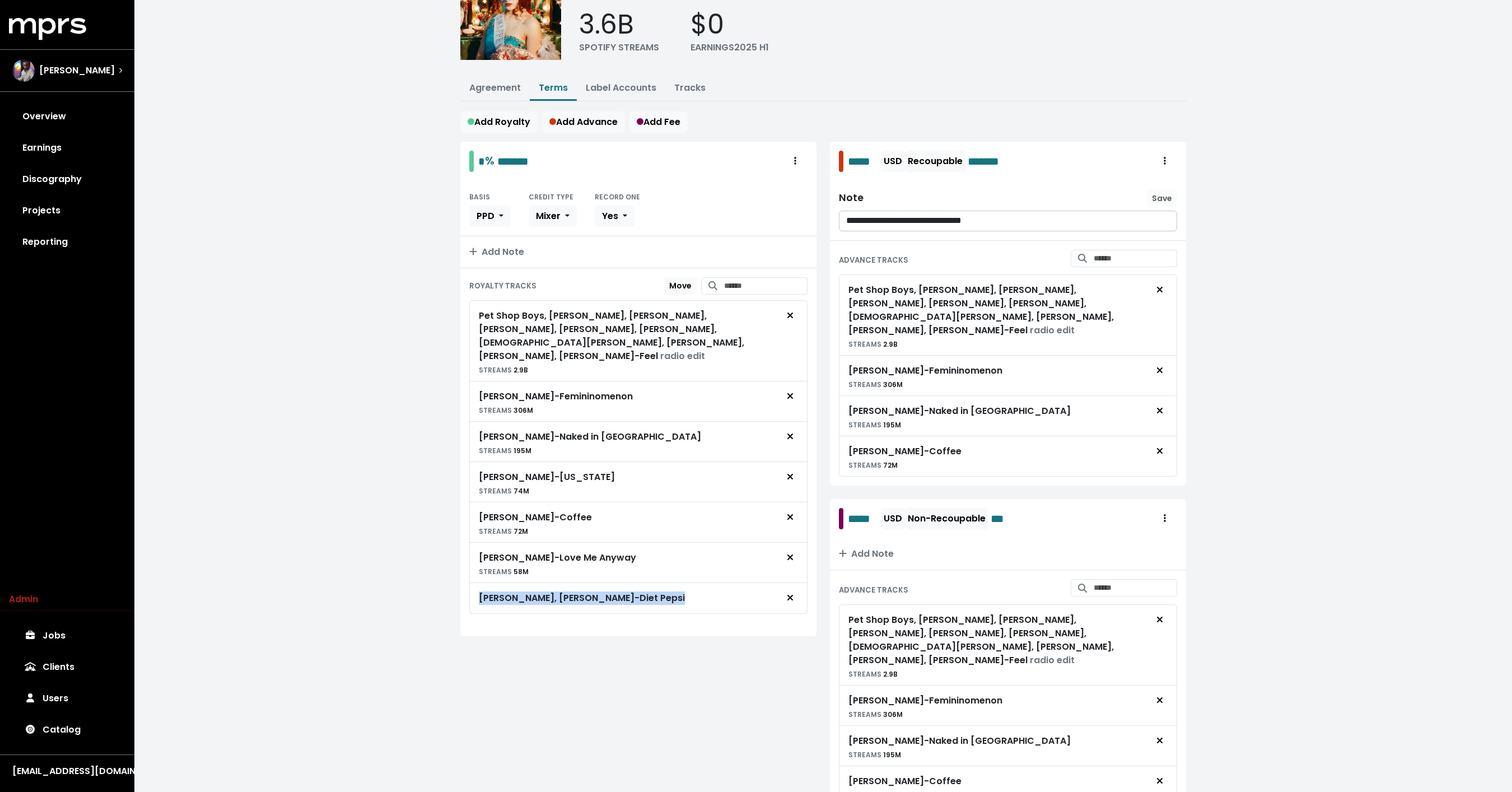
scroll to position [0, 0]
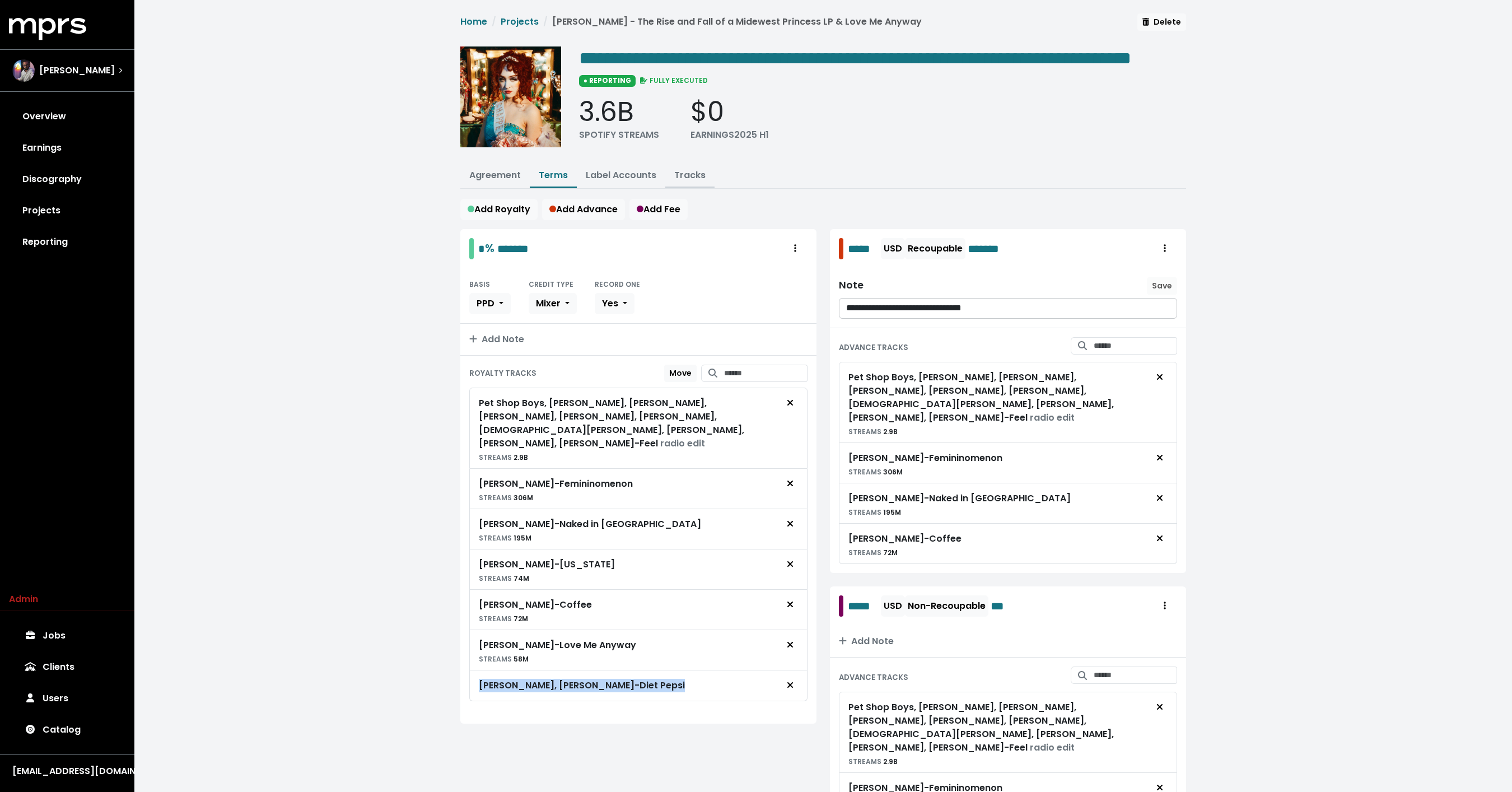
click at [691, 181] on link "Tracks" at bounding box center [690, 175] width 31 height 13
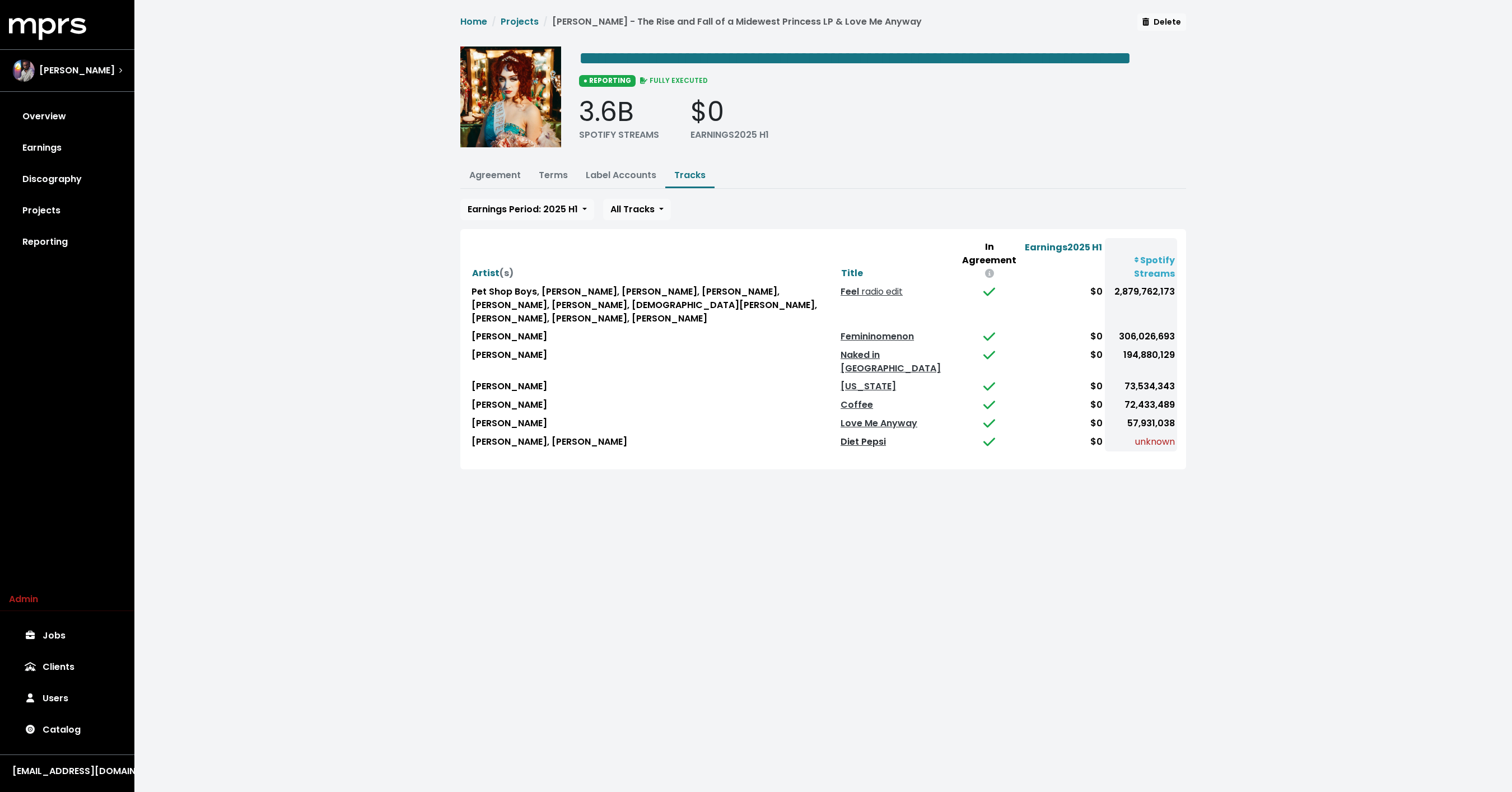
click at [886, 437] on link "Diet Pepsi" at bounding box center [863, 442] width 45 height 13
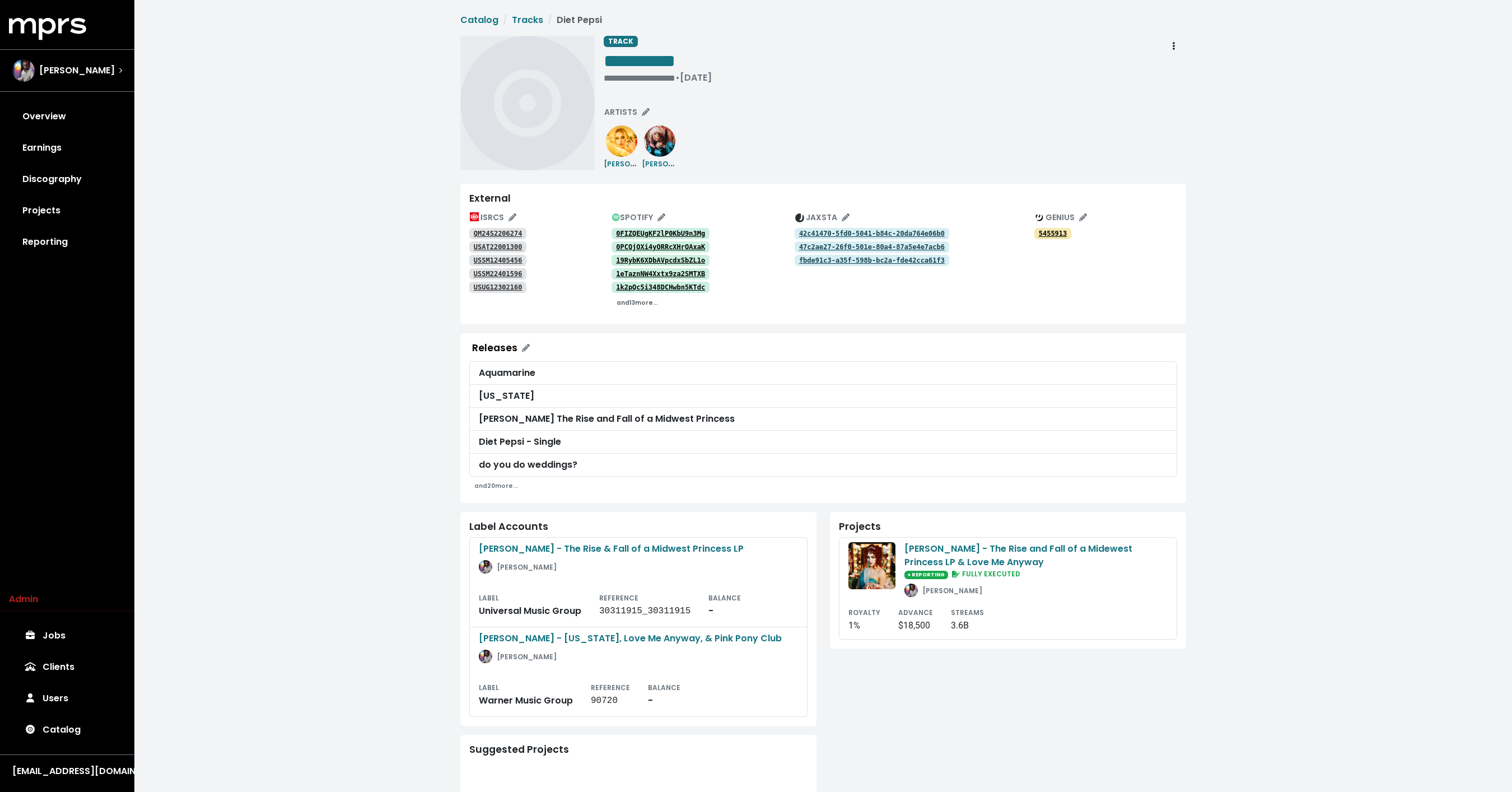
click at [632, 304] on small "and 13 more..." at bounding box center [637, 303] width 41 height 9
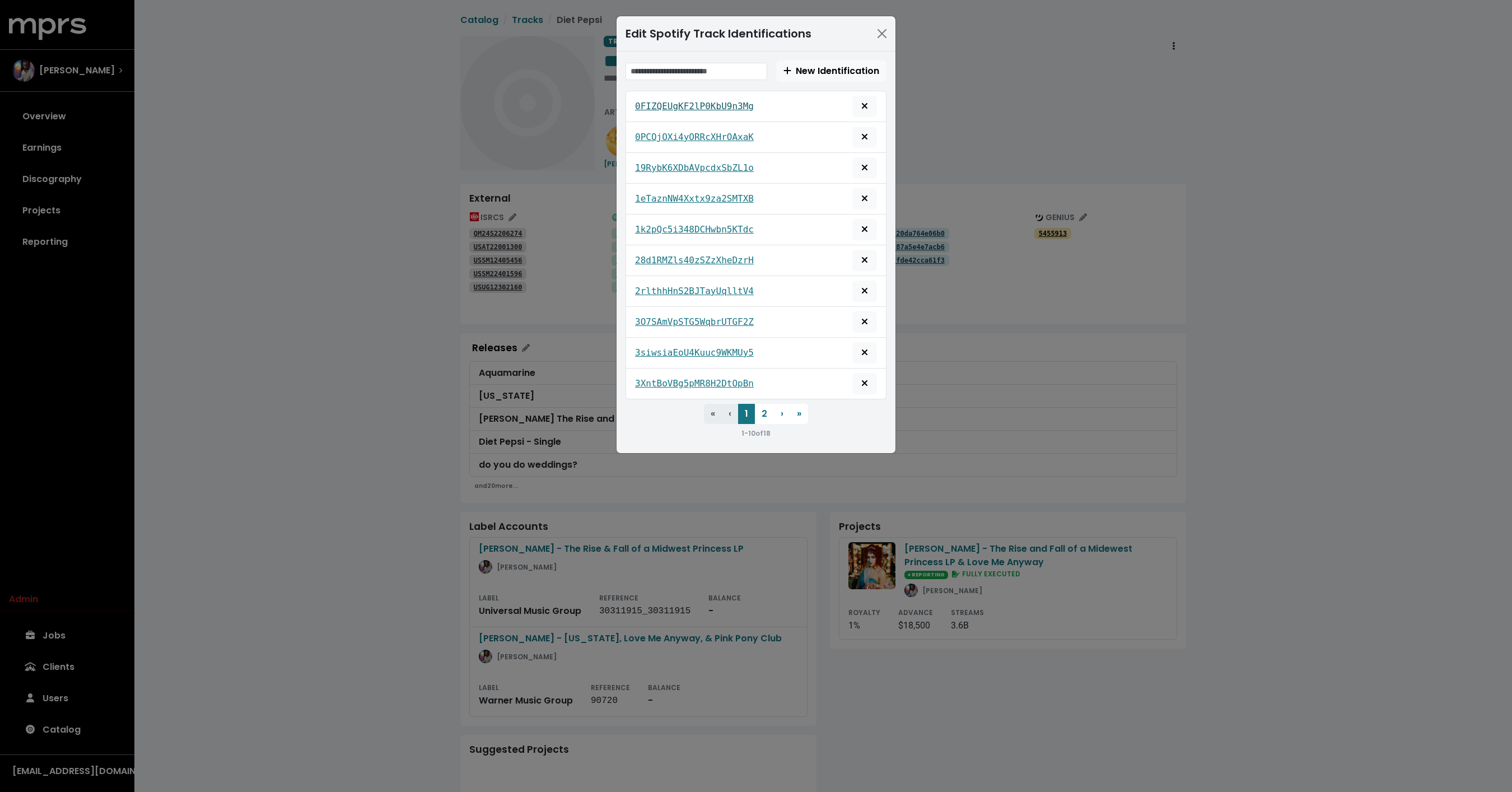
click at [723, 102] on tt "0FIZQEUgKF2lP0KbU9n3Mg" at bounding box center [694, 106] width 119 height 11
click at [709, 137] on tt "0PCQjOXi4yORRcXHrOAxaK" at bounding box center [694, 137] width 119 height 11
click at [687, 161] on link "19RybK6XDbAVpcdxSbZL1o" at bounding box center [694, 168] width 119 height 14
click at [678, 201] on tt "1eTaznNW4Xxtx9za2SMTXB" at bounding box center [694, 198] width 119 height 11
click at [668, 227] on tt "1k2pQc5i348DCHwbn5KTdc" at bounding box center [694, 229] width 119 height 11
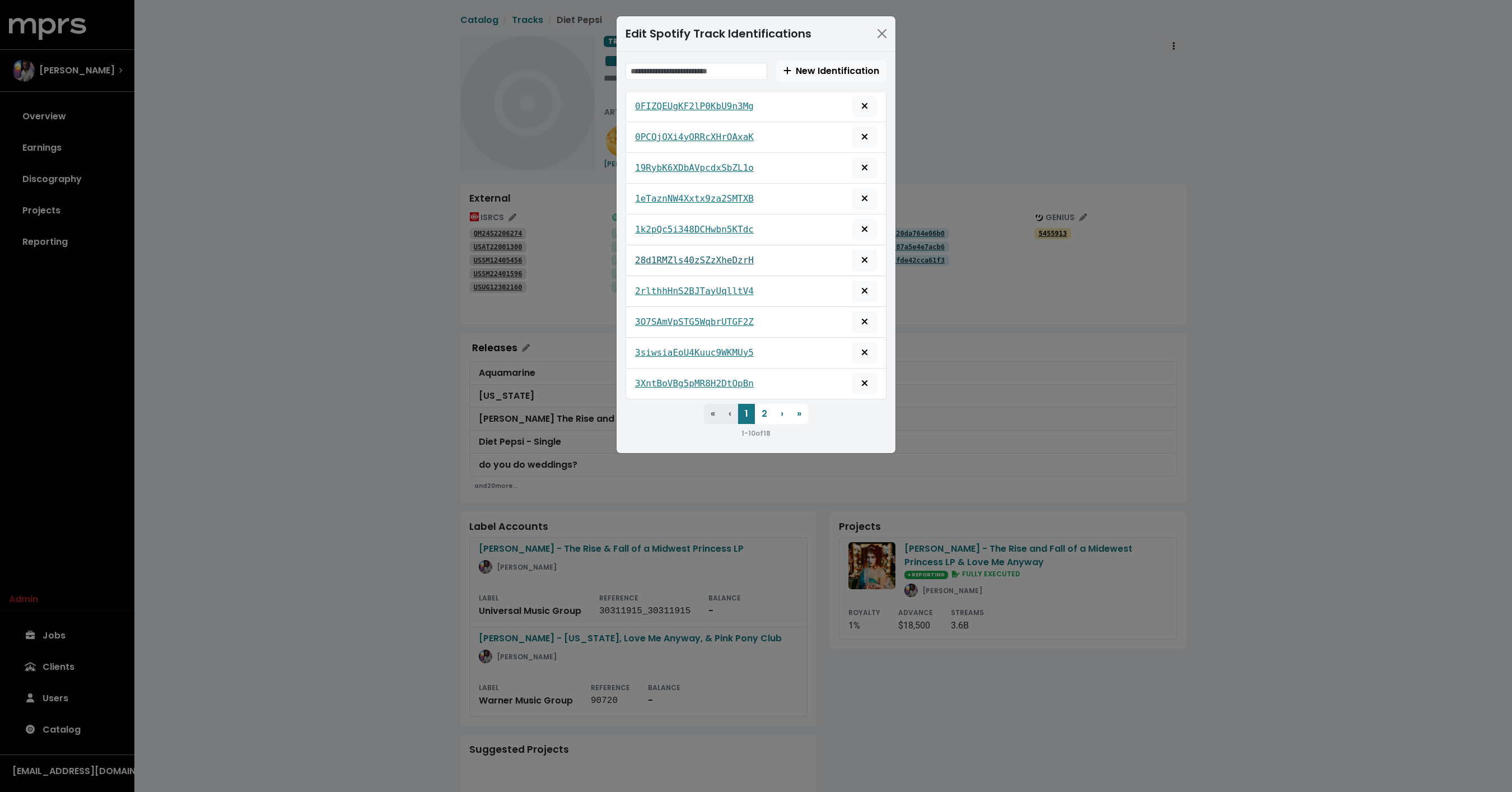
click at [666, 254] on link "28d1RMZls40zSZzXheDzrH" at bounding box center [694, 260] width 119 height 14
click at [381, 341] on div "Edit Spotify Track Identifications New Identification 0FIZQEUgKF2lP0KbU9n3Mg 0P…" at bounding box center [756, 396] width 1512 height 792
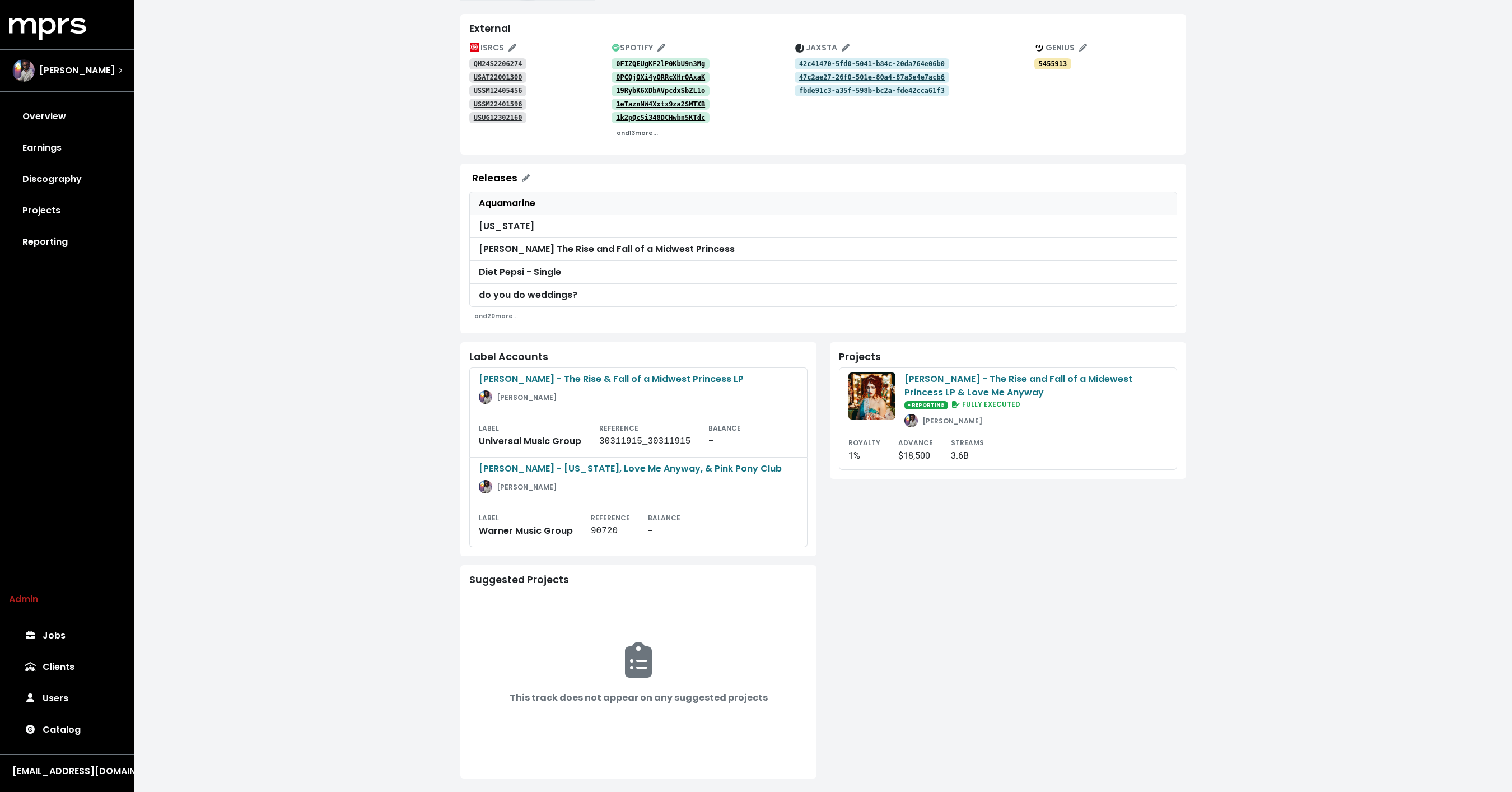
scroll to position [171, 0]
click at [644, 133] on small "and 13 more..." at bounding box center [637, 132] width 41 height 9
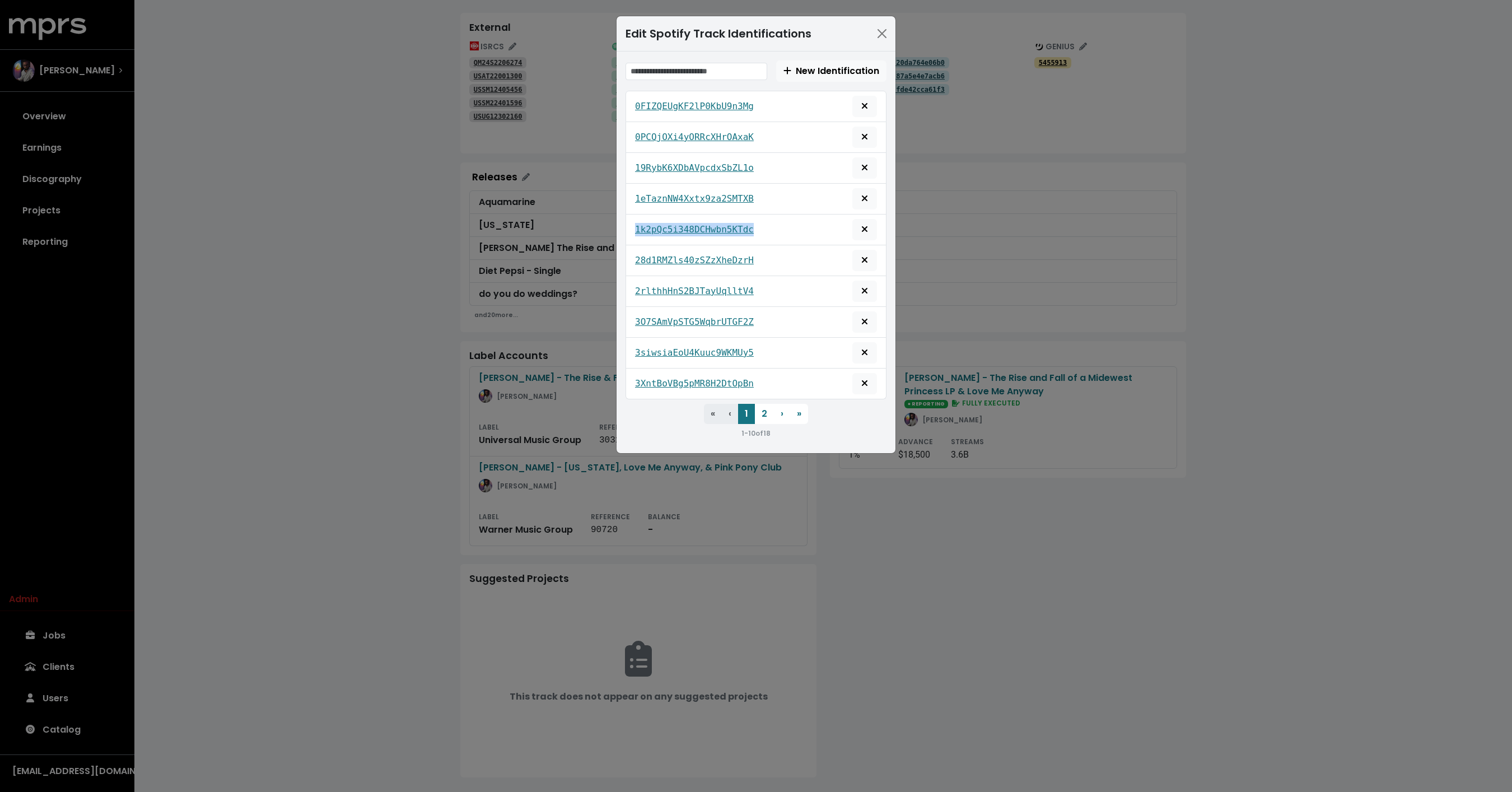
click at [431, 235] on div "Edit Spotify Track Identifications New Identification 0FIZQEUgKF2lP0KbU9n3Mg 0P…" at bounding box center [756, 396] width 1512 height 792
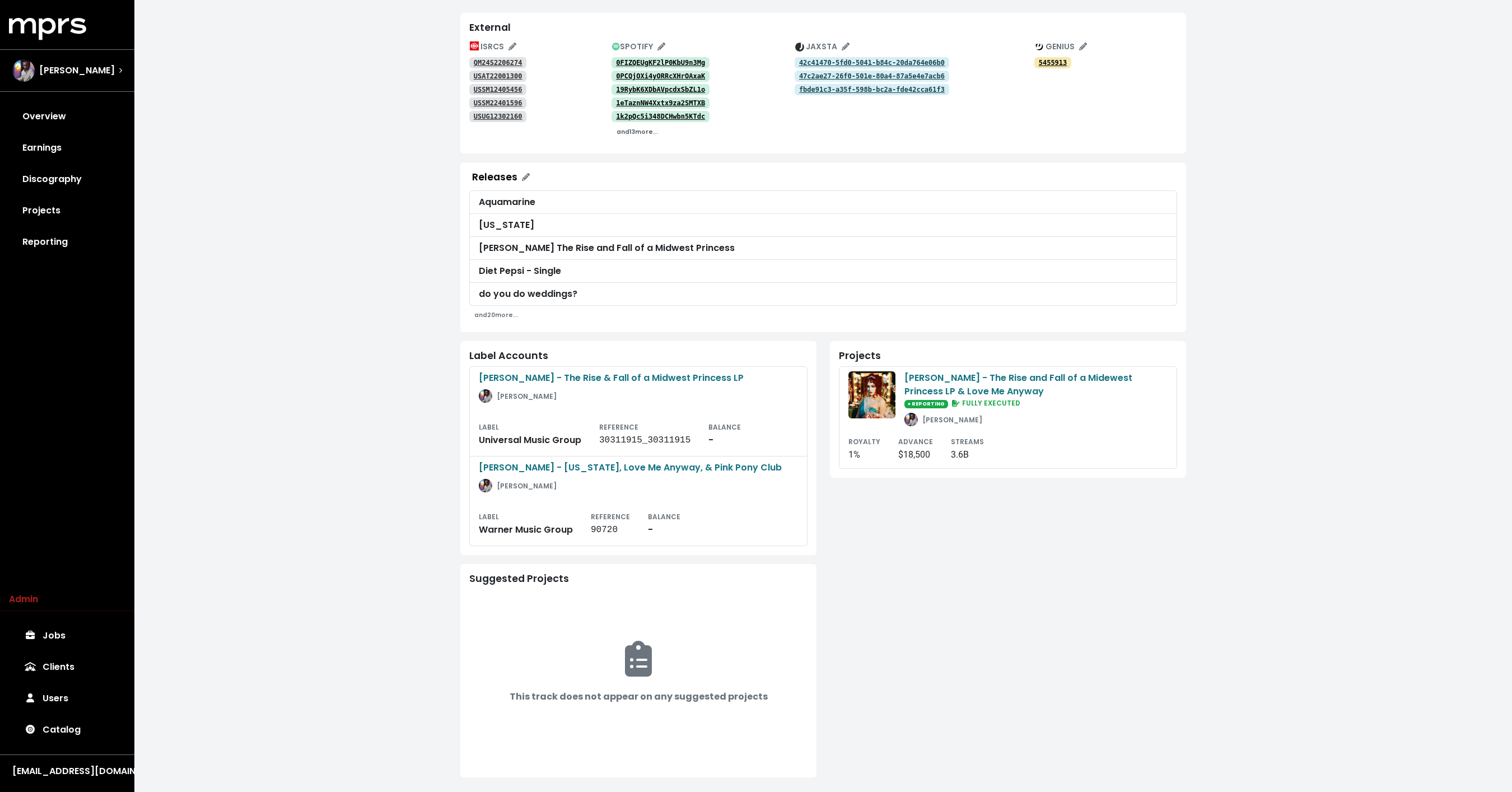
scroll to position [0, 0]
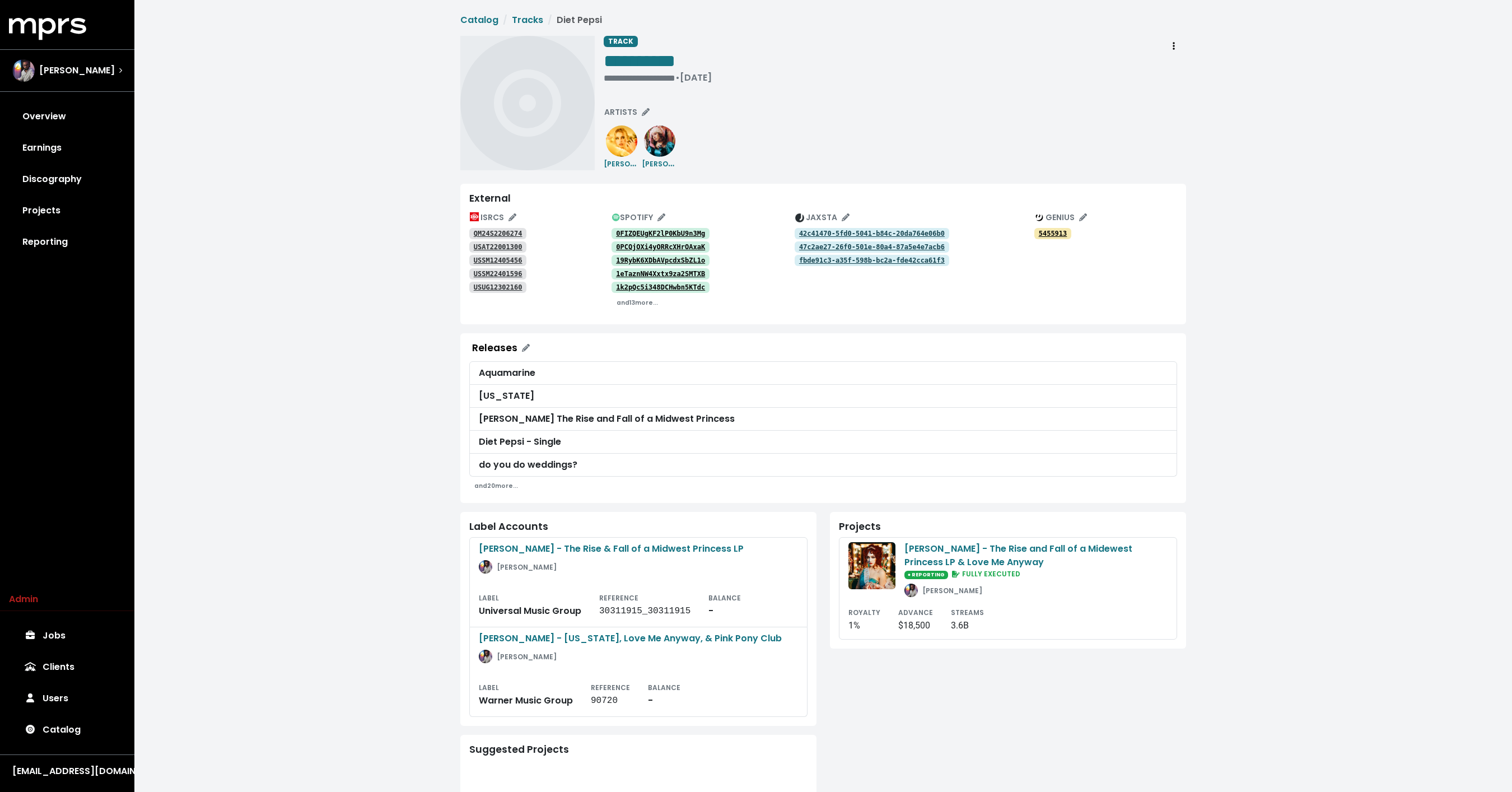
click at [751, 149] on div "**********" at bounding box center [895, 102] width 583 height 134
click at [352, 229] on div "**********" at bounding box center [823, 483] width 1377 height 966
click at [523, 23] on link "Tracks" at bounding box center [527, 20] width 31 height 13
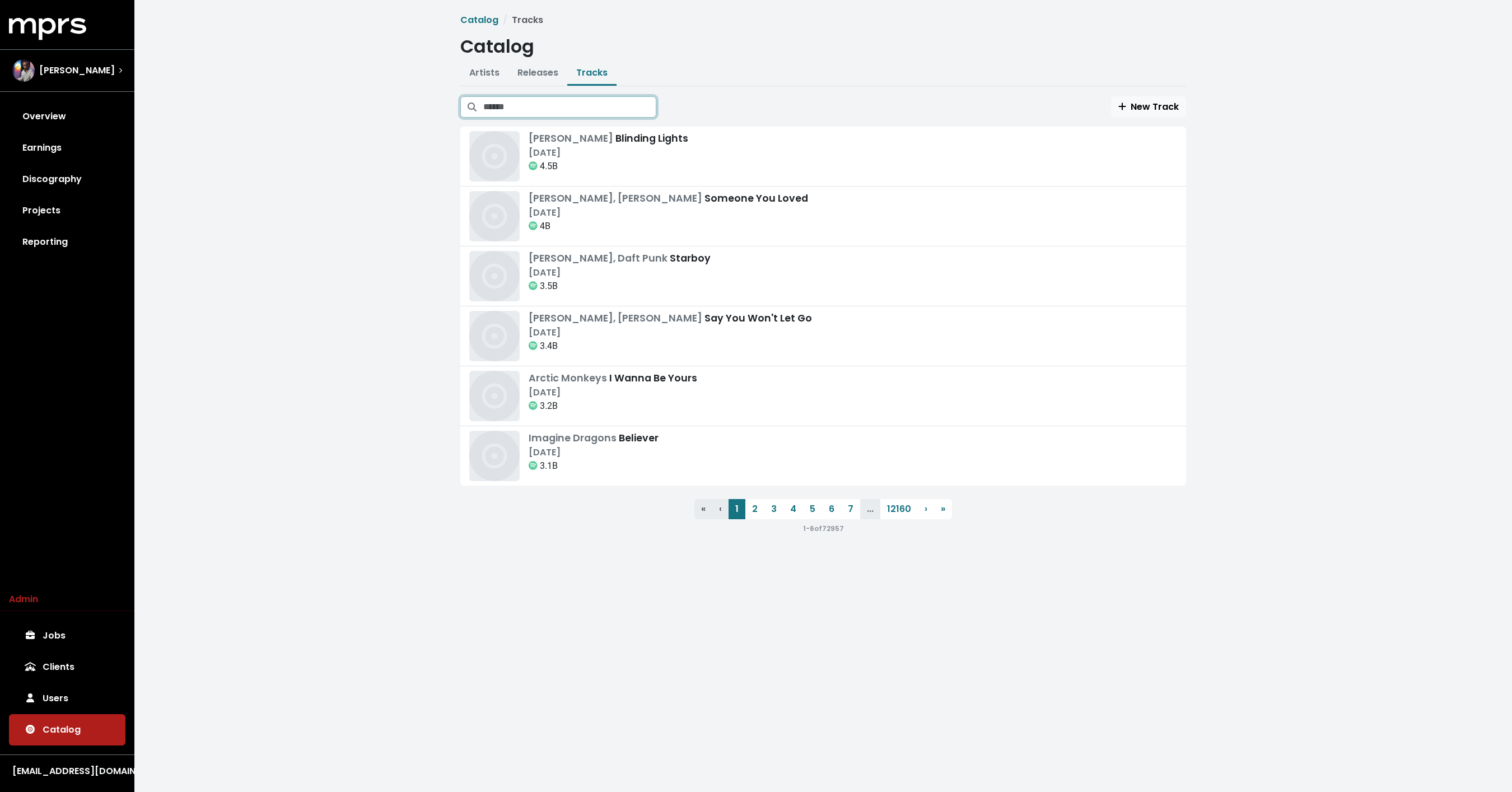
click at [587, 101] on input "Search tracks" at bounding box center [569, 107] width 173 height 21
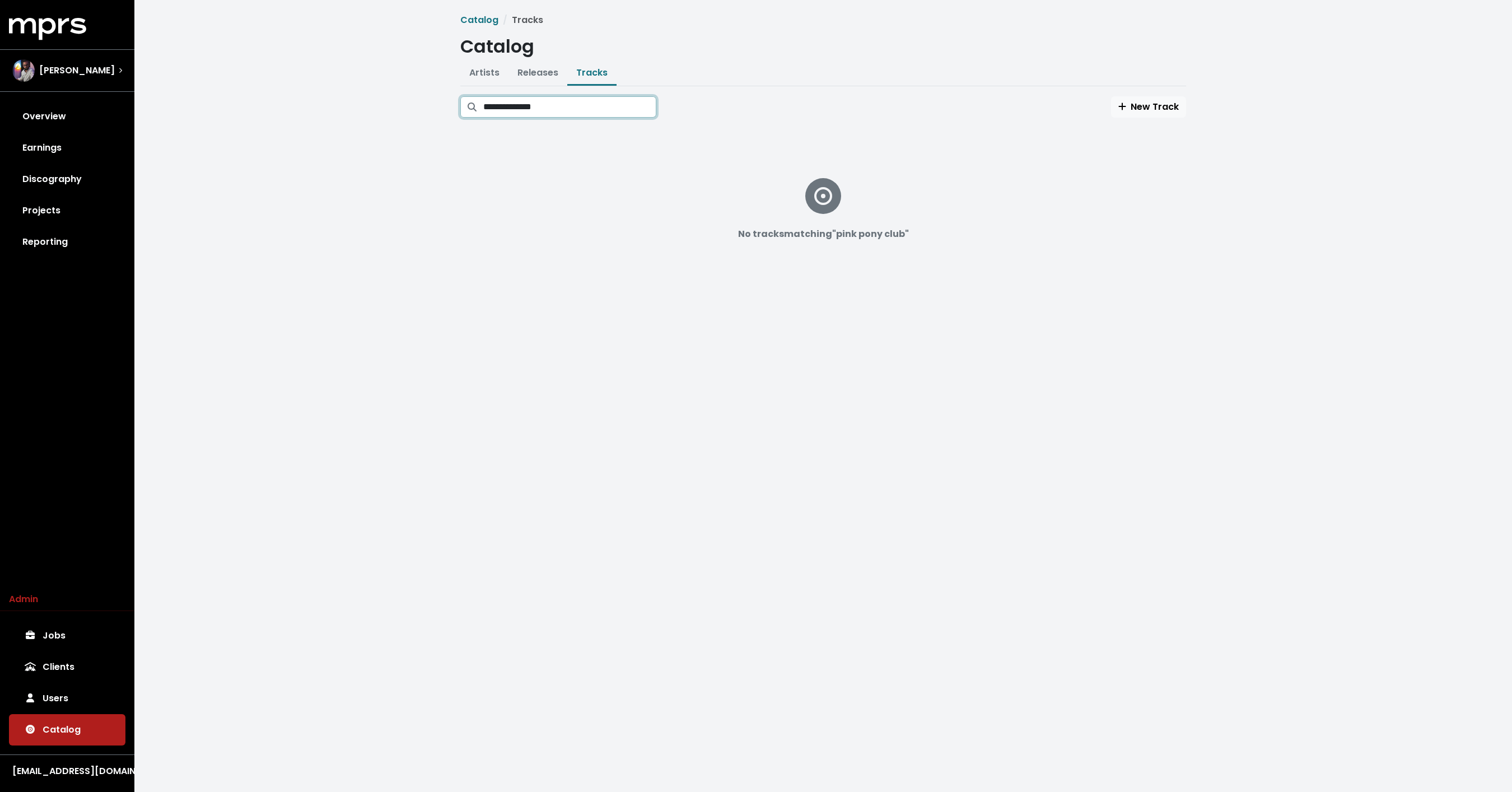
type input "**********"
click at [215, 134] on div "**********" at bounding box center [823, 168] width 1377 height 337
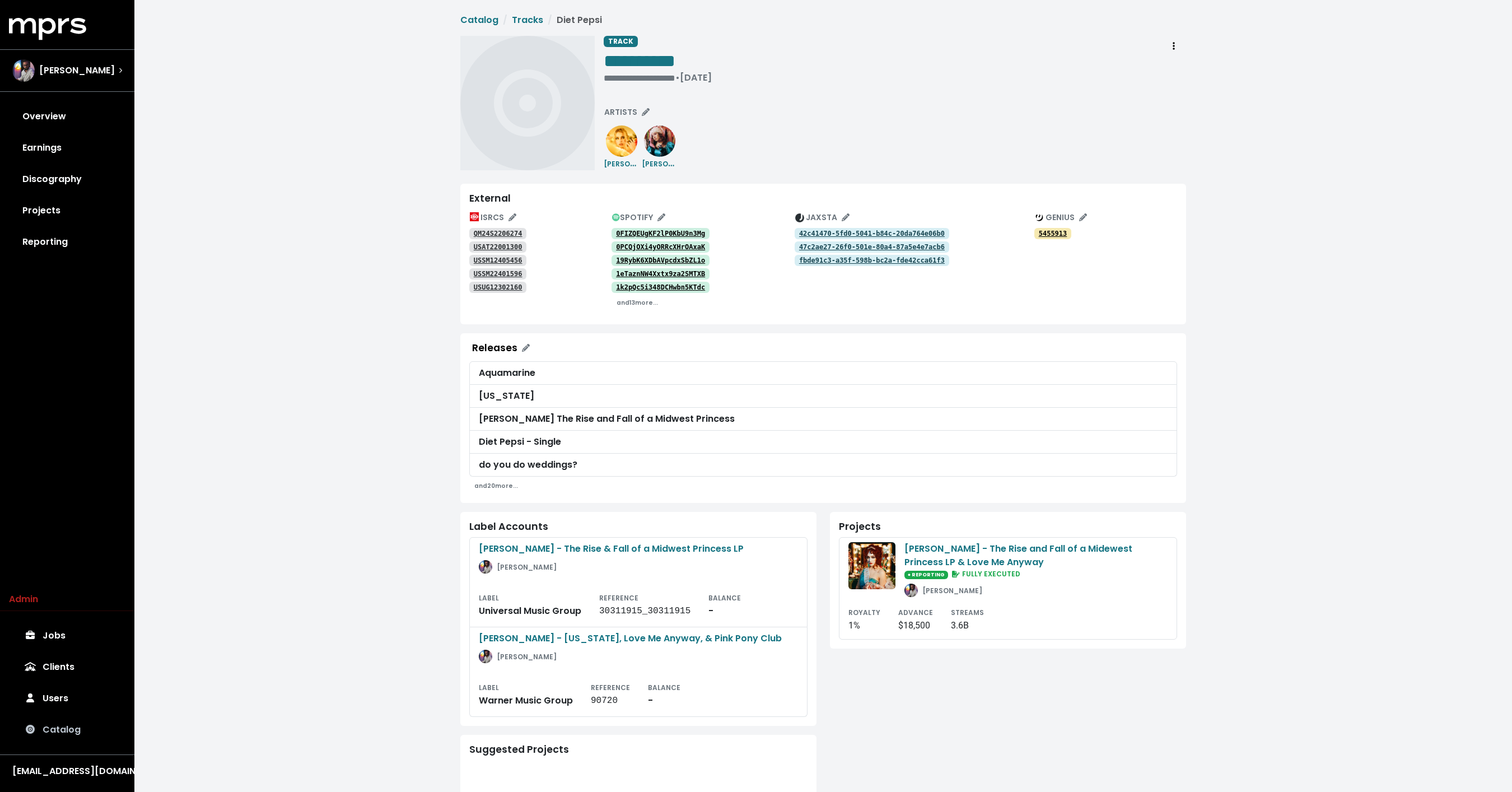
click at [65, 730] on link "Catalog" at bounding box center [68, 730] width 117 height 31
click at [512, 215] on icon "Edit ISRC mappings for this track" at bounding box center [512, 217] width 8 height 8
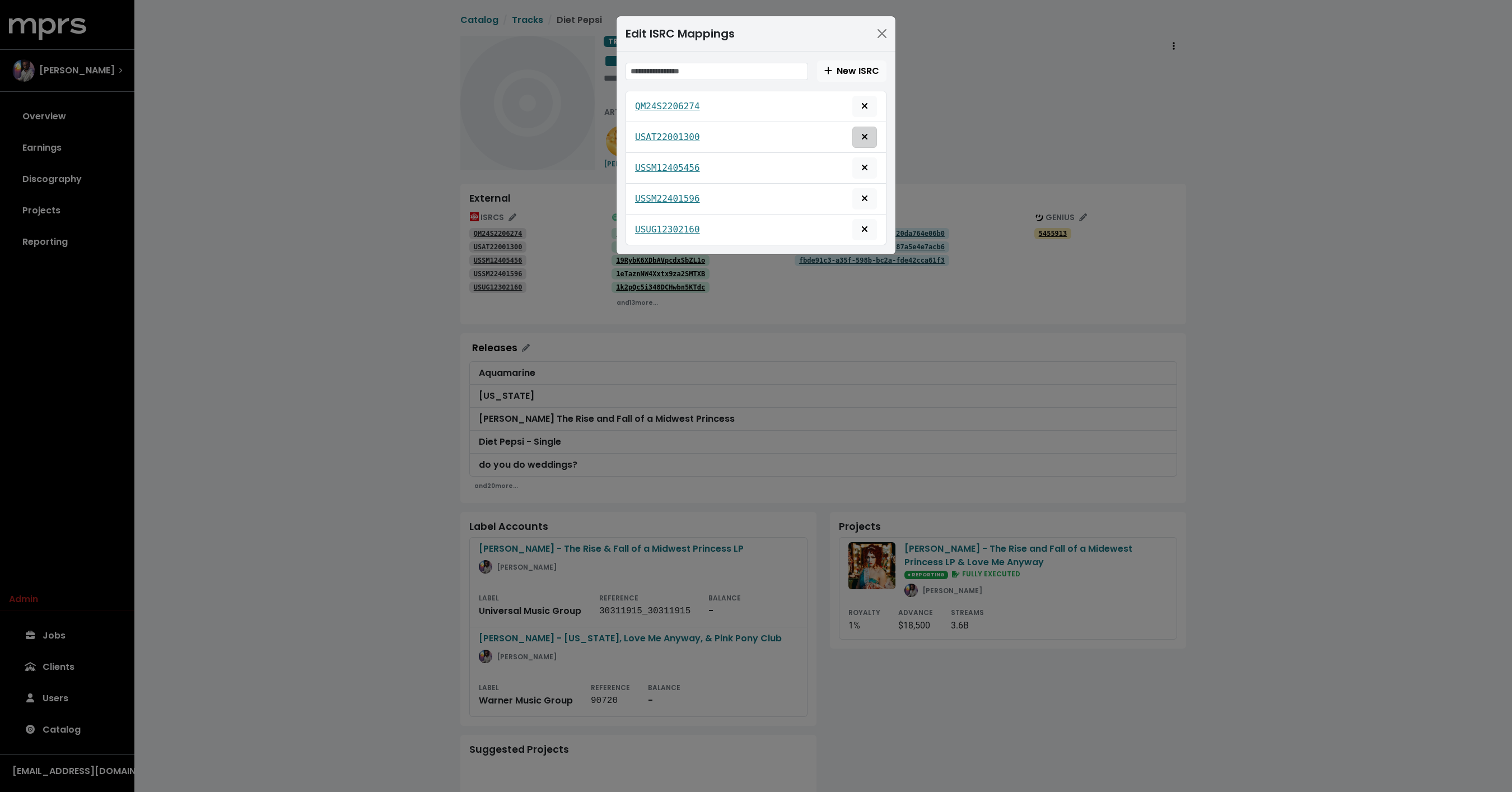
click at [860, 139] on span "Delete mapping for this ISRC" at bounding box center [865, 137] width 10 height 14
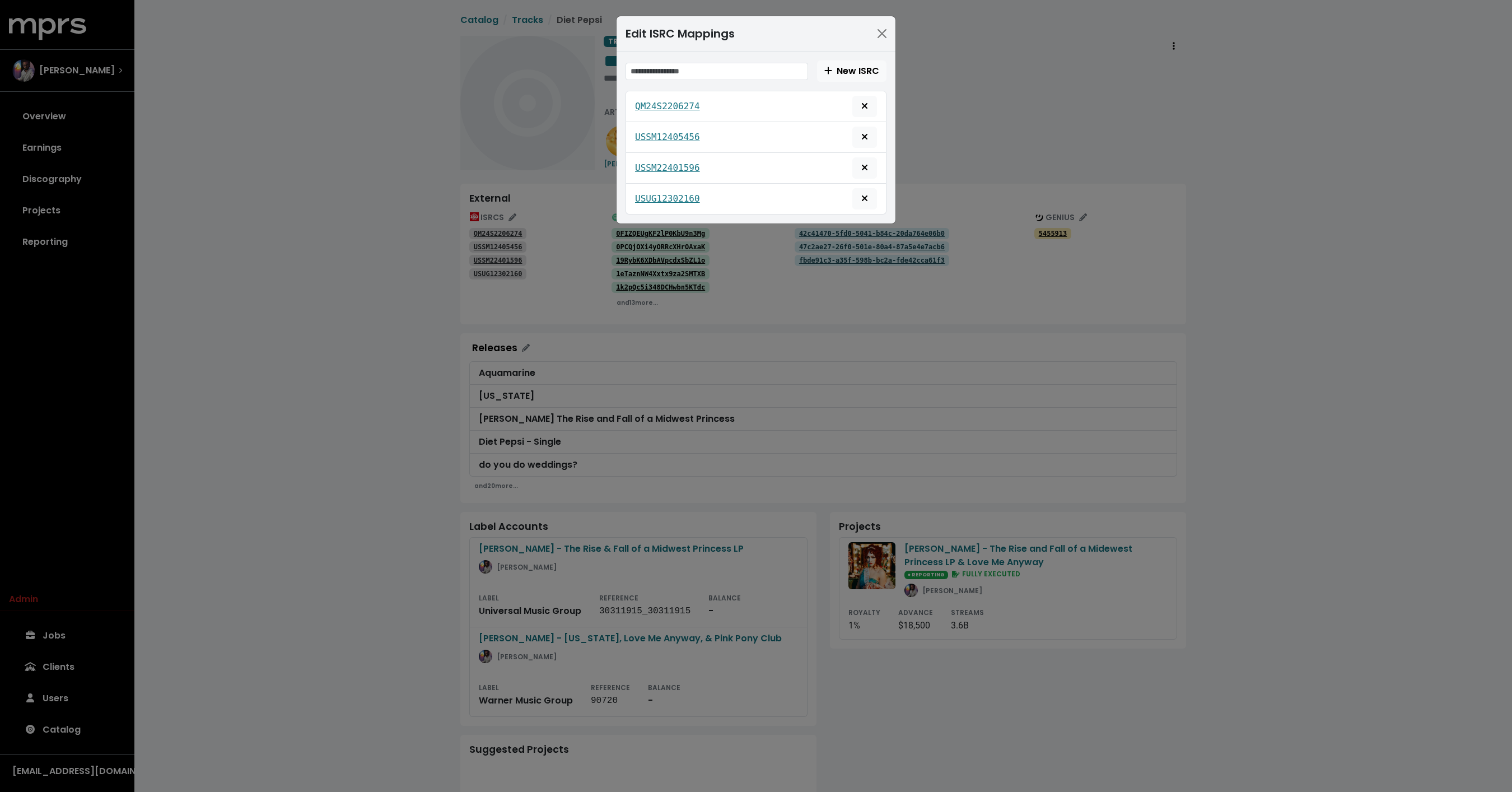
click at [329, 250] on div "Edit ISRC Mappings New ISRC QM24S2206274 USSM12405456 USSM22401596 USUG12302160" at bounding box center [756, 396] width 1512 height 792
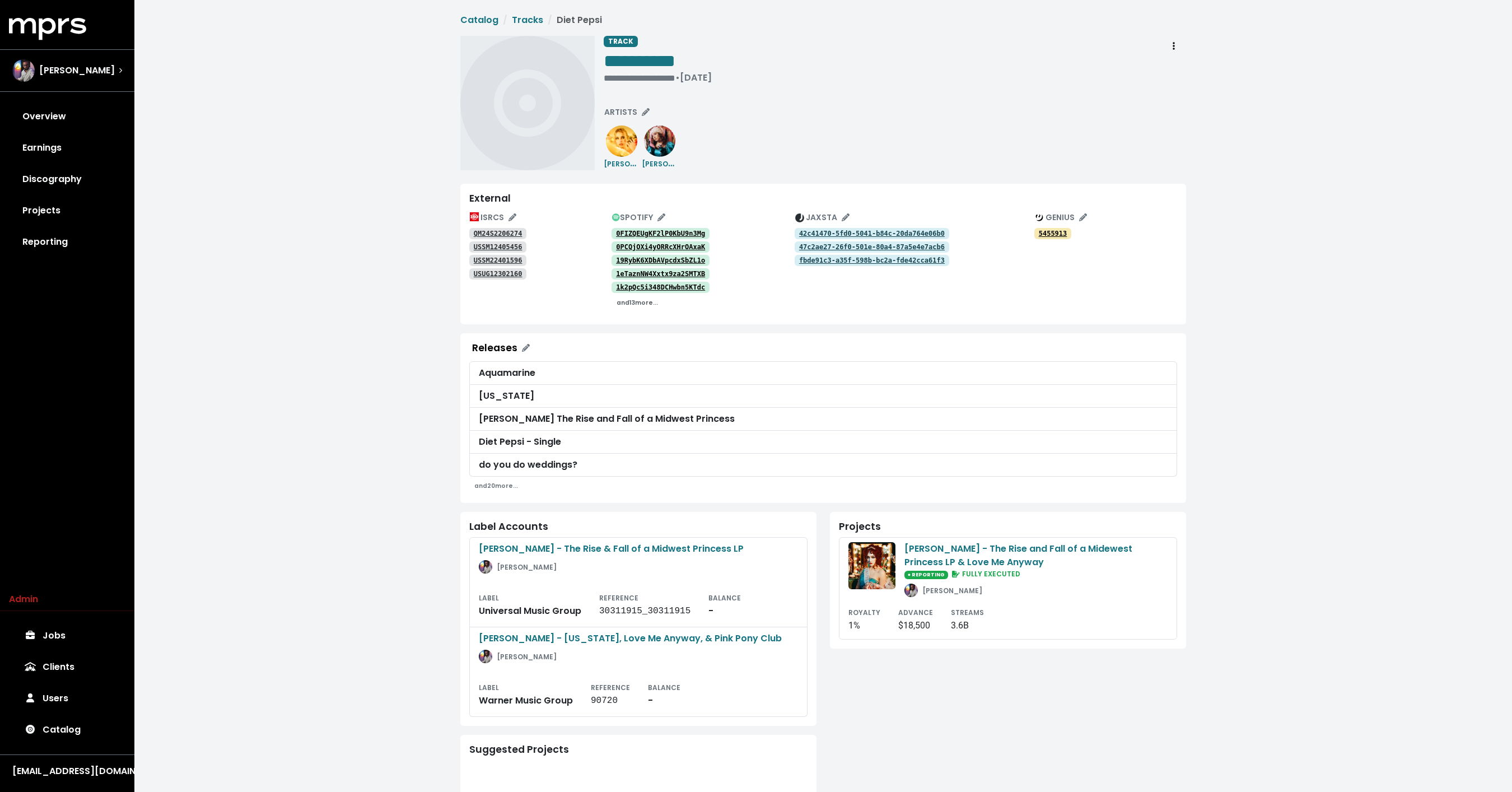
click at [630, 305] on small "and 13 more..." at bounding box center [637, 303] width 41 height 9
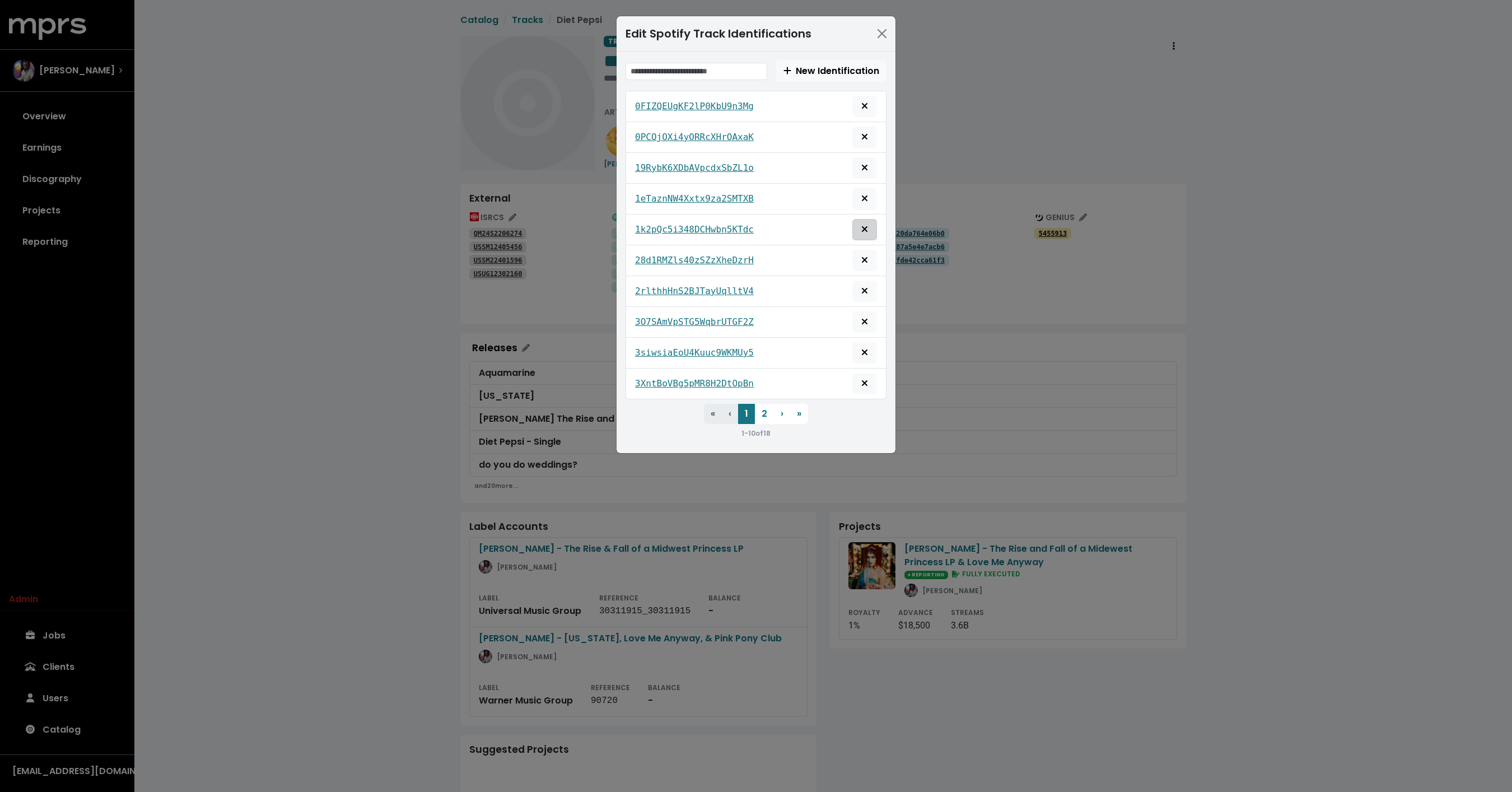
click at [865, 228] on icon "Remove this spotify identification" at bounding box center [865, 229] width 6 height 6
click at [384, 353] on div "Edit Spotify Track Identifications New Identification 0FIZQEUgKF2lP0KbU9n3Mg 0P…" at bounding box center [756, 396] width 1512 height 792
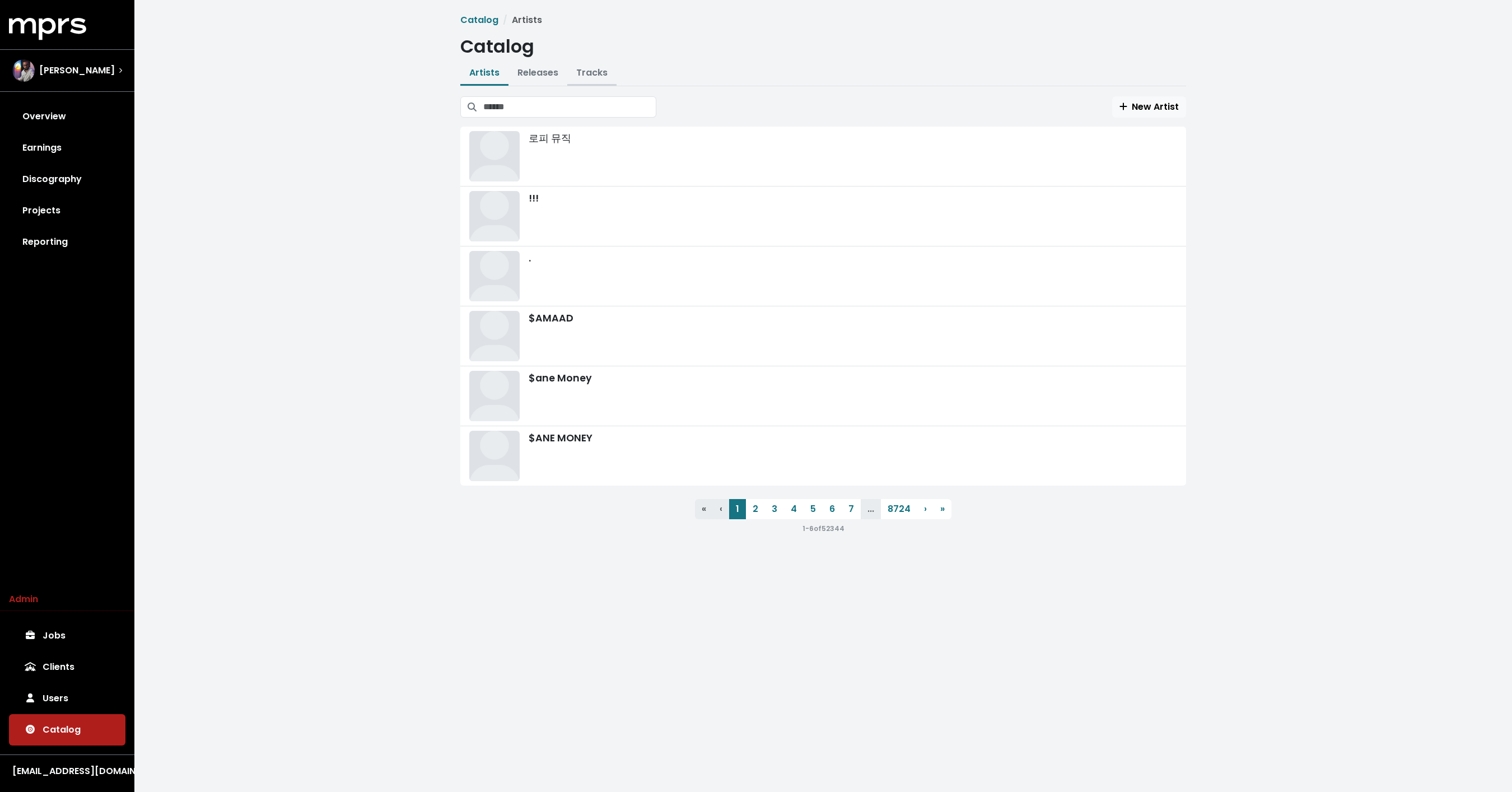
click at [603, 73] on link "Tracks" at bounding box center [592, 73] width 31 height 13
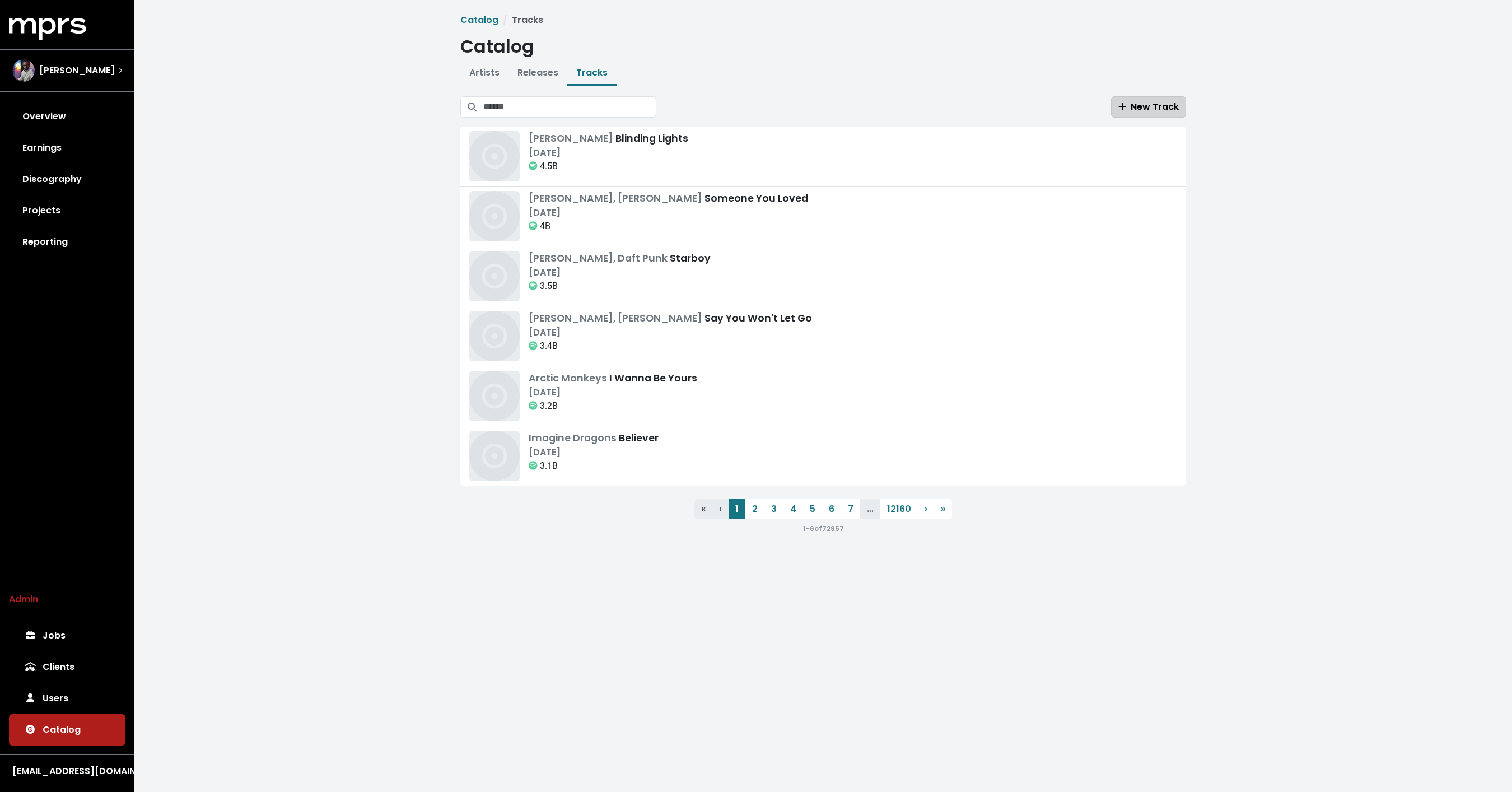
click at [1172, 108] on span "New Track" at bounding box center [1148, 107] width 60 height 13
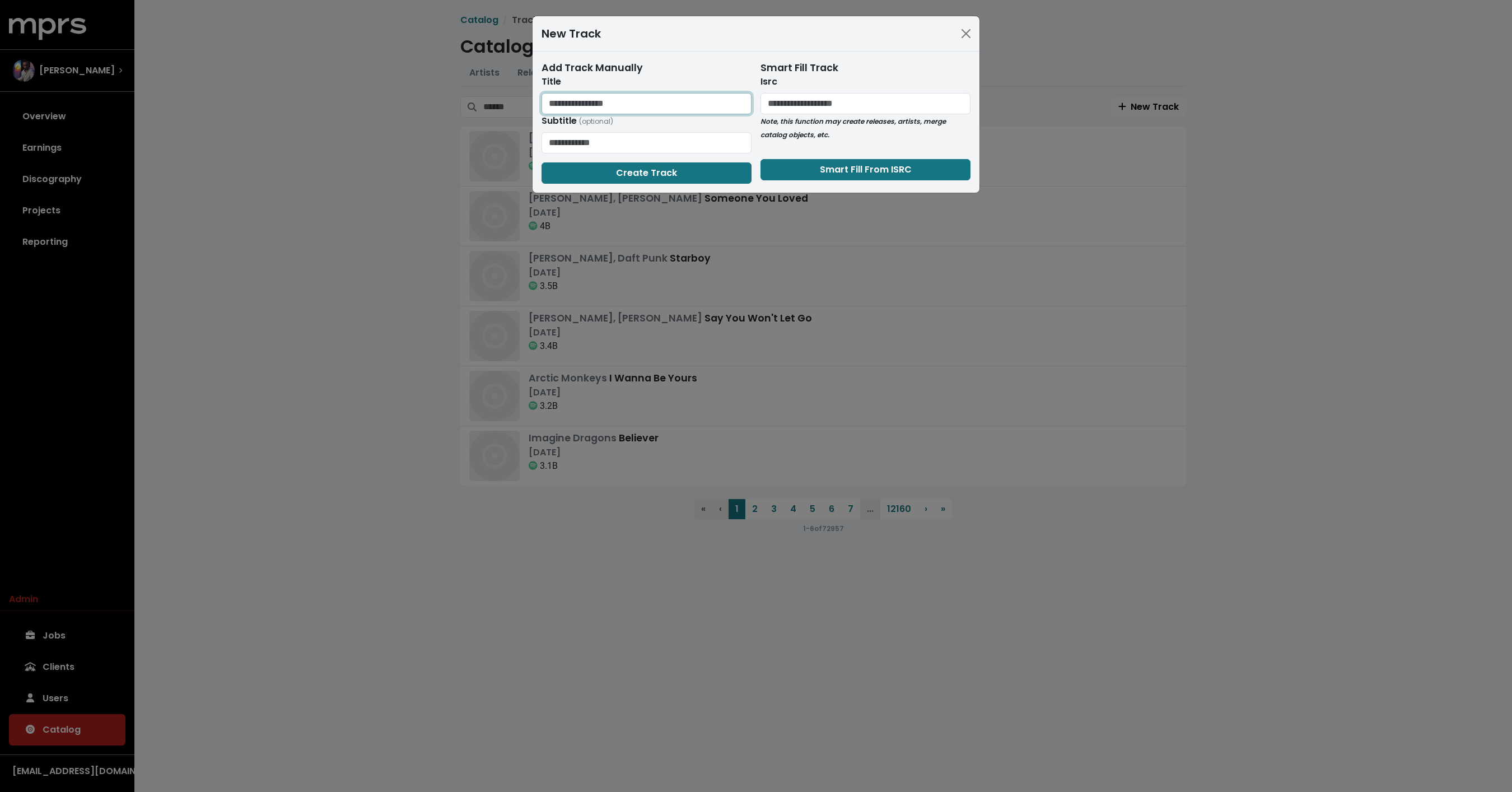
click at [574, 100] on input "text" at bounding box center [646, 104] width 210 height 21
type input "**********"
click at [606, 172] on button "Create Track" at bounding box center [646, 173] width 210 height 21
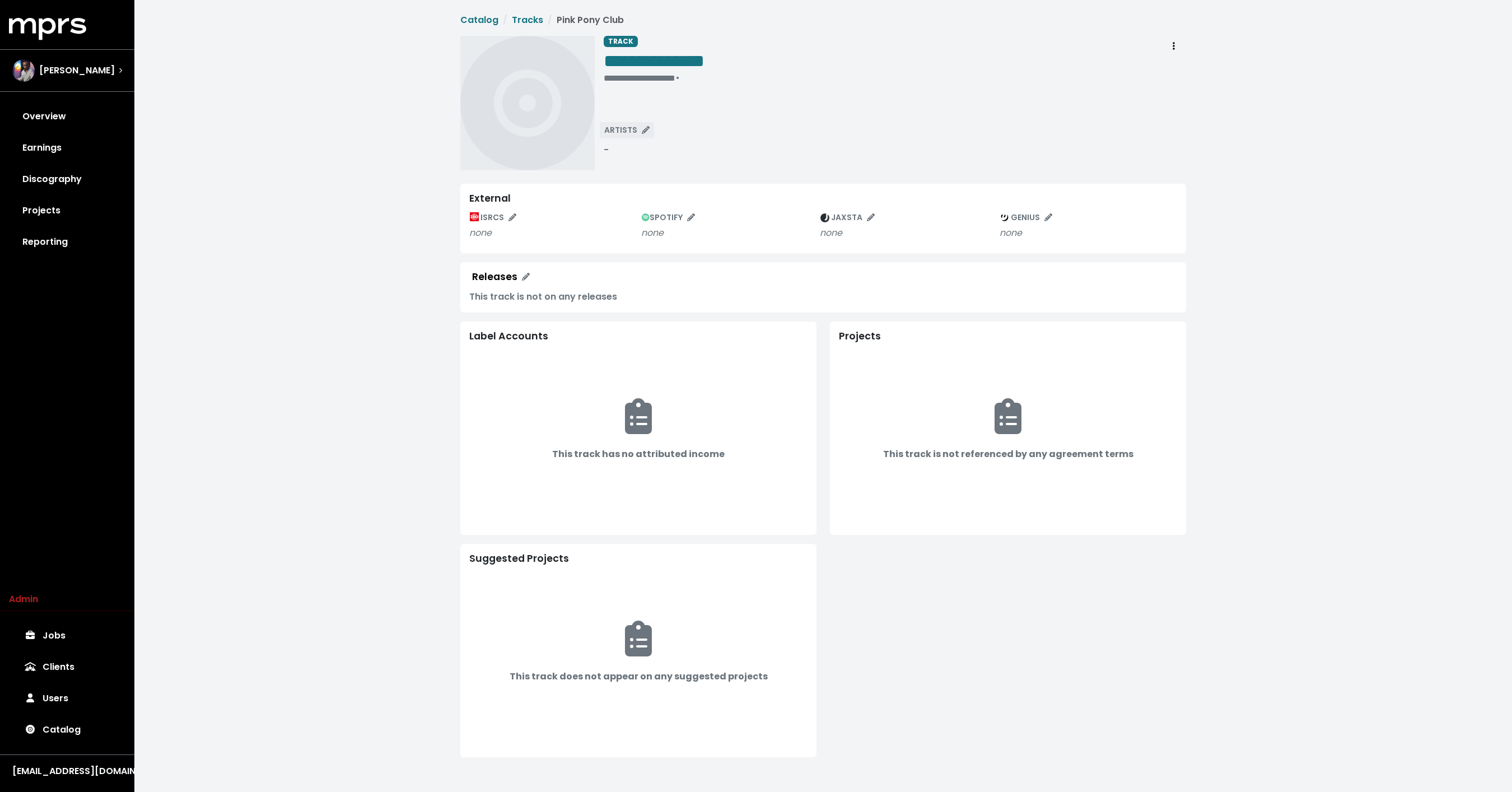
click at [614, 126] on span "ARTISTS" at bounding box center [627, 130] width 45 height 11
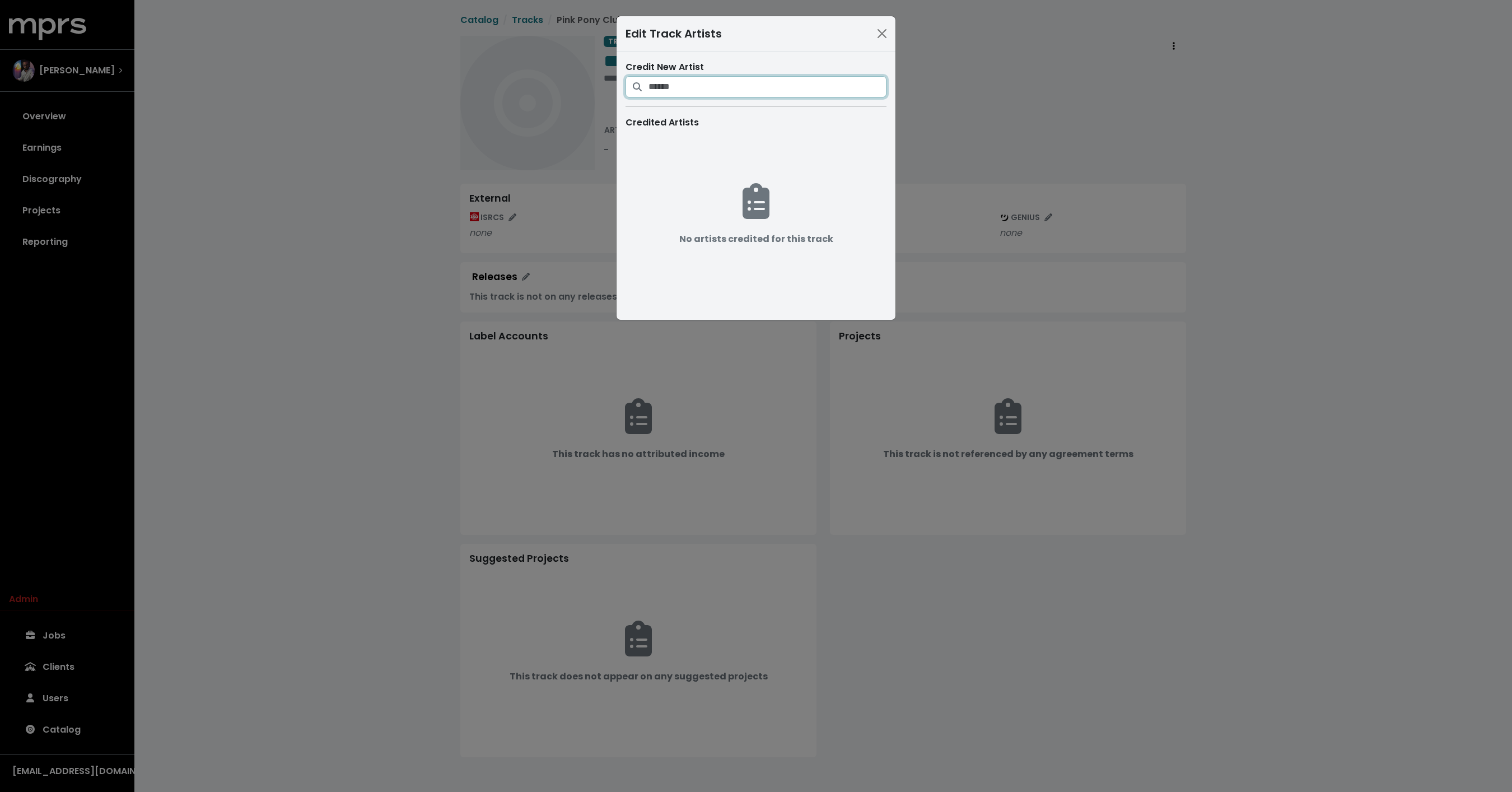
click at [677, 90] on input "Search for artists who should be credited on this track" at bounding box center [767, 87] width 238 height 21
type input "**********"
click at [784, 138] on button "Add artist to this track's credited artists" at bounding box center [796, 141] width 25 height 21
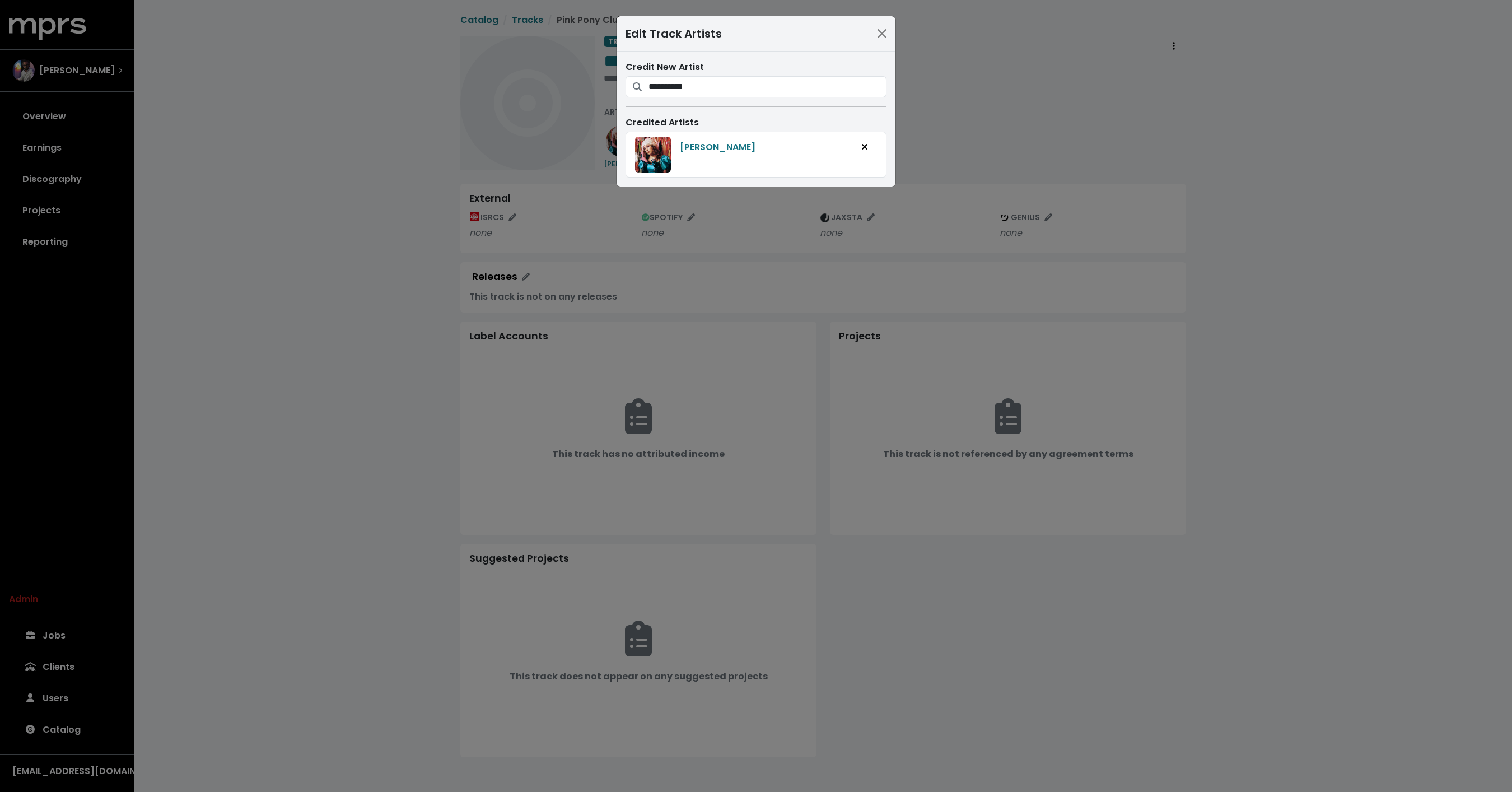
click at [396, 157] on div "**********" at bounding box center [756, 396] width 1512 height 792
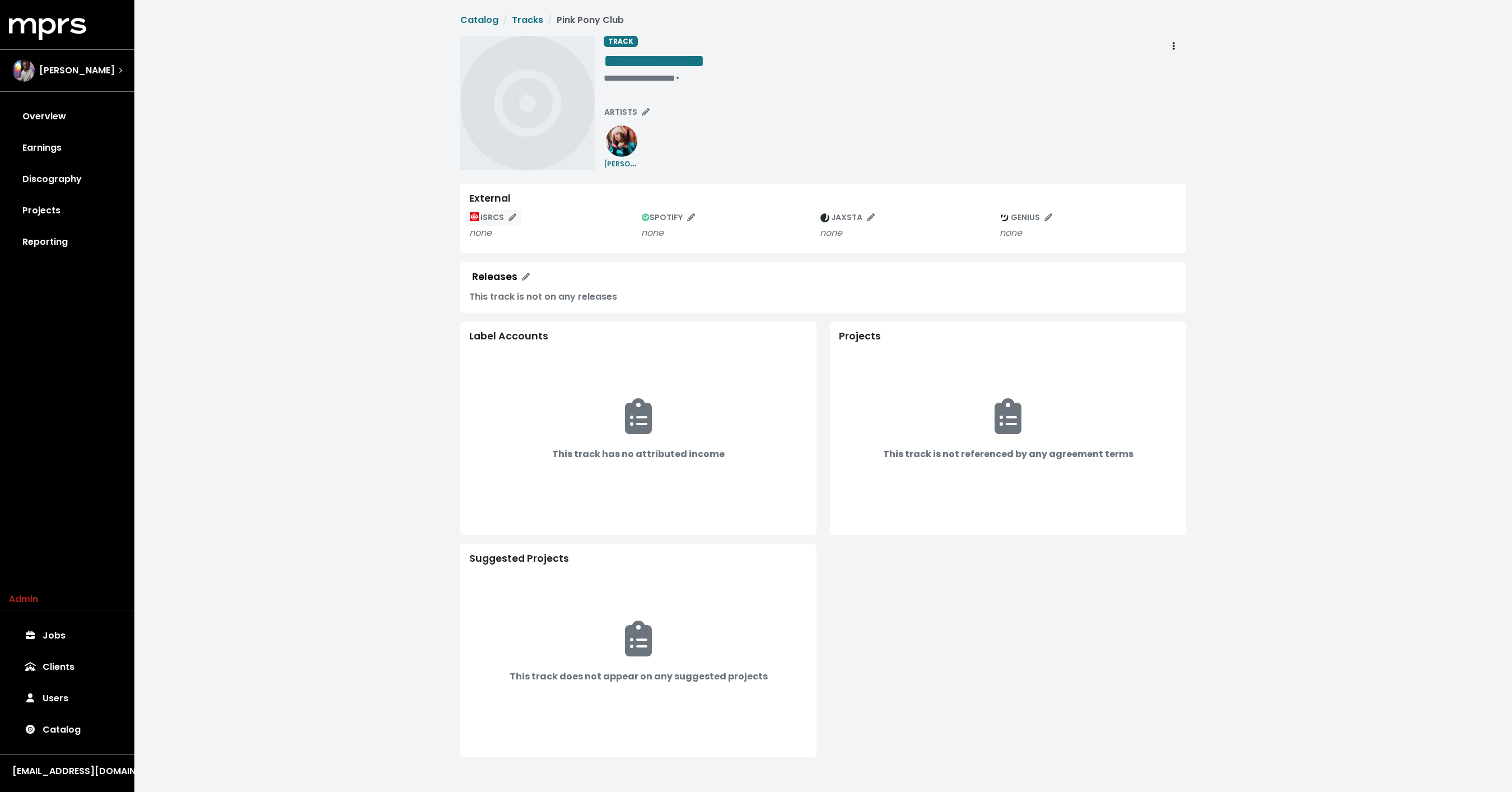
click at [511, 218] on icon "Edit ISRC mappings for this track" at bounding box center [512, 217] width 8 height 8
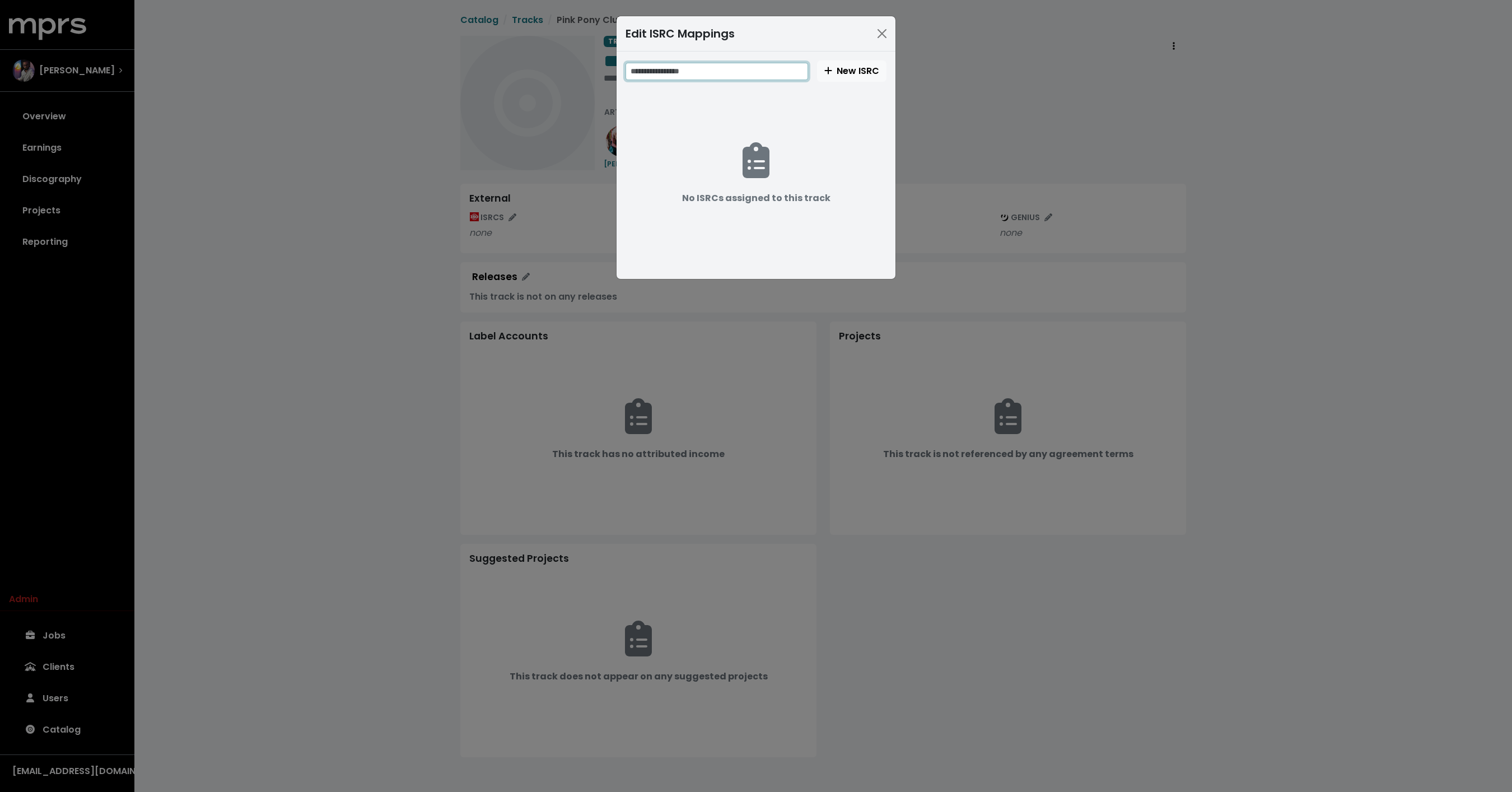
click at [693, 68] on input "text" at bounding box center [716, 71] width 183 height 17
paste input "**********"
type input "**********"
click at [843, 67] on span "New ISRC" at bounding box center [851, 71] width 55 height 13
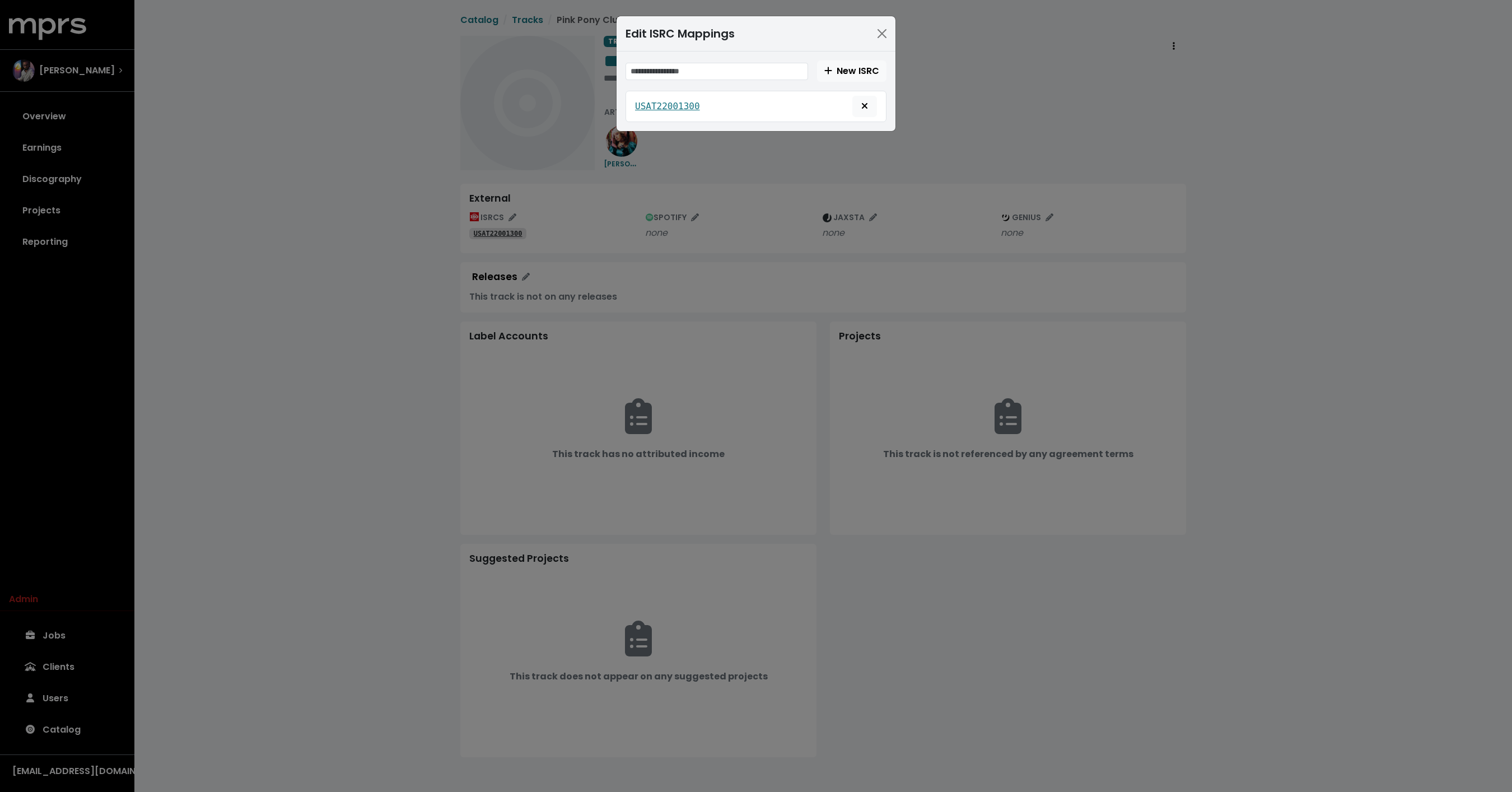
click at [355, 205] on div "Edit ISRC Mappings New ISRC USAT22001300" at bounding box center [756, 396] width 1512 height 792
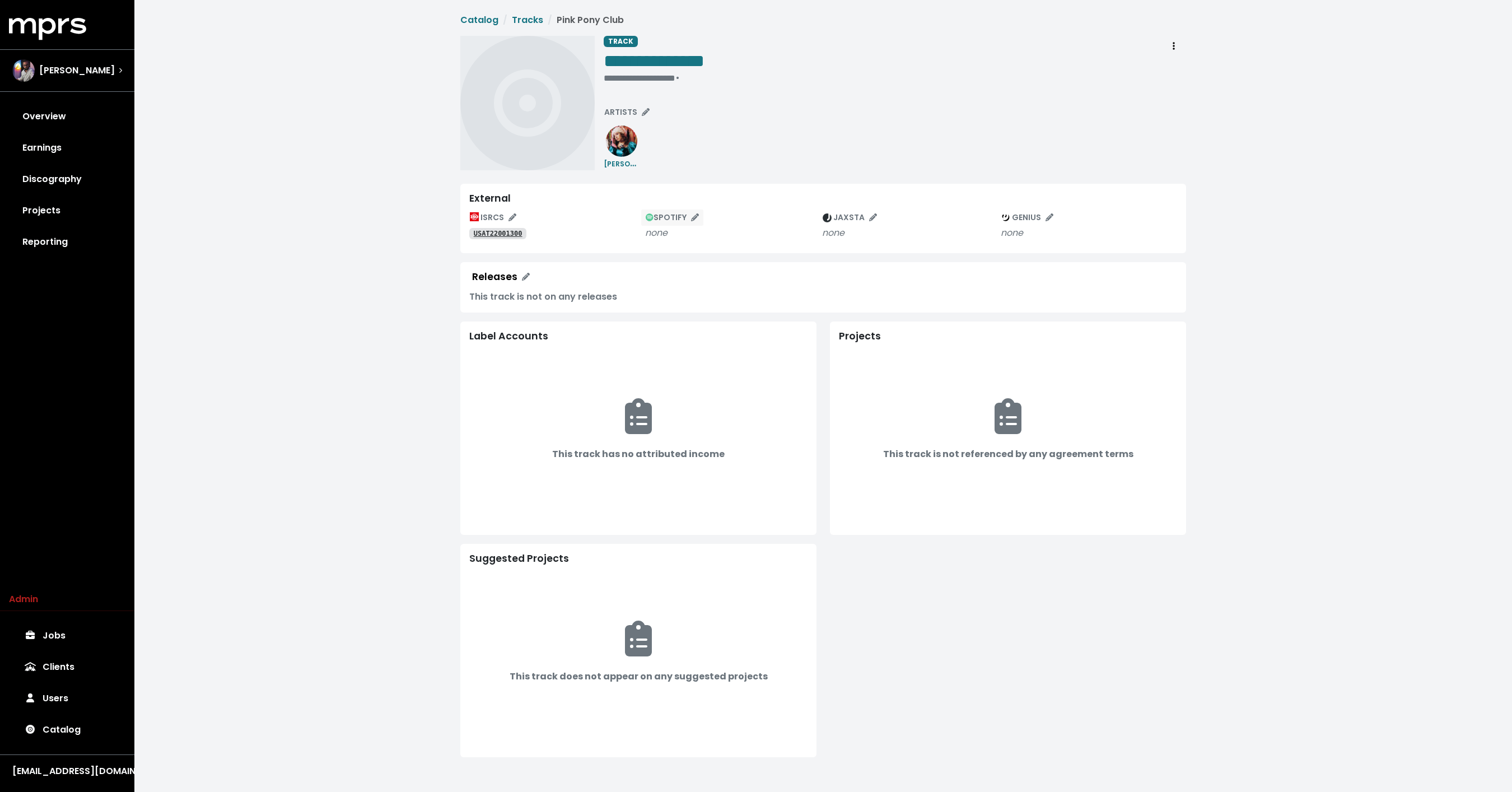
click at [689, 221] on span "SPOTIFY" at bounding box center [672, 218] width 53 height 11
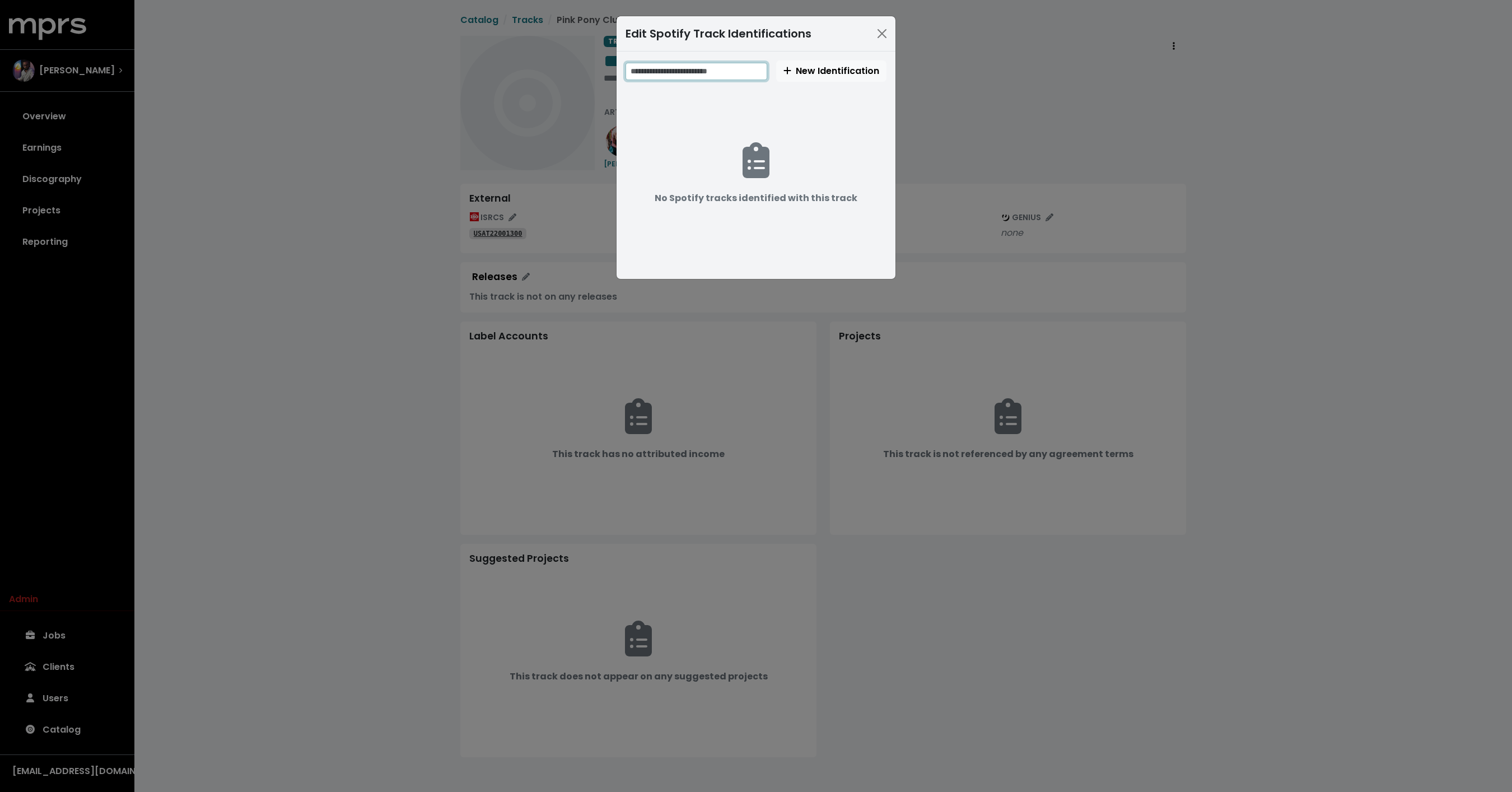
click at [686, 75] on input "text" at bounding box center [696, 71] width 141 height 17
paste input "**********"
type input "**********"
click at [808, 71] on span "New Identification" at bounding box center [831, 71] width 96 height 13
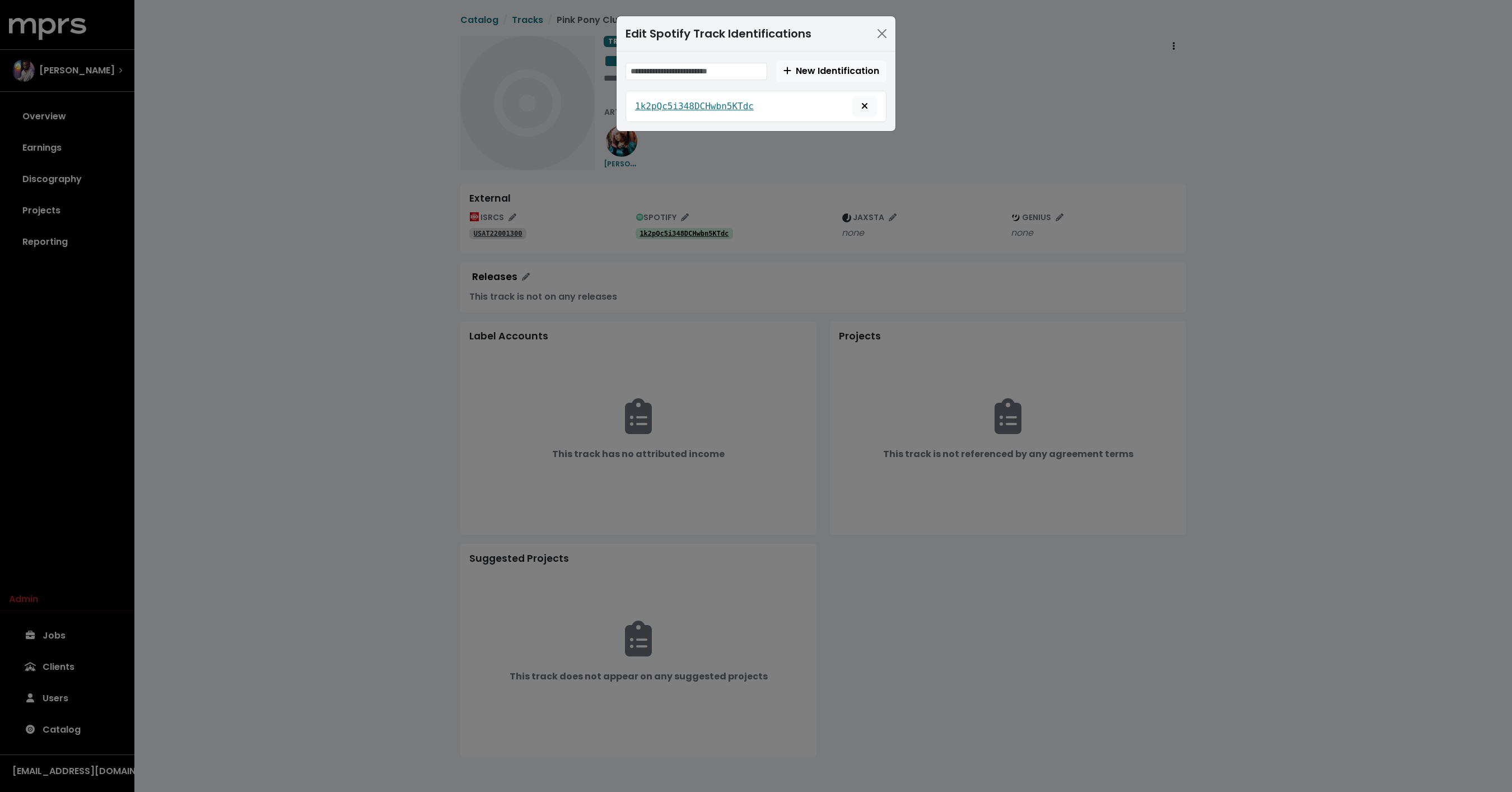
click at [322, 213] on div "Edit Spotify Track Identifications New Identification 1k2pQc5i348DCHwbn5KTdc" at bounding box center [756, 396] width 1512 height 792
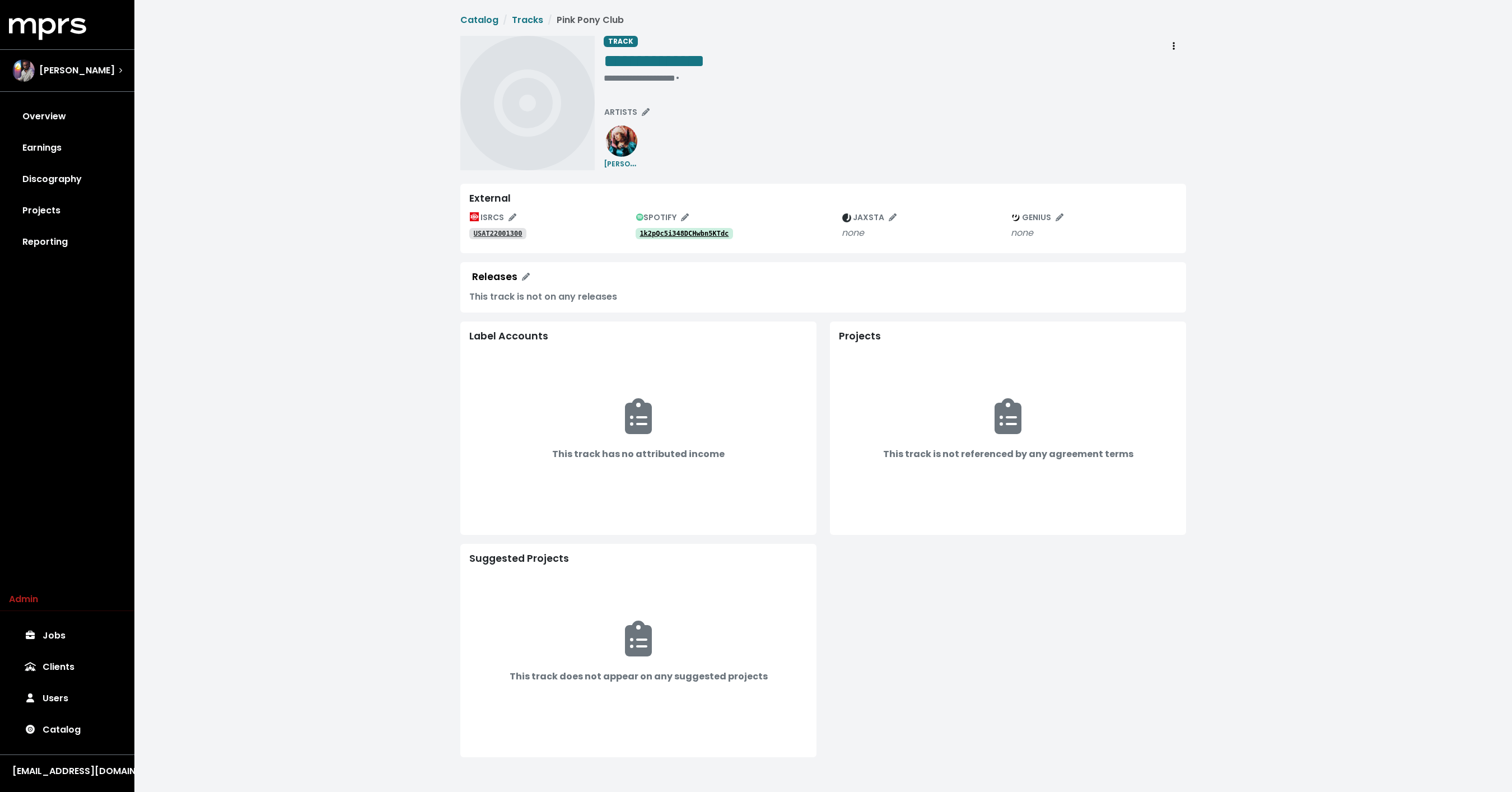
click at [976, 123] on div "**********" at bounding box center [895, 102] width 583 height 134
click at [403, 157] on div "**********" at bounding box center [823, 387] width 1377 height 776
click at [507, 213] on span "ISRCS" at bounding box center [492, 218] width 46 height 11
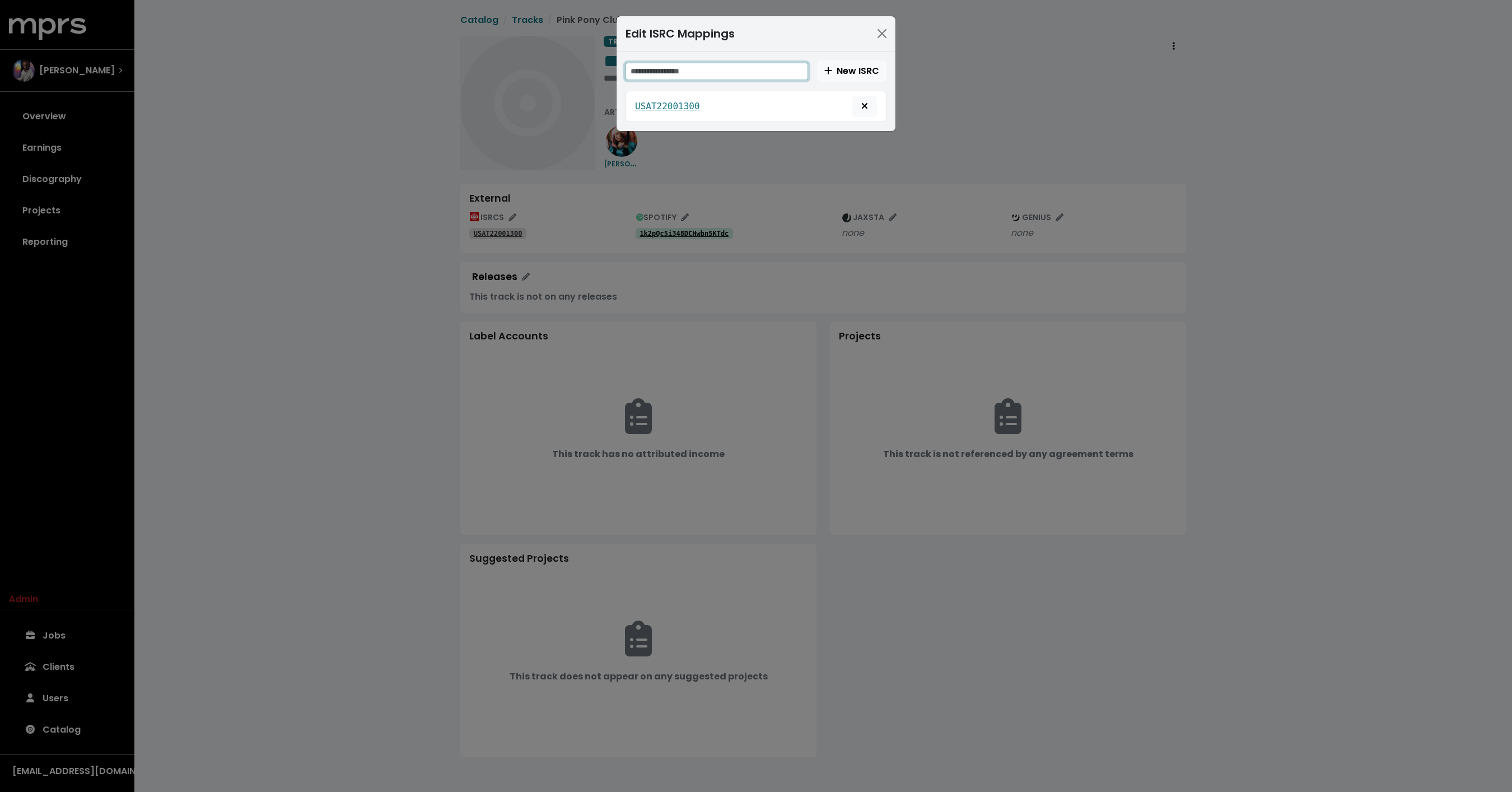
click at [678, 75] on input "text" at bounding box center [716, 71] width 183 height 17
paste input "**********"
type input "**********"
click at [846, 70] on span "New ISRC" at bounding box center [851, 71] width 55 height 13
click at [783, 63] on input "**********" at bounding box center [716, 71] width 183 height 17
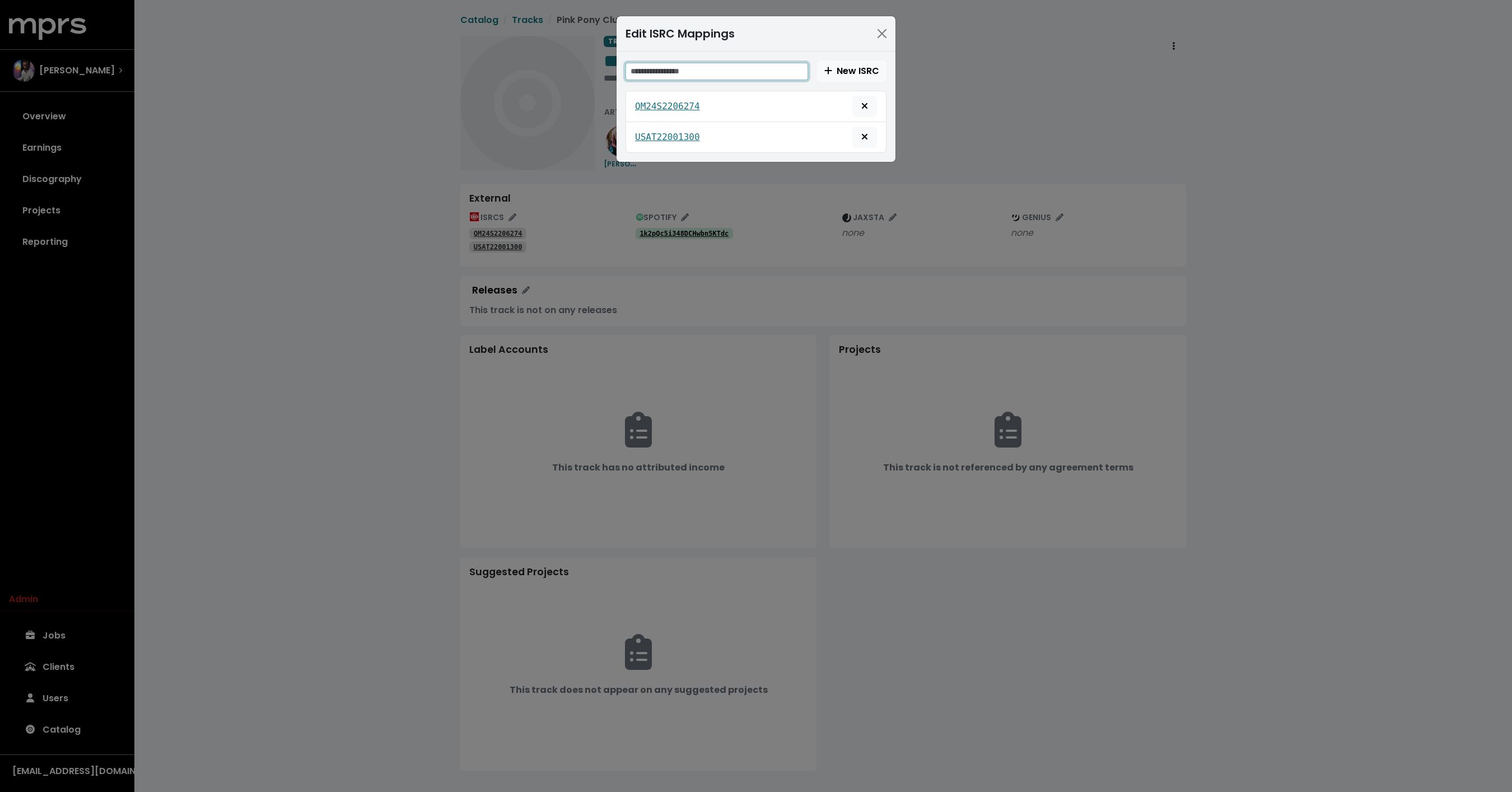
click at [783, 63] on input "text" at bounding box center [716, 71] width 183 height 17
paste input "**********"
type input "**********"
click at [846, 73] on span "New ISRC" at bounding box center [851, 71] width 55 height 13
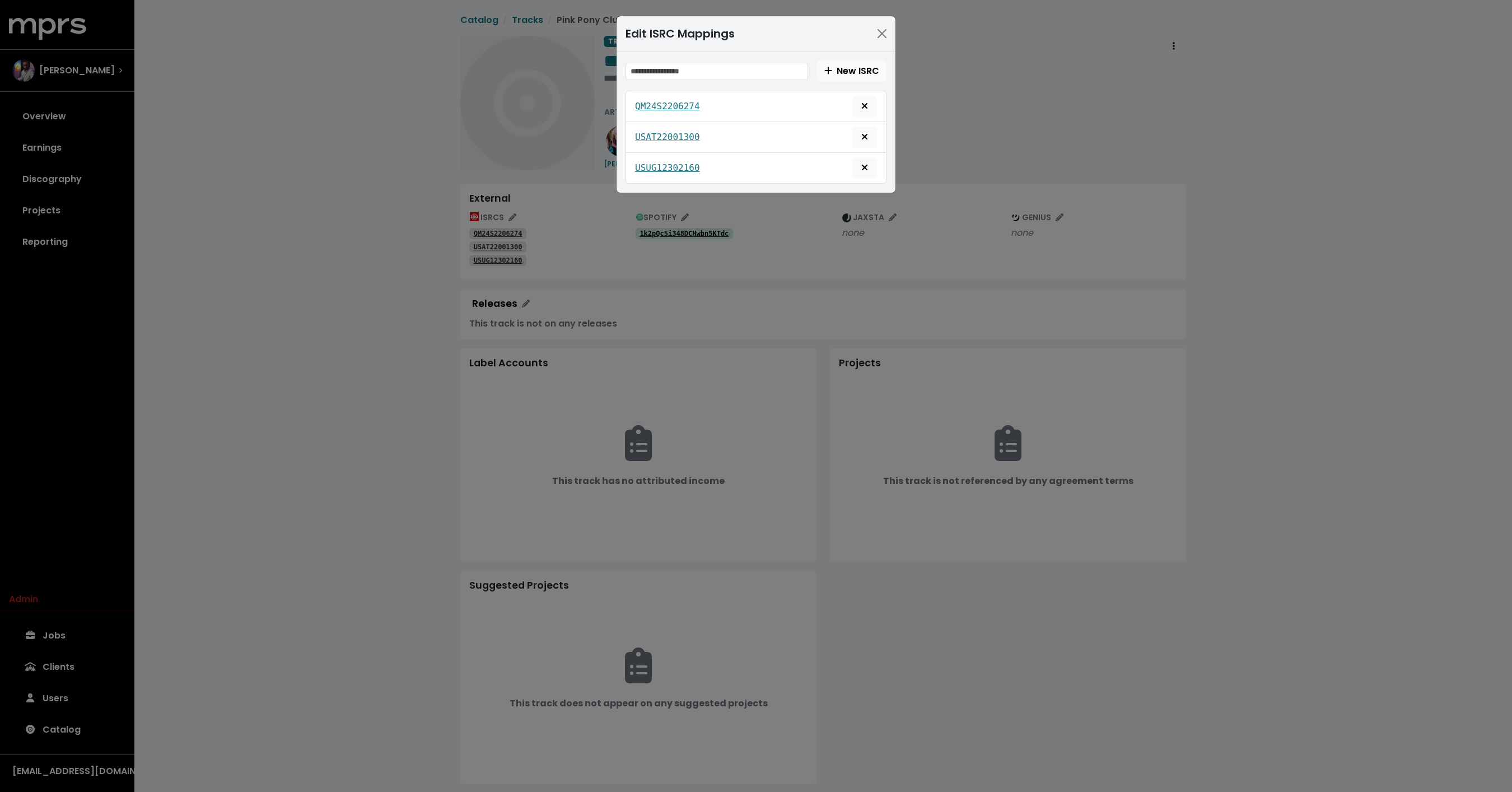
click at [280, 156] on div "Edit ISRC Mappings New ISRC QM24S2206274 USAT22001300 USUG12302160" at bounding box center [756, 396] width 1512 height 792
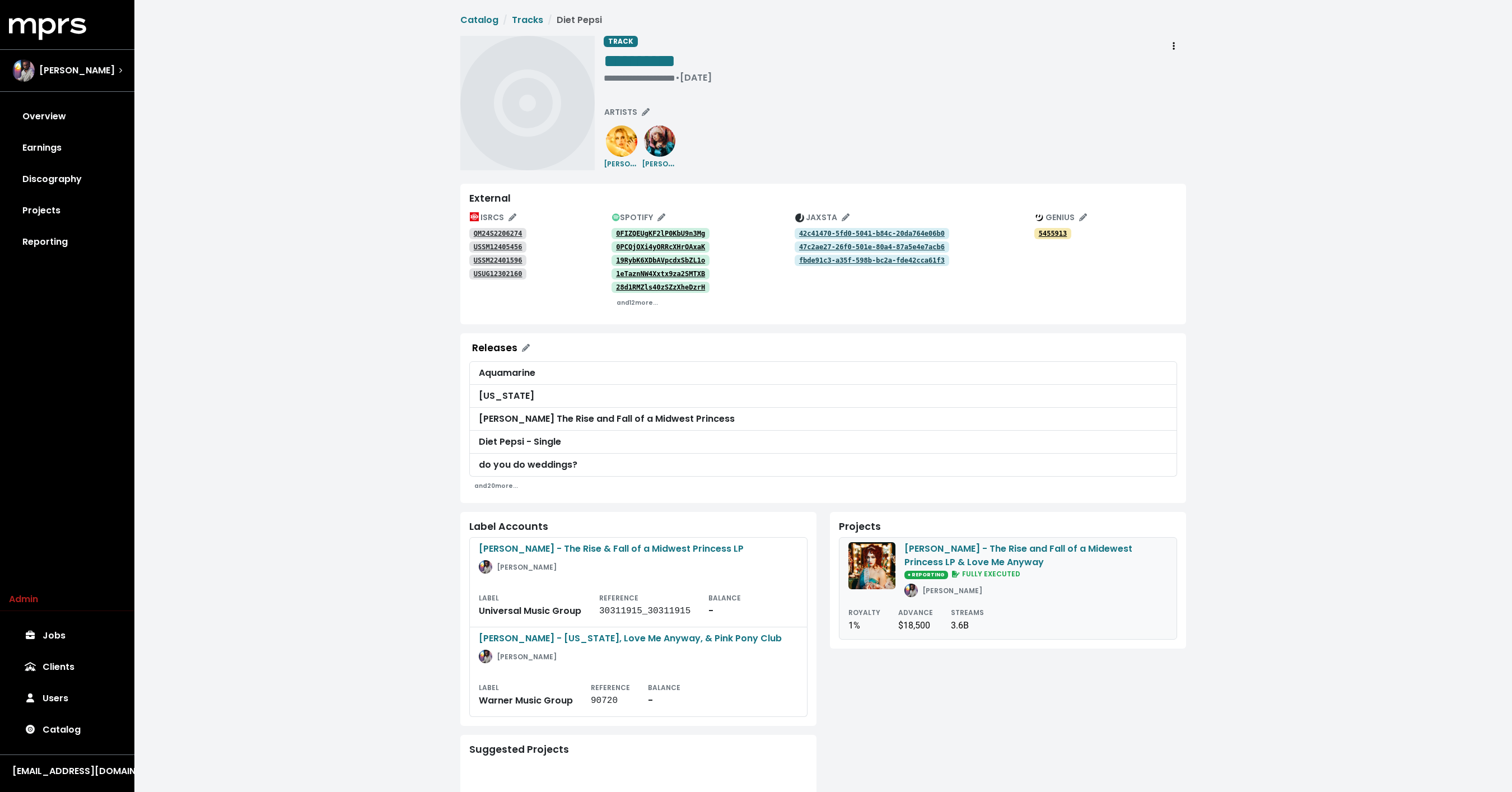
click at [986, 569] on span "FULLY EXECUTED" at bounding box center [984, 574] width 70 height 9
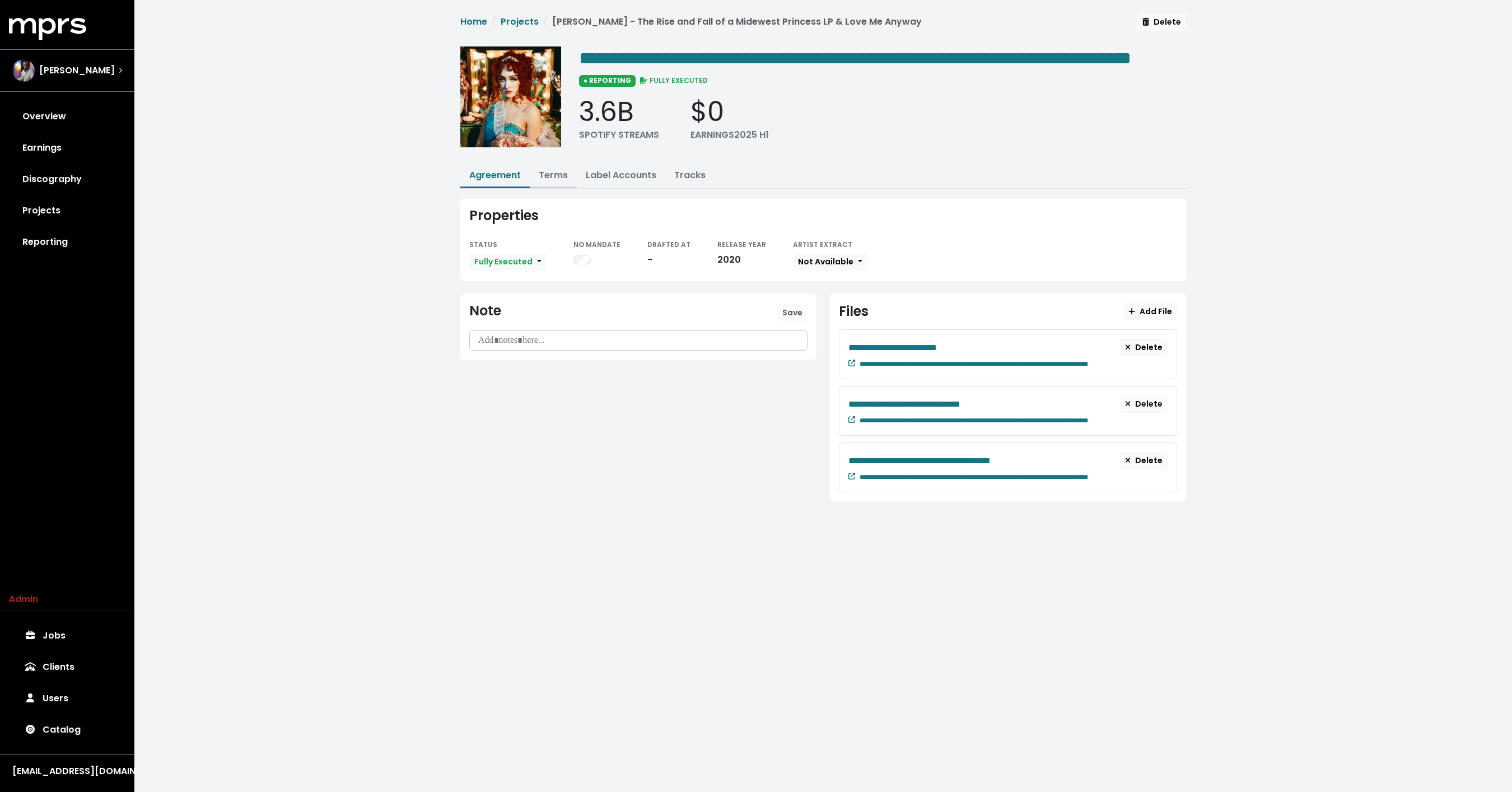
click at [548, 181] on link "Terms" at bounding box center [553, 175] width 29 height 13
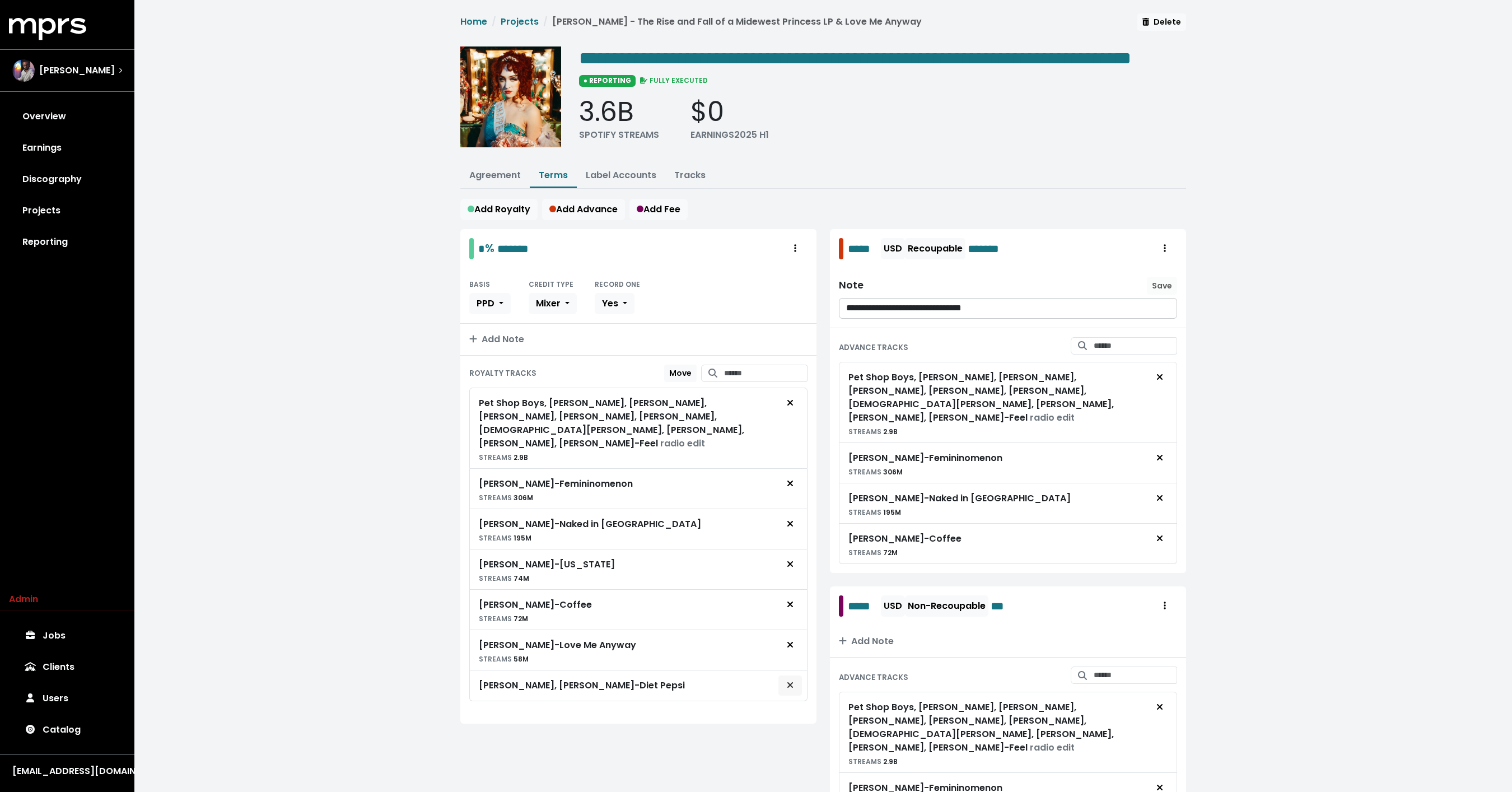
click at [791, 686] on icon "Remove royalty target" at bounding box center [789, 685] width 6 height 9
click at [757, 382] on input "Search for tracks by title and link them to this royalty" at bounding box center [765, 373] width 83 height 17
type input "**********"
click at [716, 413] on span "Chappell Roan - Pink Pony Club" at bounding box center [747, 401] width 72 height 23
click at [627, 181] on link "Label Accounts" at bounding box center [620, 175] width 70 height 13
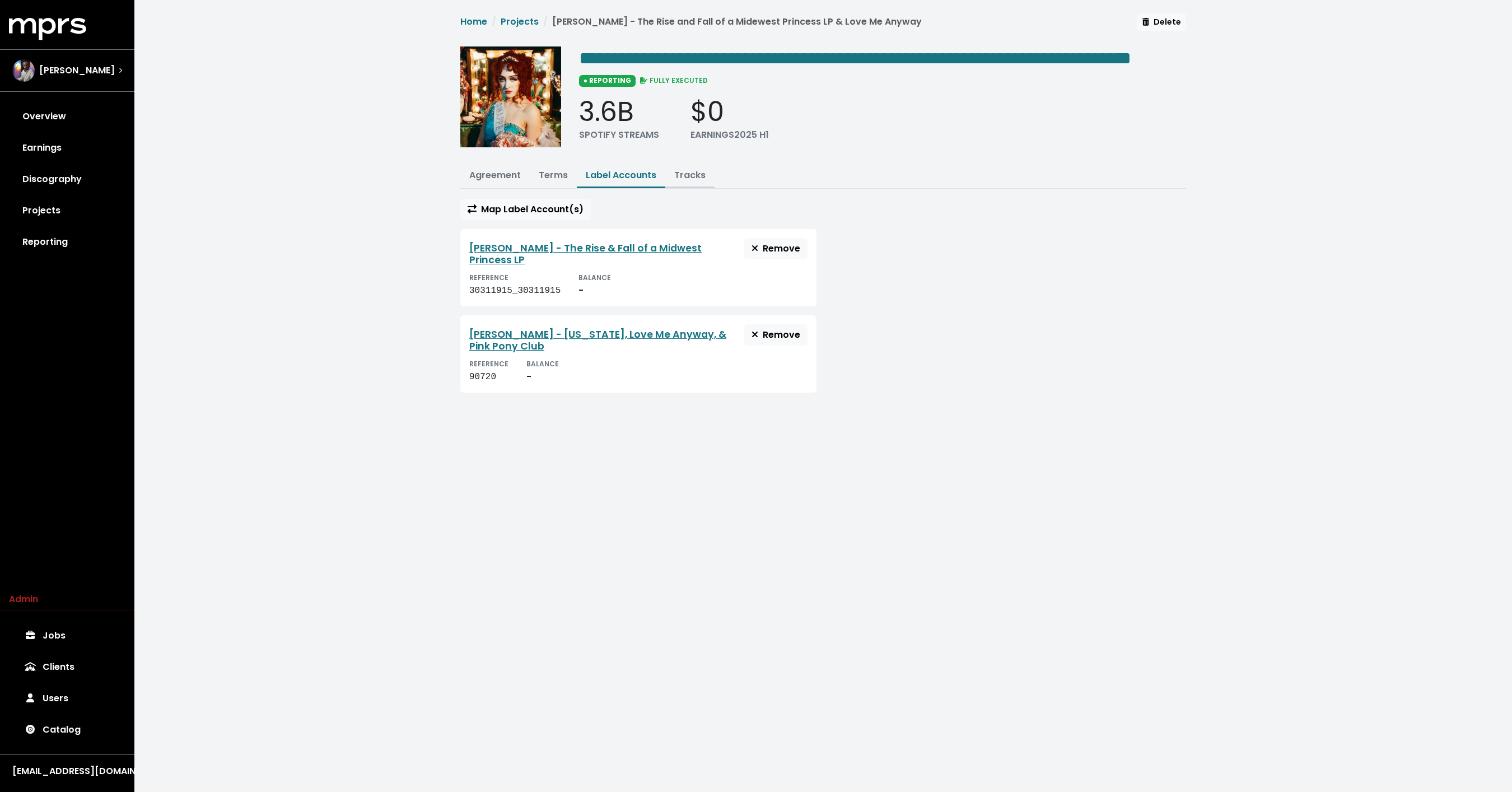
click at [690, 181] on link "Tracks" at bounding box center [690, 175] width 31 height 13
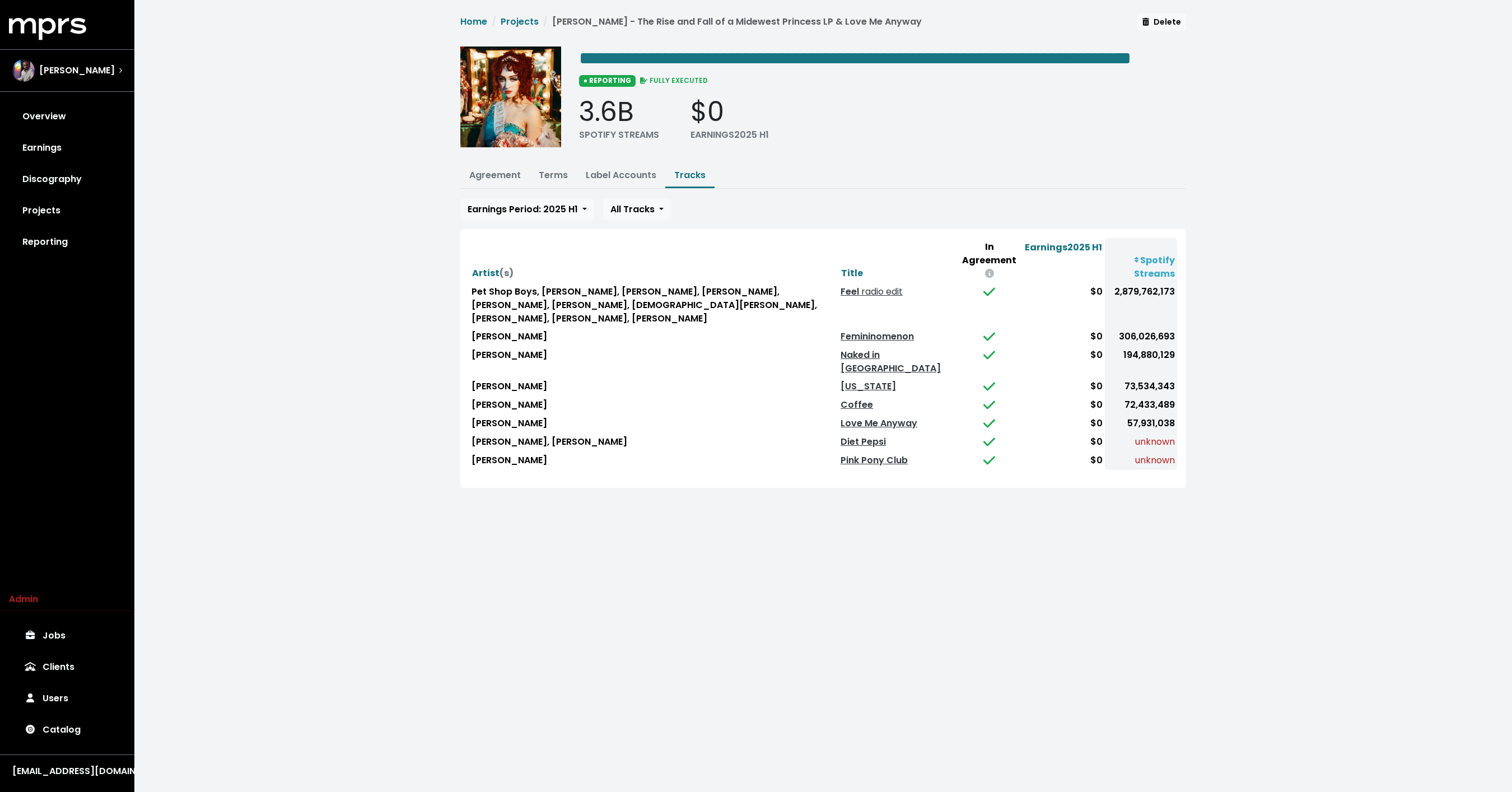
click at [783, 414] on td "[PERSON_NAME]" at bounding box center [653, 424] width 369 height 18
click at [571, 220] on button "Earnings Period: 2025 H1" at bounding box center [527, 210] width 134 height 21
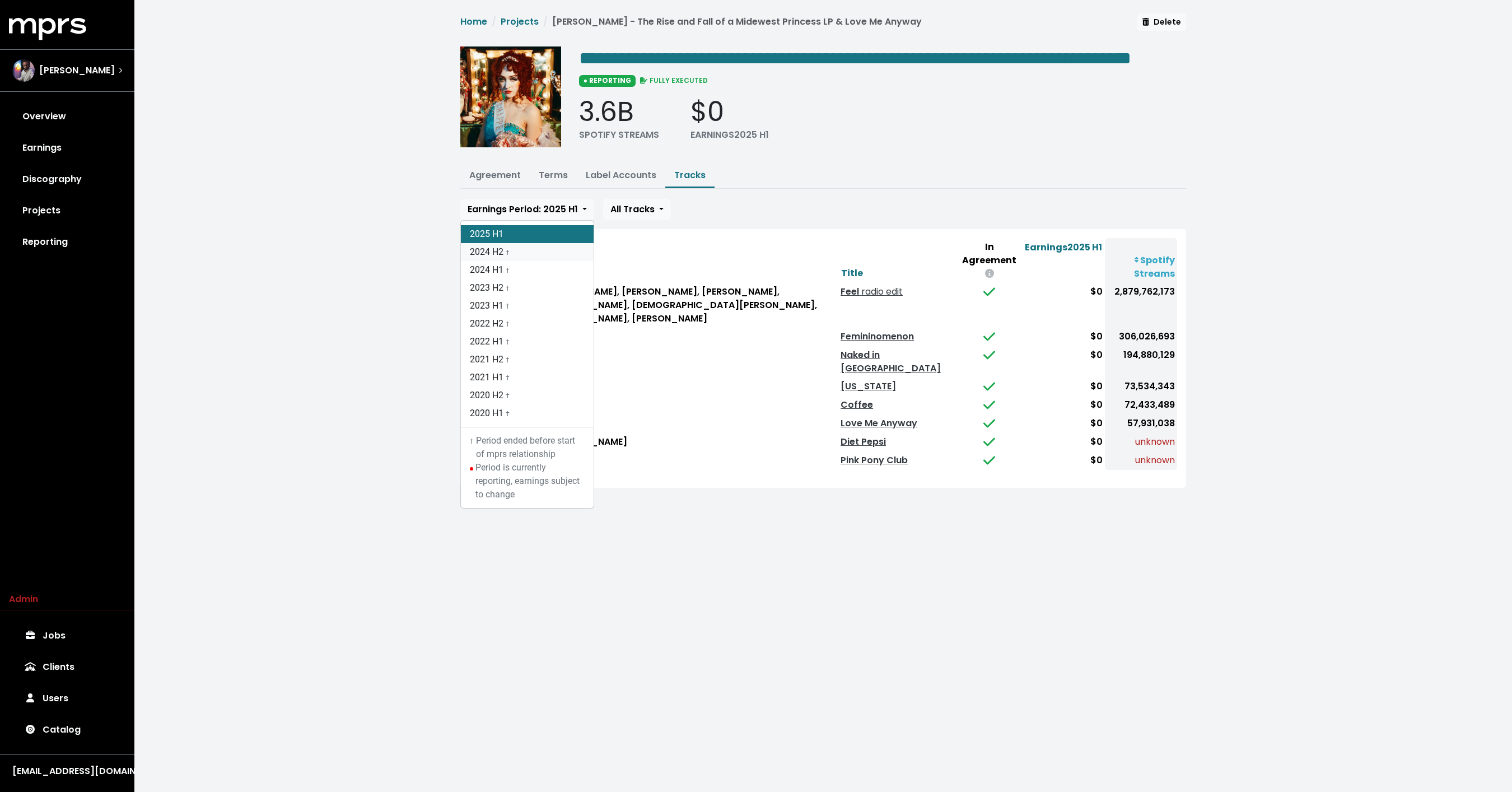
click at [512, 261] on link "2024 H2 †" at bounding box center [527, 252] width 133 height 18
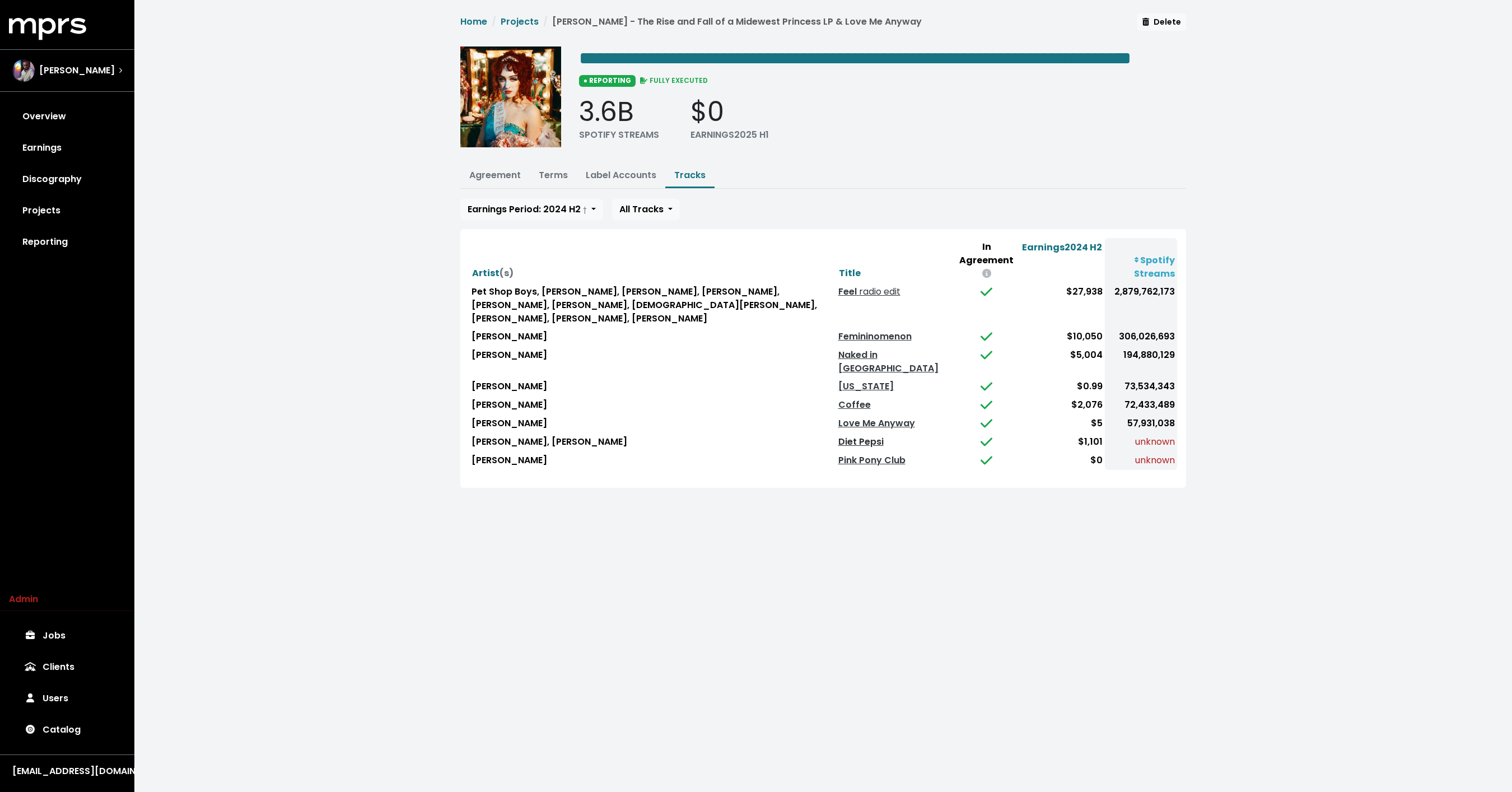
click at [875, 435] on link "Diet Pepsi" at bounding box center [861, 442] width 45 height 13
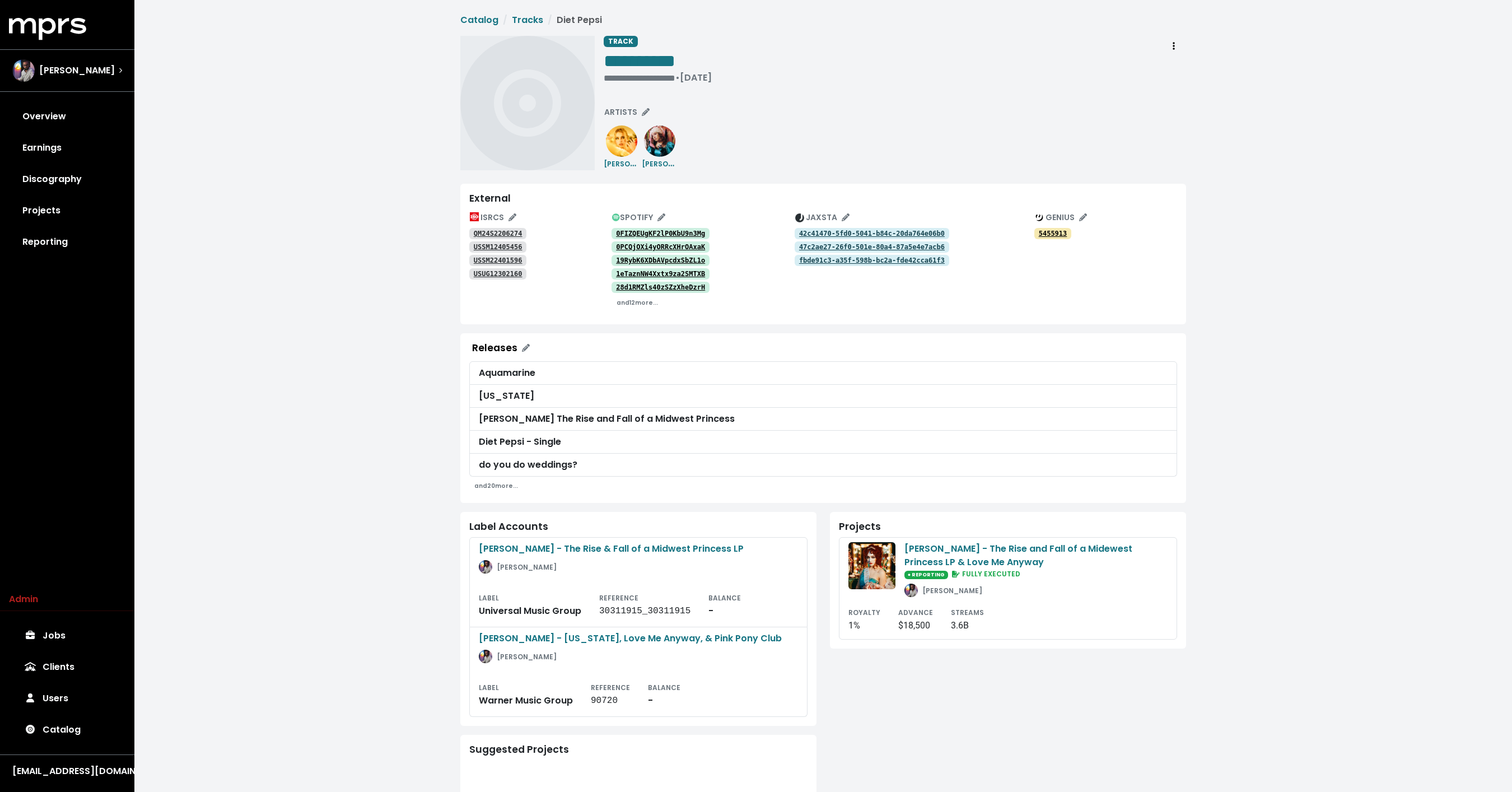
click at [494, 232] on tt "QM24S2206274" at bounding box center [498, 233] width 49 height 8
click at [487, 247] on tt "USSM12405456" at bounding box center [498, 247] width 49 height 8
click at [485, 260] on tt "USSM22401596" at bounding box center [498, 260] width 49 height 8
click at [484, 271] on tt "USUG12302160" at bounding box center [498, 274] width 49 height 8
click at [500, 216] on span "ISRCS" at bounding box center [492, 218] width 46 height 11
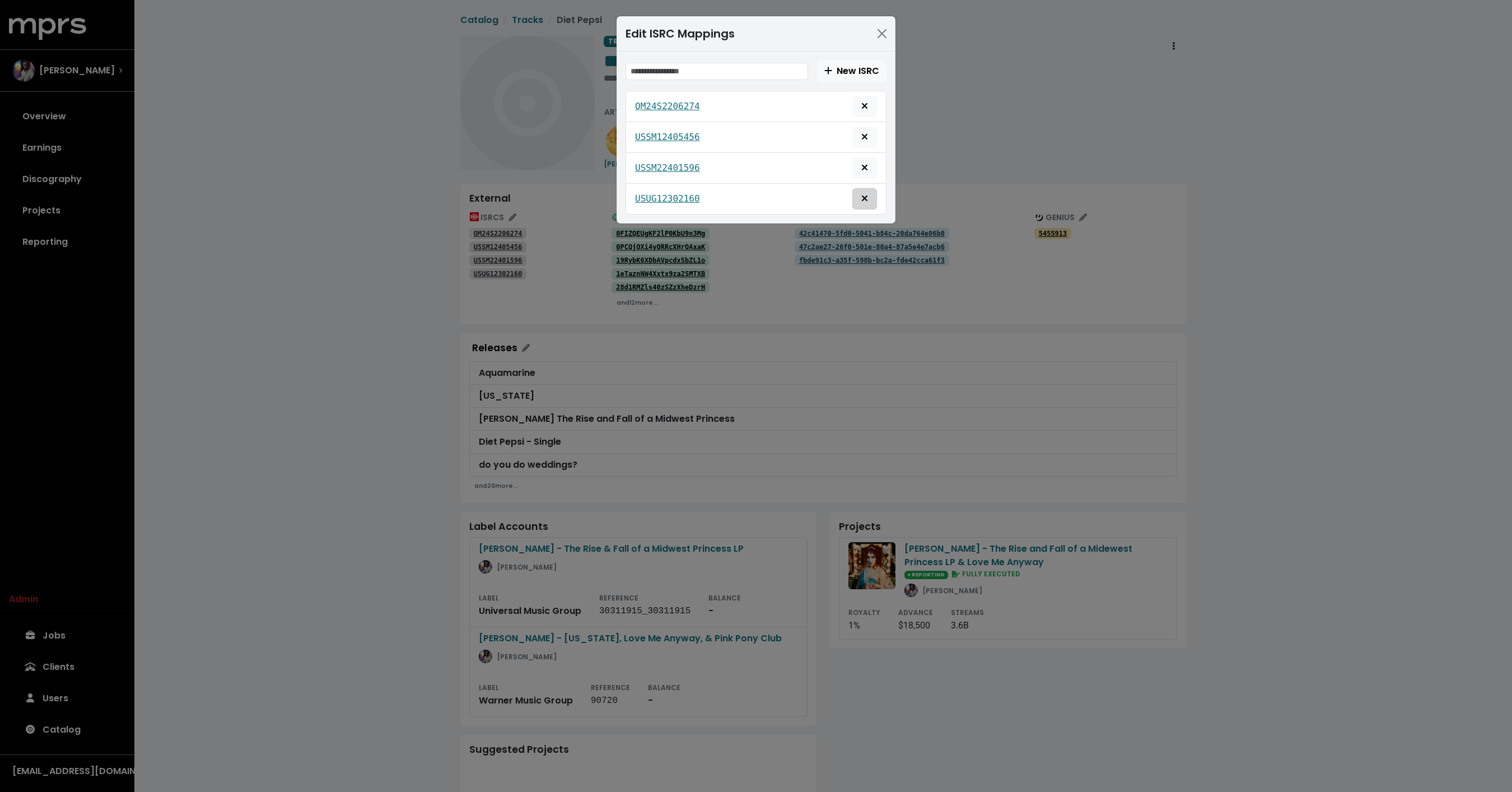
click at [870, 195] on button "Delete mapping for this ISRC" at bounding box center [864, 199] width 25 height 21
click at [864, 107] on icon "Delete mapping for this ISRC" at bounding box center [864, 106] width 6 height 9
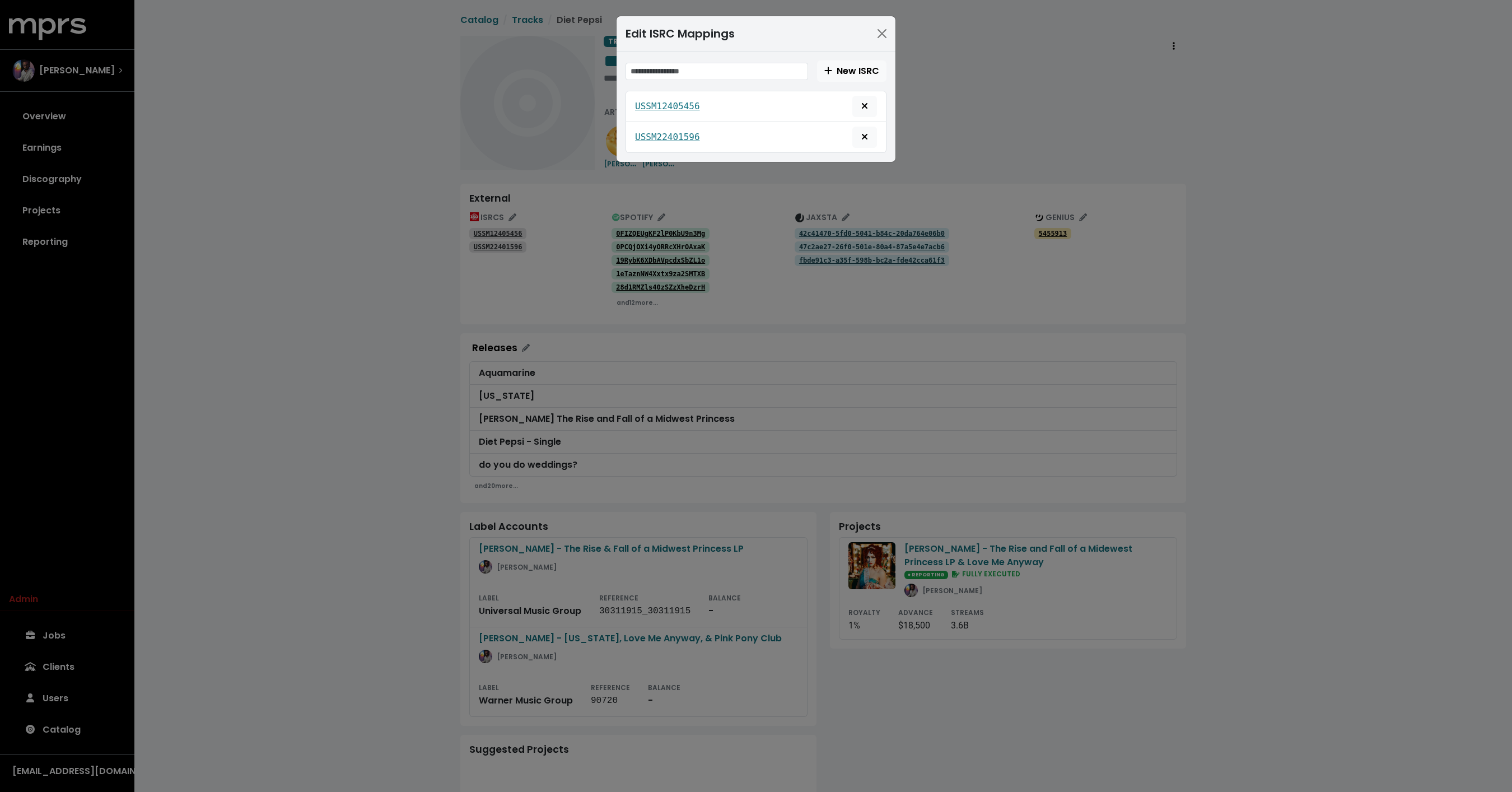
click at [424, 488] on div "Edit ISRC Mappings New ISRC USSM12405456 USSM22401596" at bounding box center [756, 396] width 1512 height 792
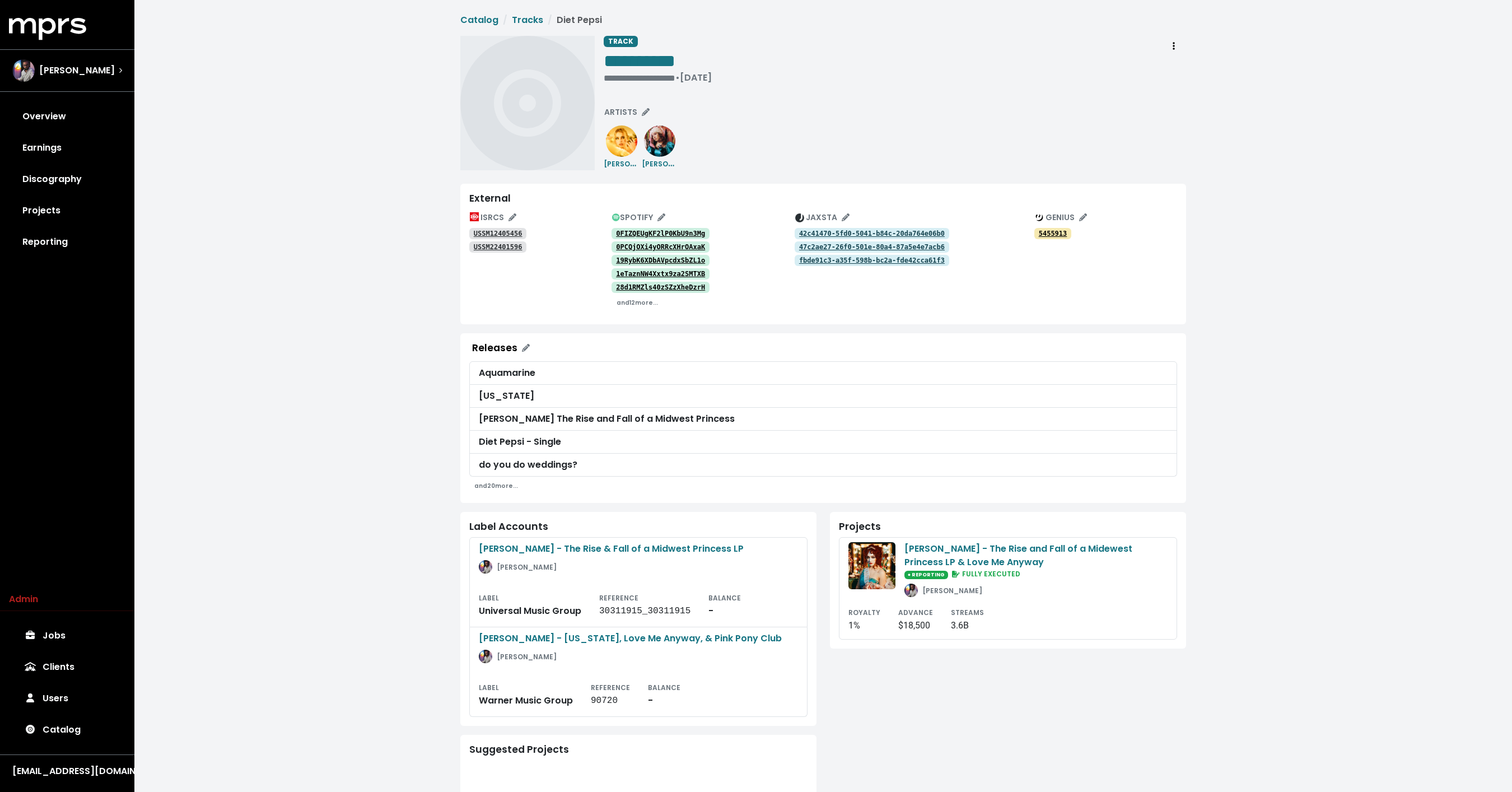
click at [461, 564] on div "Label Accounts Chappell Roan - The Rise & Fall of a Midwest Princess LP Mitch M…" at bounding box center [638, 619] width 356 height 214
click at [315, 194] on div "**********" at bounding box center [823, 483] width 1377 height 966
click at [632, 301] on small "and 12 more..." at bounding box center [637, 303] width 41 height 9
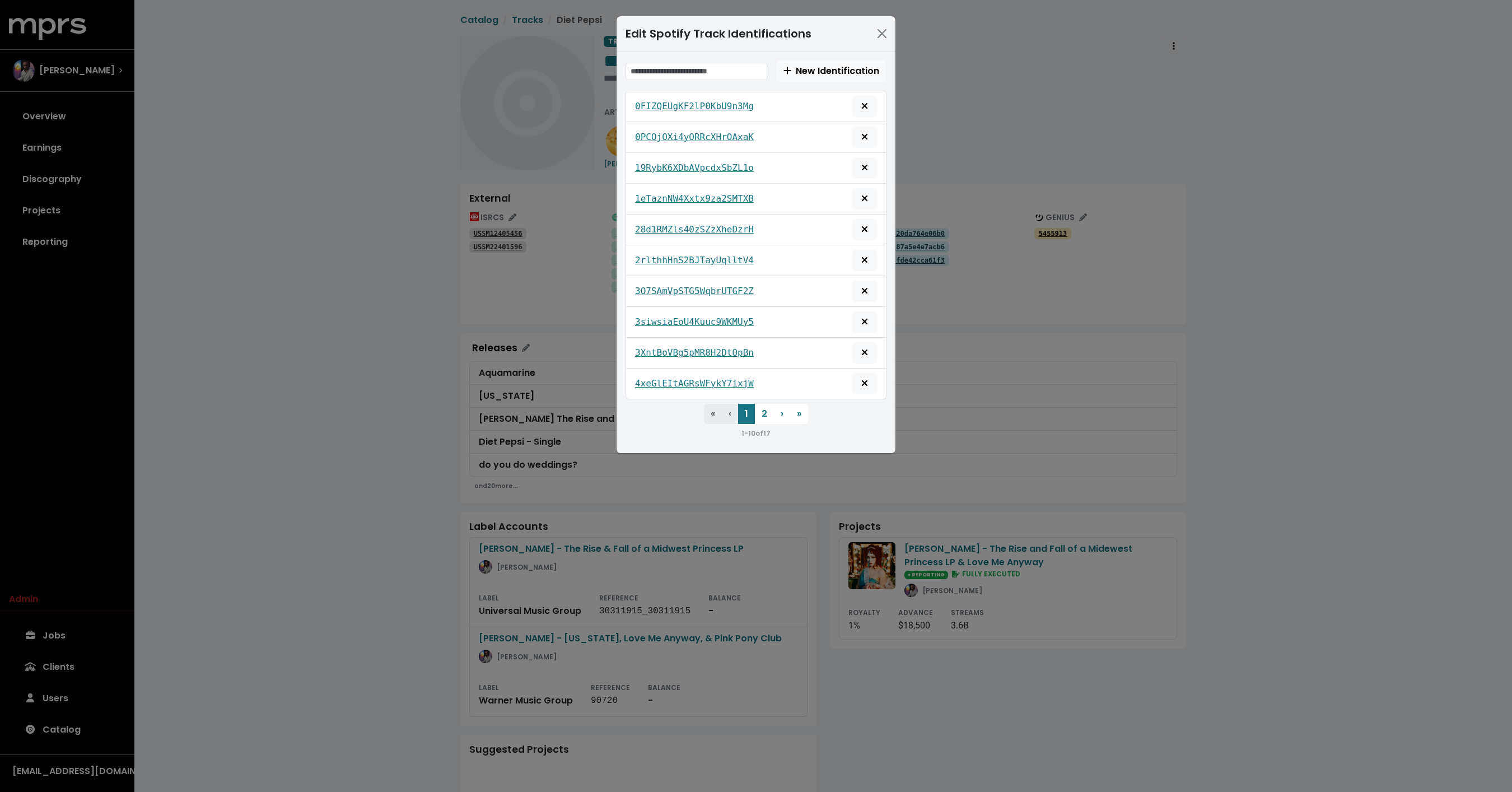
click at [344, 334] on div "Edit Spotify Track Identifications New Identification 0FIZQEUgKF2lP0KbU9n3Mg 0P…" at bounding box center [756, 396] width 1512 height 792
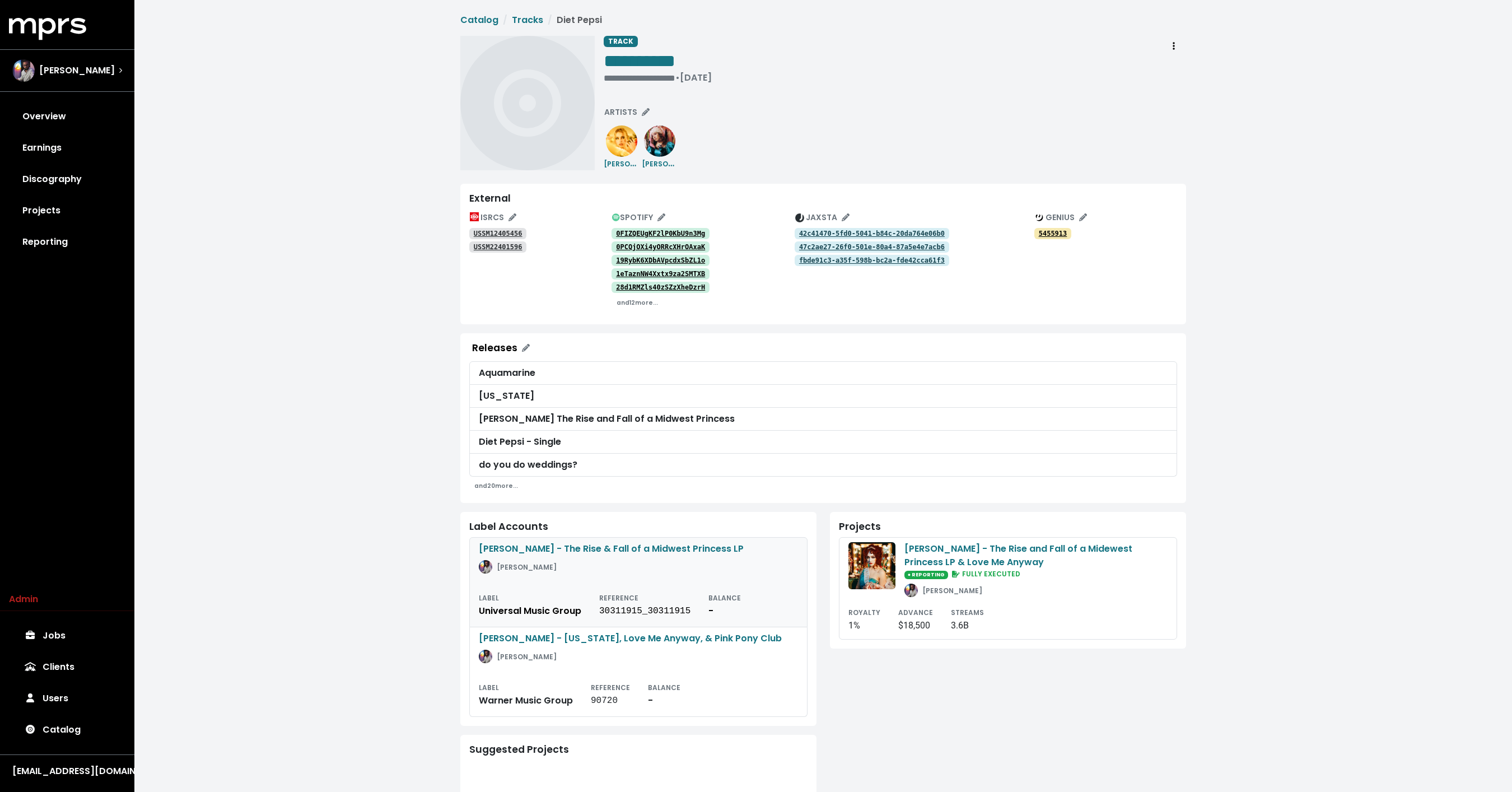
click at [564, 584] on link "[PERSON_NAME] - The Rise & Fall of a Midwest Princess LP [PERSON_NAME] LABEL Un…" at bounding box center [638, 582] width 338 height 90
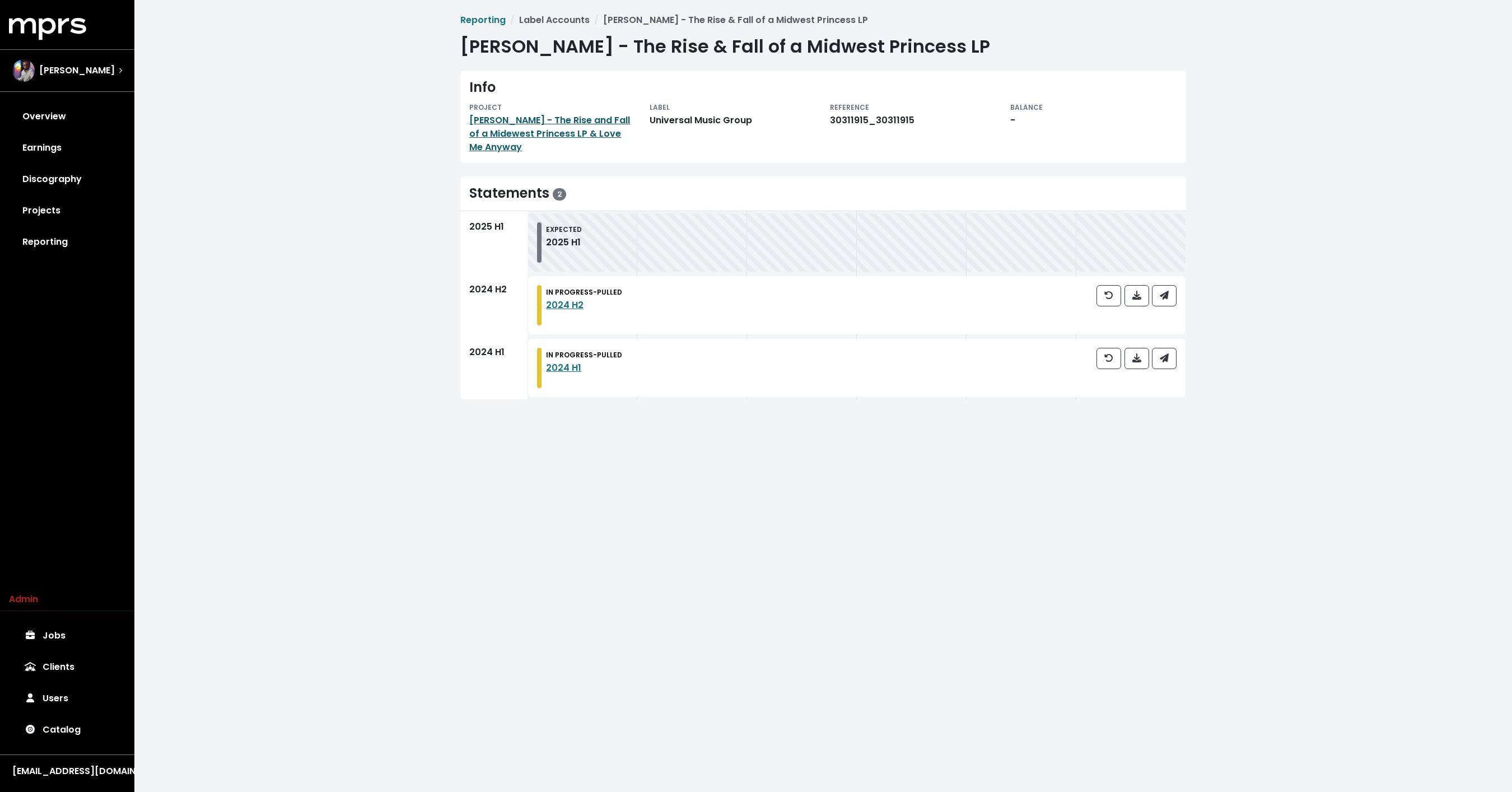
click at [591, 120] on link "[PERSON_NAME] - The Rise and Fall of a Midewest Princess LP & Love Me Anyway" at bounding box center [549, 134] width 161 height 40
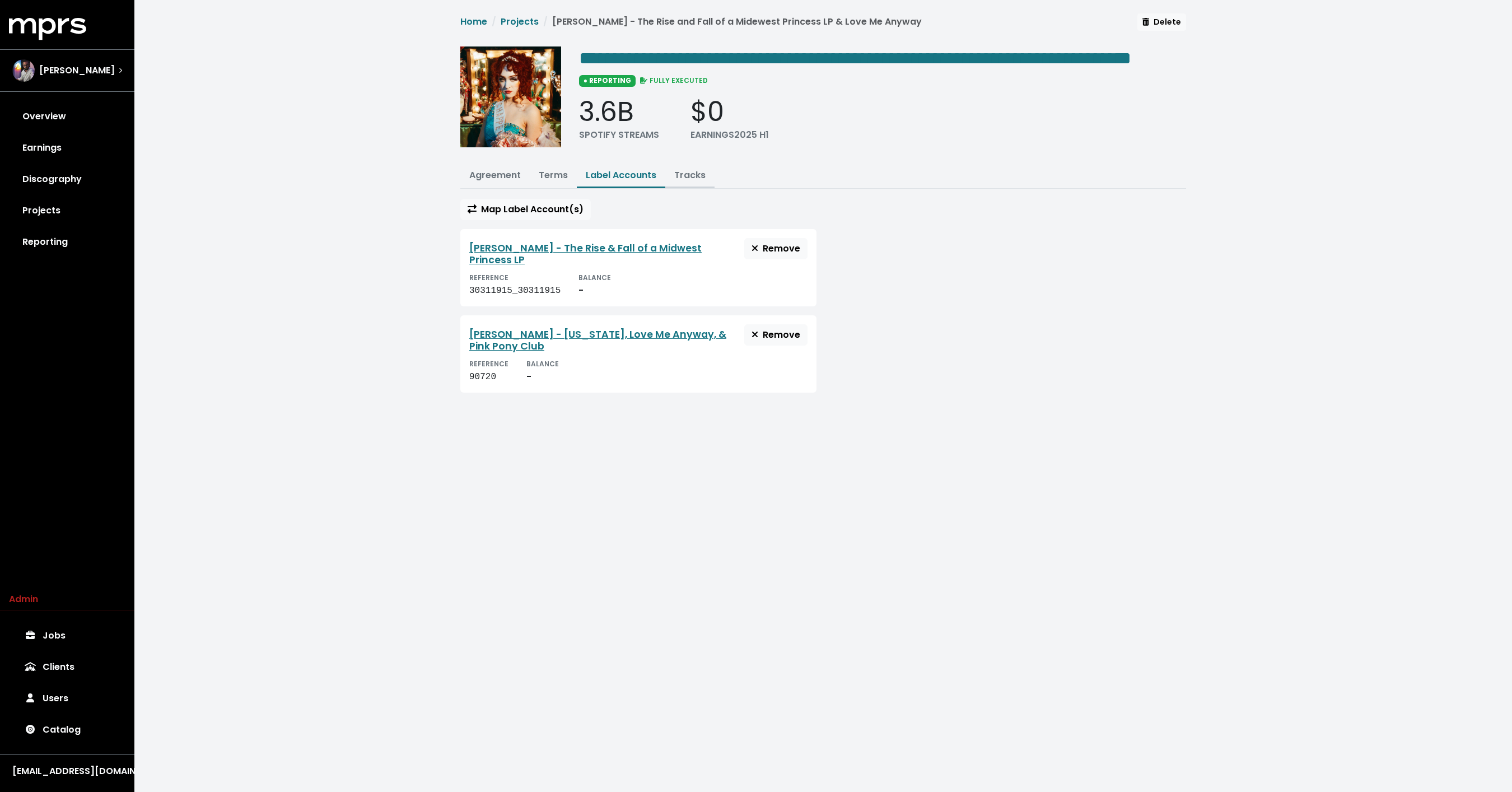
click at [684, 181] on link "Tracks" at bounding box center [690, 175] width 31 height 13
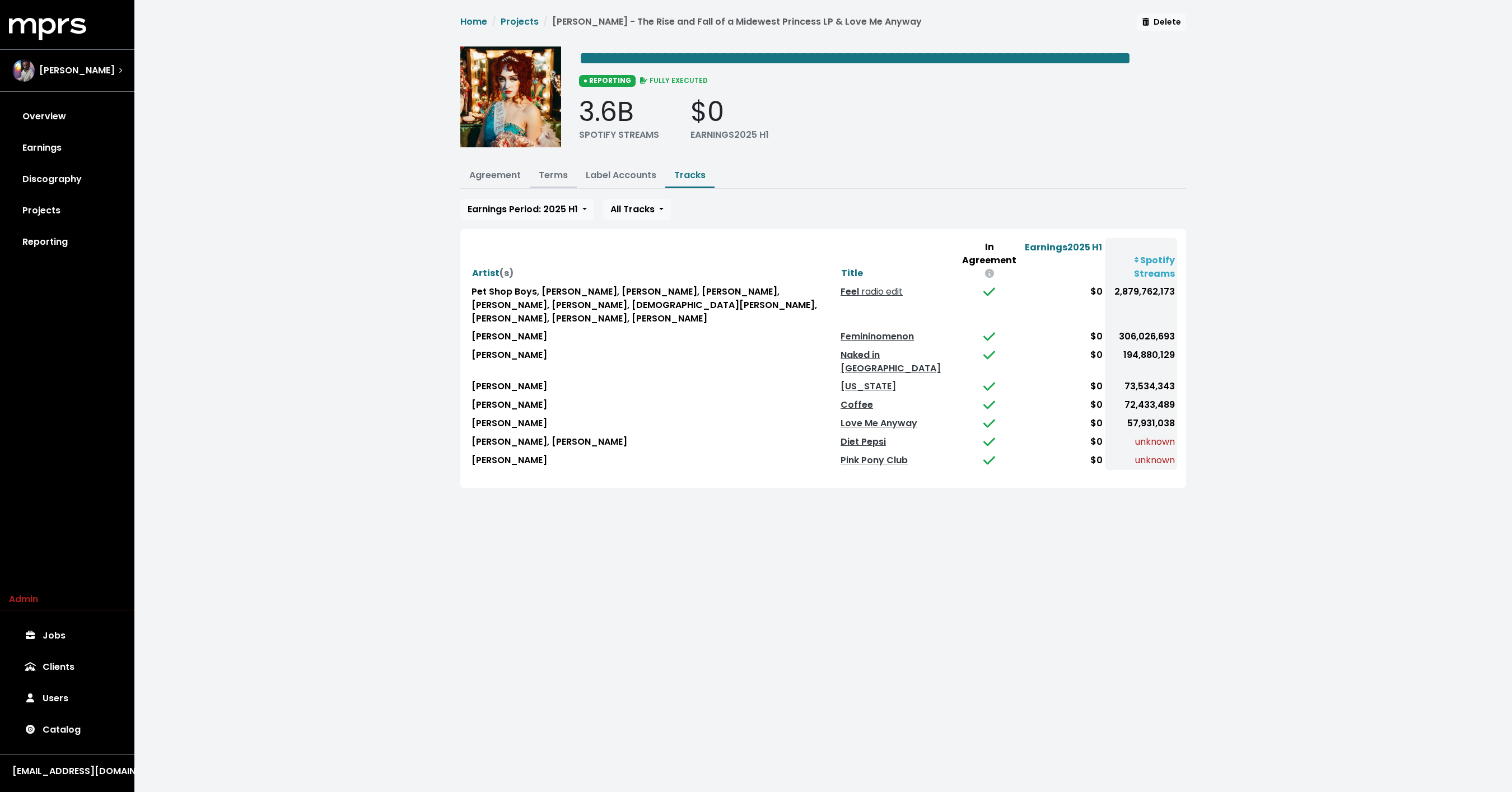
click at [546, 186] on button "Terms" at bounding box center [553, 176] width 47 height 24
click at [551, 181] on link "Terms" at bounding box center [553, 175] width 29 height 13
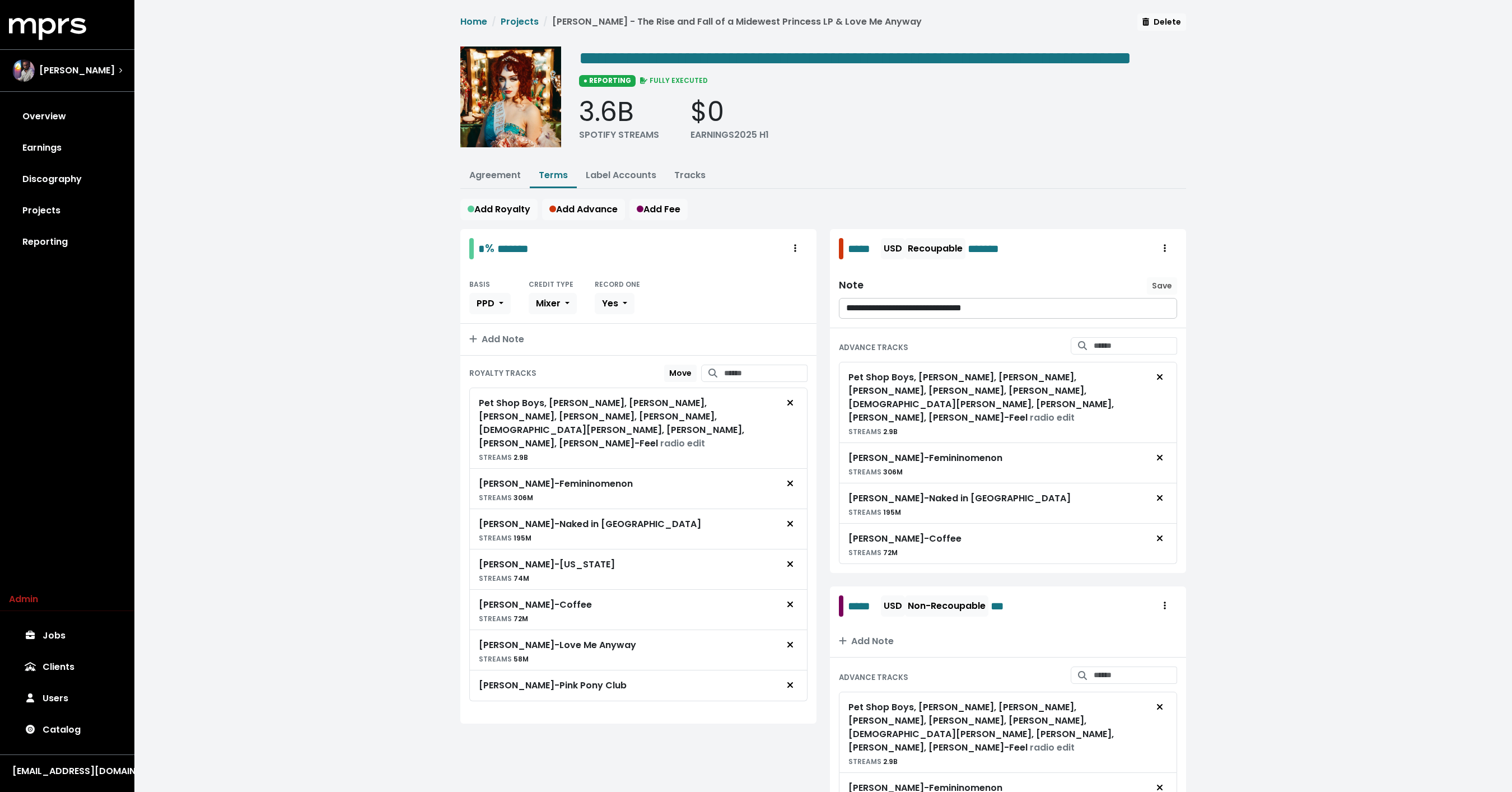
click at [313, 453] on div "**********" at bounding box center [823, 725] width 1377 height 1450
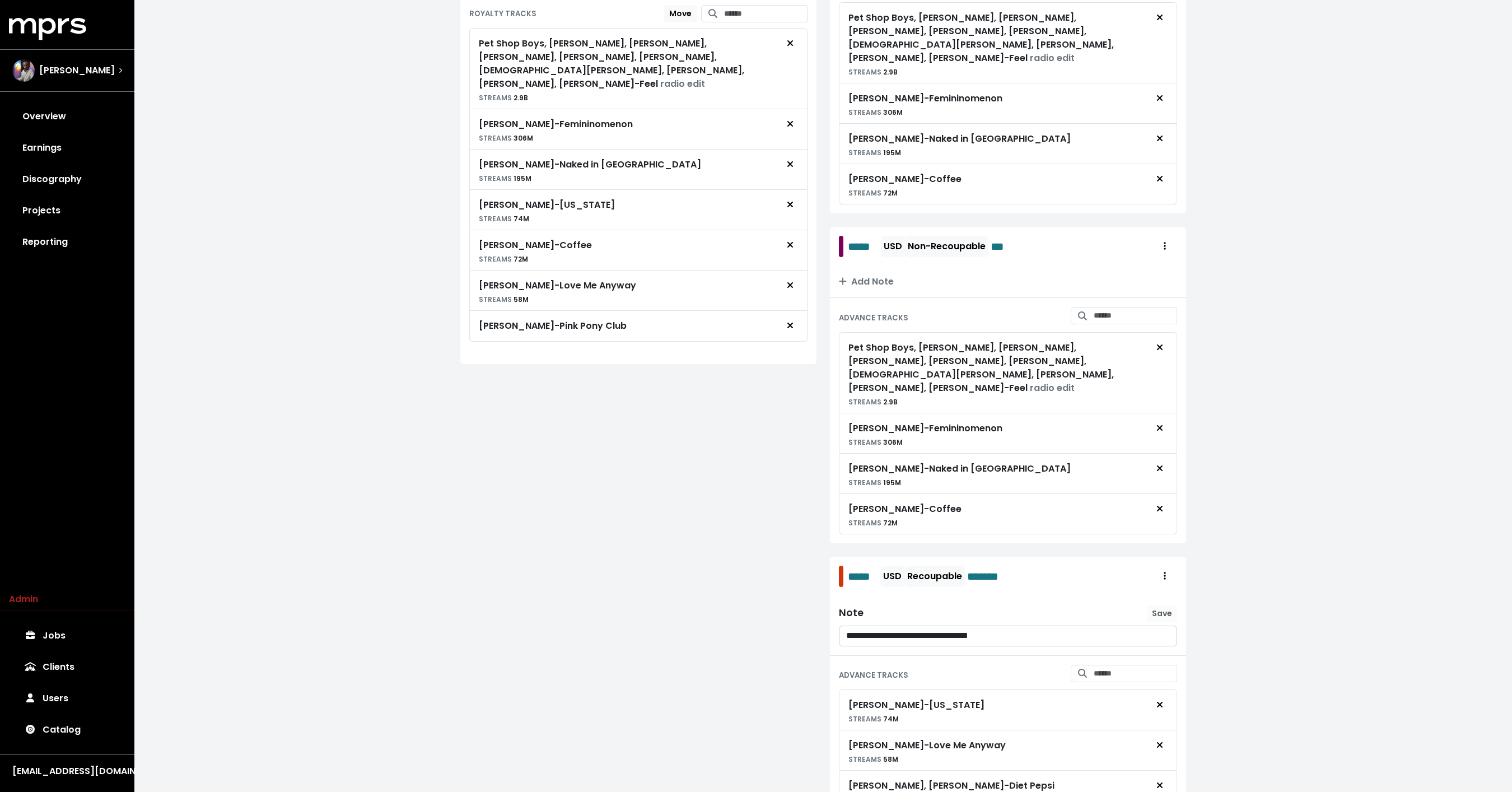
scroll to position [567, 0]
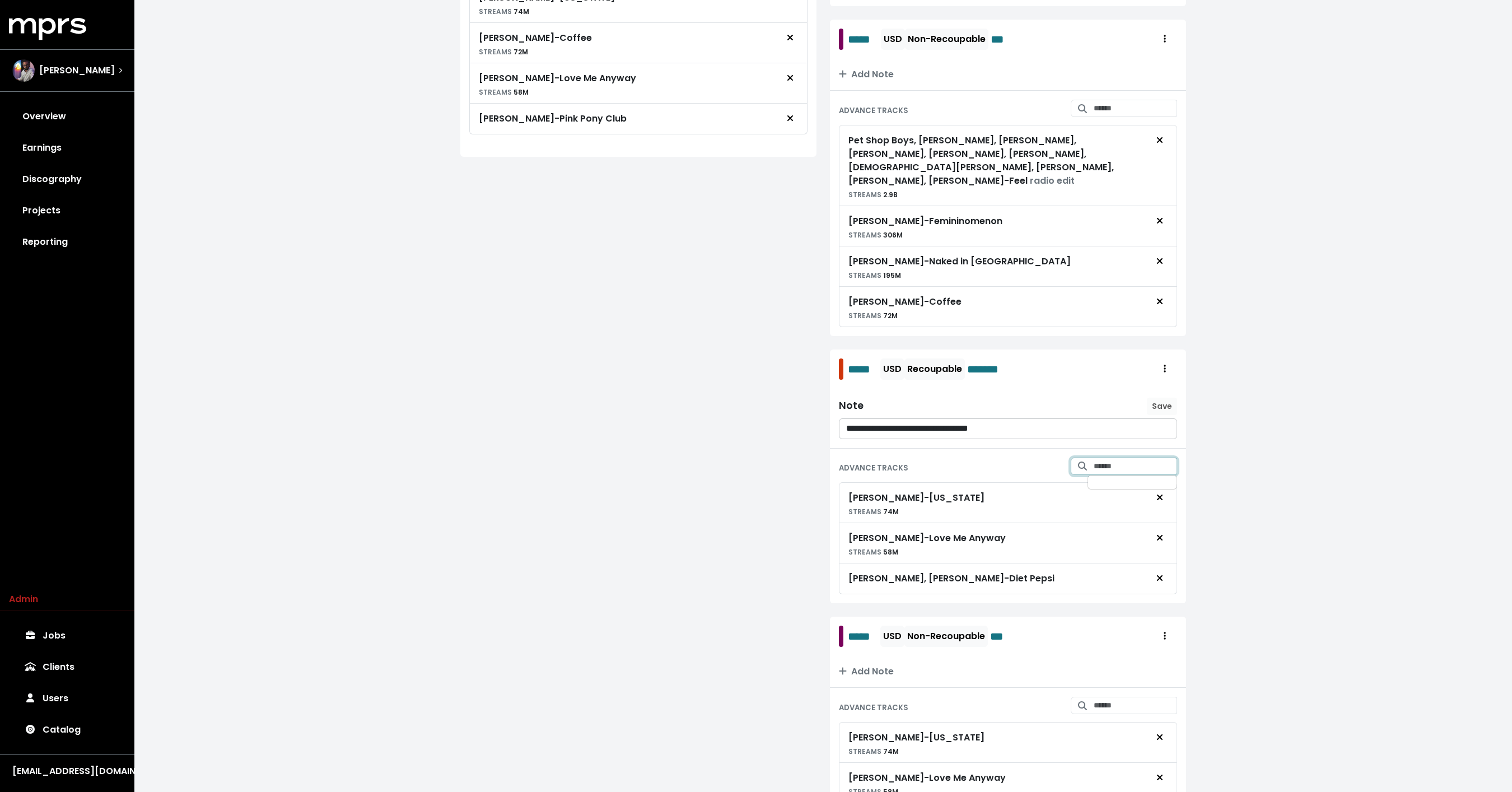
click at [1120, 458] on input "Search for tracks by title and link them to this advance" at bounding box center [1135, 466] width 83 height 17
type input "**********"
click at [1169, 480] on span "Chappell Roan - Pink Pony Club" at bounding box center [1084, 491] width 186 height 22
click at [1157, 488] on icon "Add advance target" at bounding box center [1157, 491] width 6 height 6
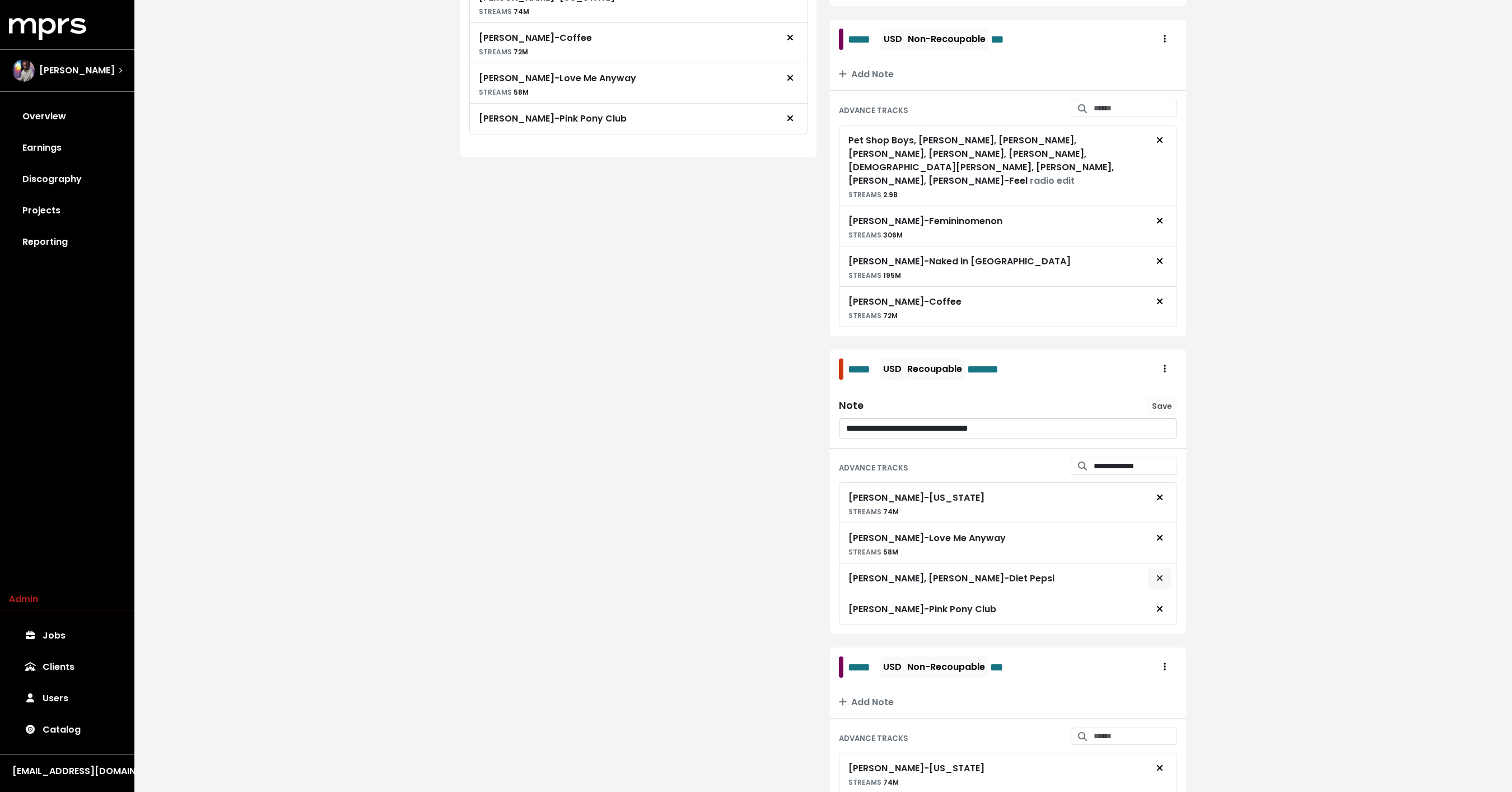
click at [1158, 574] on icon "Remove advance target" at bounding box center [1159, 578] width 6 height 9
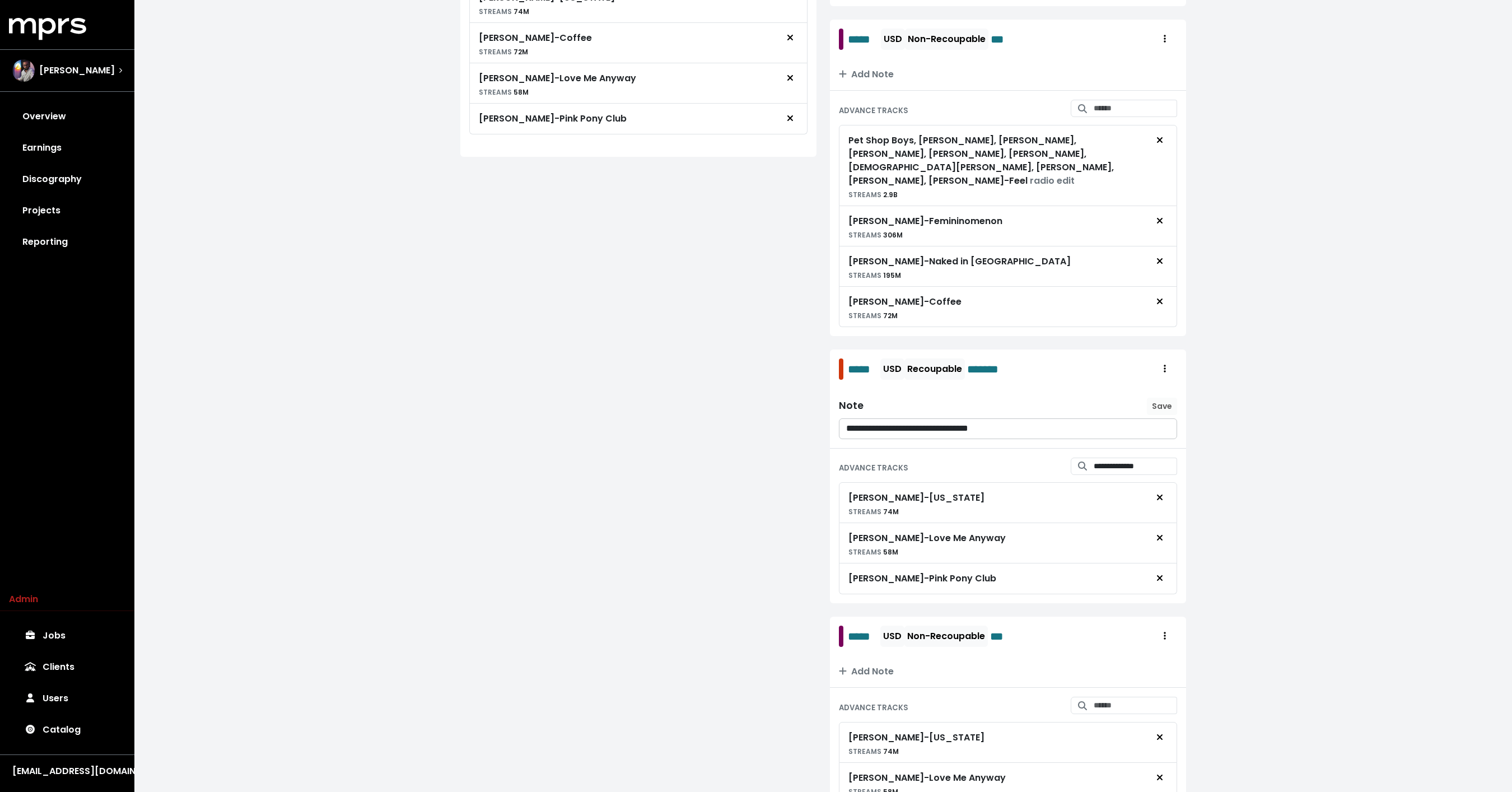
scroll to position [641, 0]
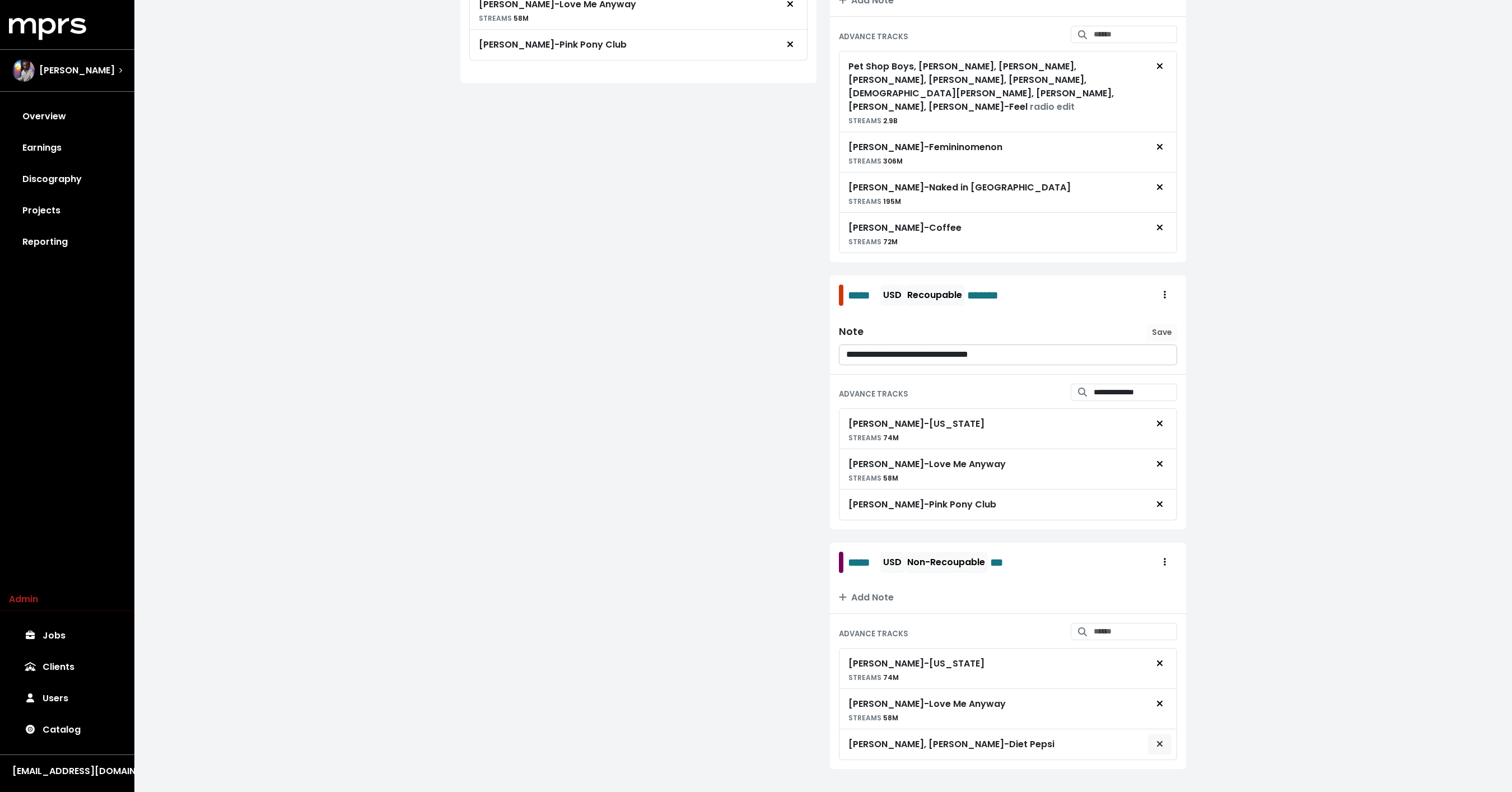
click at [1160, 738] on span "Remove advance target" at bounding box center [1159, 744] width 6 height 13
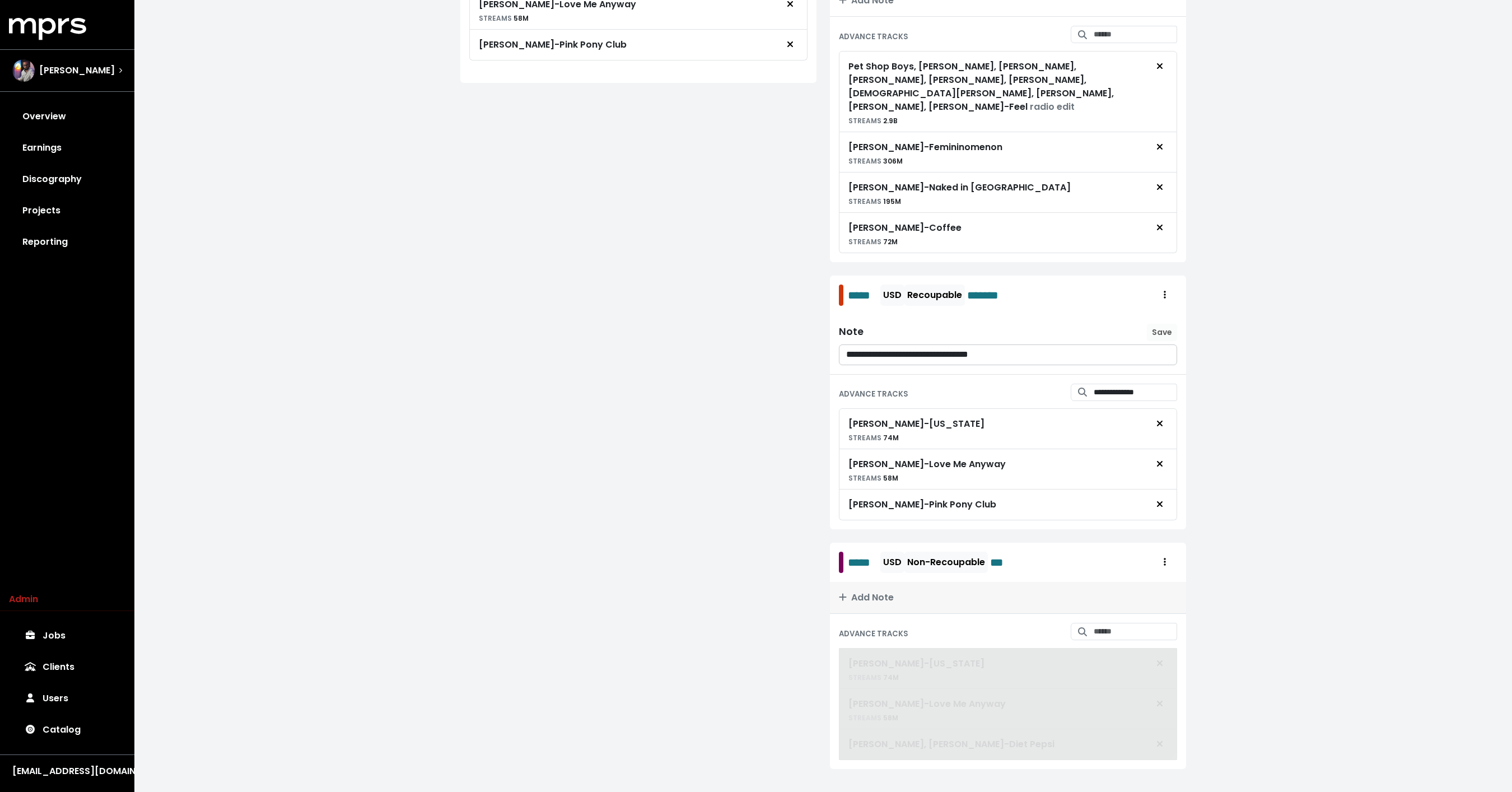
scroll to position [611, 0]
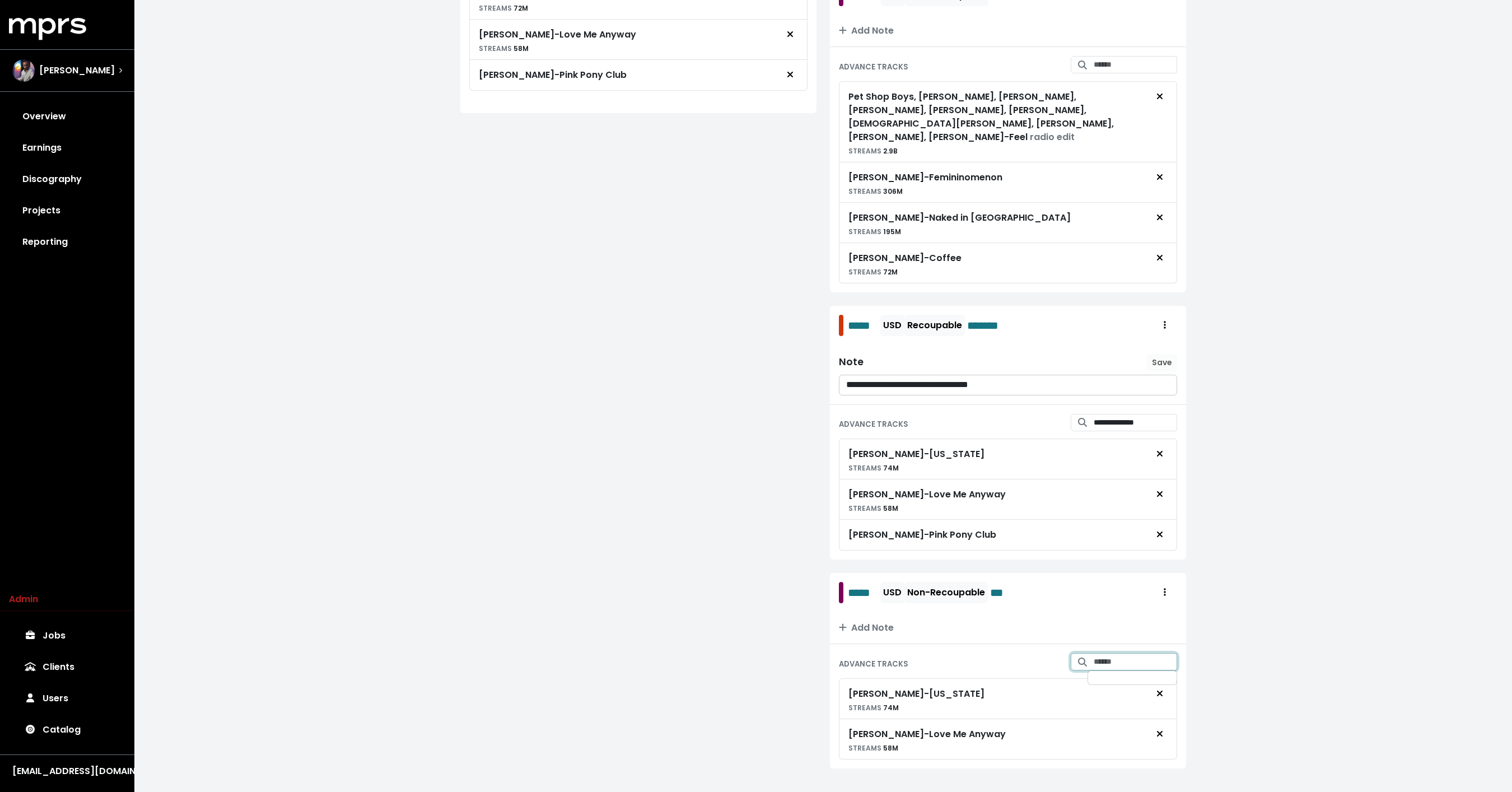
click at [1111, 653] on input "Search for tracks by title and link them to this advance" at bounding box center [1135, 662] width 83 height 17
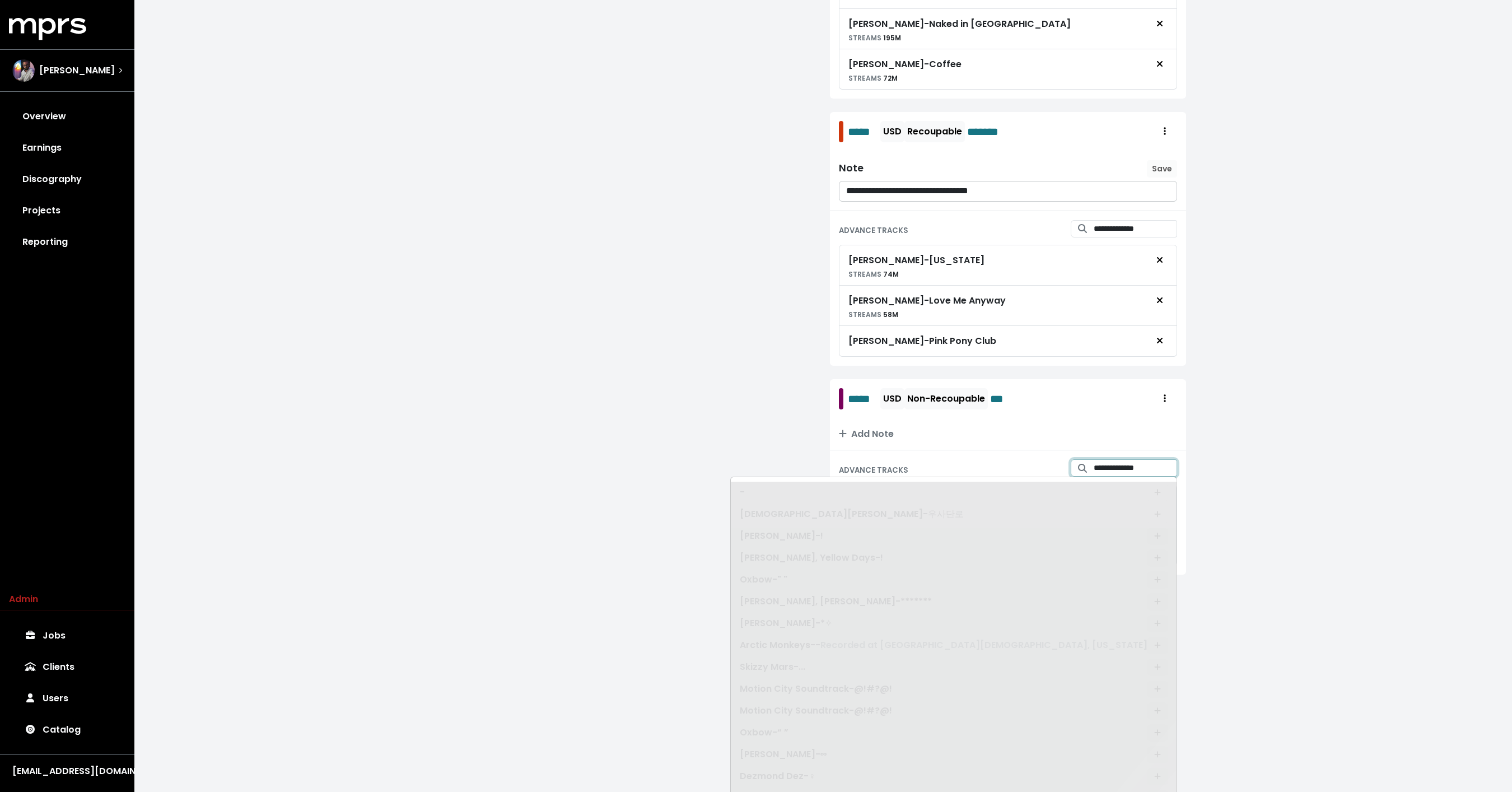
scroll to position [0, 0]
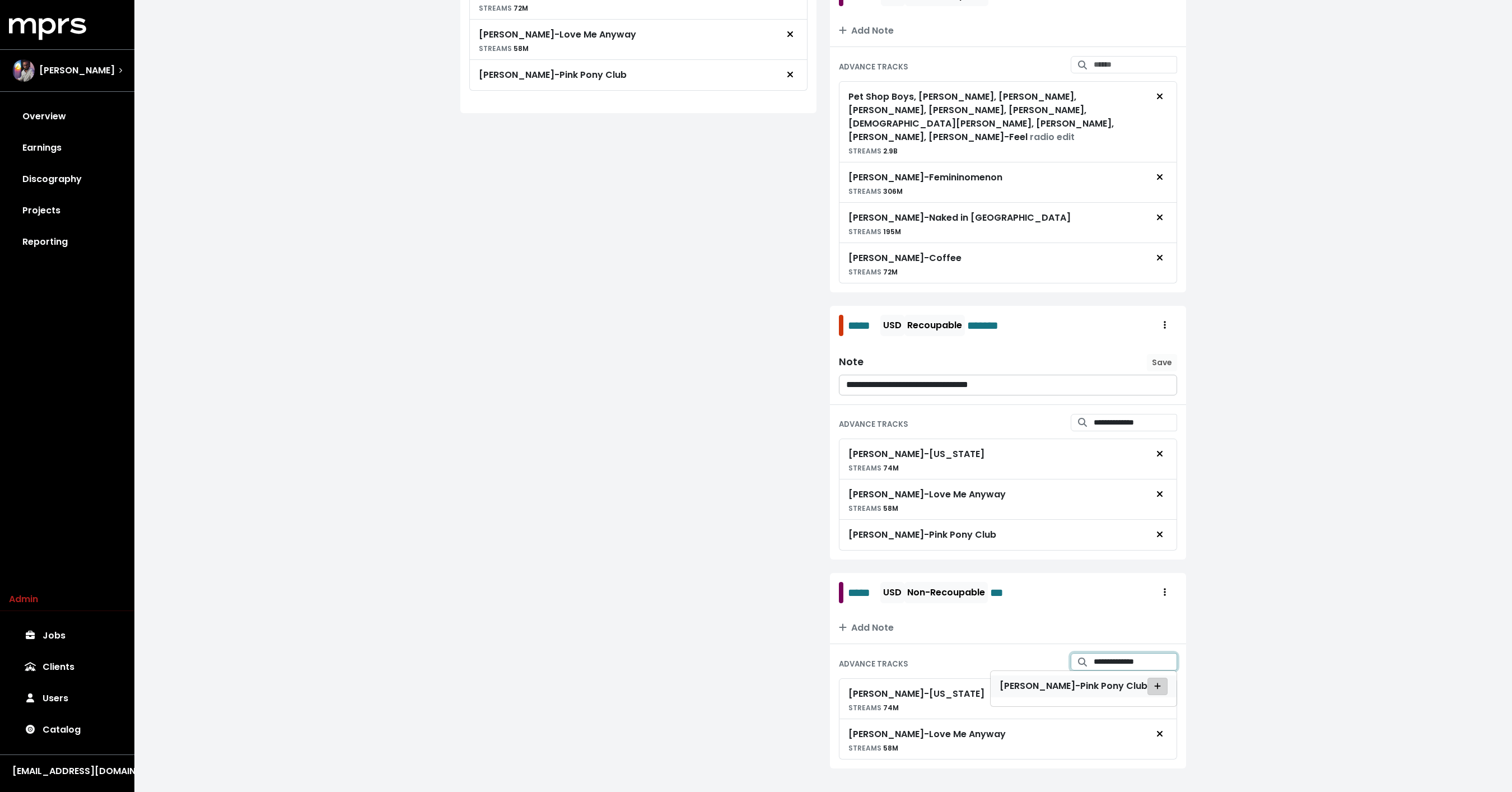
type input "**********"
click at [1155, 683] on icon "Add advance target" at bounding box center [1157, 686] width 6 height 6
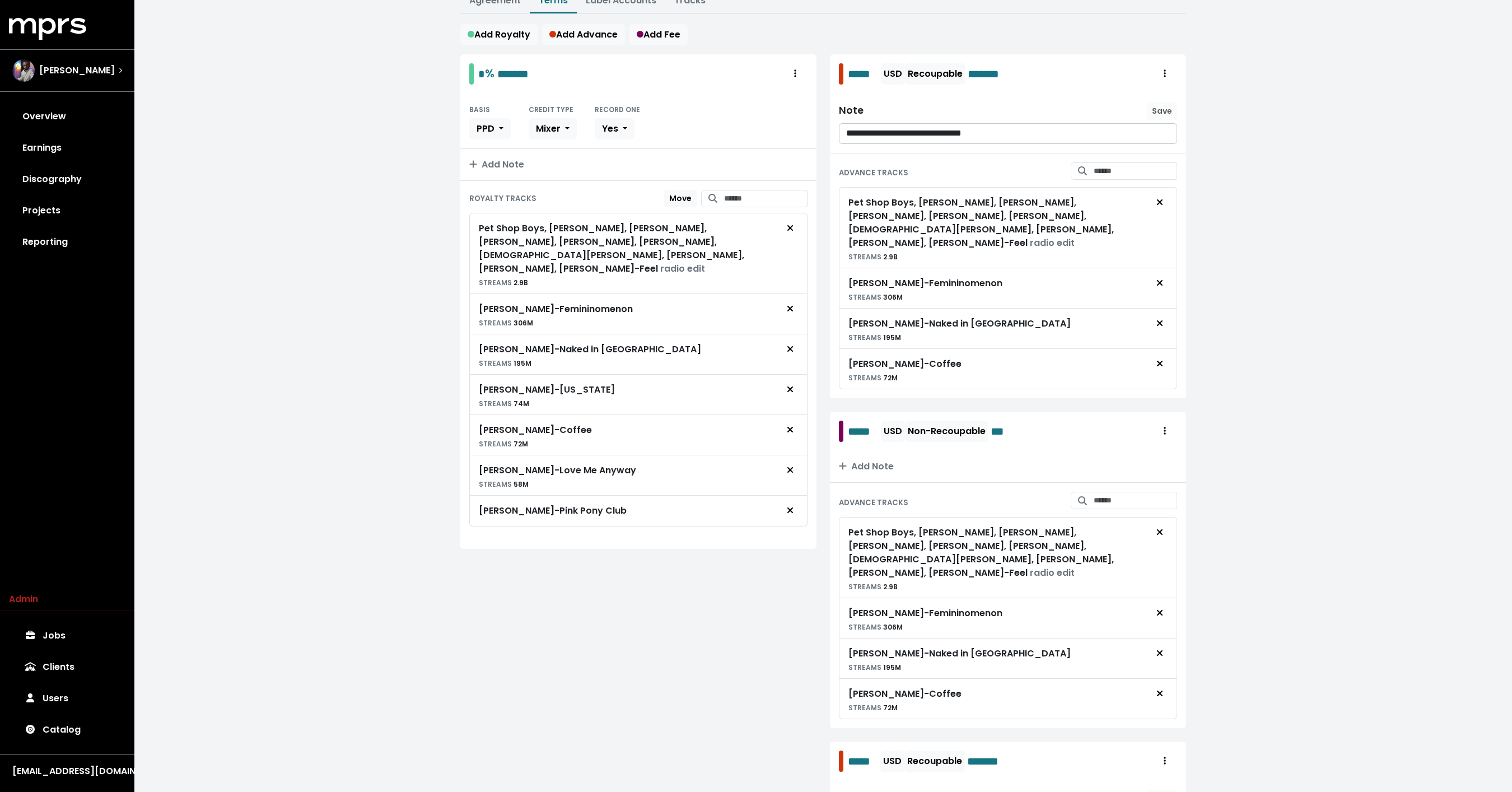
scroll to position [156, 0]
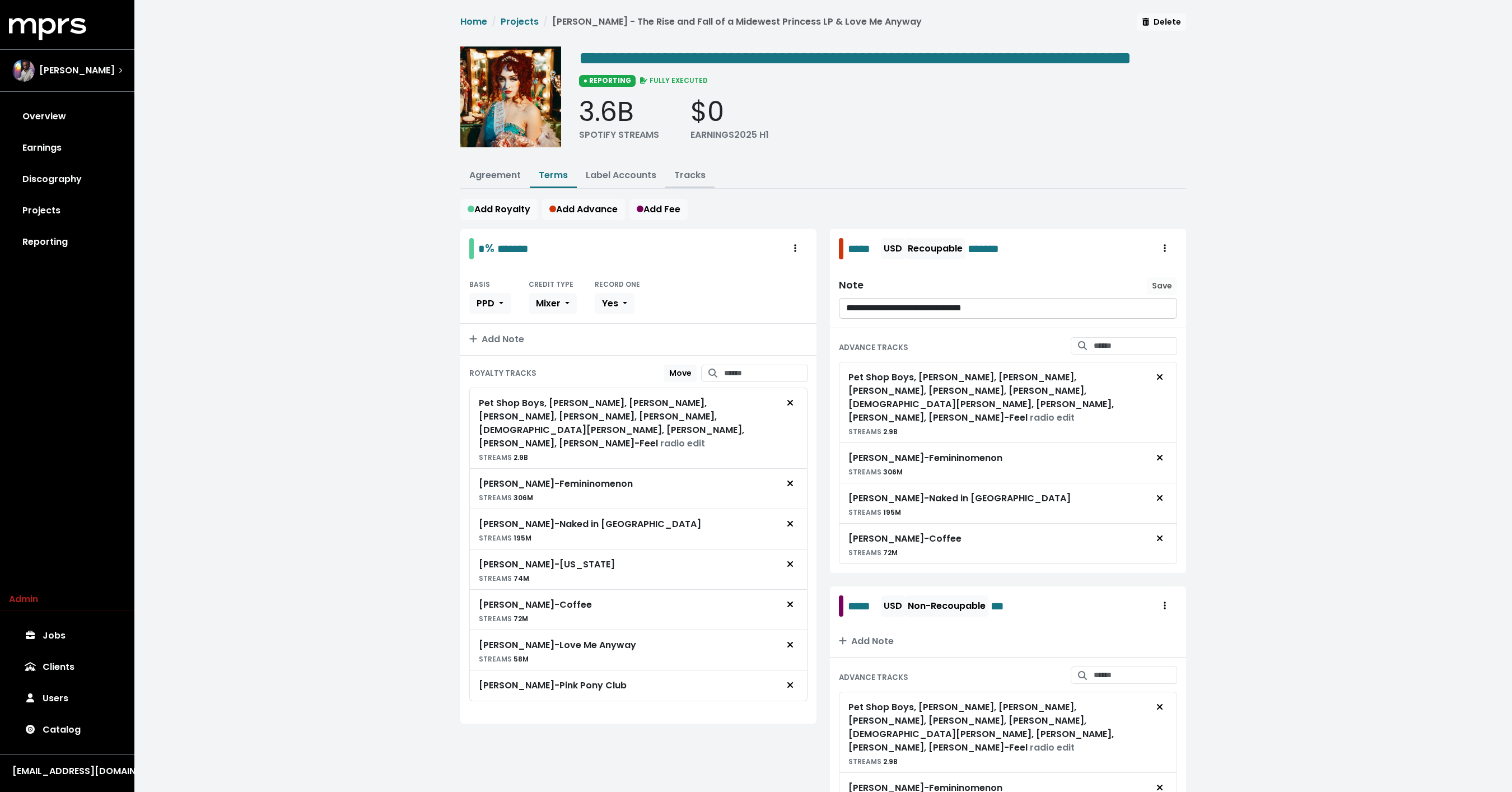
click at [698, 181] on link "Tracks" at bounding box center [690, 175] width 31 height 13
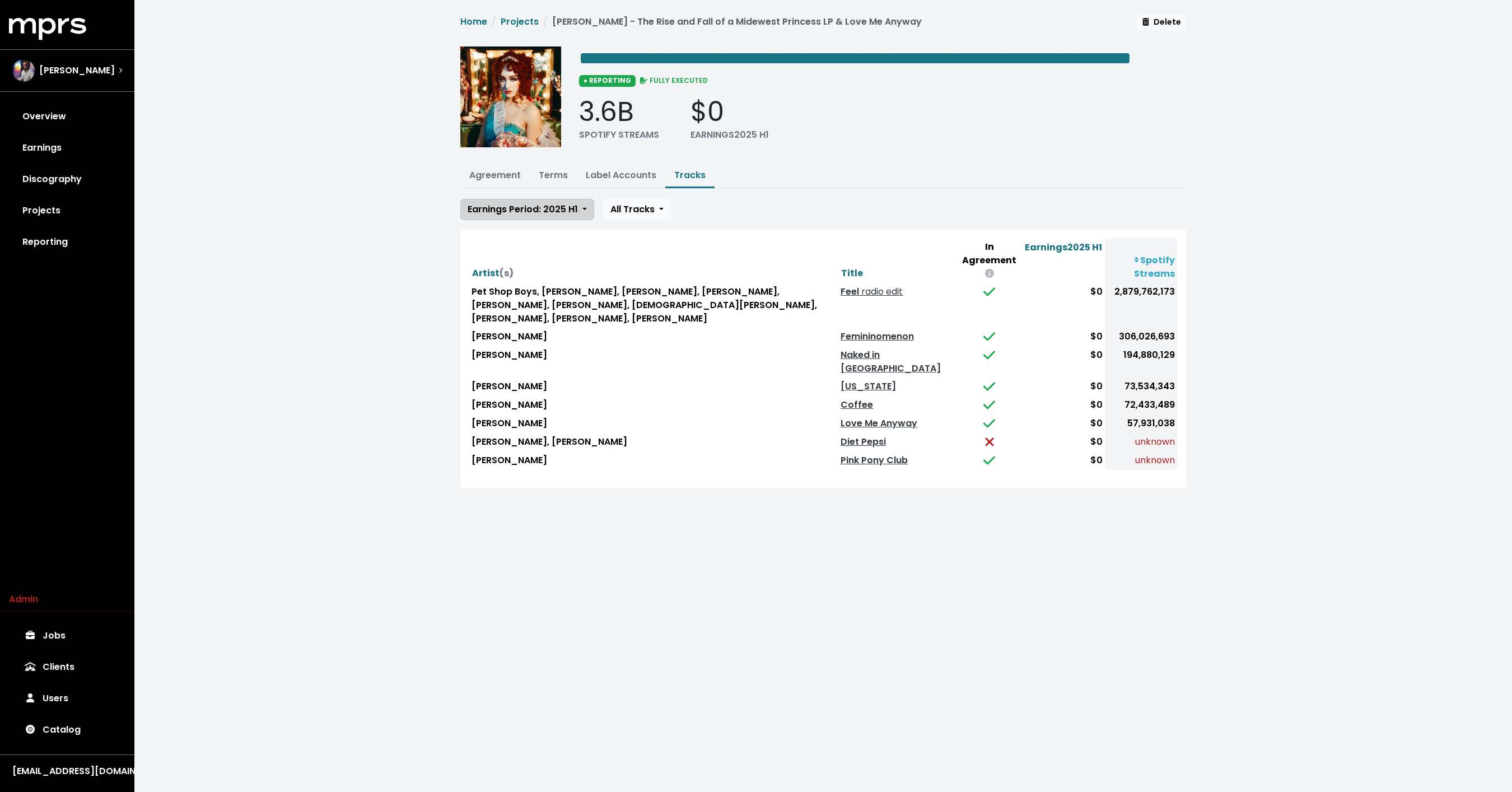
click at [507, 215] on span "Earnings Period: 2025 H1" at bounding box center [522, 209] width 110 height 13
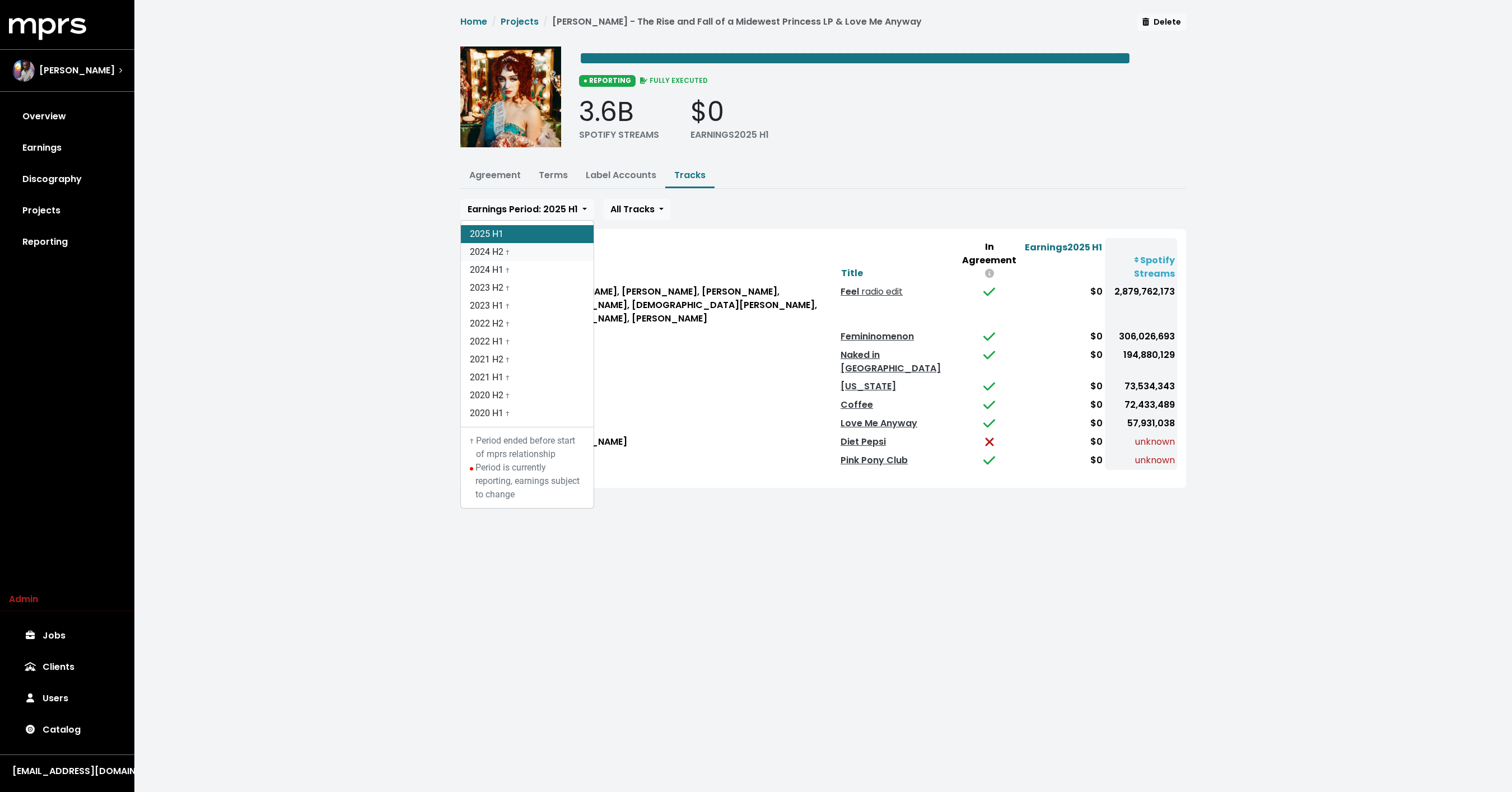
click at [506, 257] on small "†" at bounding box center [508, 252] width 4 height 8
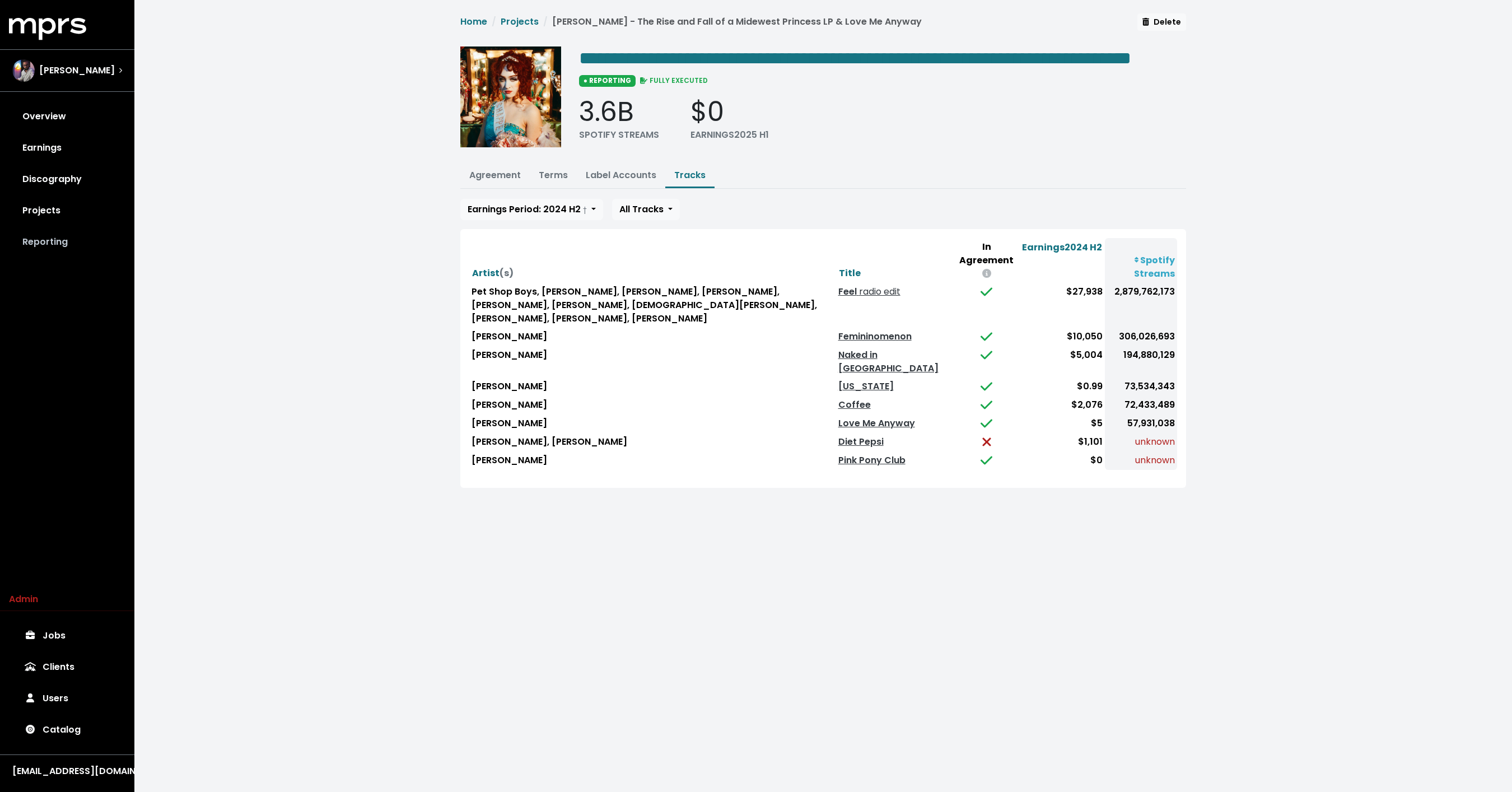
click at [56, 235] on link "Reporting" at bounding box center [68, 242] width 117 height 31
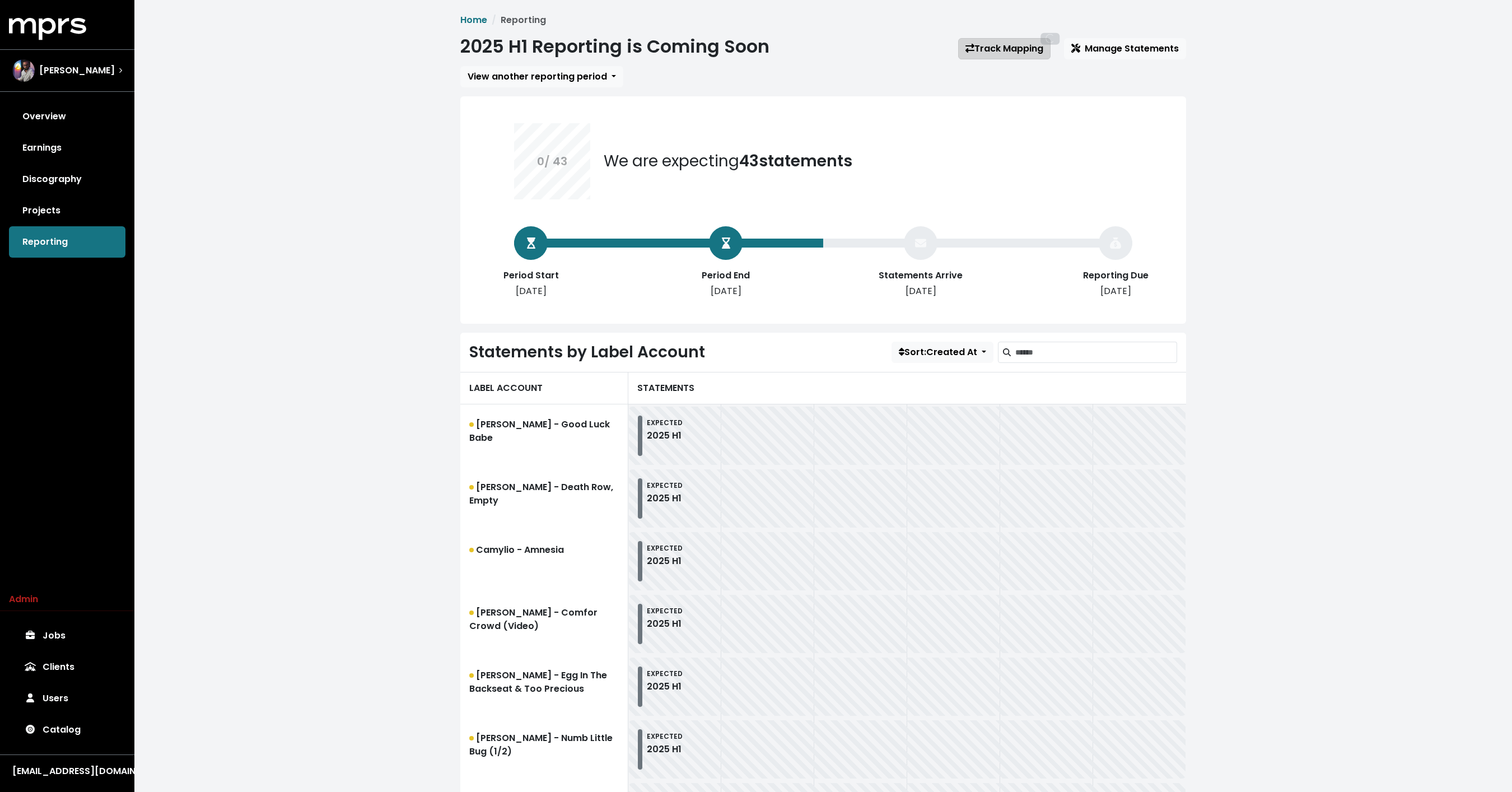
click at [1021, 46] on link "Track Mapping" at bounding box center [1004, 49] width 92 height 21
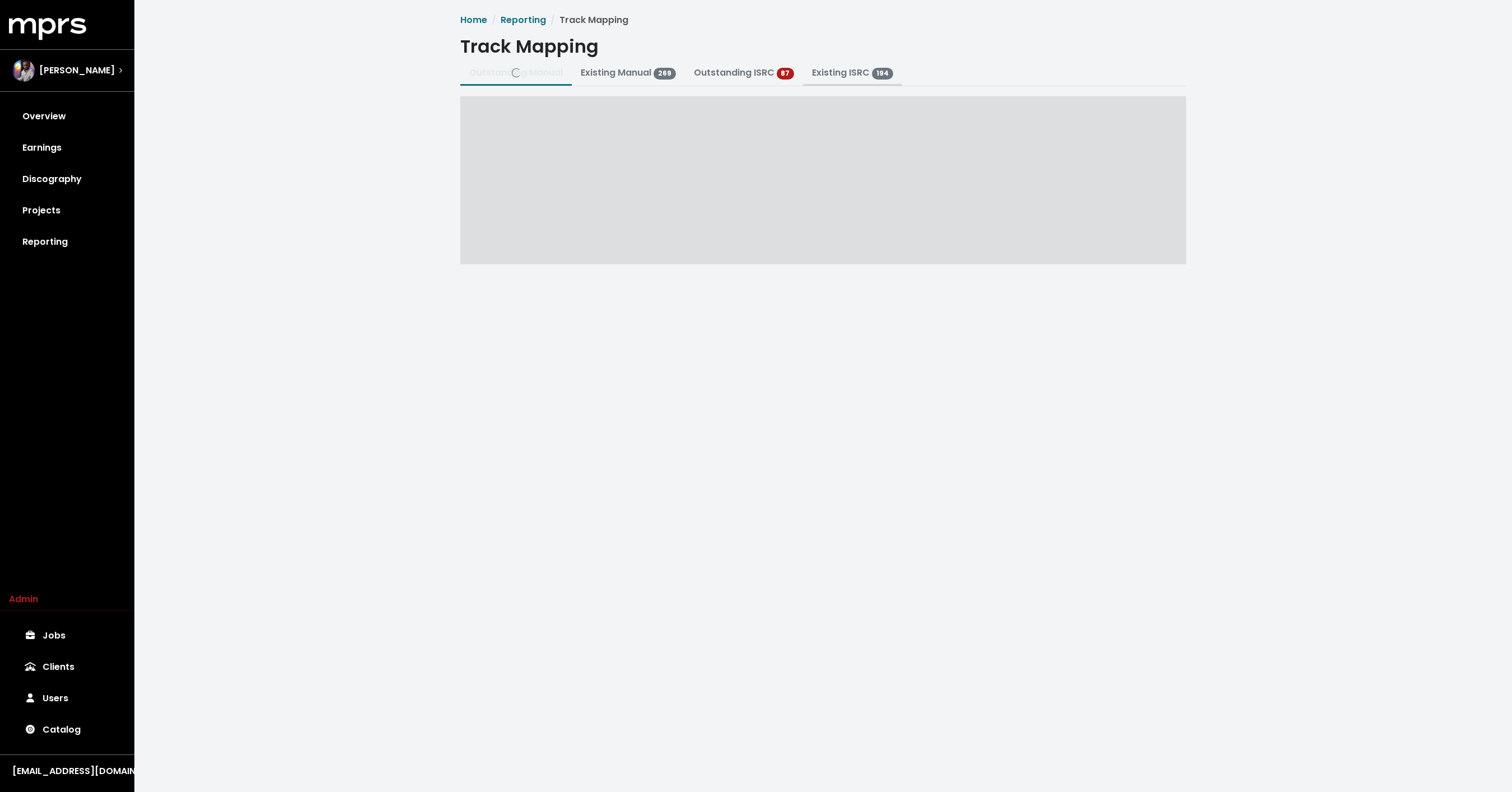
click at [838, 73] on link "Existing ISRC 194" at bounding box center [853, 73] width 81 height 13
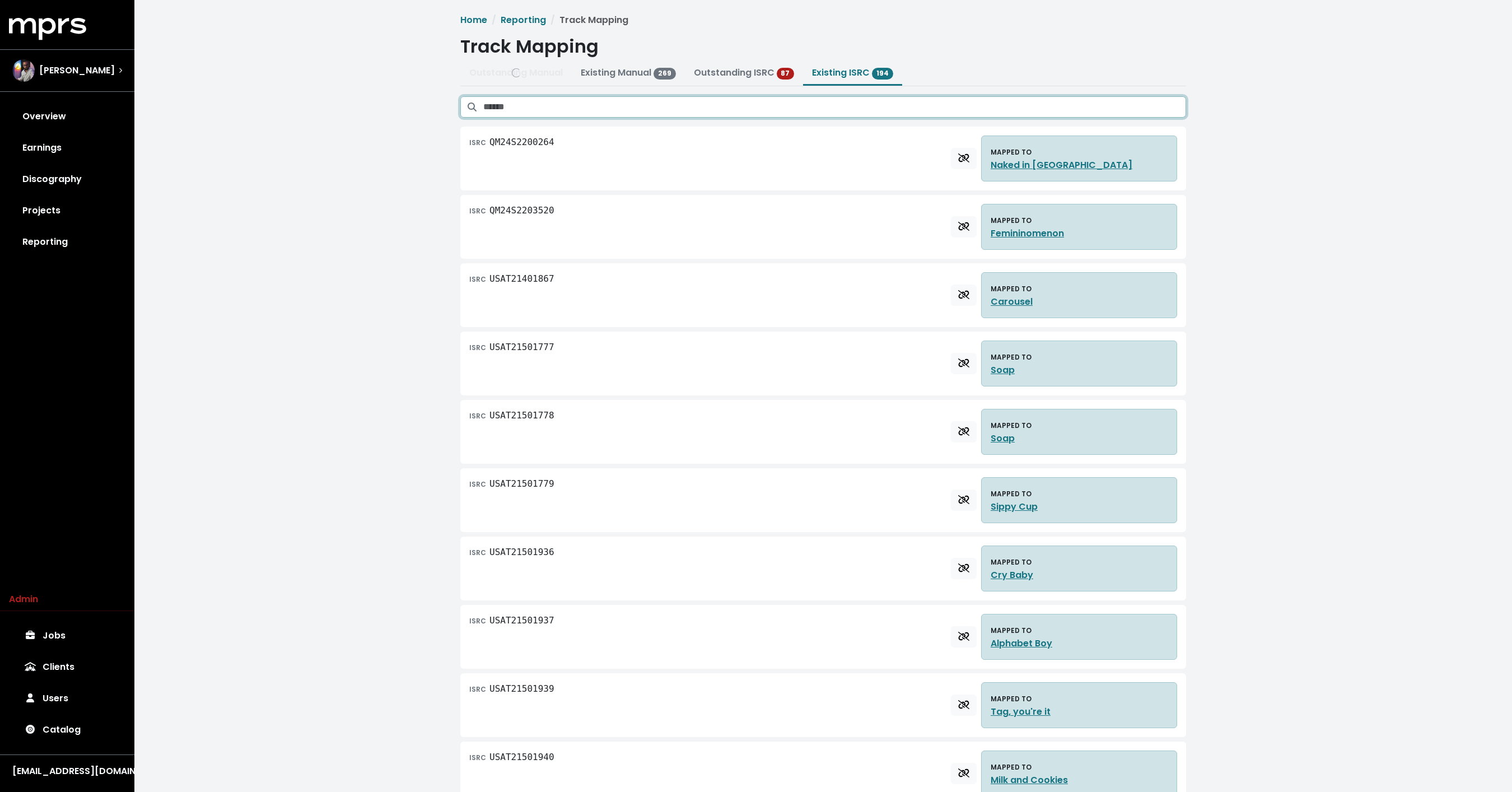
click at [951, 105] on input "Search existing ISRC mappings" at bounding box center [834, 107] width 703 height 21
paste input "**********"
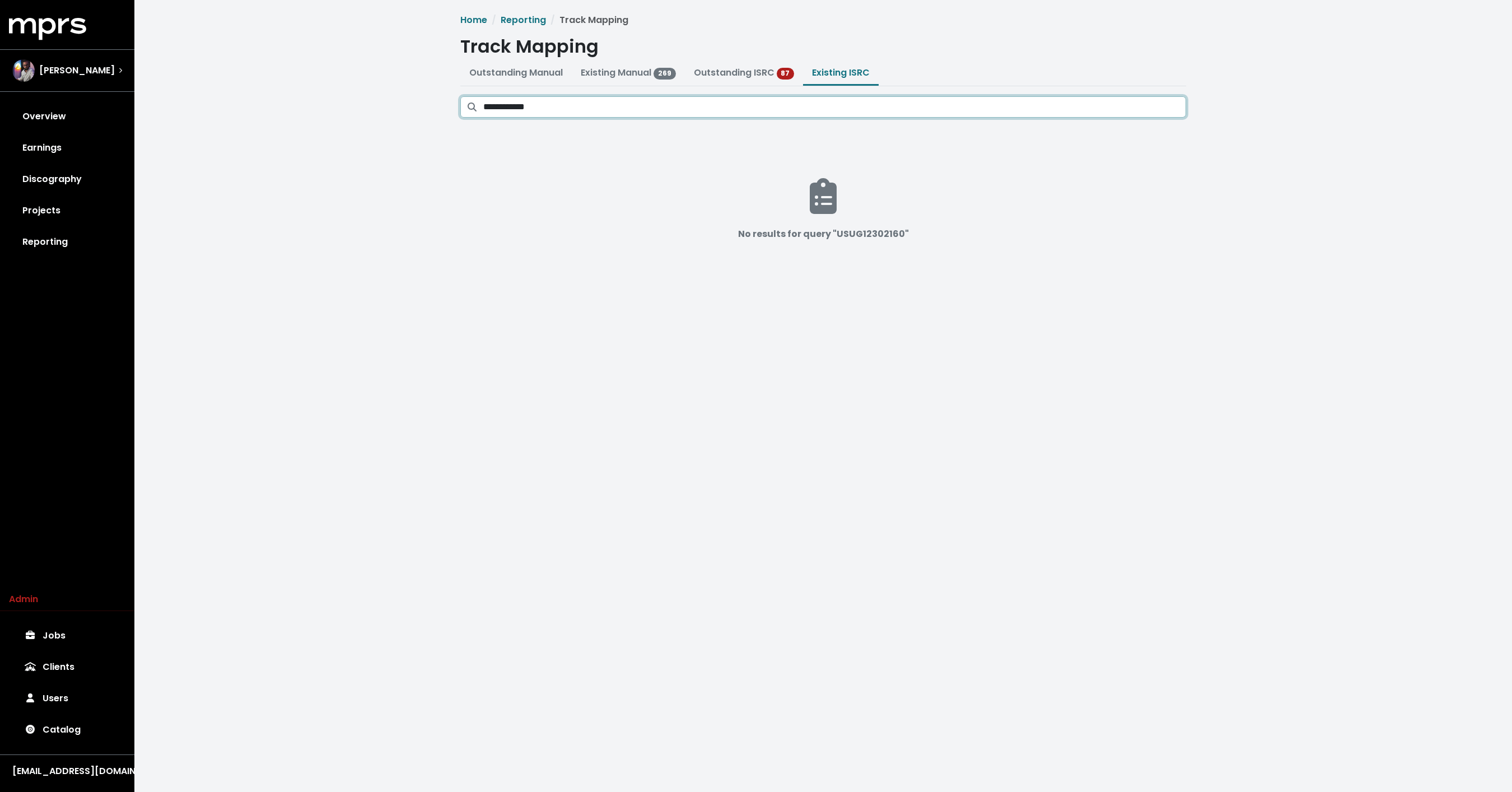
paste input "Search existing ISRC mappings"
type input "**********"
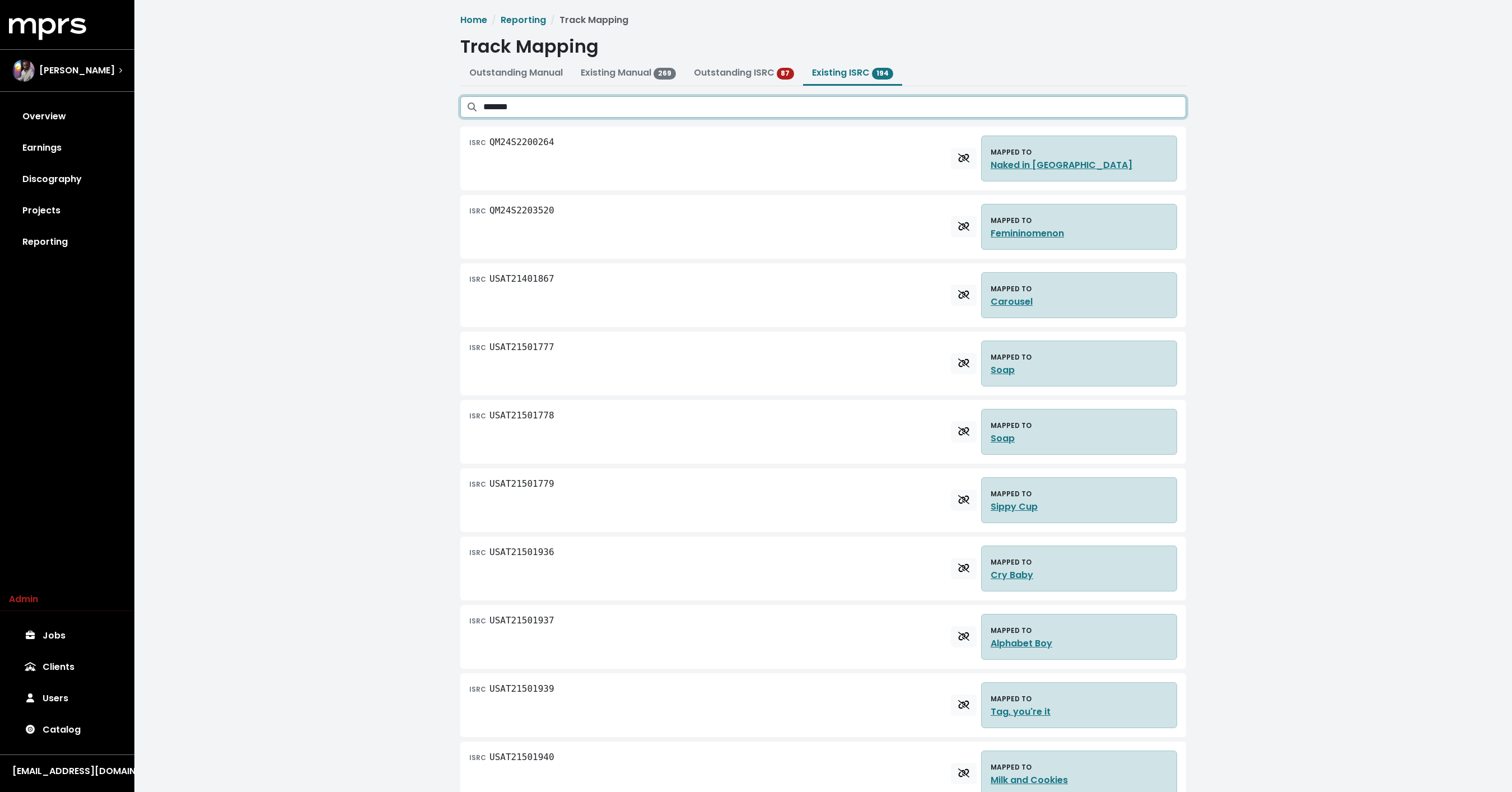
type input "********"
click at [660, 70] on span "269" at bounding box center [665, 73] width 23 height 11
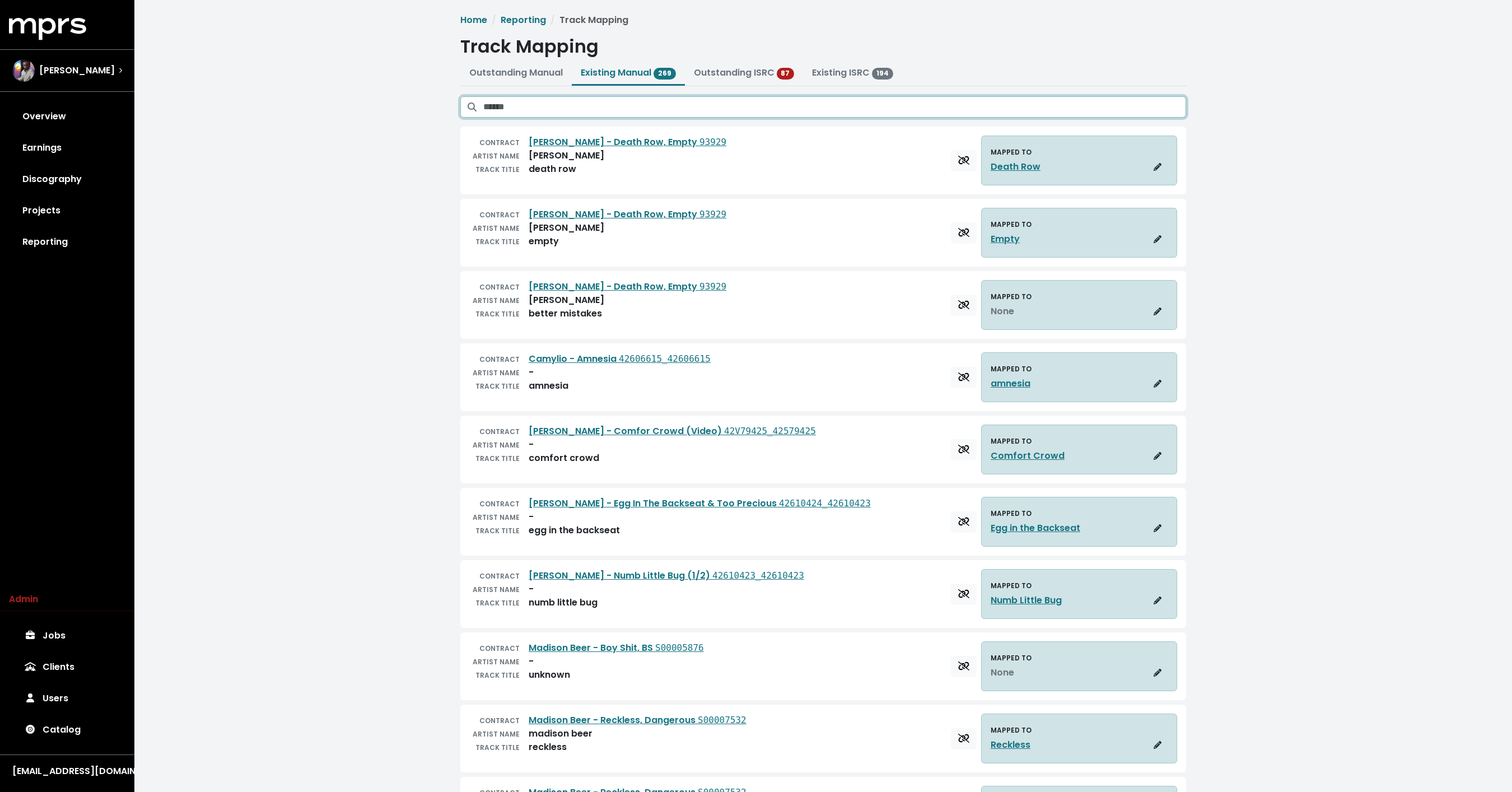
click at [635, 99] on input "Search existing manual mappings" at bounding box center [834, 107] width 703 height 21
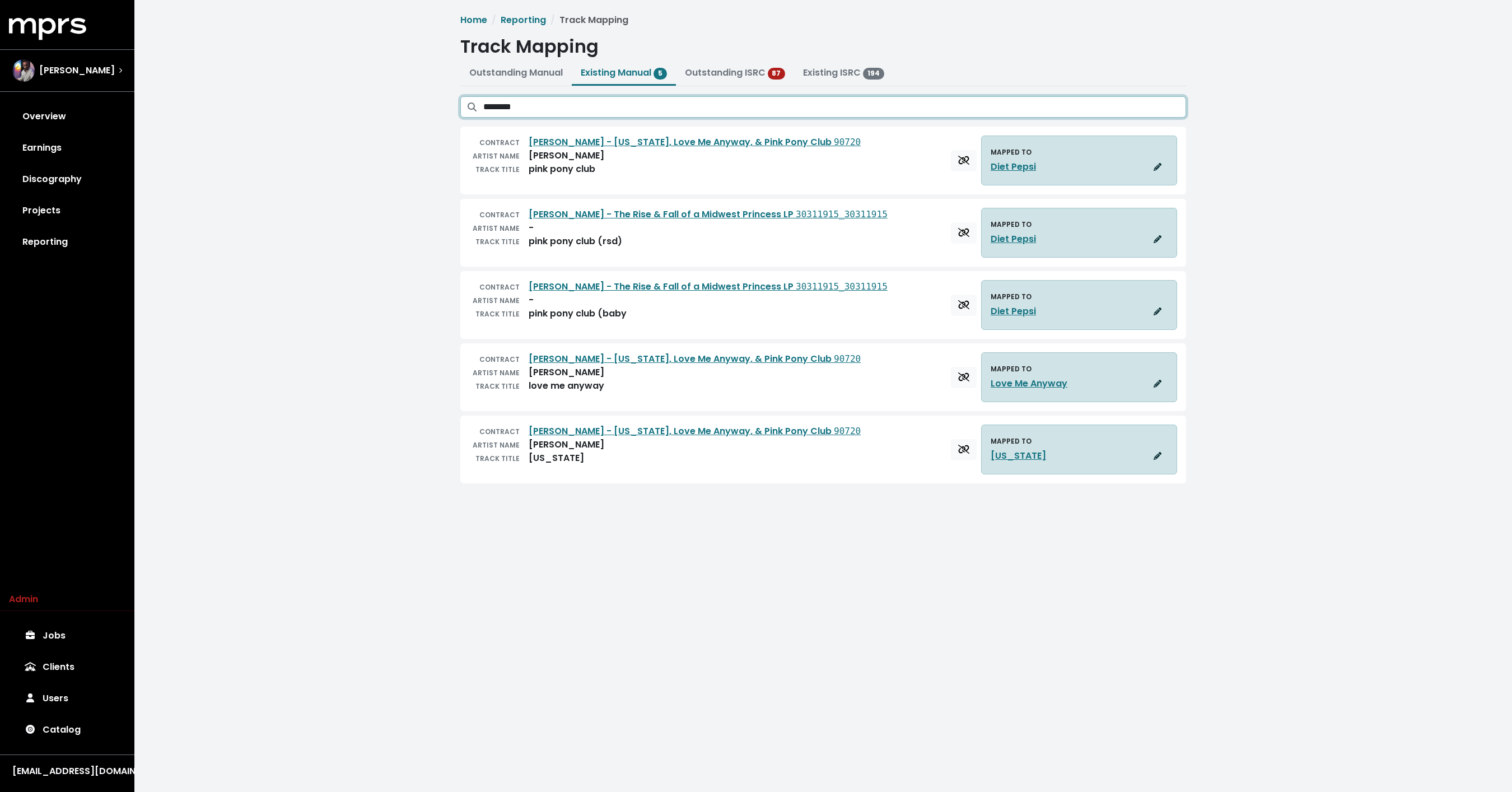
type input "********"
click at [425, 144] on div "Home Reporting Track Mapping Track Mapping Outstanding Manual Existing Manual 5…" at bounding box center [823, 253] width 1377 height 506
click at [1021, 163] on link "Diet Pepsi" at bounding box center [1013, 166] width 45 height 14
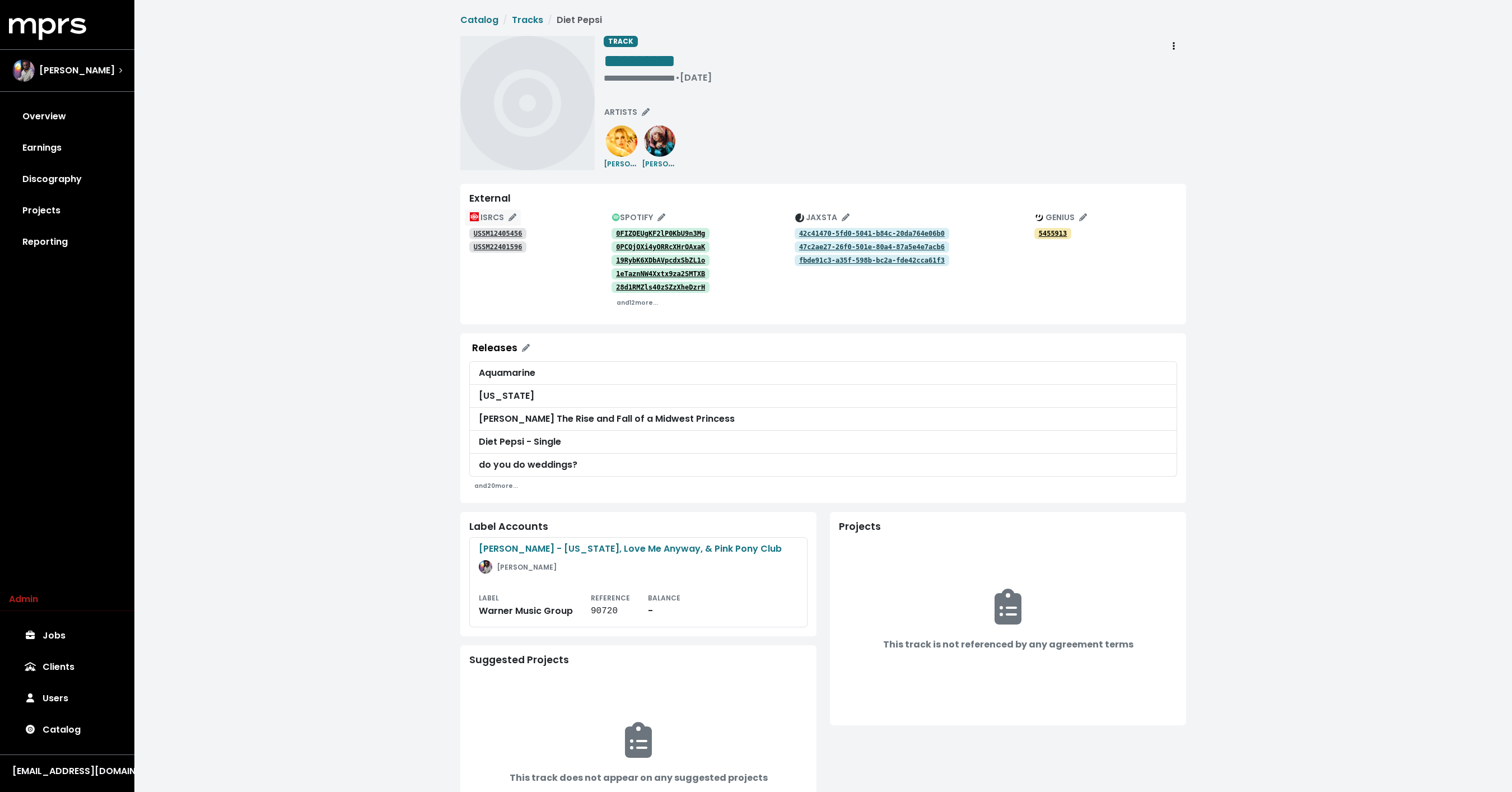
click at [489, 220] on span "ISRCS" at bounding box center [492, 218] width 46 height 11
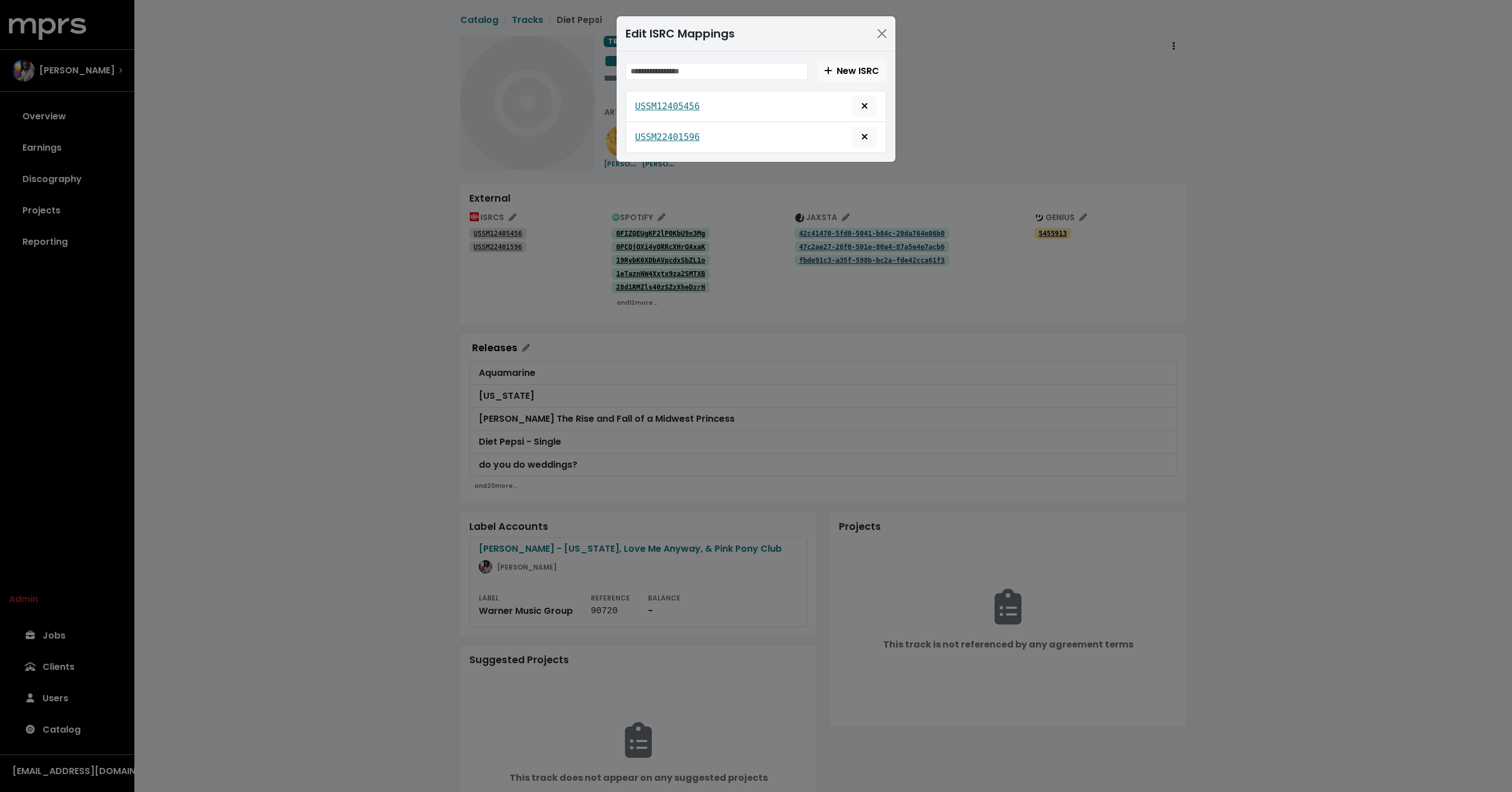
click at [345, 222] on div "Edit ISRC Mappings New ISRC USSM12405456 USSM22401596" at bounding box center [756, 396] width 1512 height 792
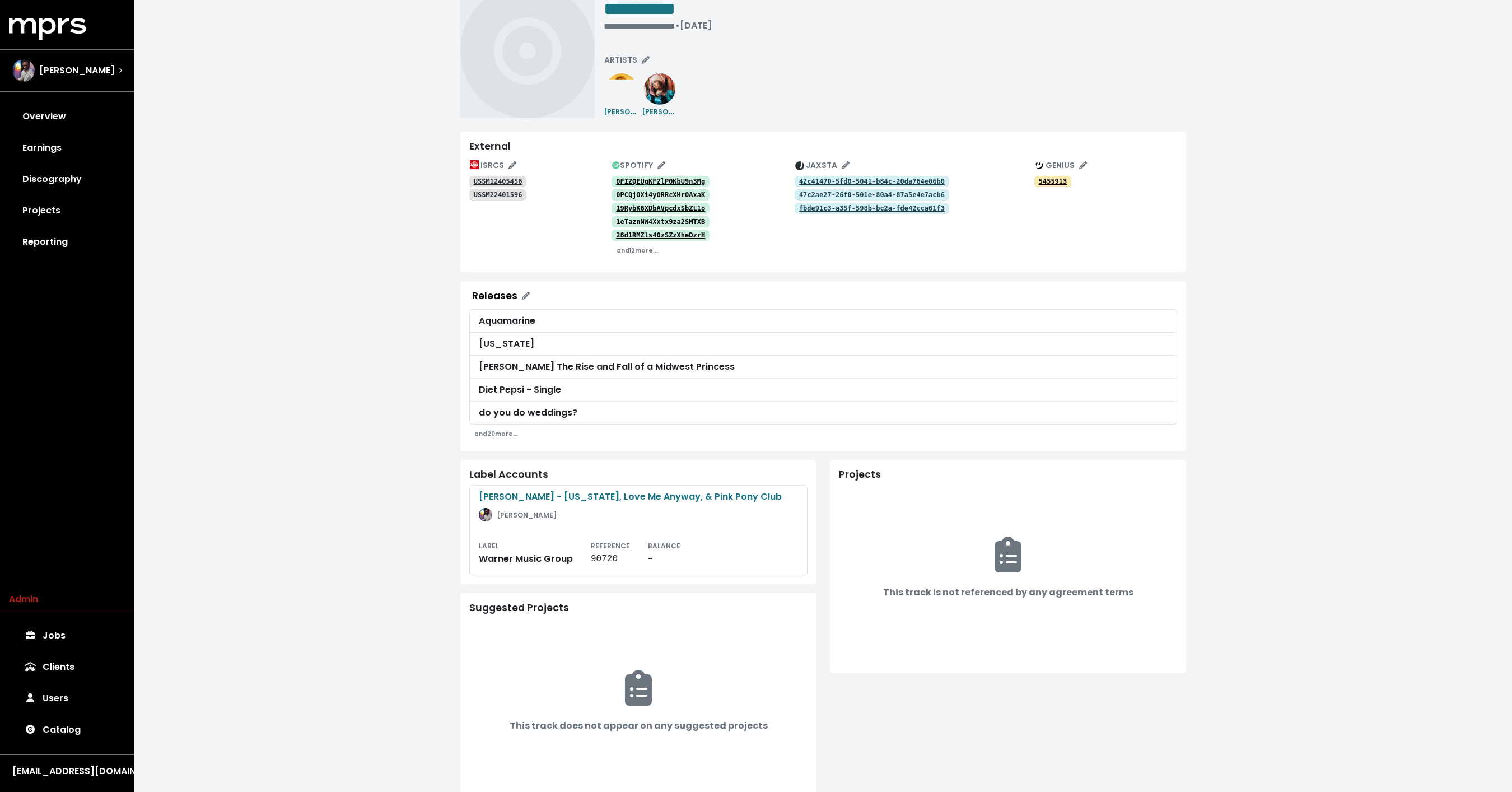
scroll to position [75, 0]
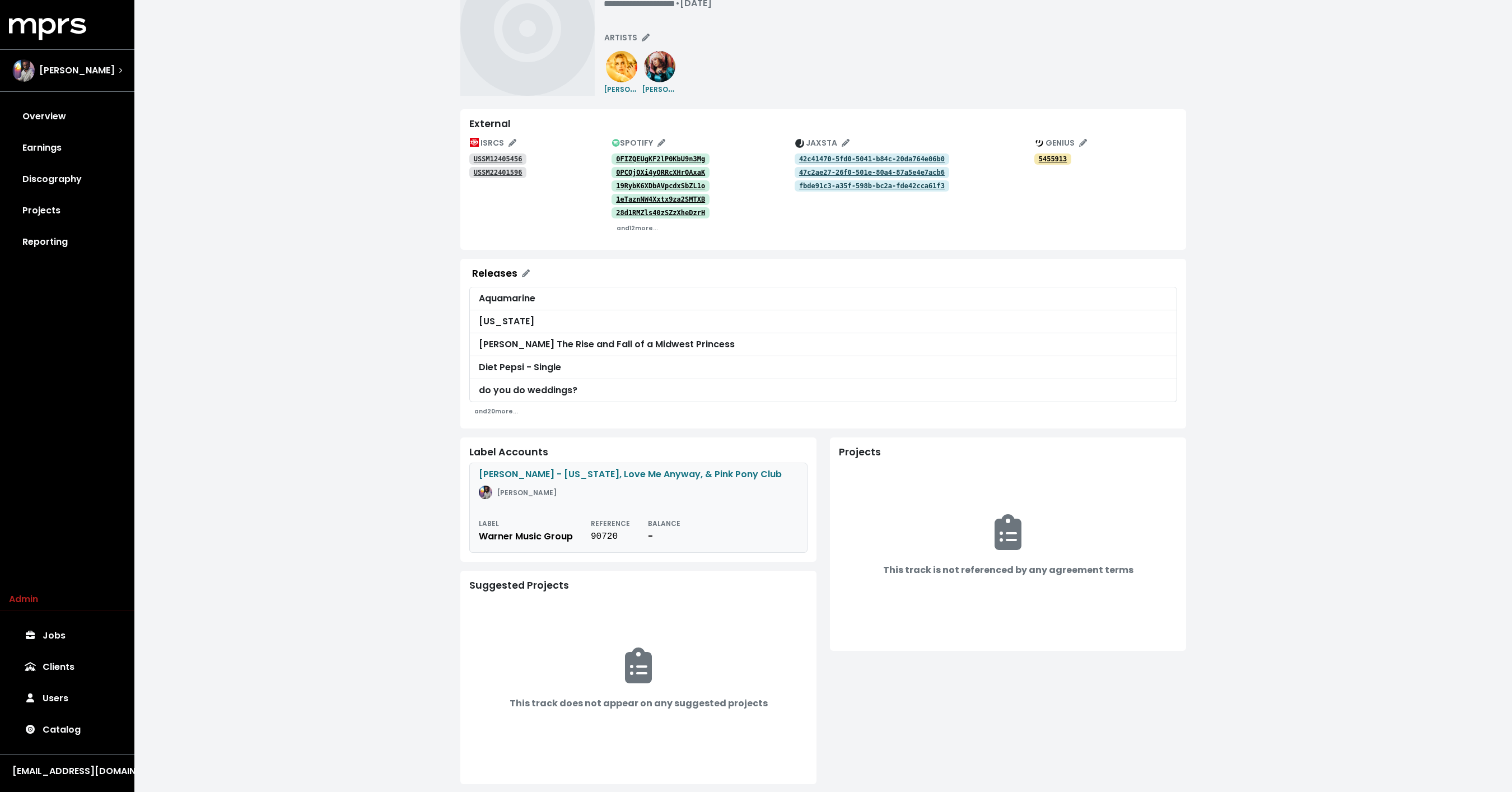
click at [562, 506] on link "[PERSON_NAME] - [US_STATE], Love Me Anyway, & Pink Pony Club [PERSON_NAME] LABE…" at bounding box center [638, 508] width 338 height 90
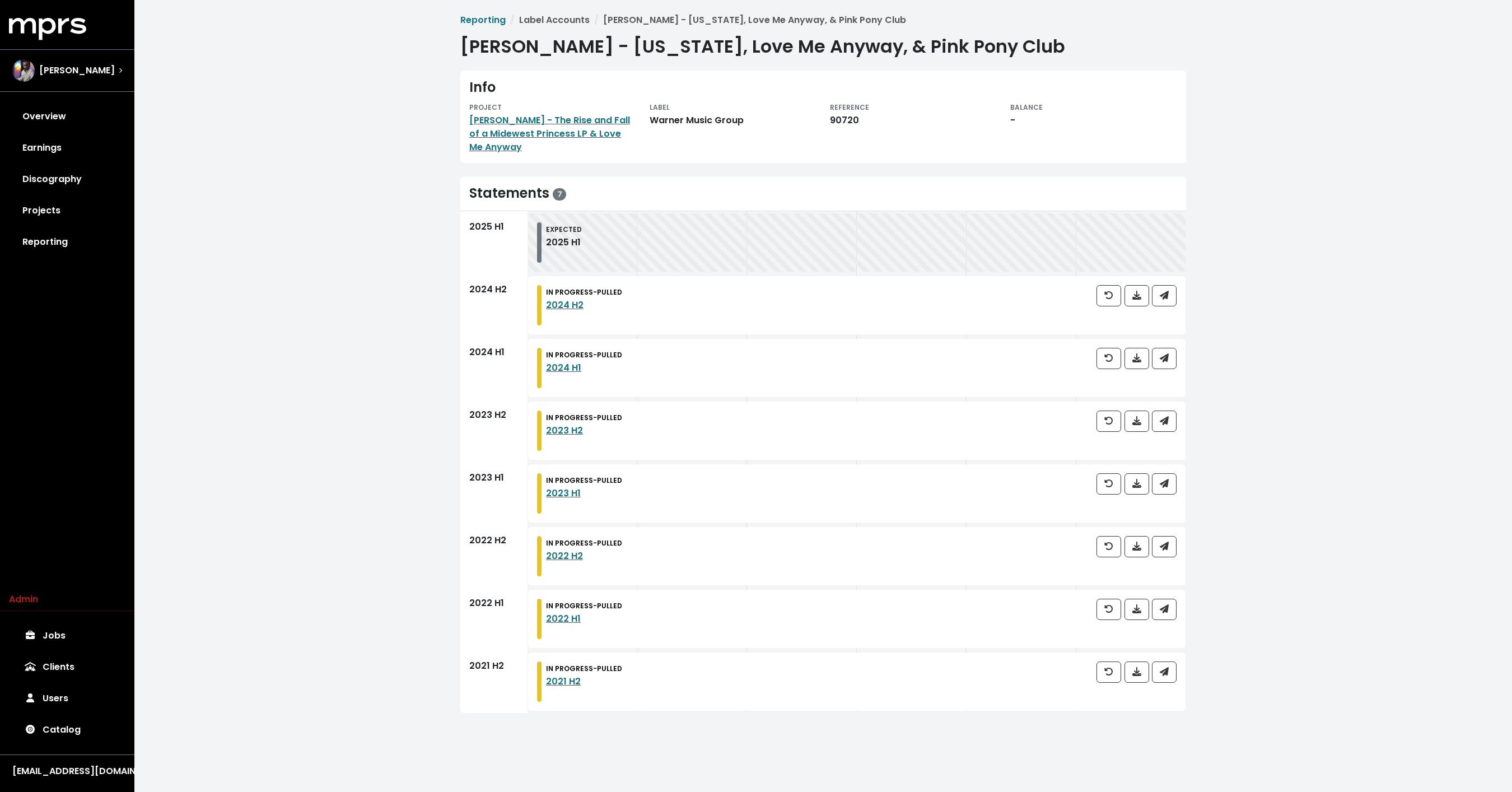
click at [212, 294] on div "Reporting Label Accounts [PERSON_NAME] - [US_STATE], Love Me Anyway, & Pink Pon…" at bounding box center [823, 365] width 1377 height 731
click at [310, 390] on div "Reporting Label Accounts [PERSON_NAME] - [US_STATE], Love Me Anyway, & Pink Pon…" at bounding box center [823, 365] width 1377 height 731
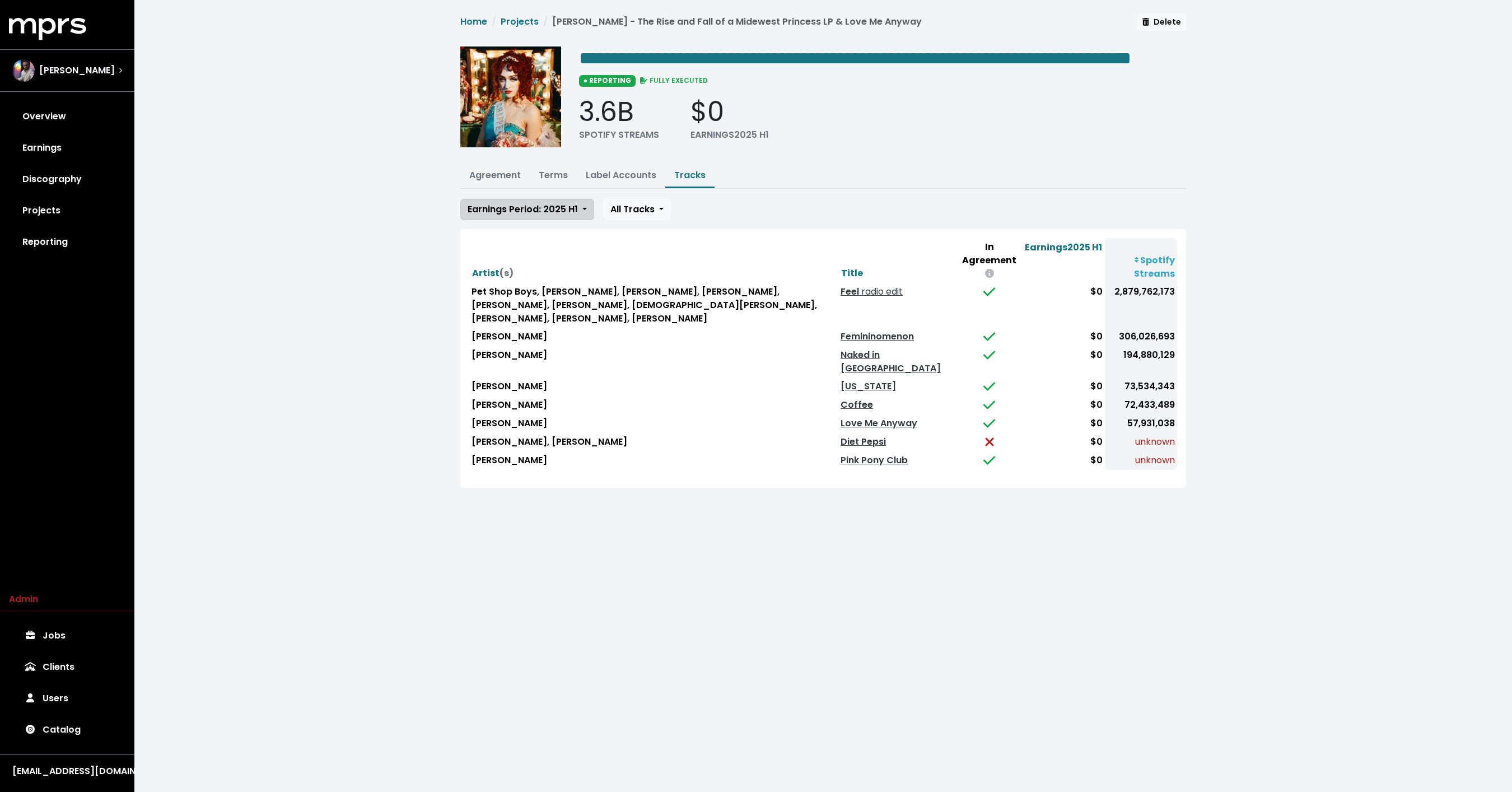
click at [526, 215] on span "Earnings Period: 2025 H1" at bounding box center [522, 209] width 110 height 13
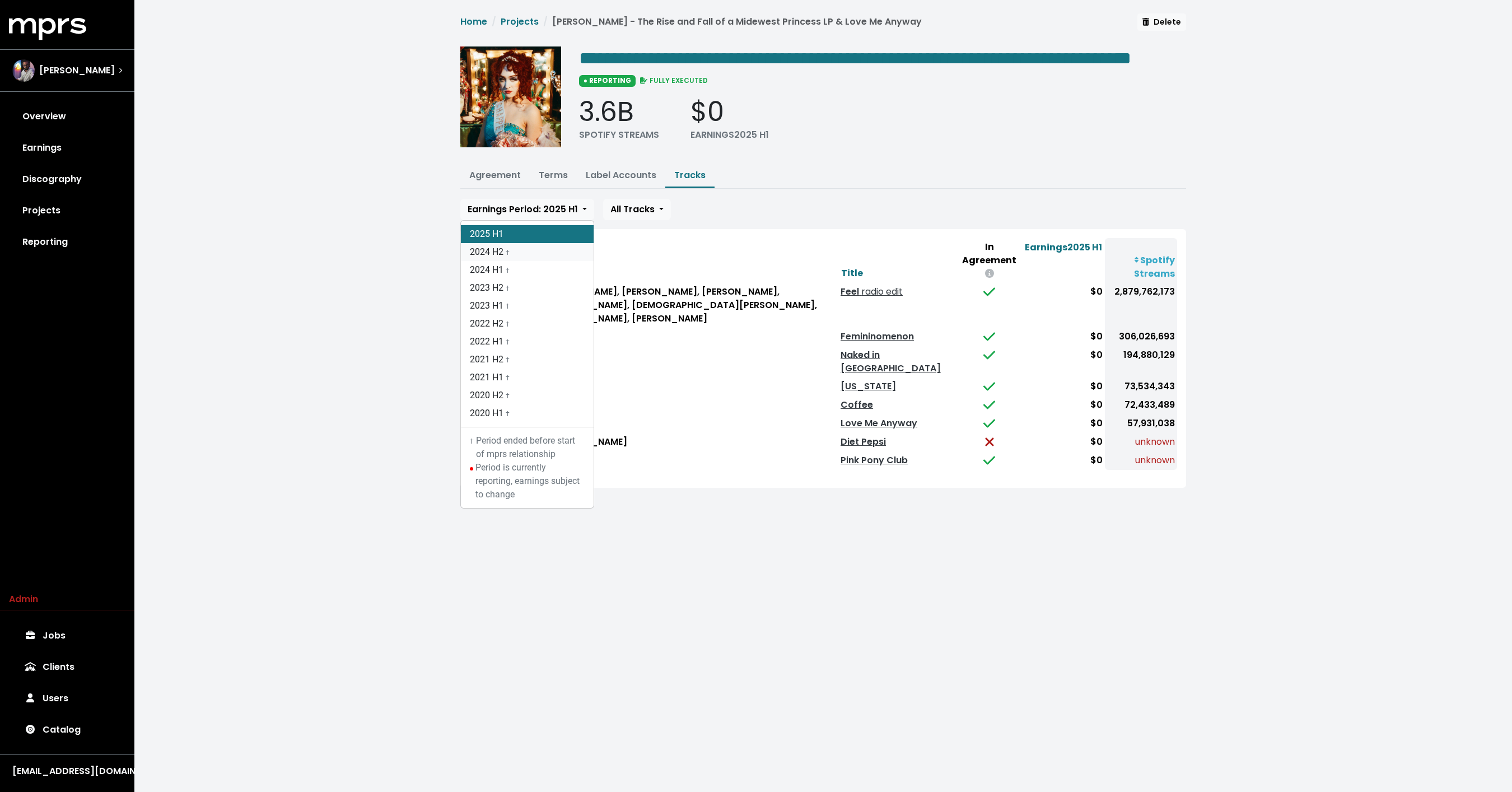
click at [514, 261] on link "2024 H2 †" at bounding box center [527, 252] width 133 height 18
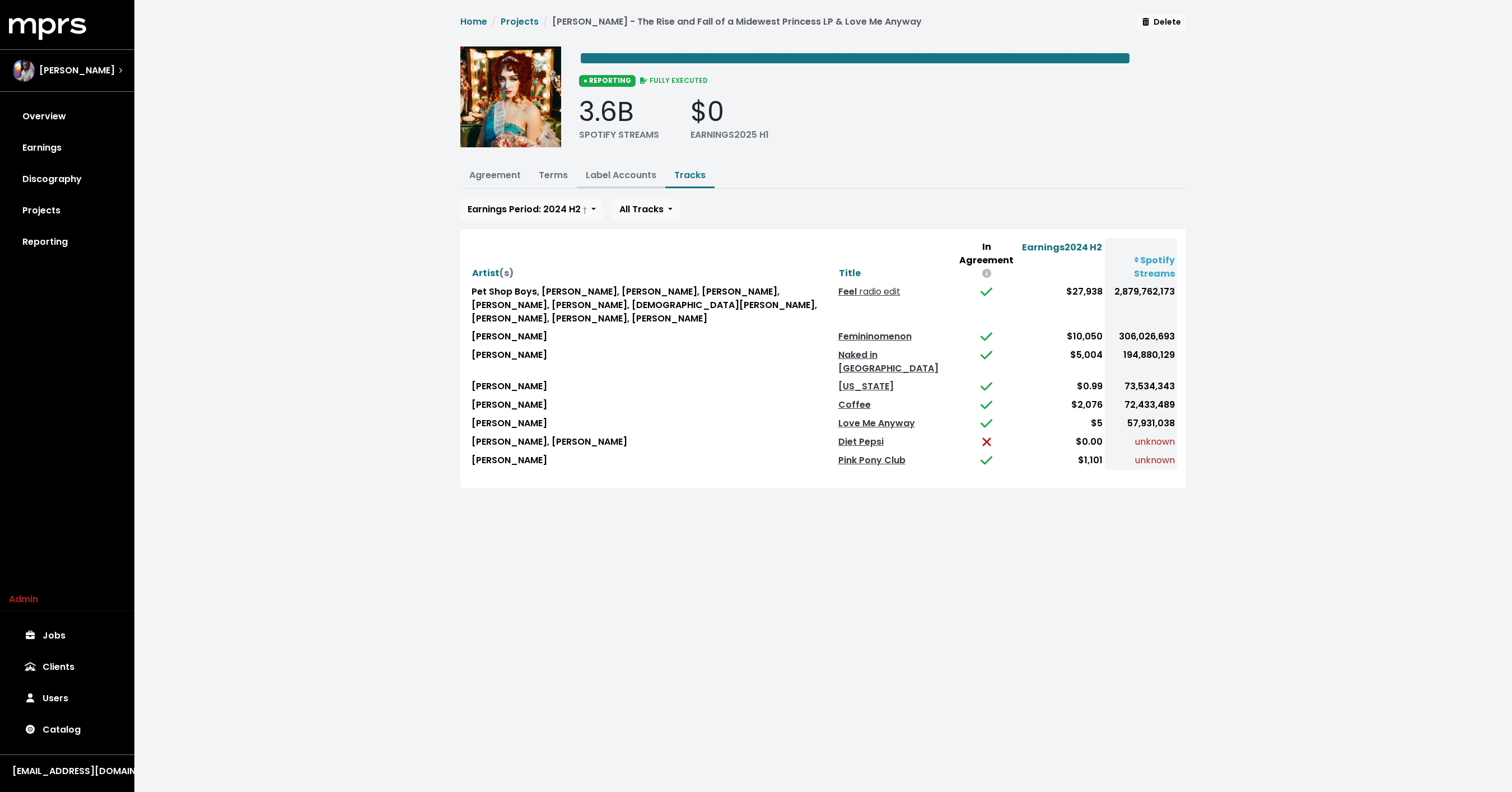
click at [620, 181] on link "Label Accounts" at bounding box center [620, 175] width 70 height 13
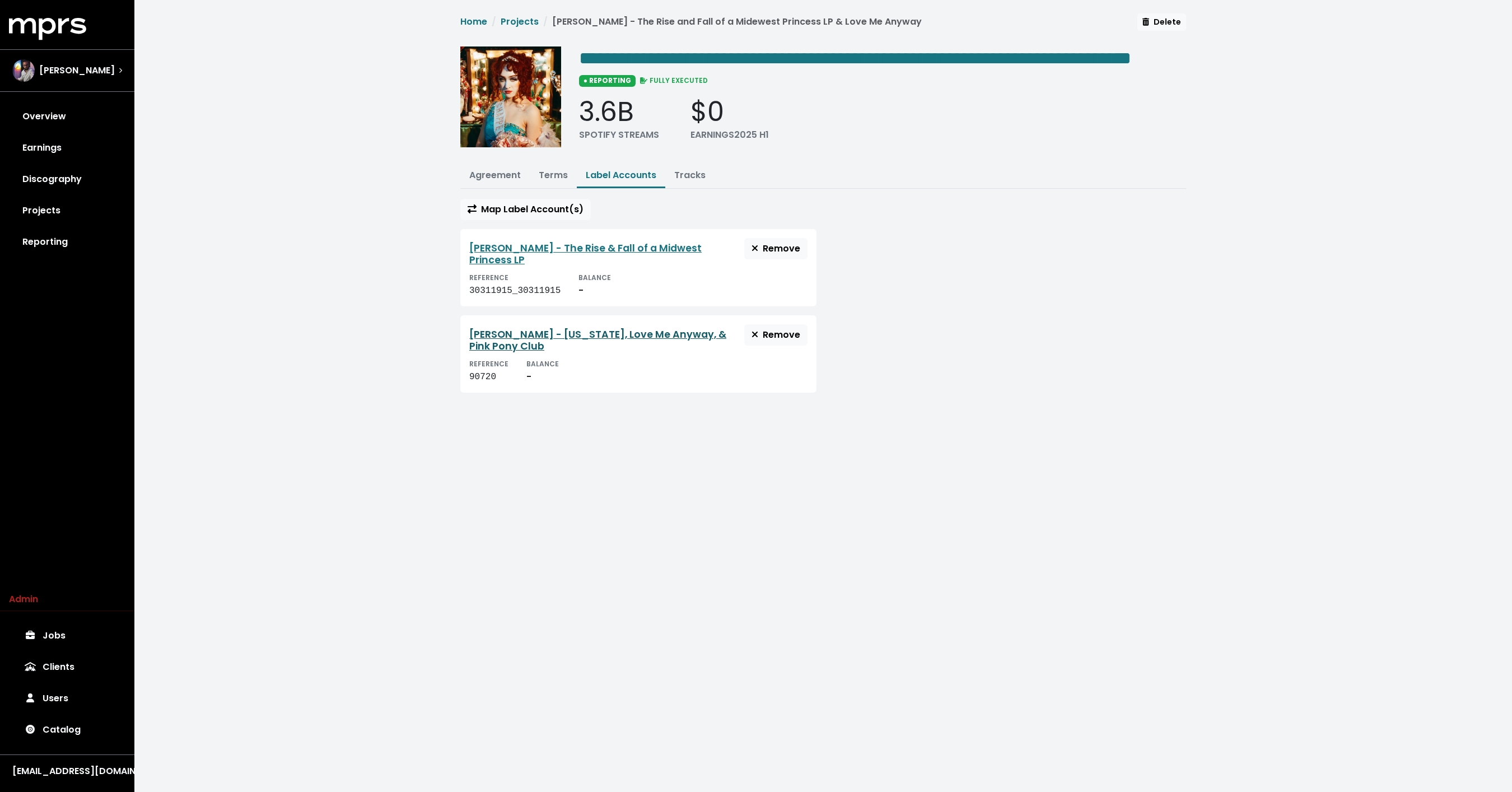
click at [480, 352] on link "[PERSON_NAME] - [US_STATE], Love Me Anyway, & Pink Pony Club" at bounding box center [598, 340] width 257 height 25
